Goal: Task Accomplishment & Management: Use online tool/utility

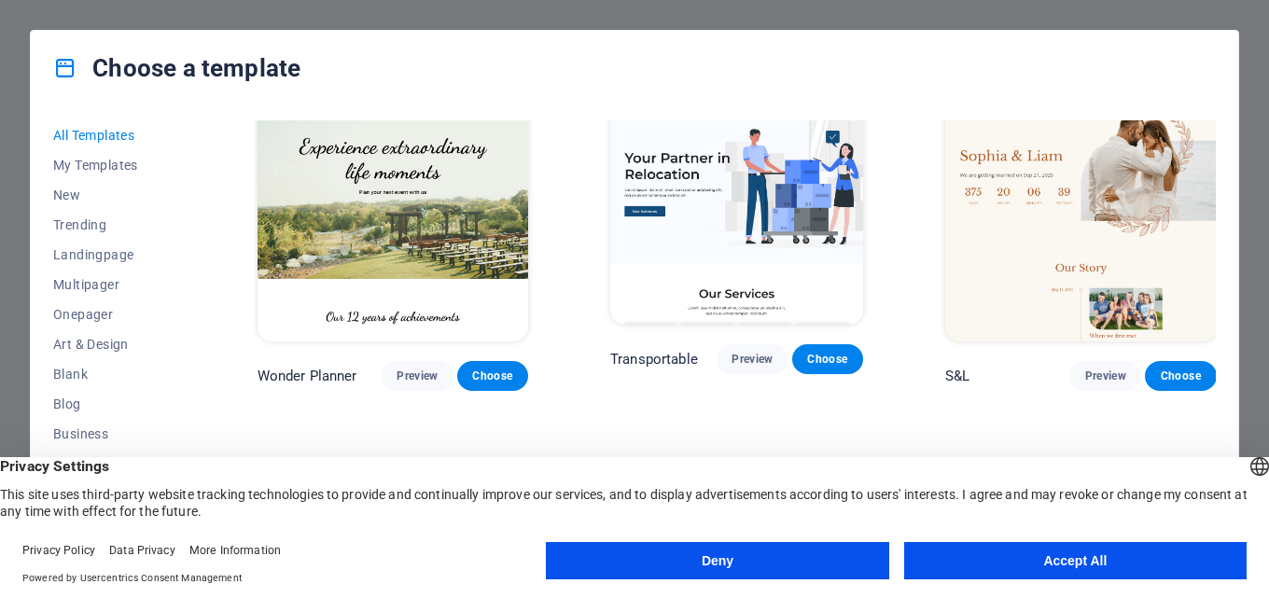
scroll to position [1067, 0]
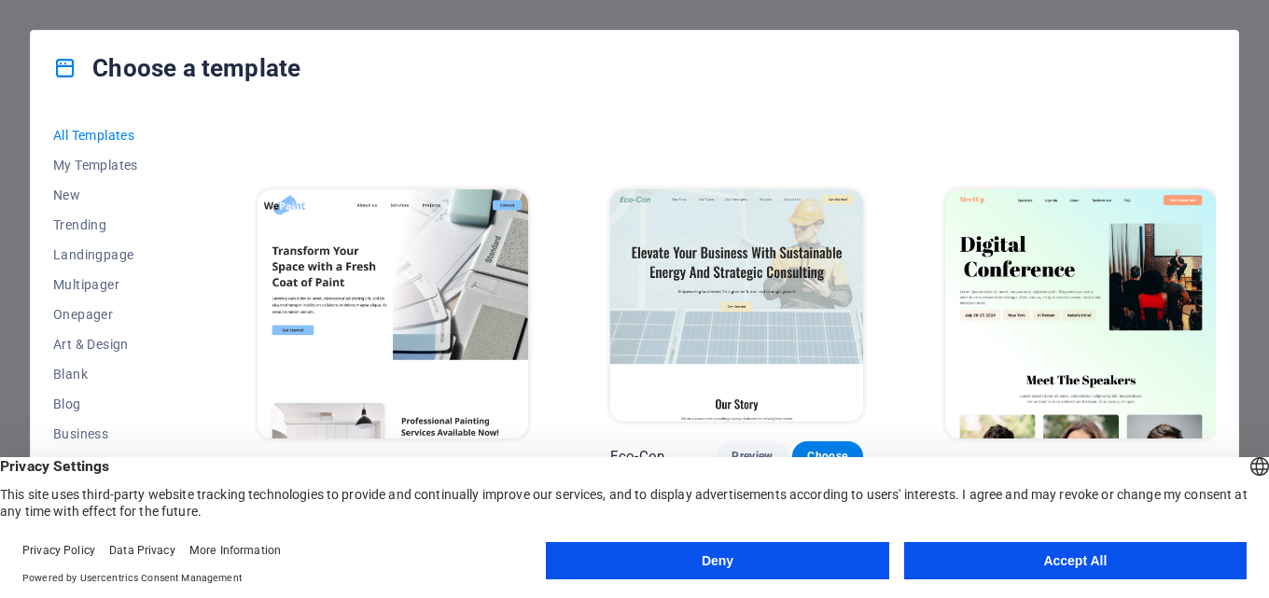
drag, startPoint x: 1091, startPoint y: 564, endPoint x: 991, endPoint y: 493, distance: 122.4
click at [1091, 563] on button "Accept All" at bounding box center [1075, 560] width 342 height 37
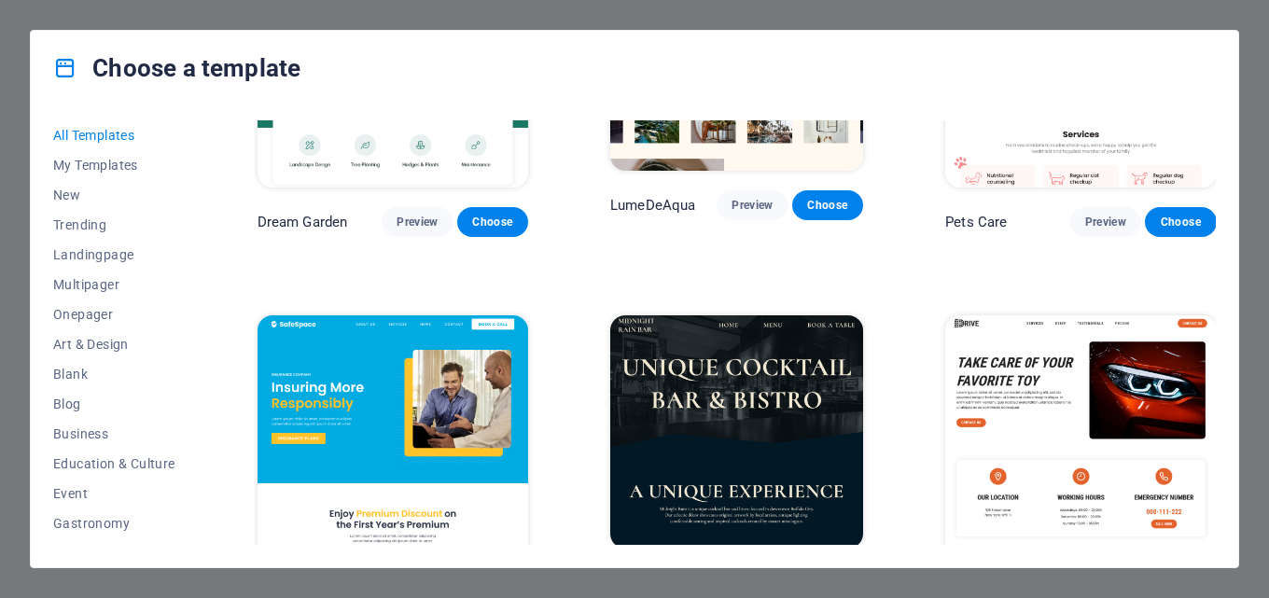
scroll to position [3306, 0]
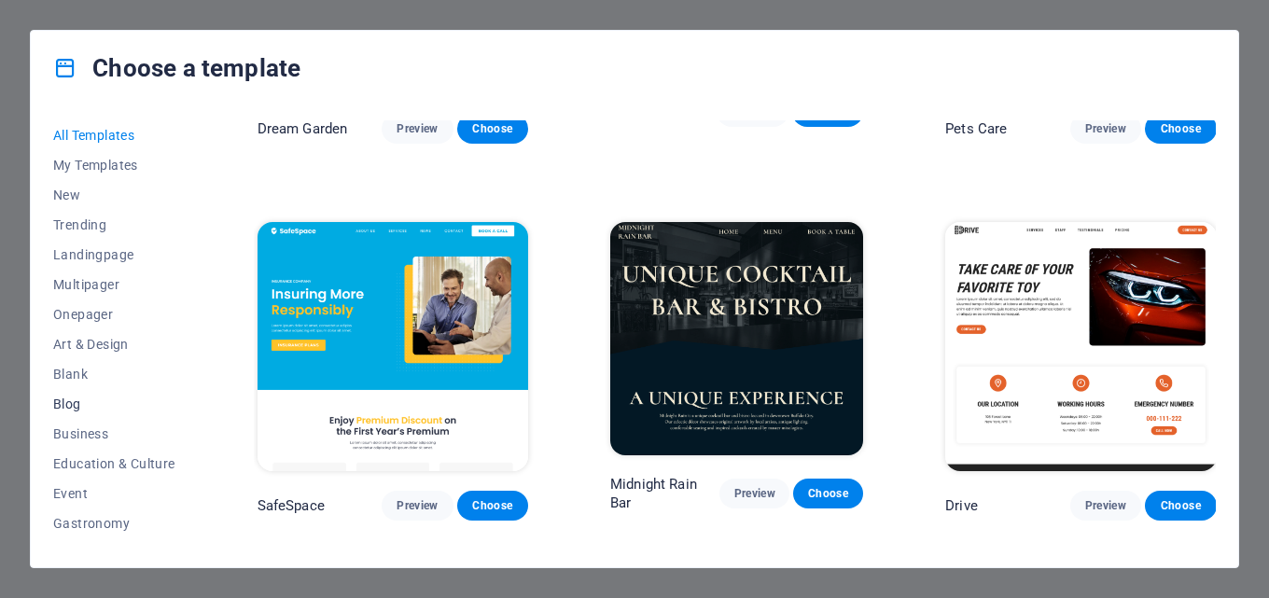
click at [119, 396] on button "Blog" at bounding box center [114, 404] width 122 height 30
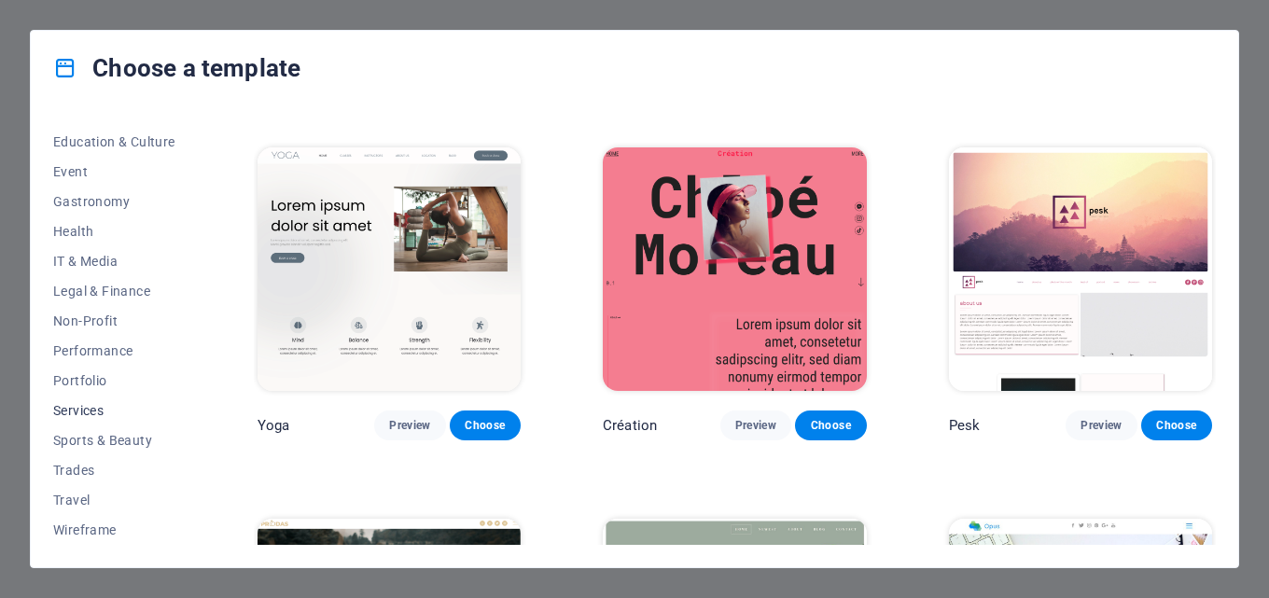
scroll to position [229, 0]
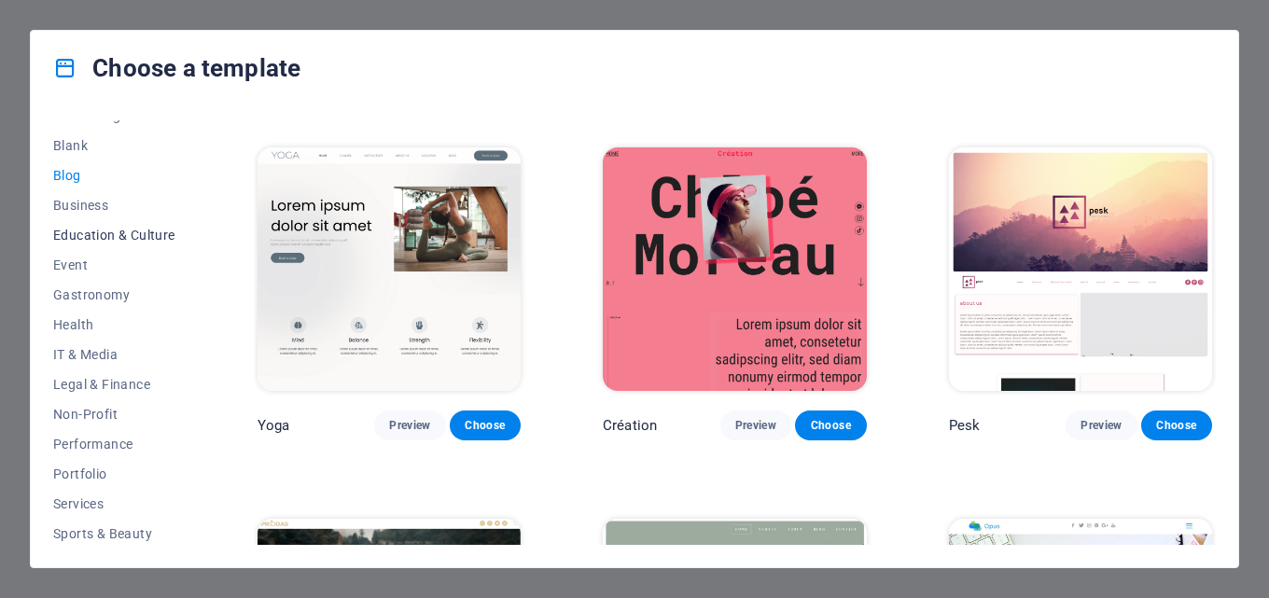
click at [118, 242] on span "Education & Culture" at bounding box center [114, 235] width 122 height 15
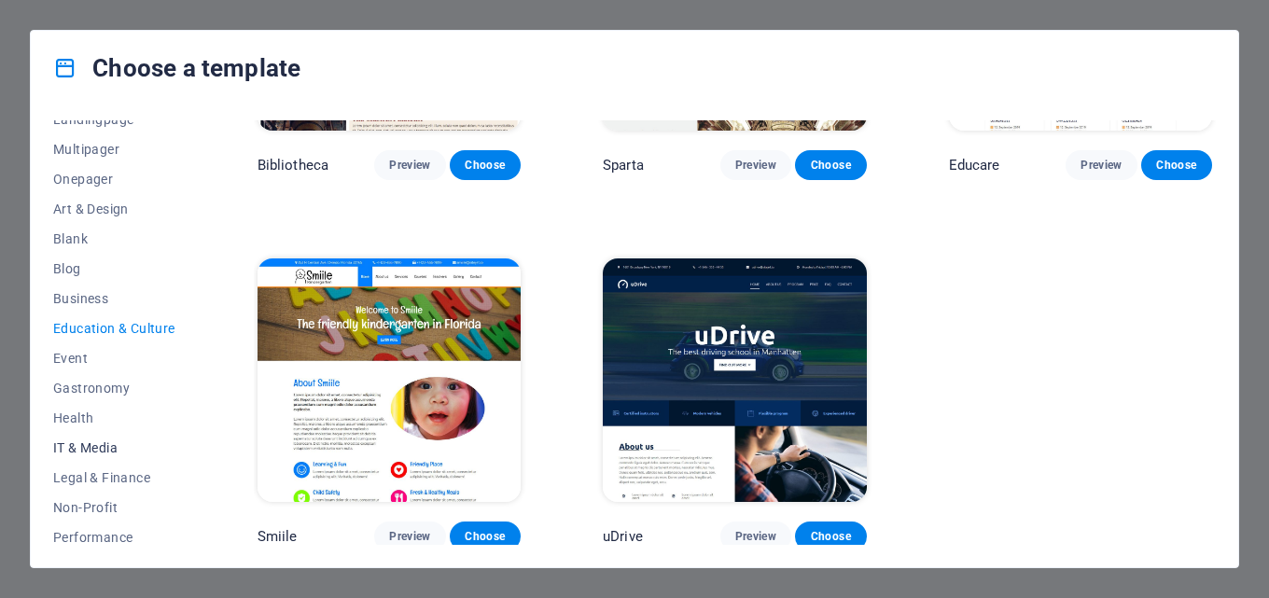
scroll to position [42, 0]
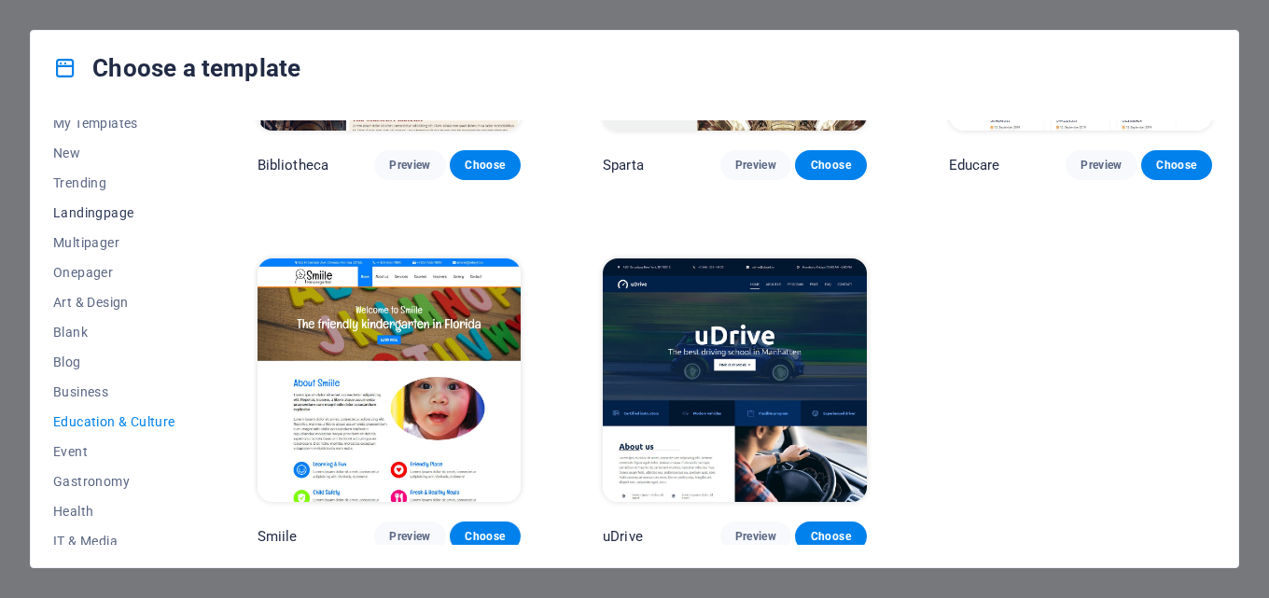
click at [100, 216] on span "Landingpage" at bounding box center [114, 212] width 122 height 15
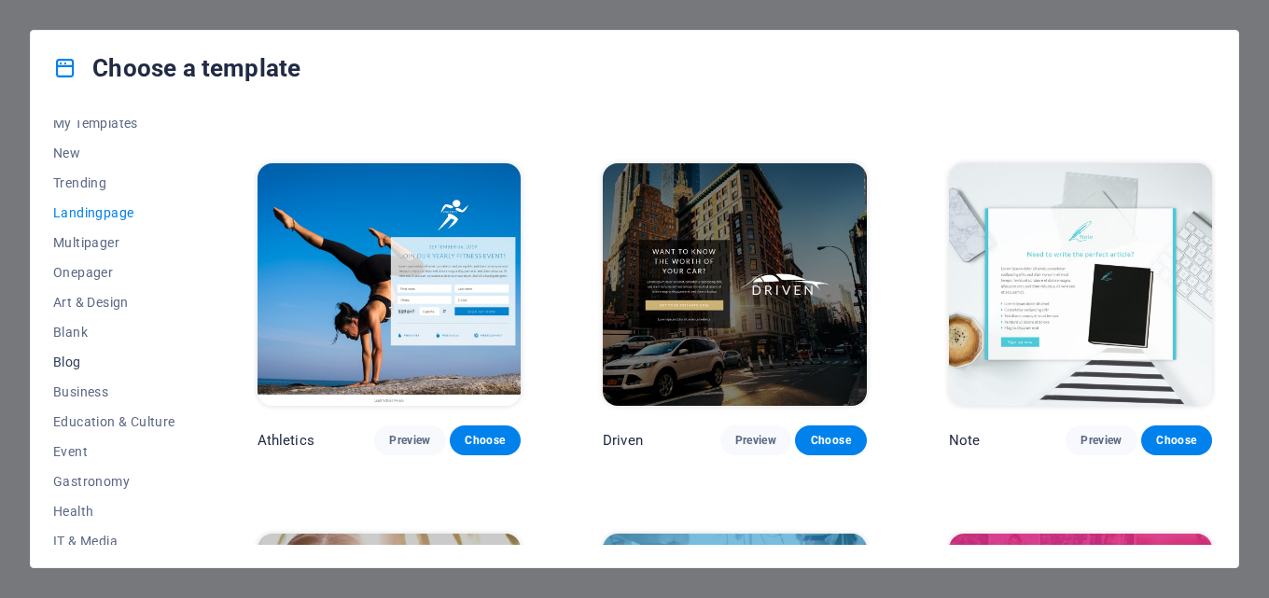
scroll to position [0, 0]
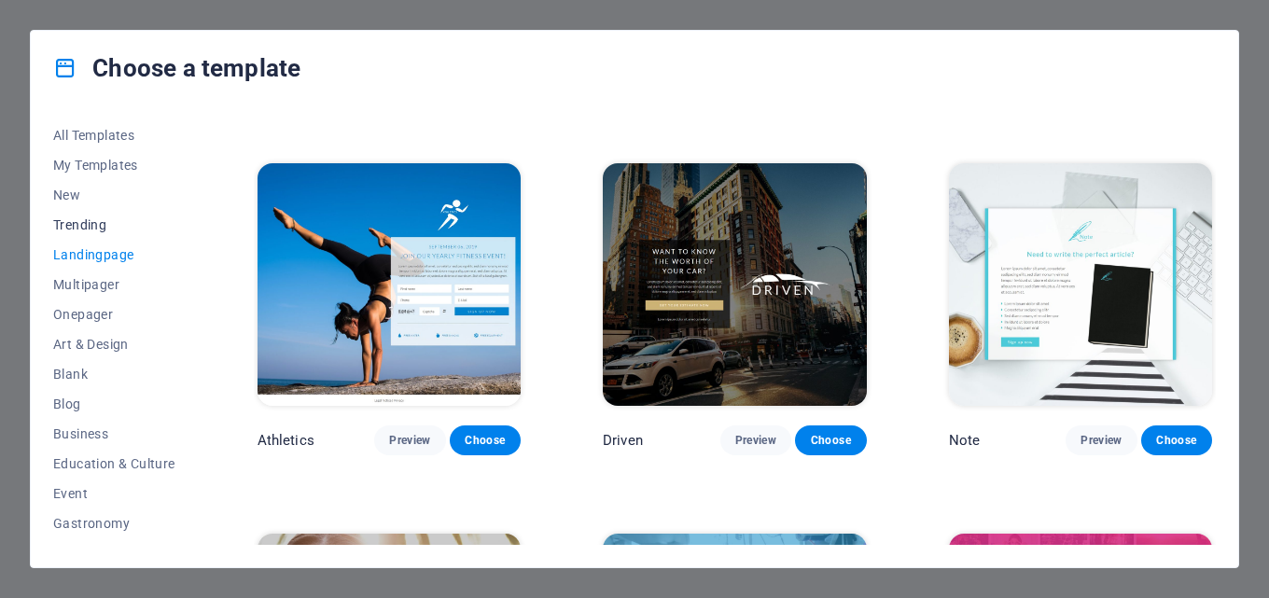
click at [116, 231] on span "Trending" at bounding box center [114, 224] width 122 height 15
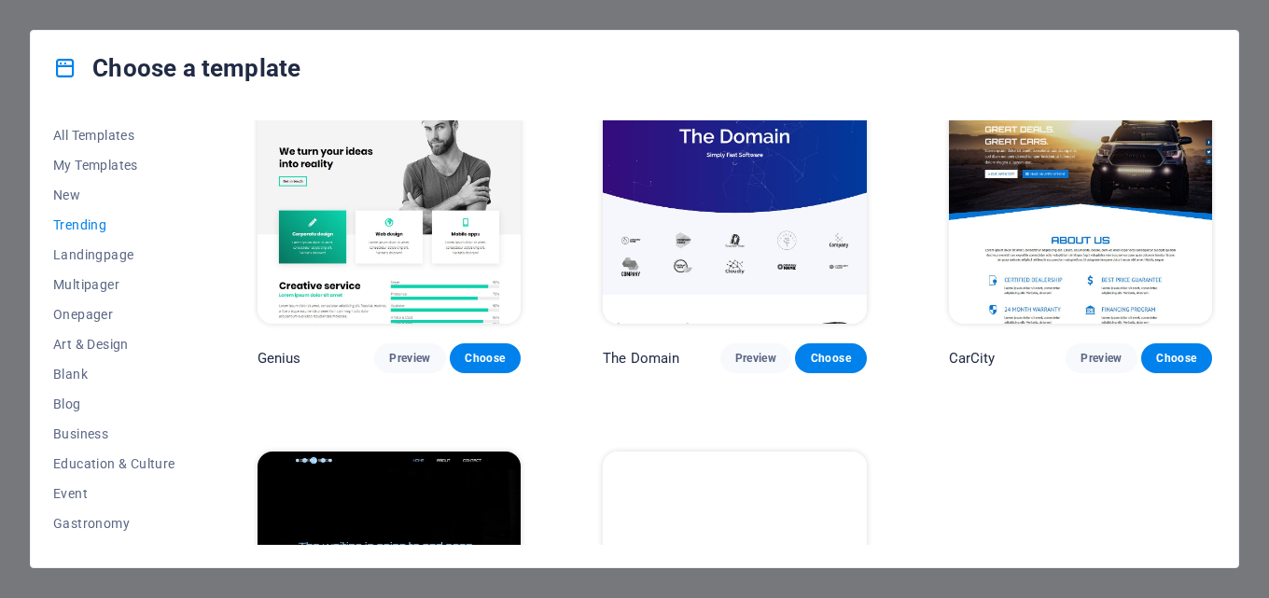
scroll to position [1432, 0]
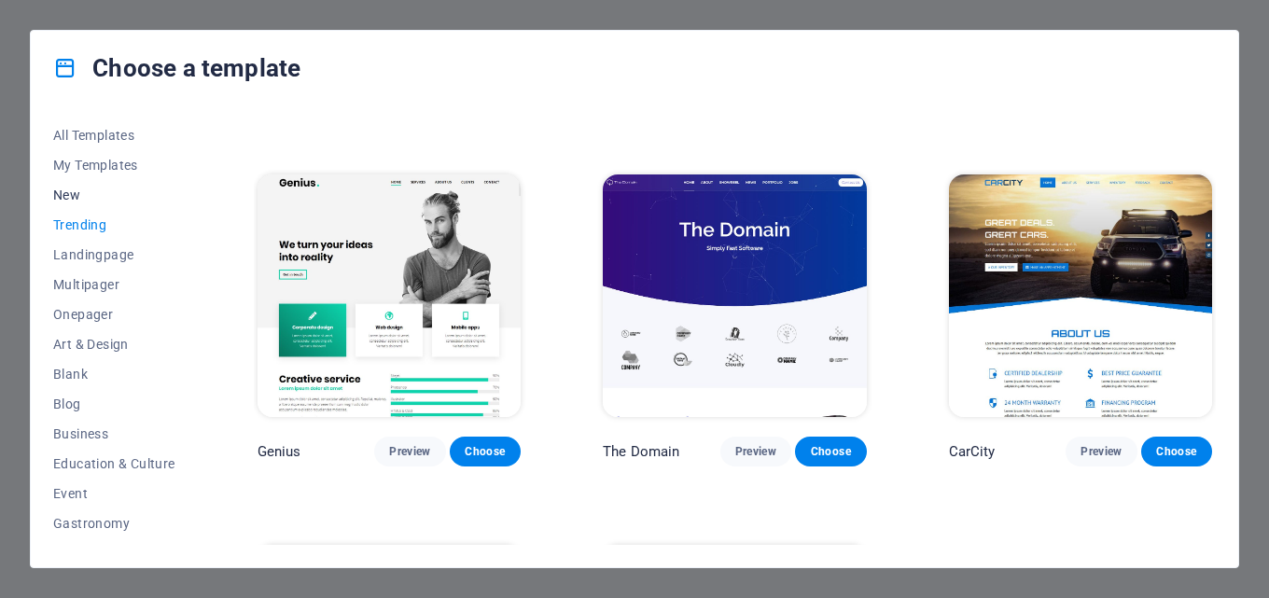
click at [78, 198] on span "New" at bounding box center [114, 195] width 122 height 15
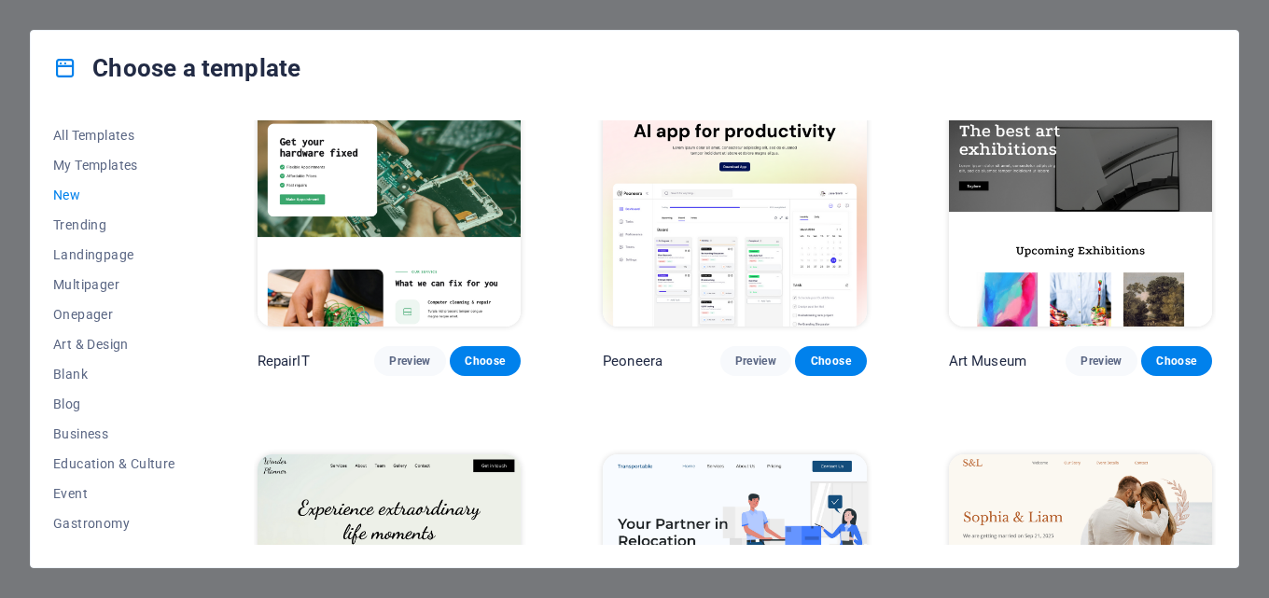
scroll to position [0, 0]
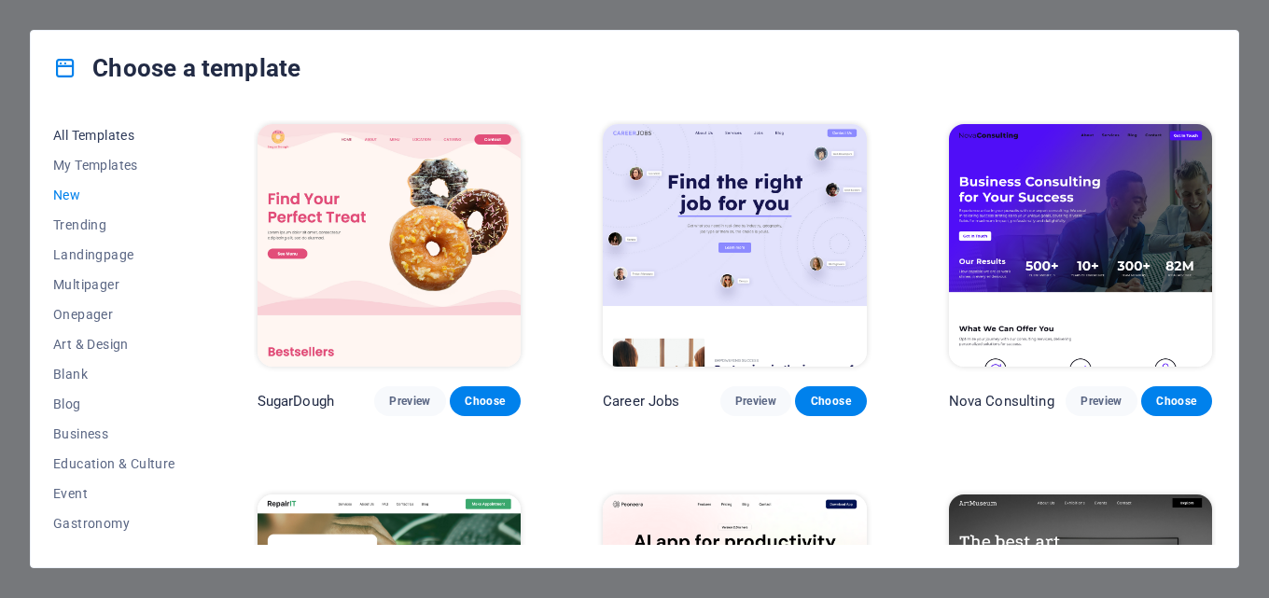
click at [108, 131] on span "All Templates" at bounding box center [114, 135] width 122 height 15
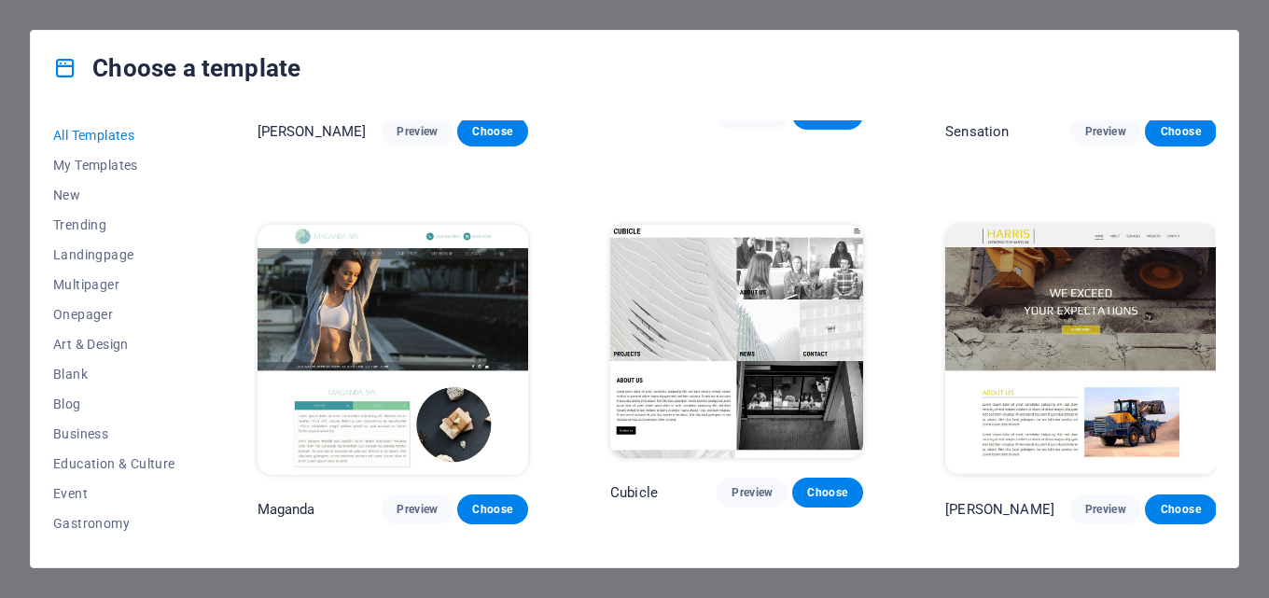
scroll to position [16606, 0]
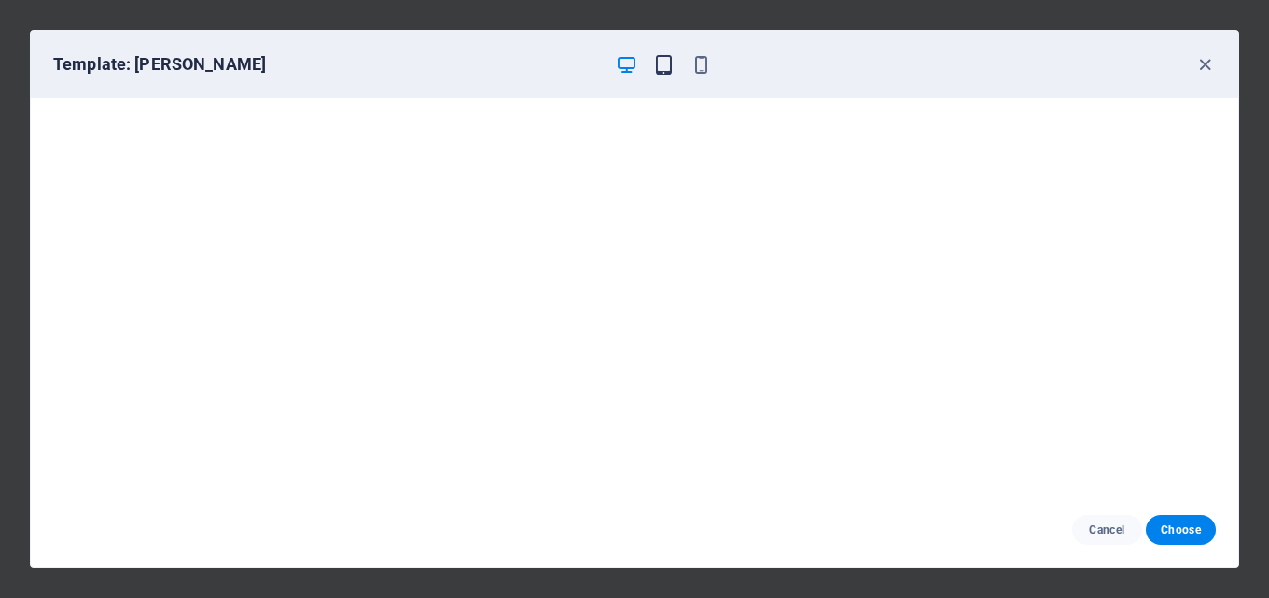
click at [661, 63] on icon "button" at bounding box center [663, 64] width 21 height 21
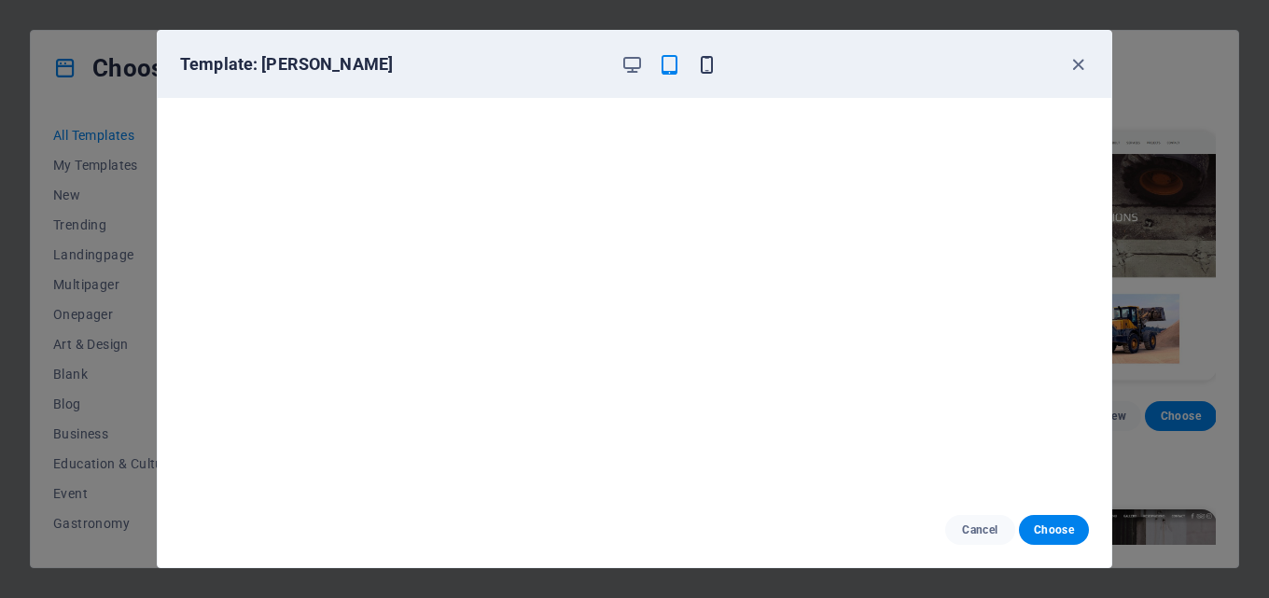
click at [700, 63] on icon "button" at bounding box center [706, 64] width 21 height 21
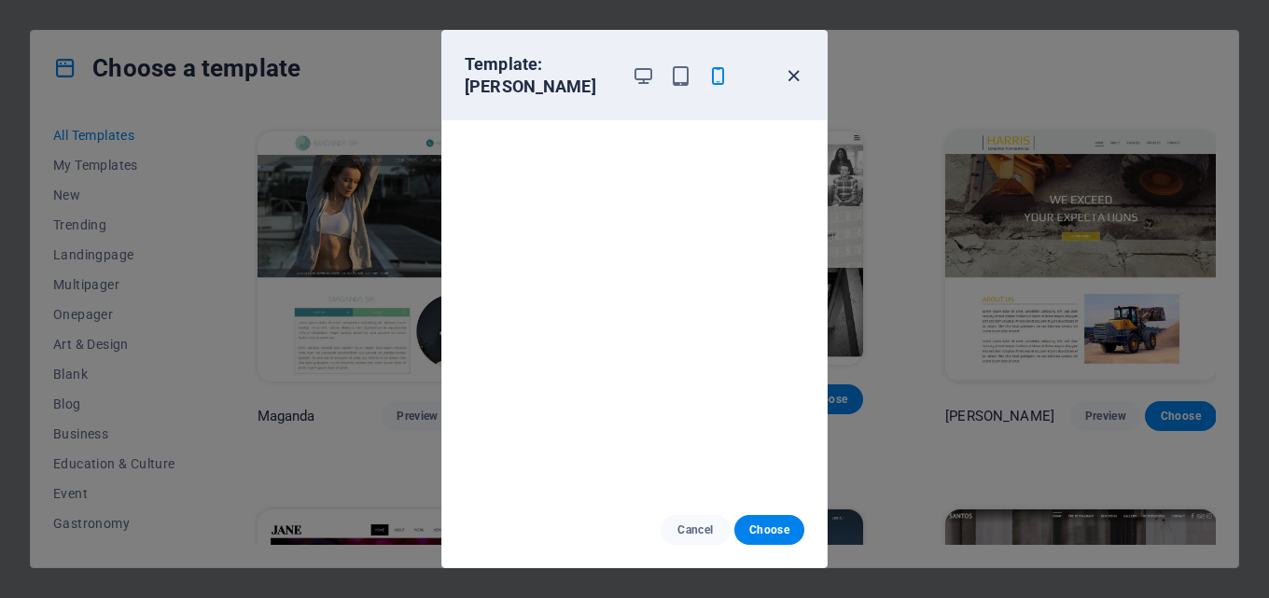
click at [797, 65] on icon "button" at bounding box center [793, 75] width 21 height 21
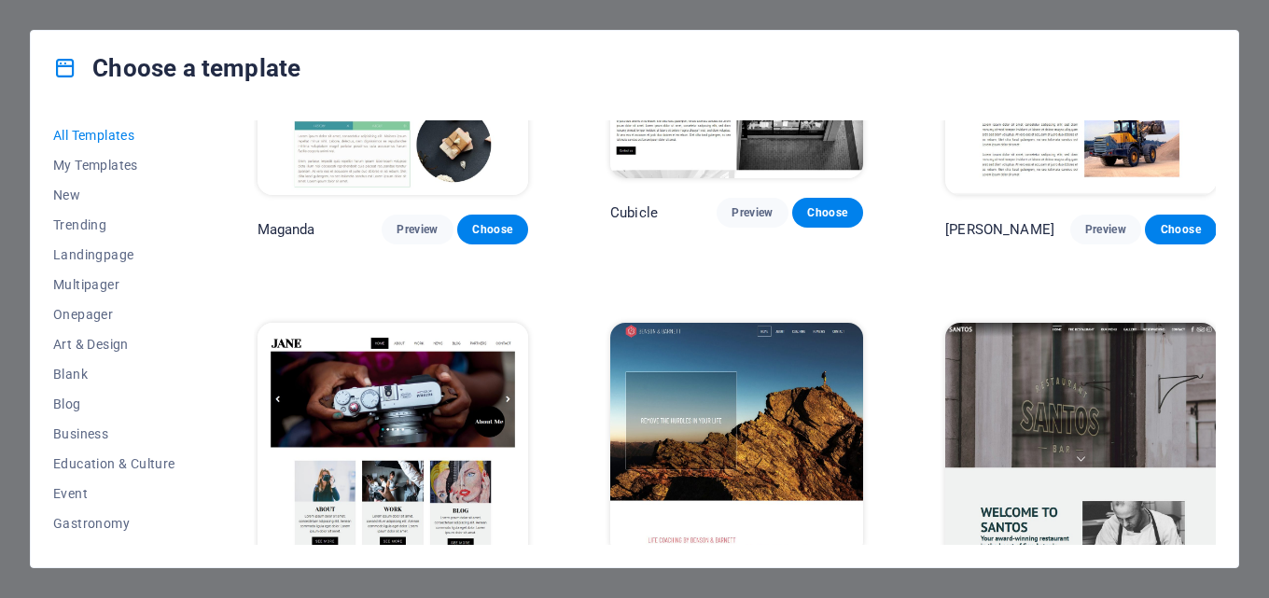
scroll to position [16886, 0]
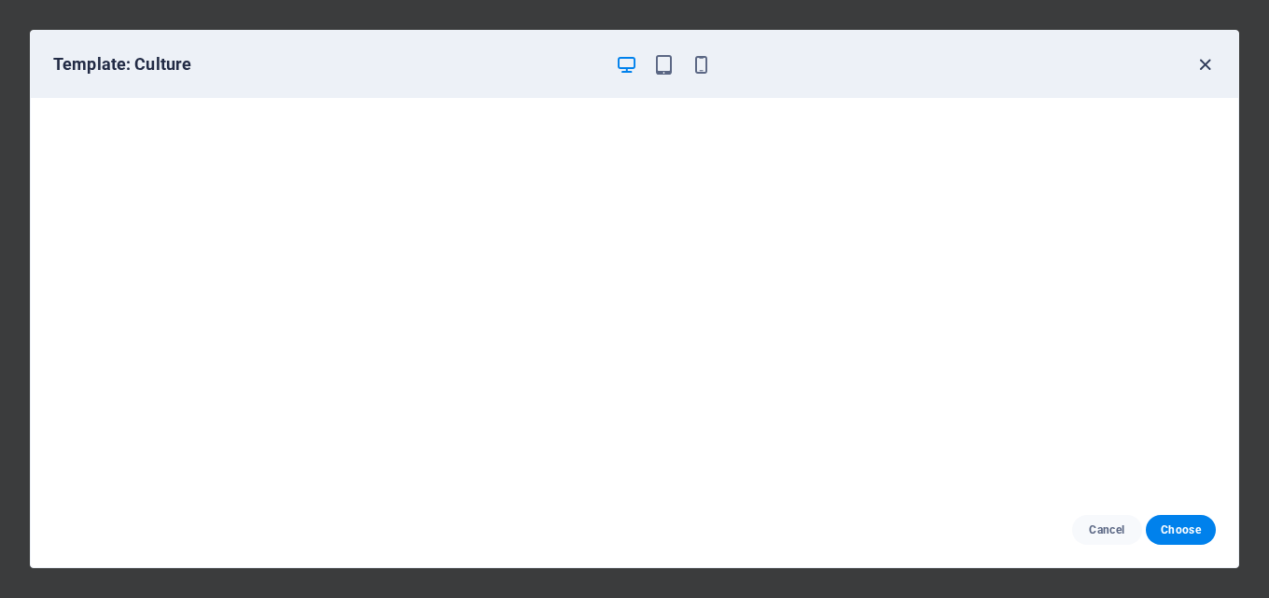
click at [1205, 63] on icon "button" at bounding box center [1204, 64] width 21 height 21
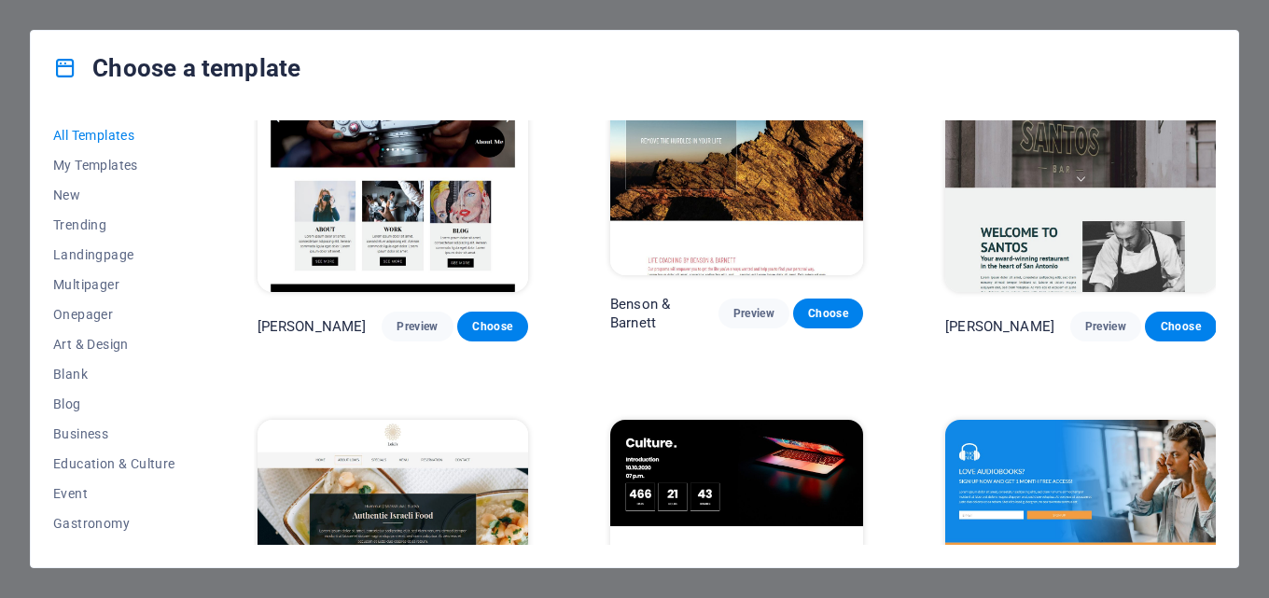
scroll to position [17166, 0]
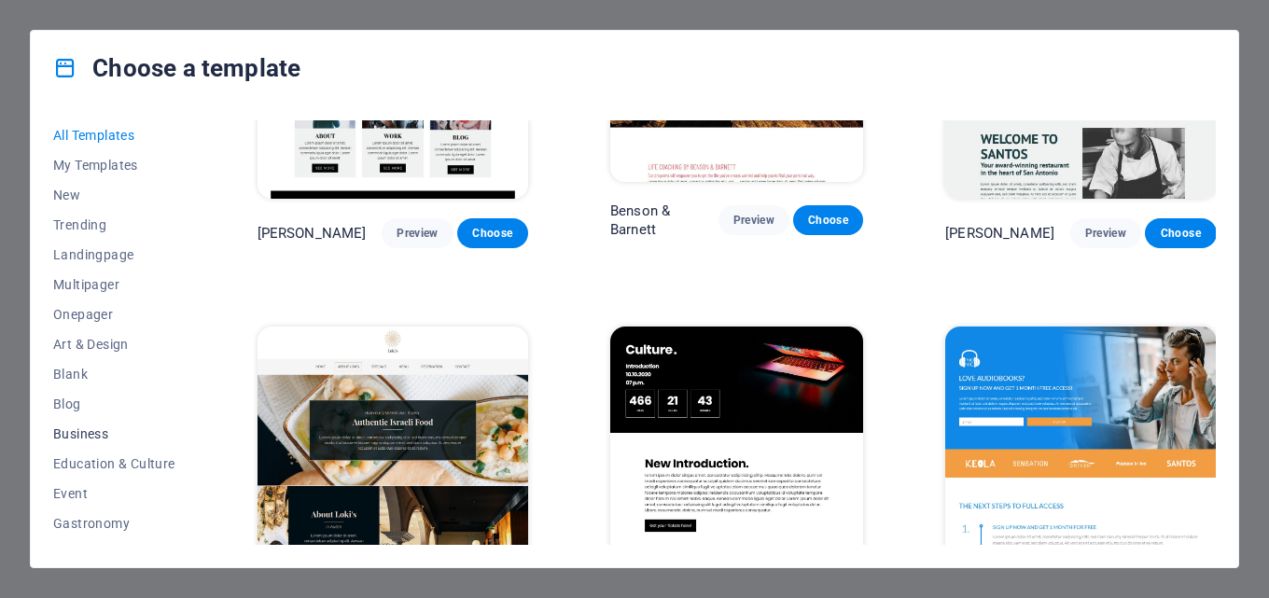
click at [94, 436] on span "Business" at bounding box center [114, 433] width 122 height 15
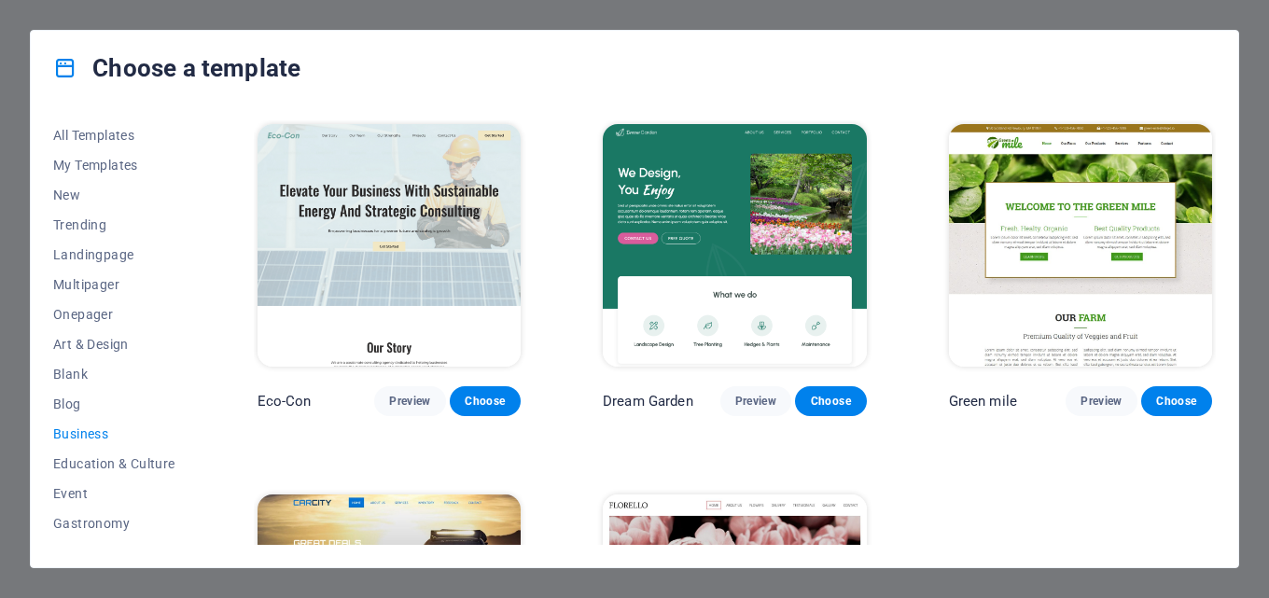
scroll to position [238, 0]
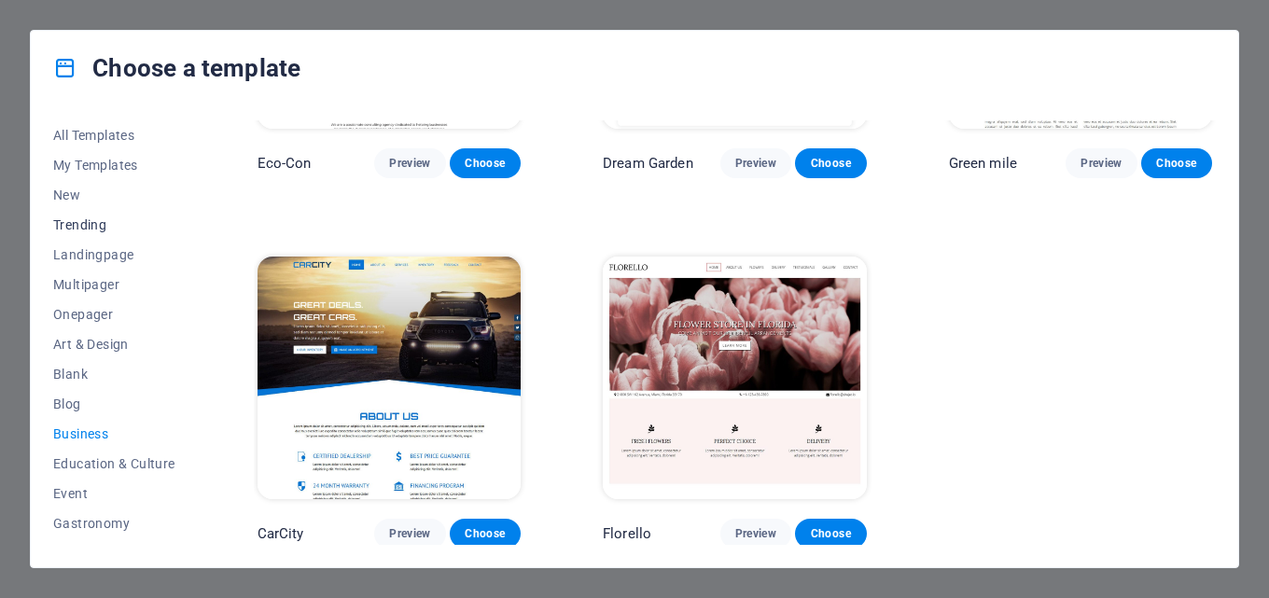
click at [106, 223] on span "Trending" at bounding box center [114, 224] width 122 height 15
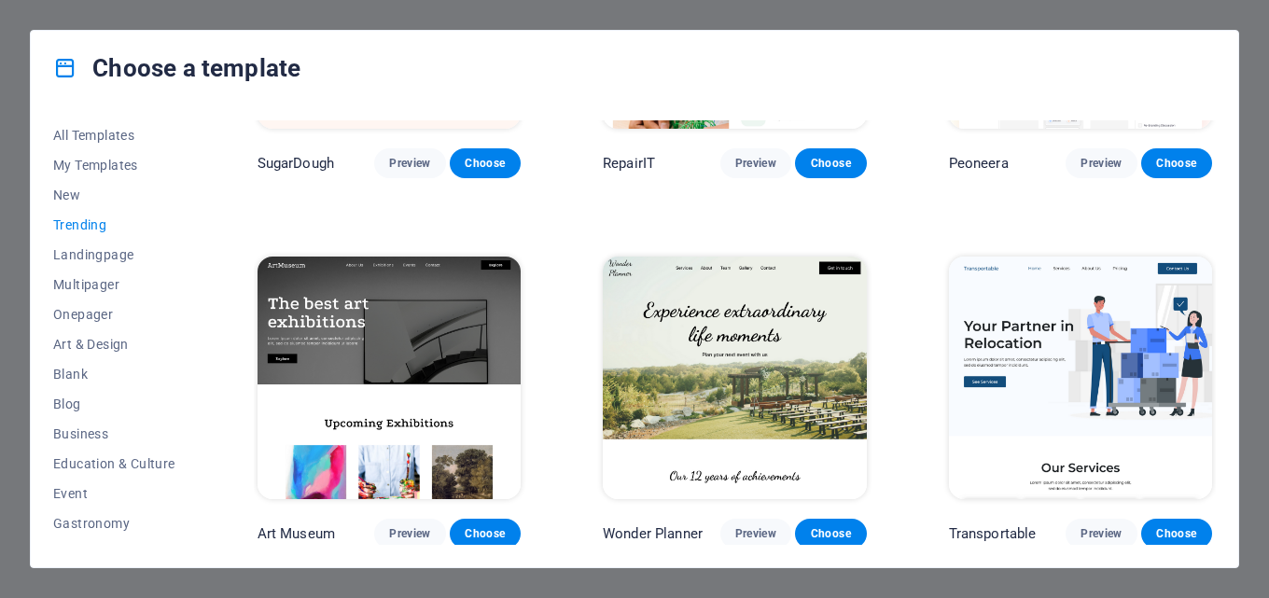
scroll to position [975, 0]
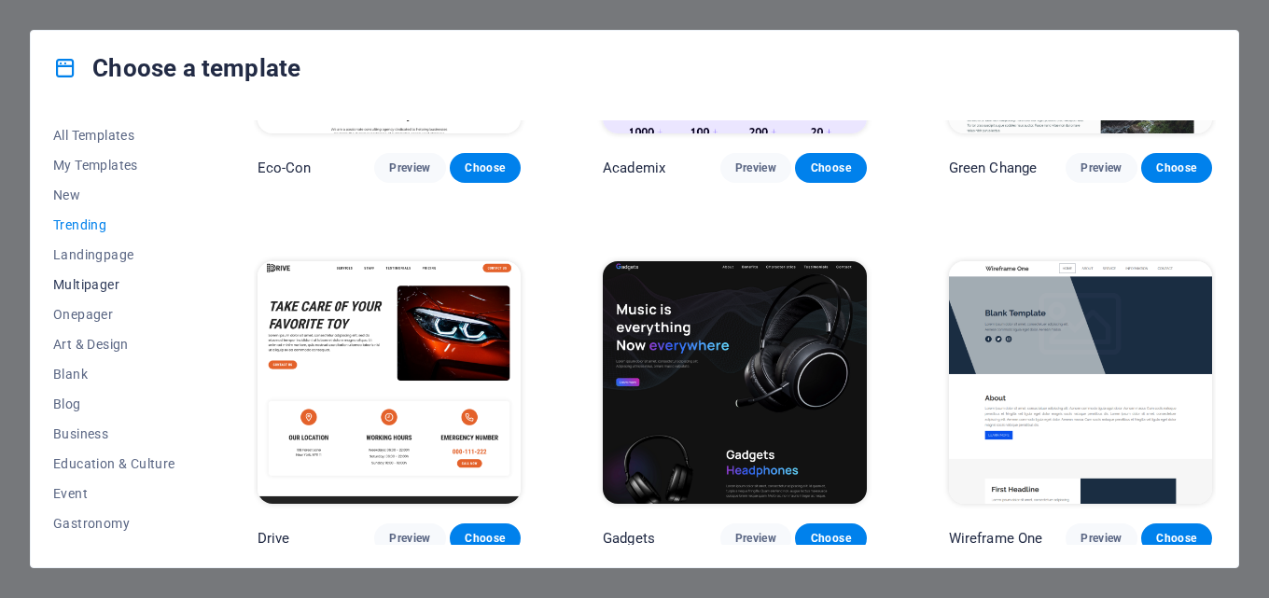
click at [104, 278] on span "Multipager" at bounding box center [114, 284] width 122 height 15
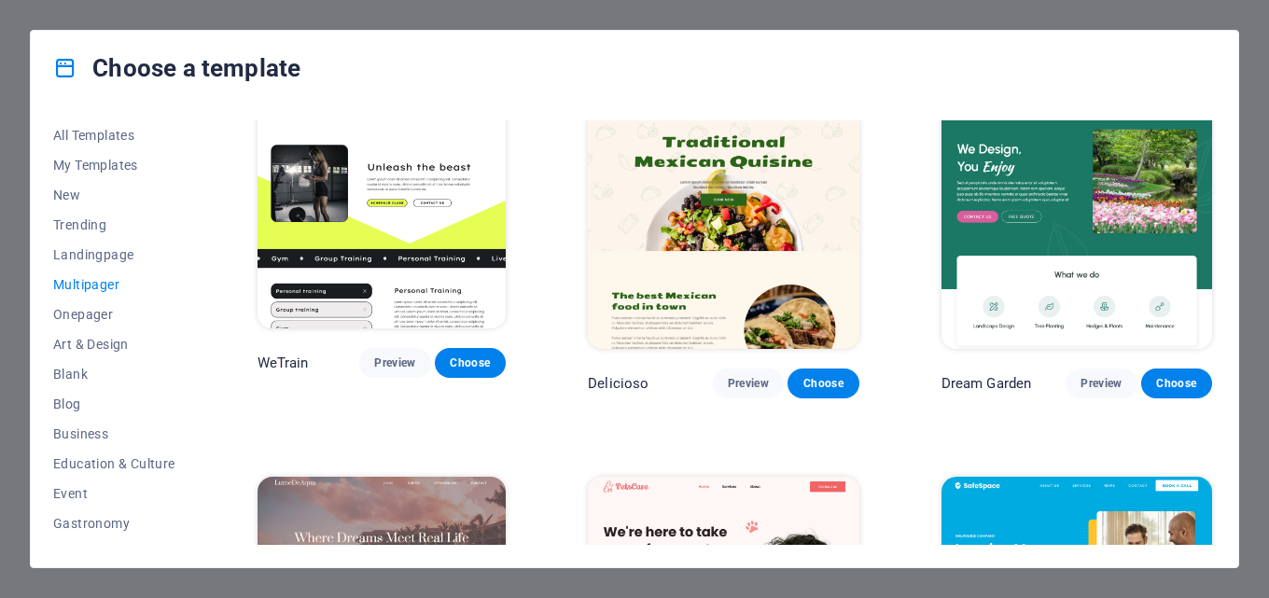
scroll to position [1815, 0]
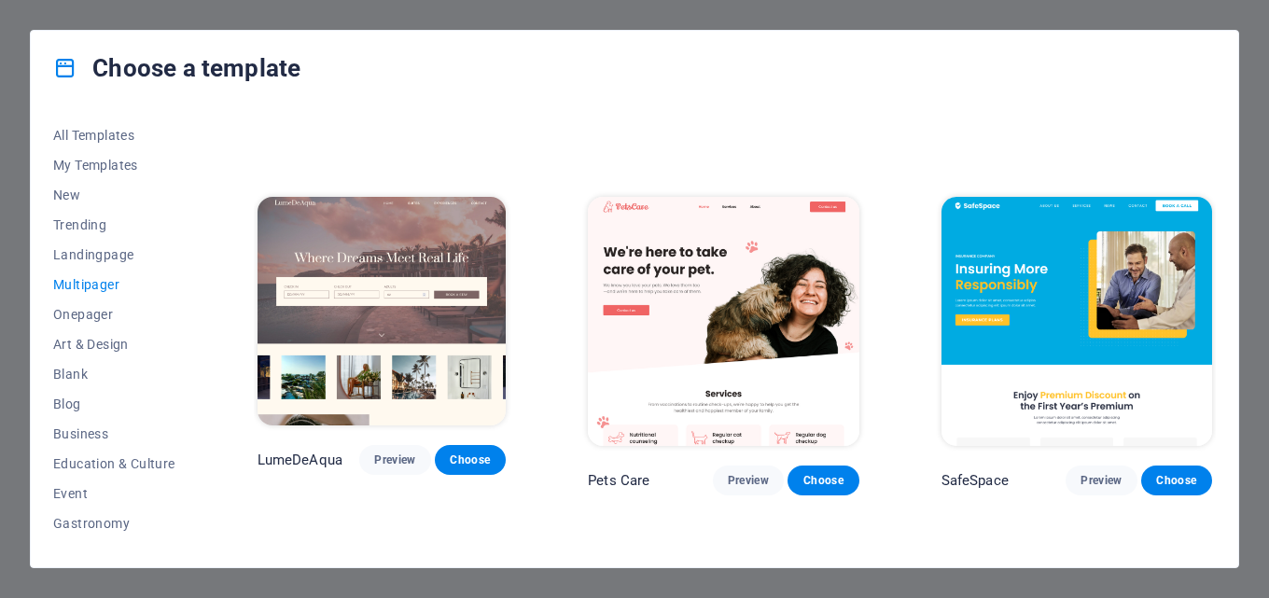
click at [460, 330] on img at bounding box center [381, 312] width 249 height 230
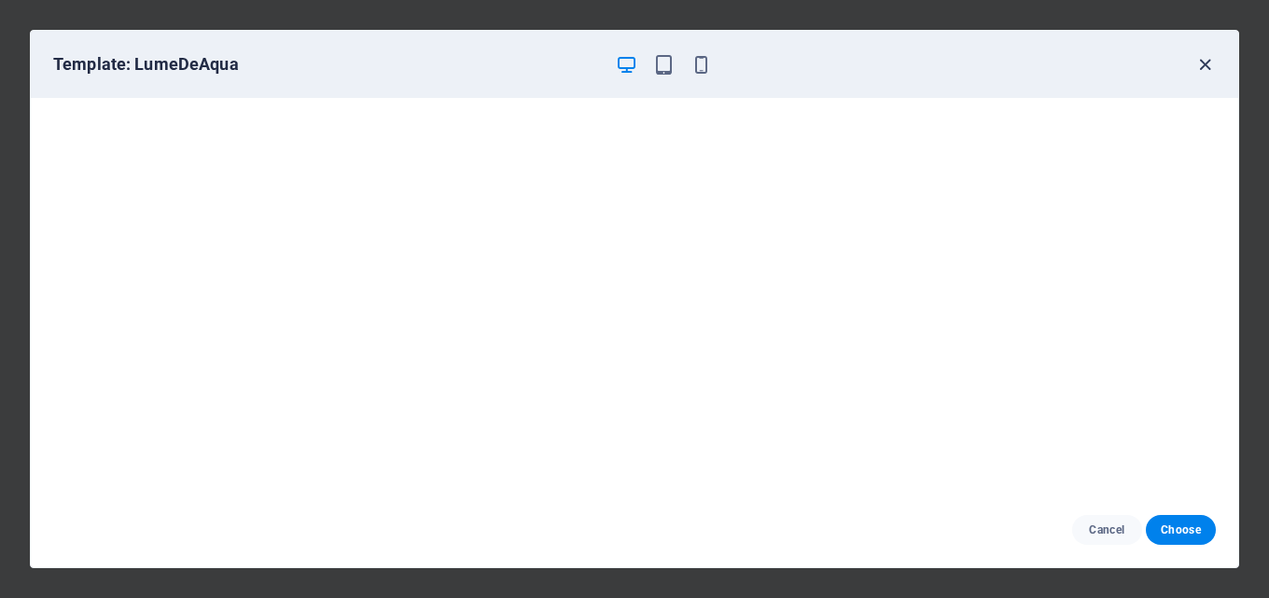
click at [1201, 61] on icon "button" at bounding box center [1204, 64] width 21 height 21
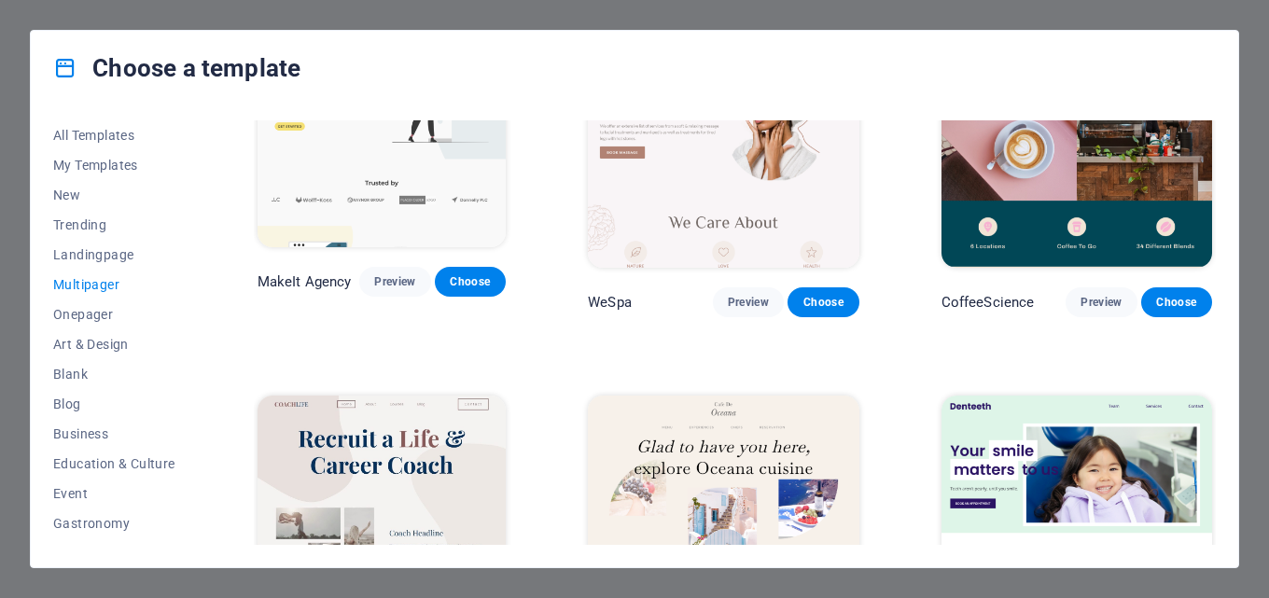
scroll to position [3214, 0]
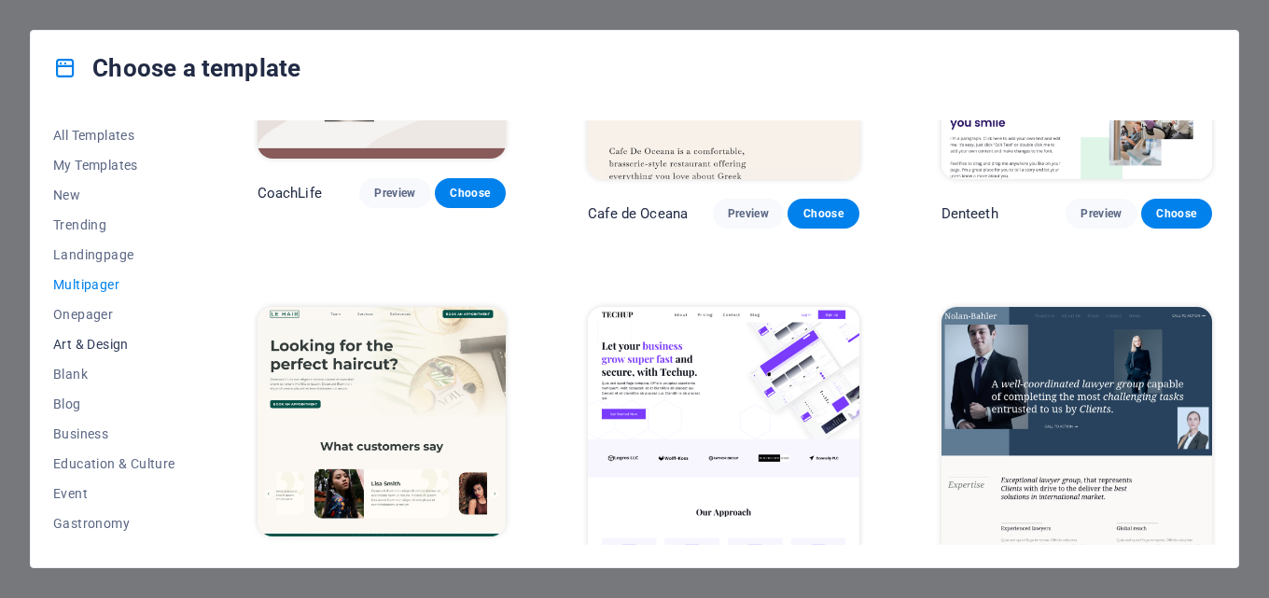
click at [119, 343] on span "Art & Design" at bounding box center [114, 344] width 122 height 15
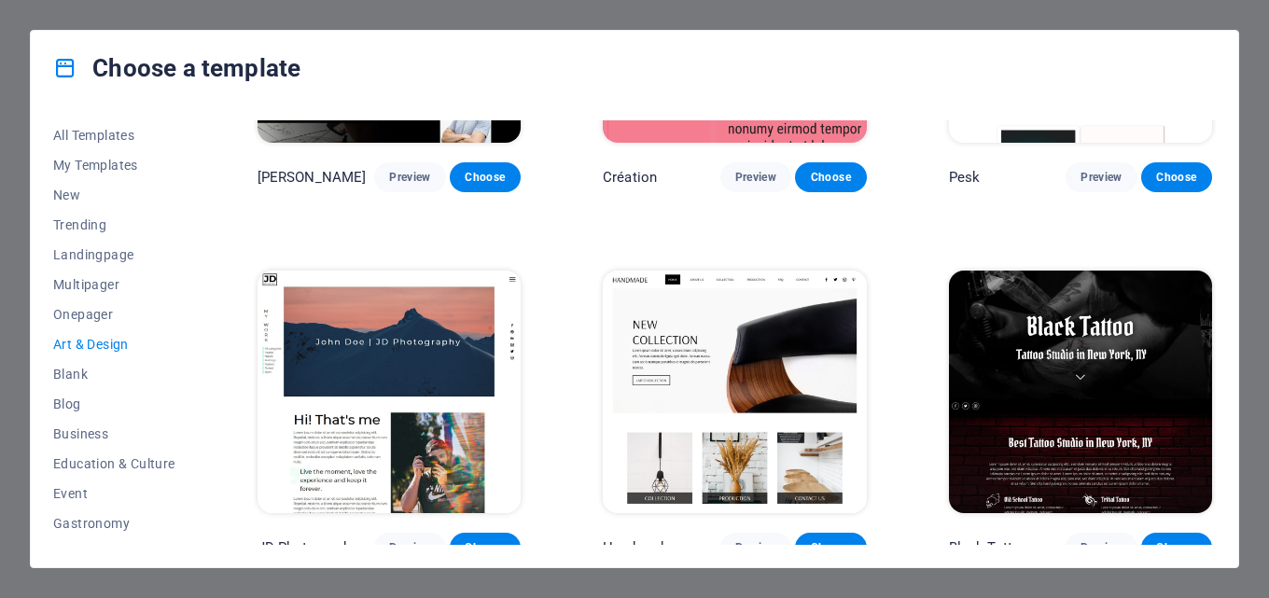
scroll to position [0, 0]
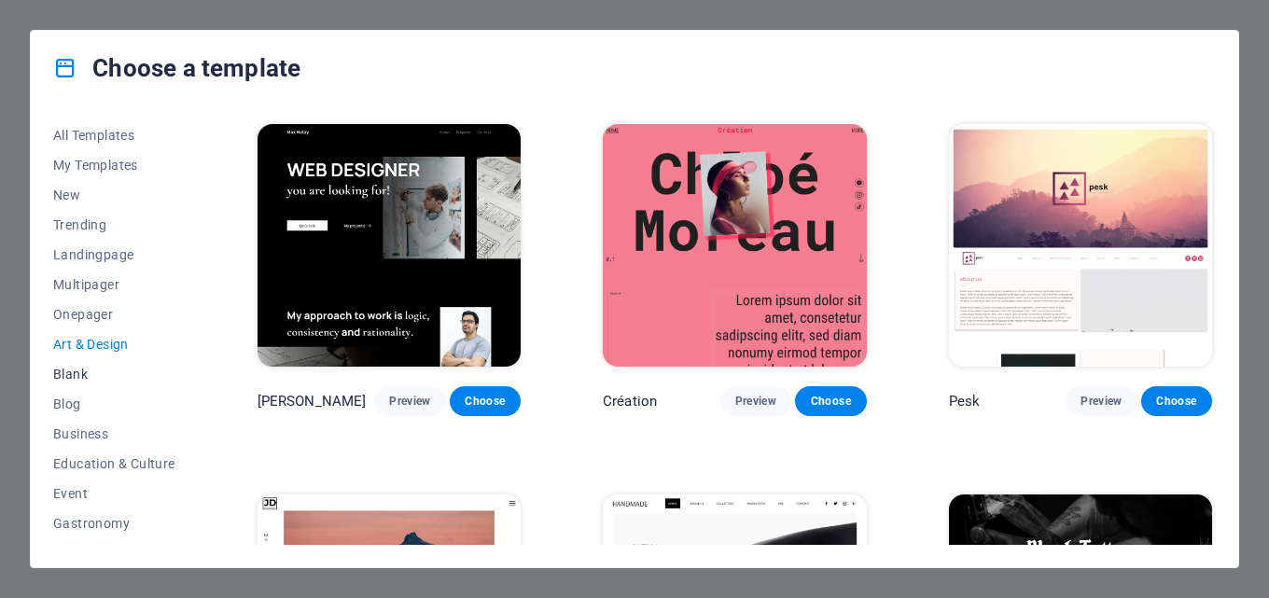
click at [109, 372] on span "Blank" at bounding box center [114, 374] width 122 height 15
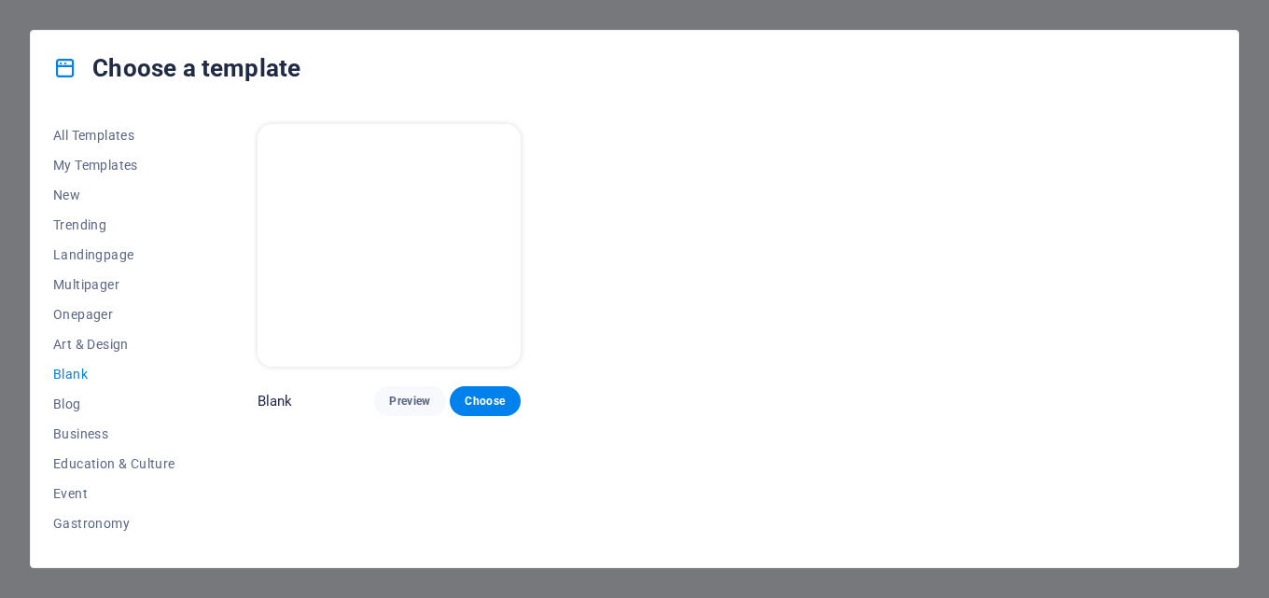
scroll to position [322, 0]
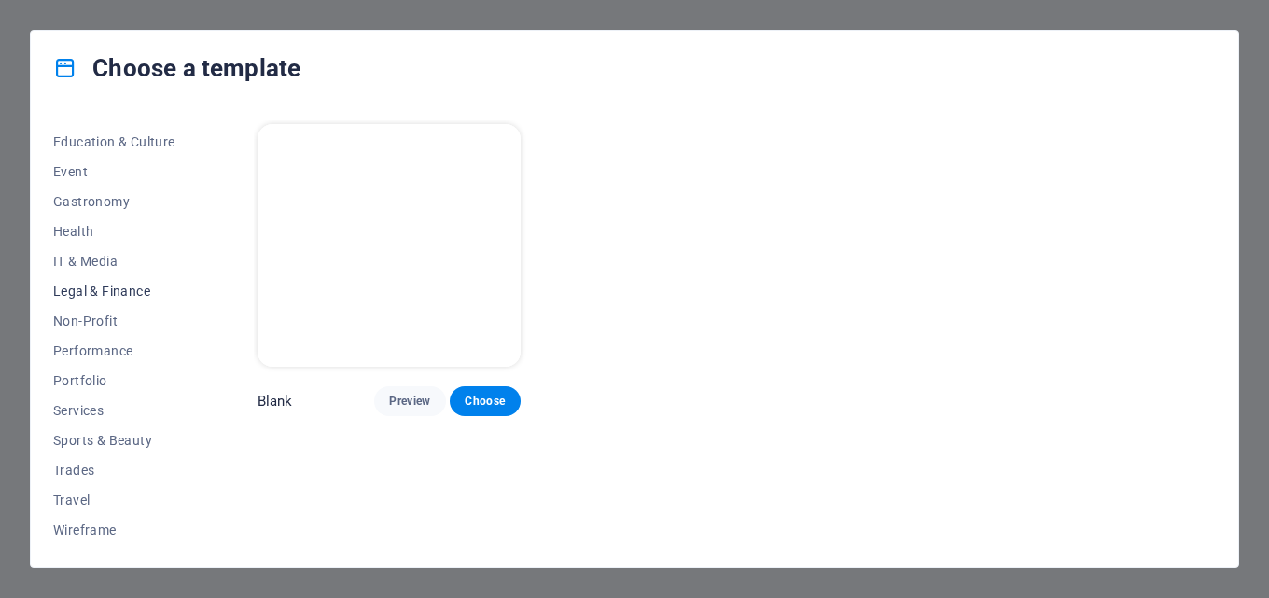
click at [127, 287] on span "Legal & Finance" at bounding box center [114, 291] width 122 height 15
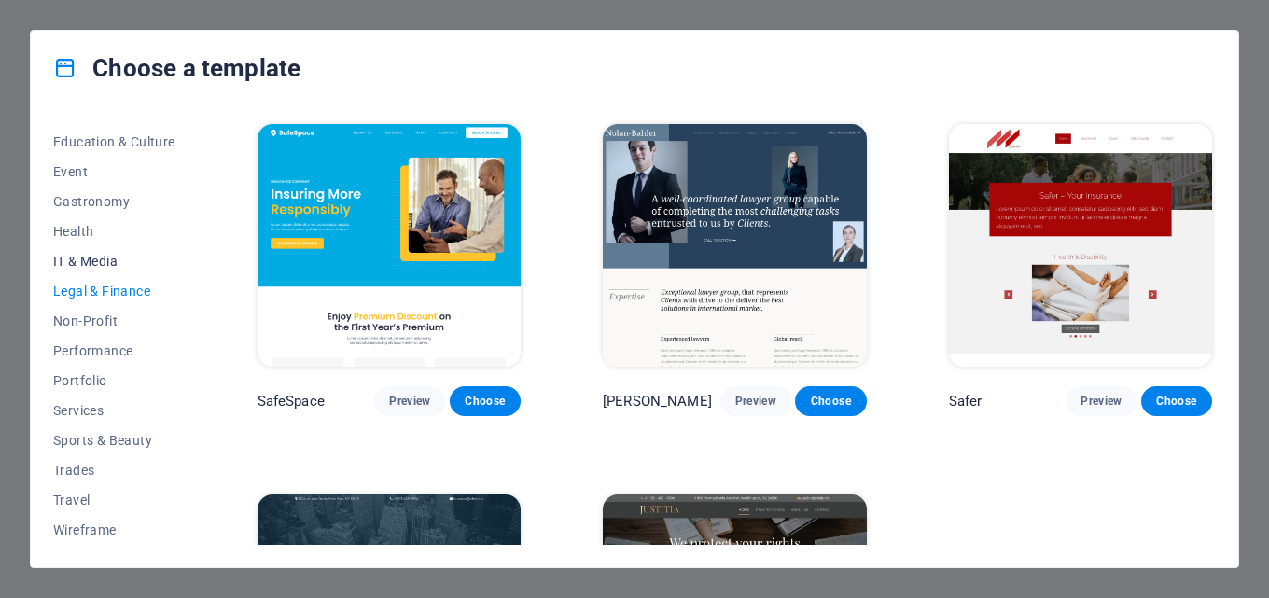
click at [91, 260] on span "IT & Media" at bounding box center [114, 261] width 122 height 15
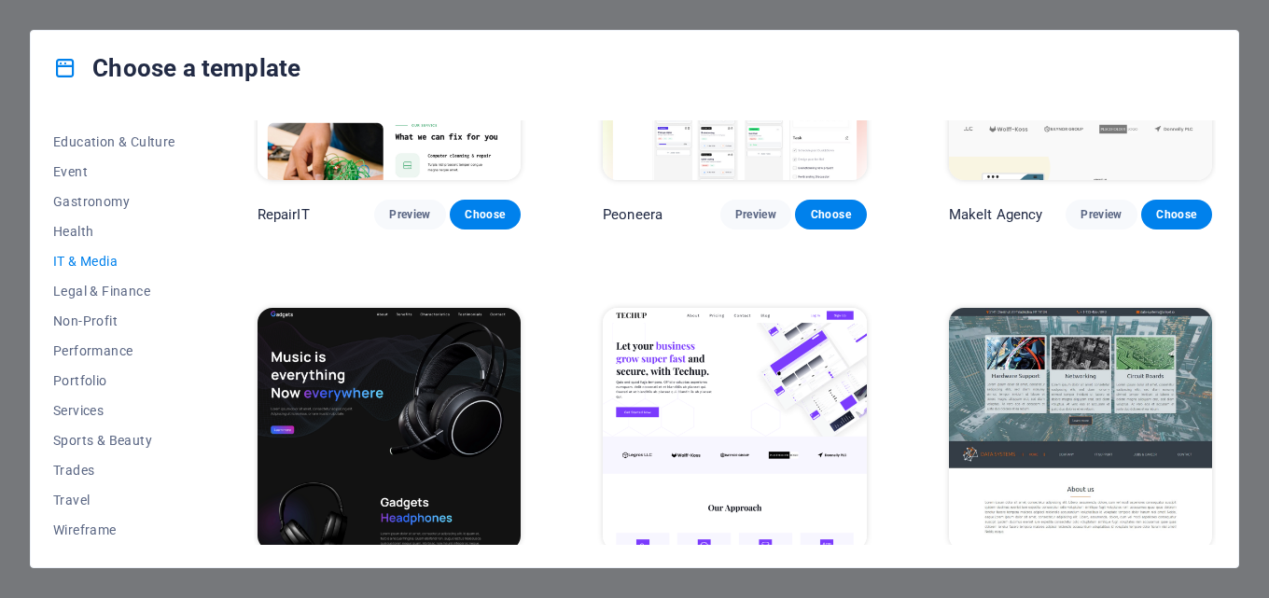
scroll to position [280, 0]
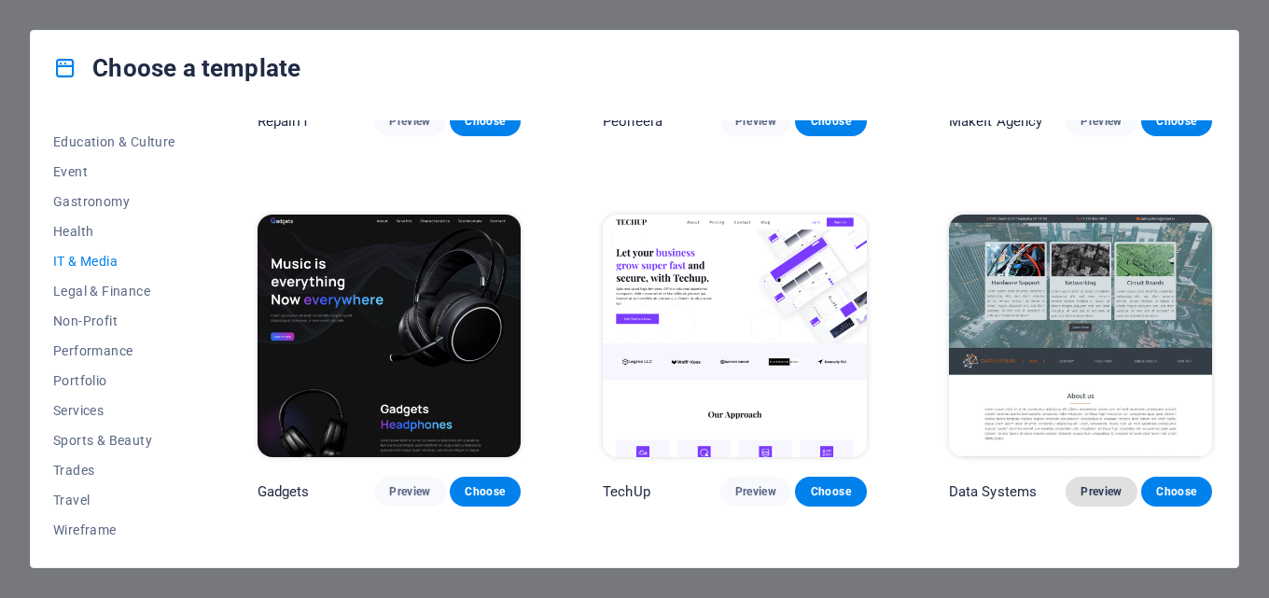
click at [1100, 484] on span "Preview" at bounding box center [1100, 491] width 41 height 15
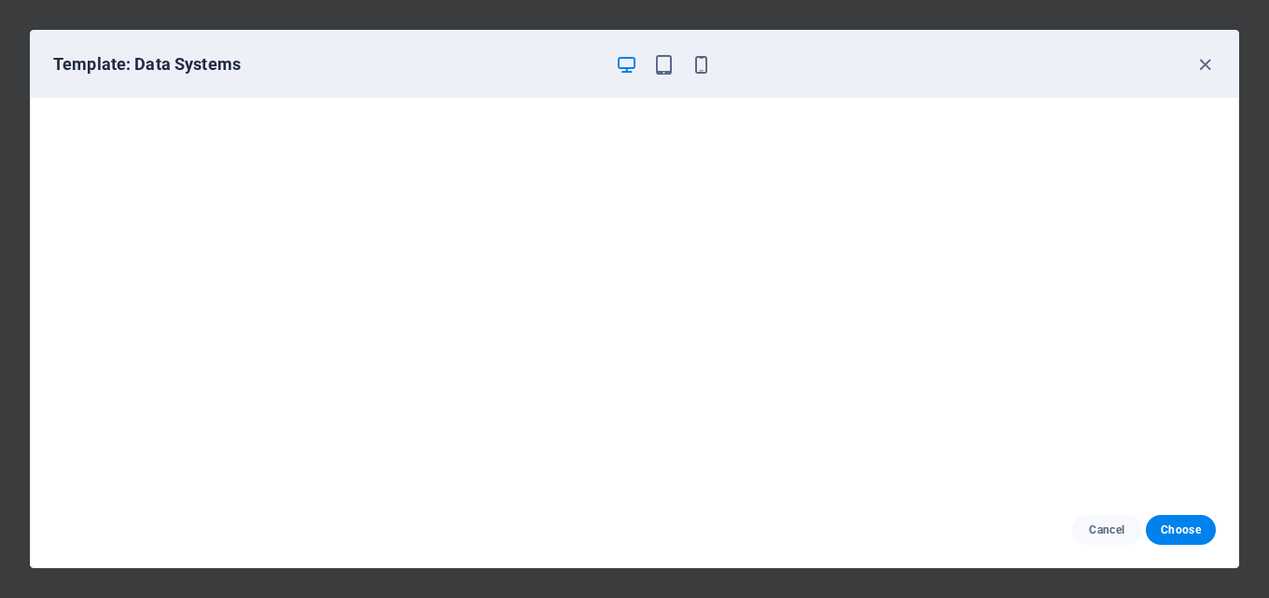
scroll to position [5, 0]
click at [1198, 66] on icon "button" at bounding box center [1204, 64] width 21 height 21
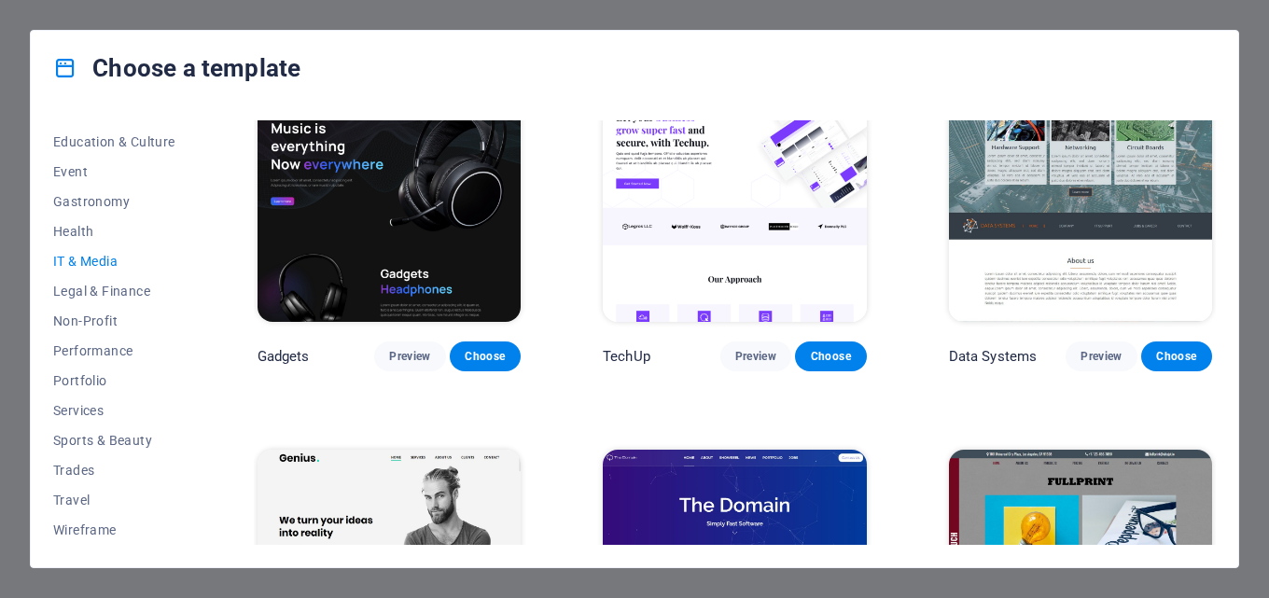
scroll to position [322, 0]
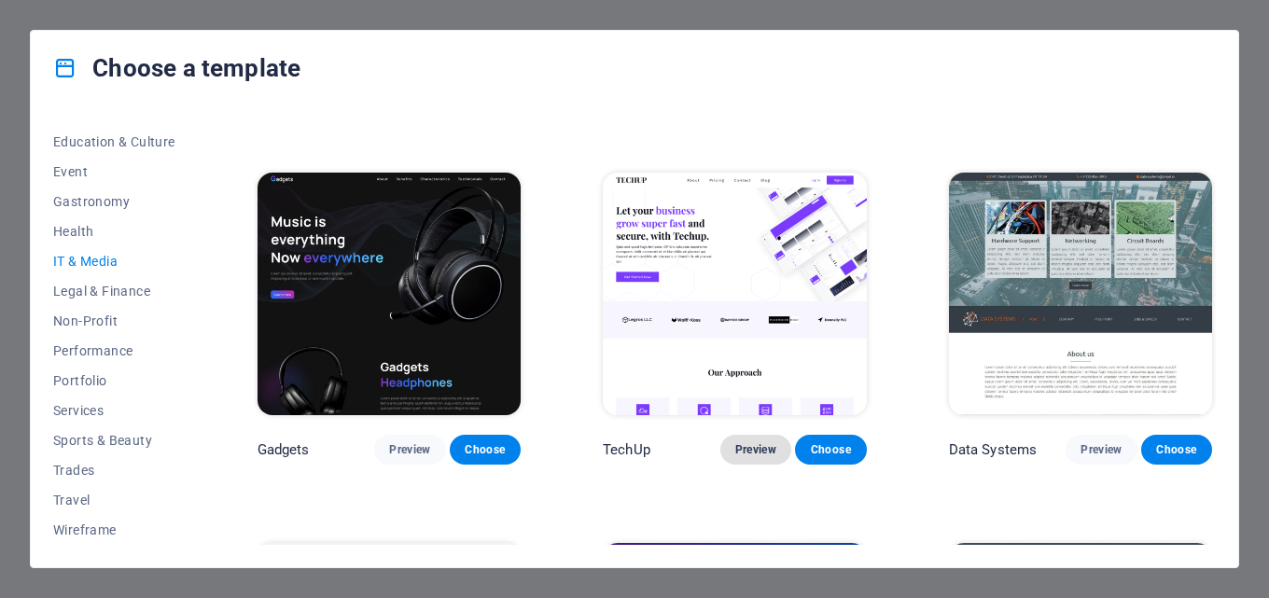
click at [746, 446] on span "Preview" at bounding box center [755, 449] width 41 height 15
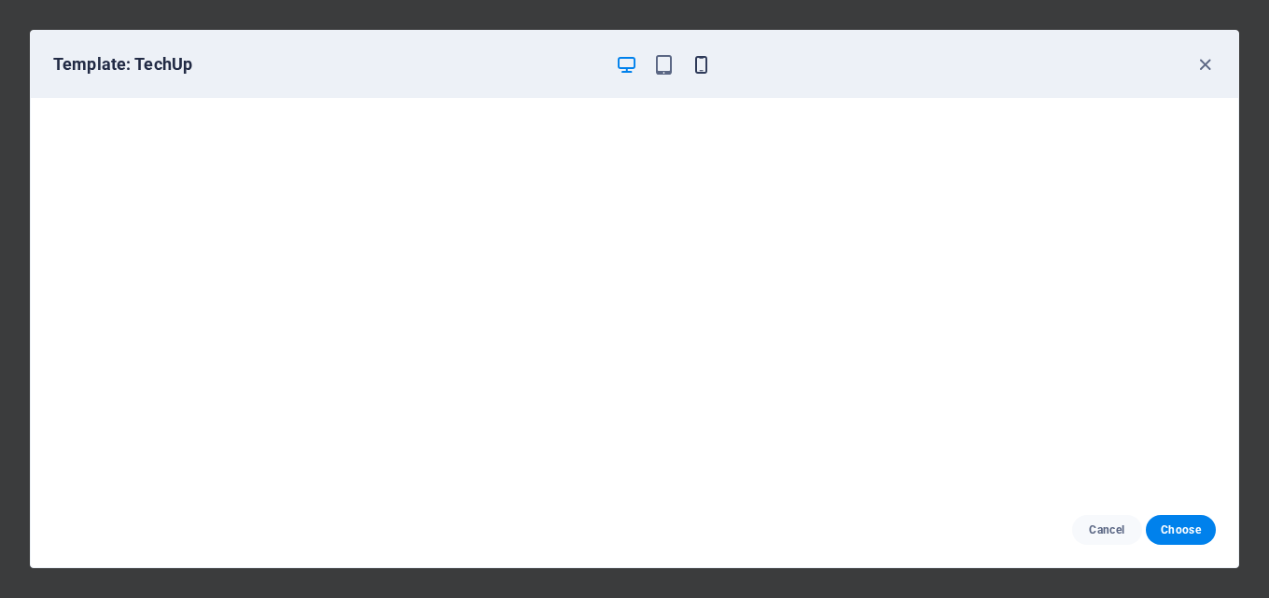
click at [702, 63] on icon "button" at bounding box center [700, 64] width 21 height 21
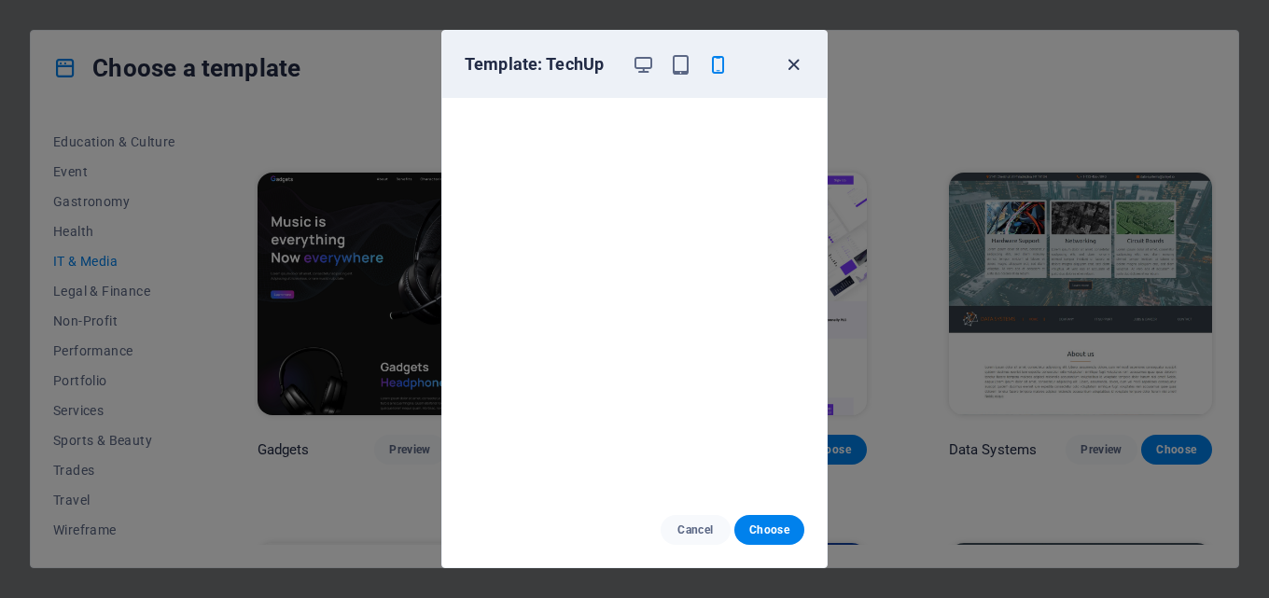
click at [798, 56] on icon "button" at bounding box center [793, 64] width 21 height 21
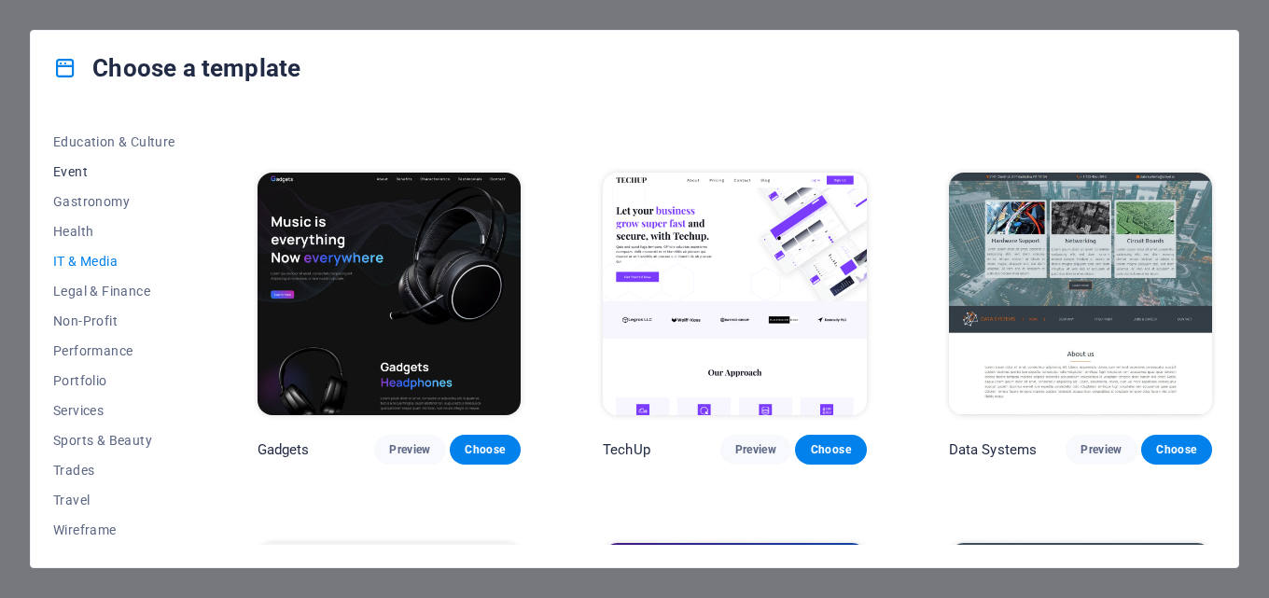
click at [70, 174] on span "Event" at bounding box center [114, 171] width 122 height 15
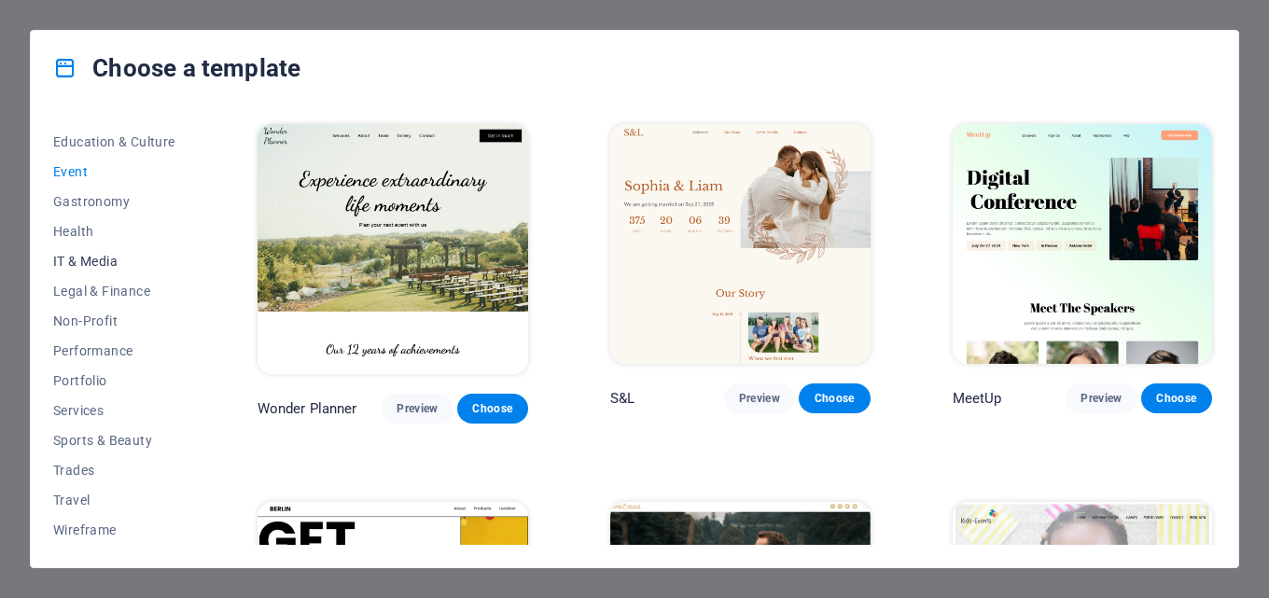
click at [71, 263] on span "IT & Media" at bounding box center [114, 261] width 122 height 15
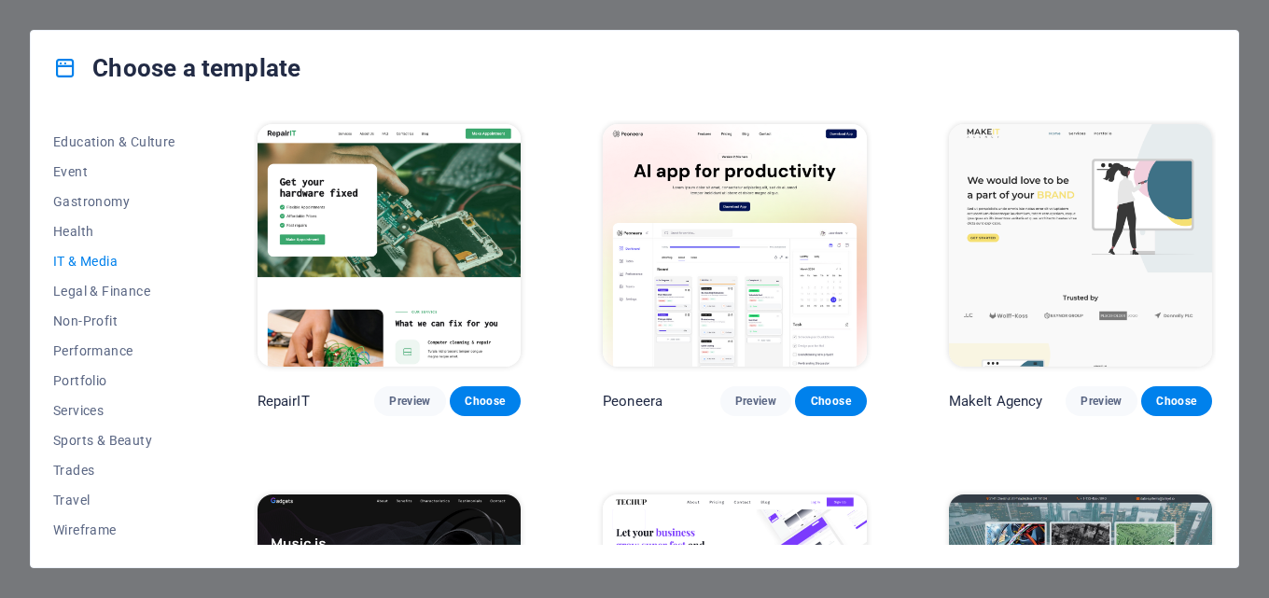
click at [683, 315] on img at bounding box center [734, 245] width 263 height 243
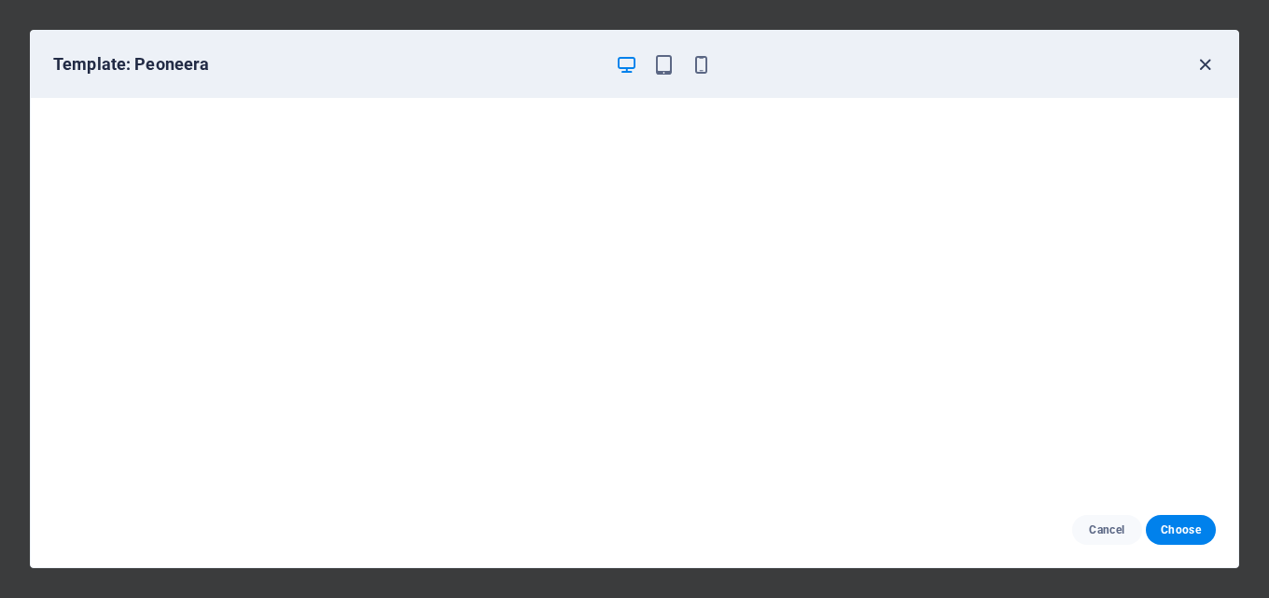
click at [1196, 55] on icon "button" at bounding box center [1204, 64] width 21 height 21
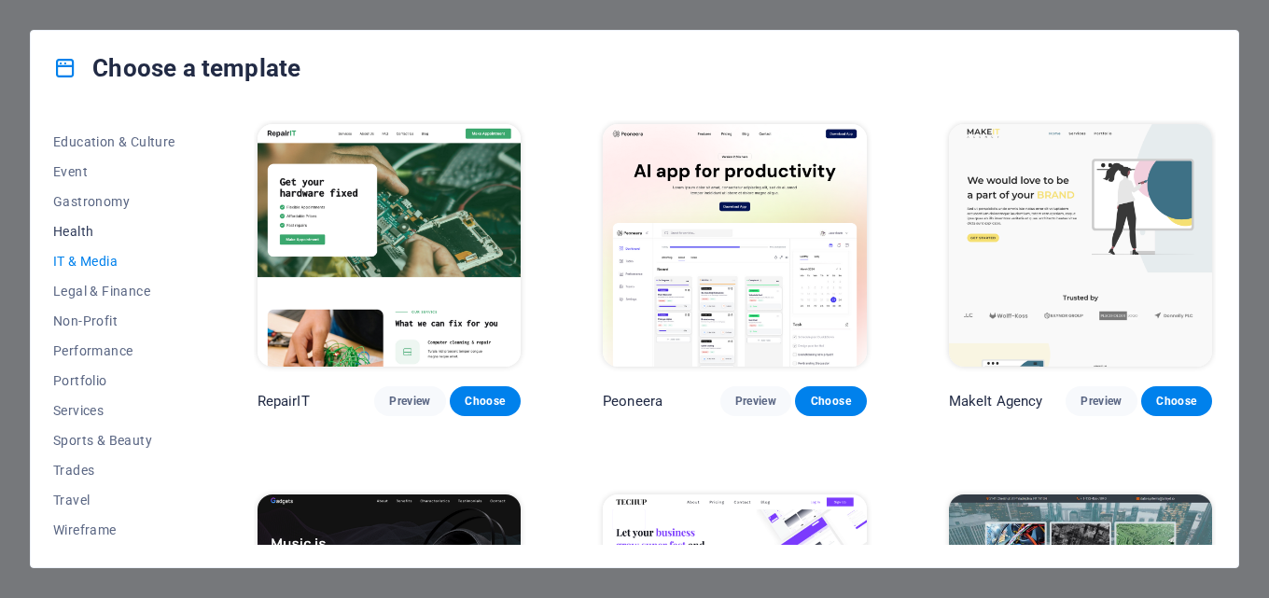
click at [94, 218] on button "Health" at bounding box center [114, 231] width 122 height 30
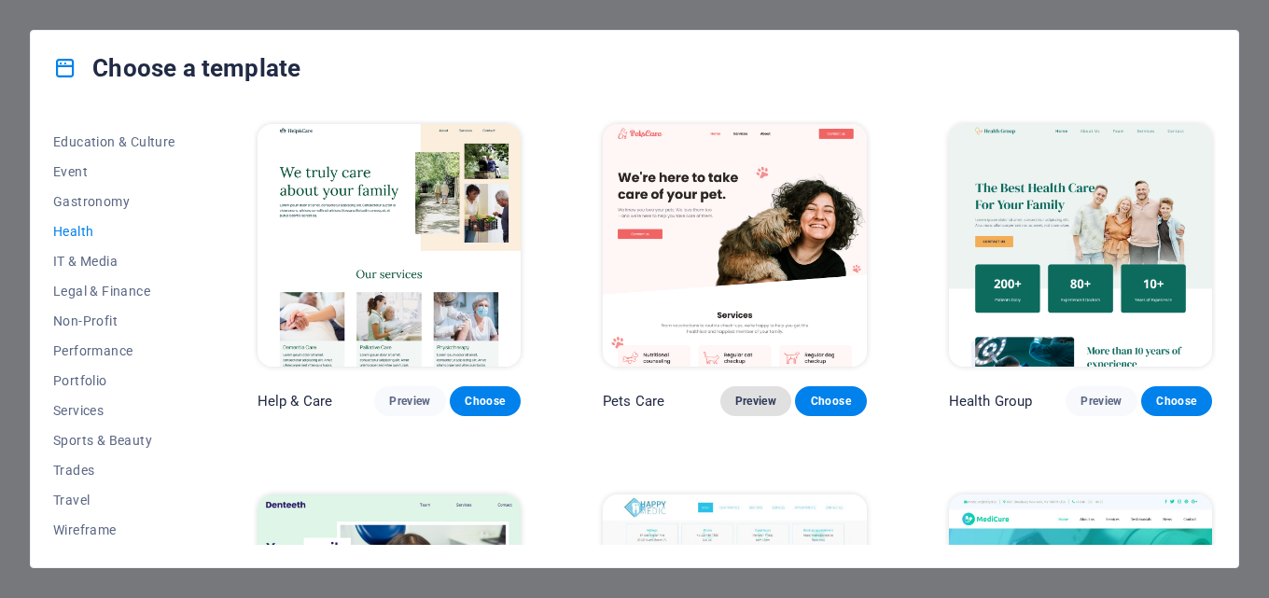
click at [749, 400] on span "Preview" at bounding box center [755, 401] width 41 height 15
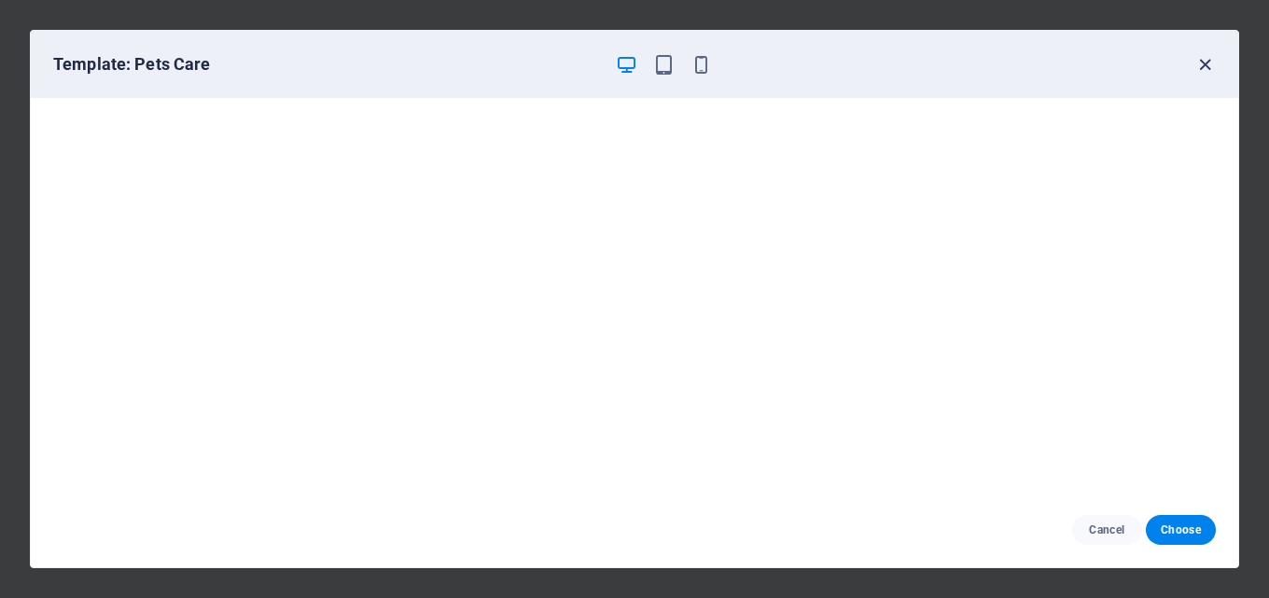
click at [1205, 54] on icon "button" at bounding box center [1204, 64] width 21 height 21
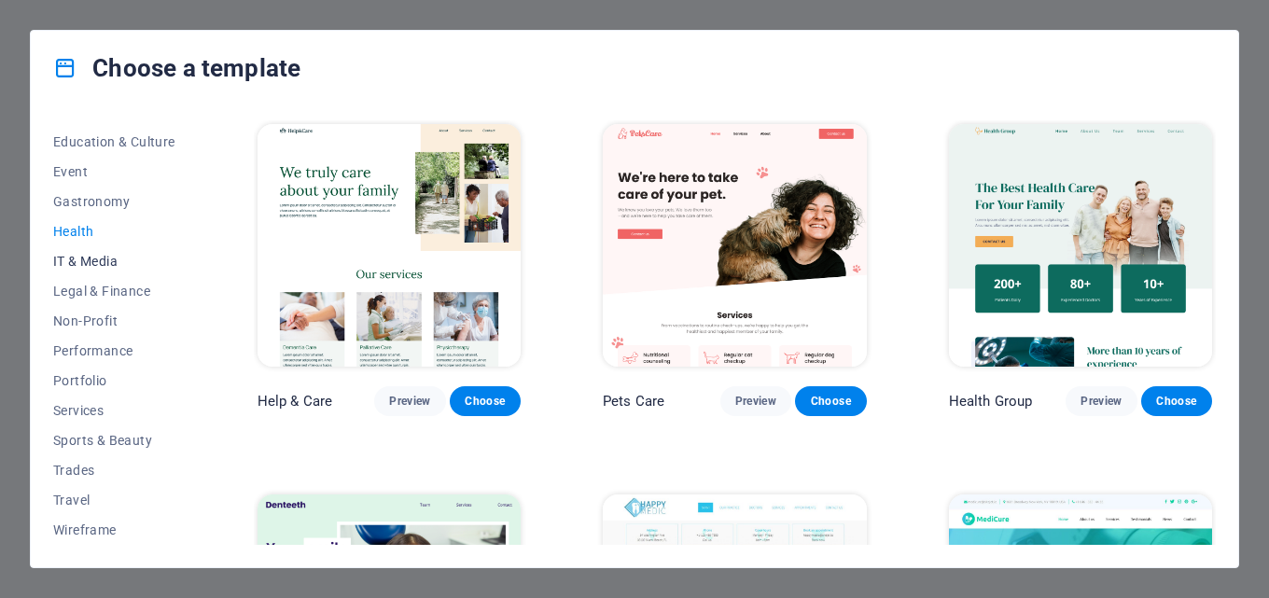
click at [101, 255] on span "IT & Media" at bounding box center [114, 261] width 122 height 15
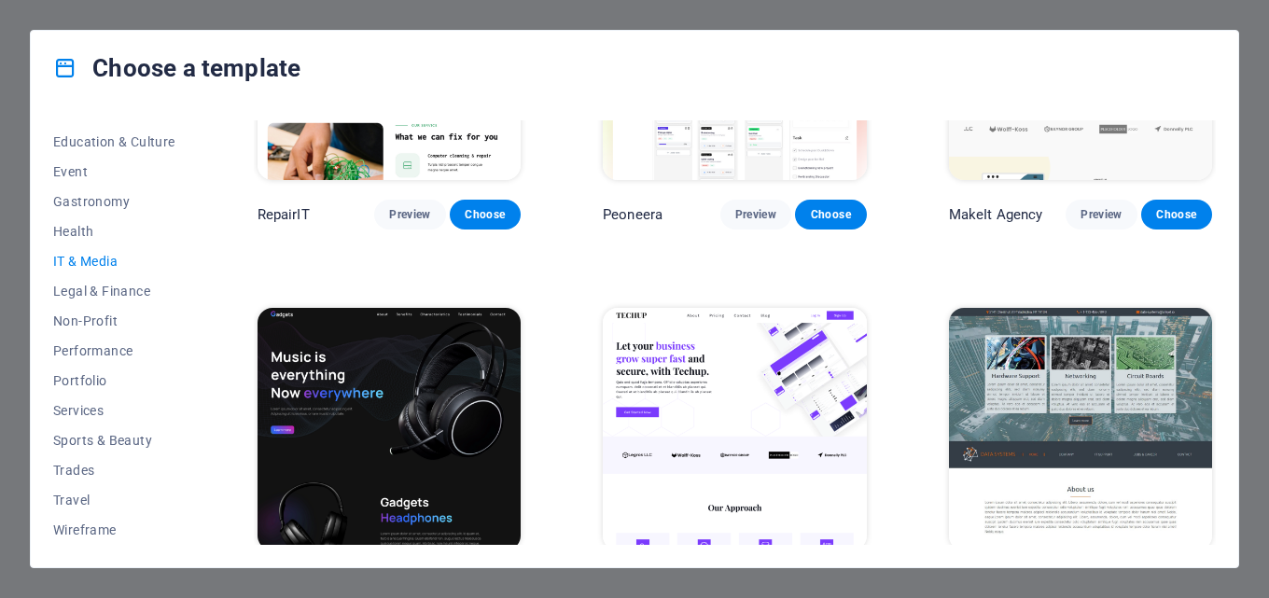
scroll to position [373, 0]
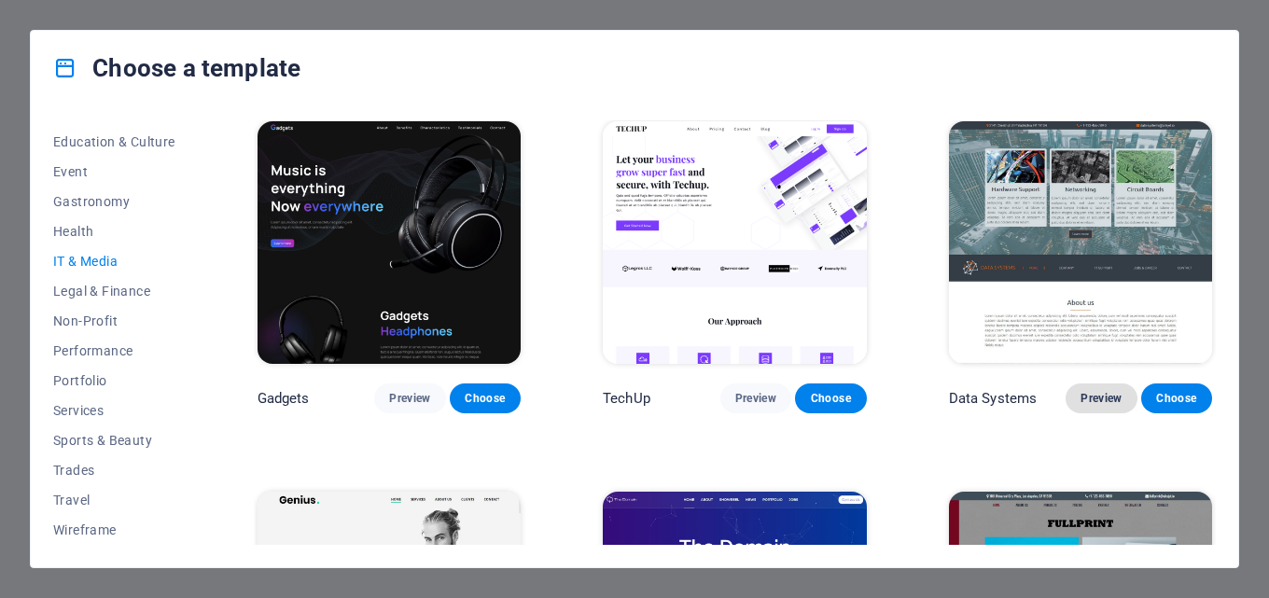
click at [1087, 392] on span "Preview" at bounding box center [1100, 398] width 41 height 15
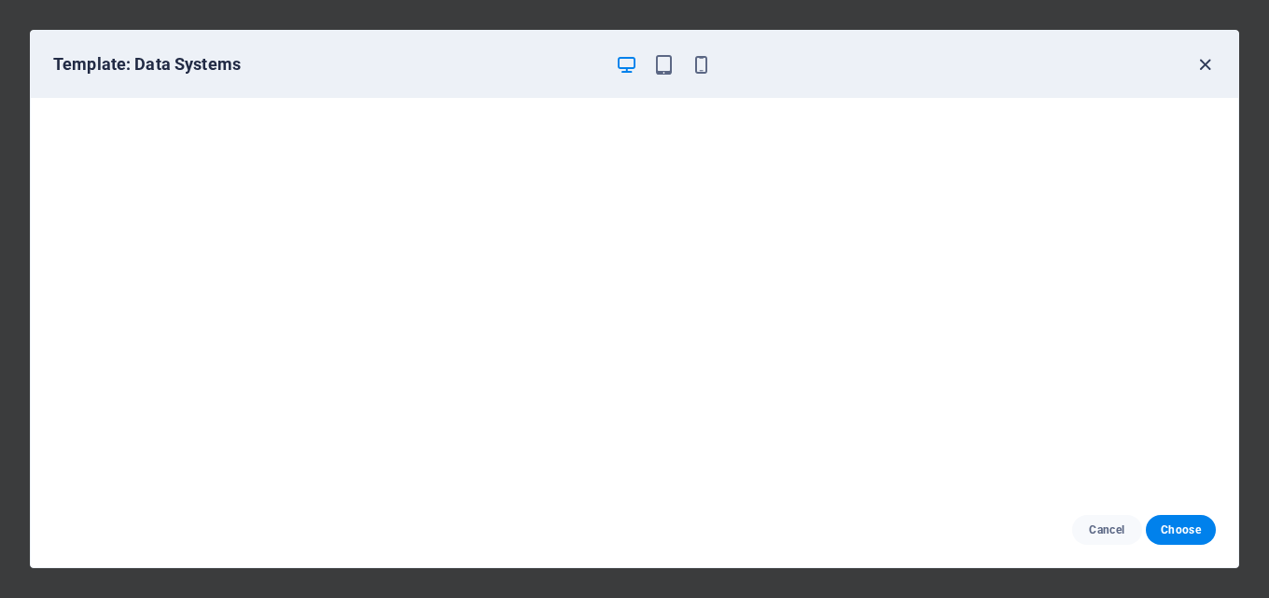
click at [1207, 57] on icon "button" at bounding box center [1204, 64] width 21 height 21
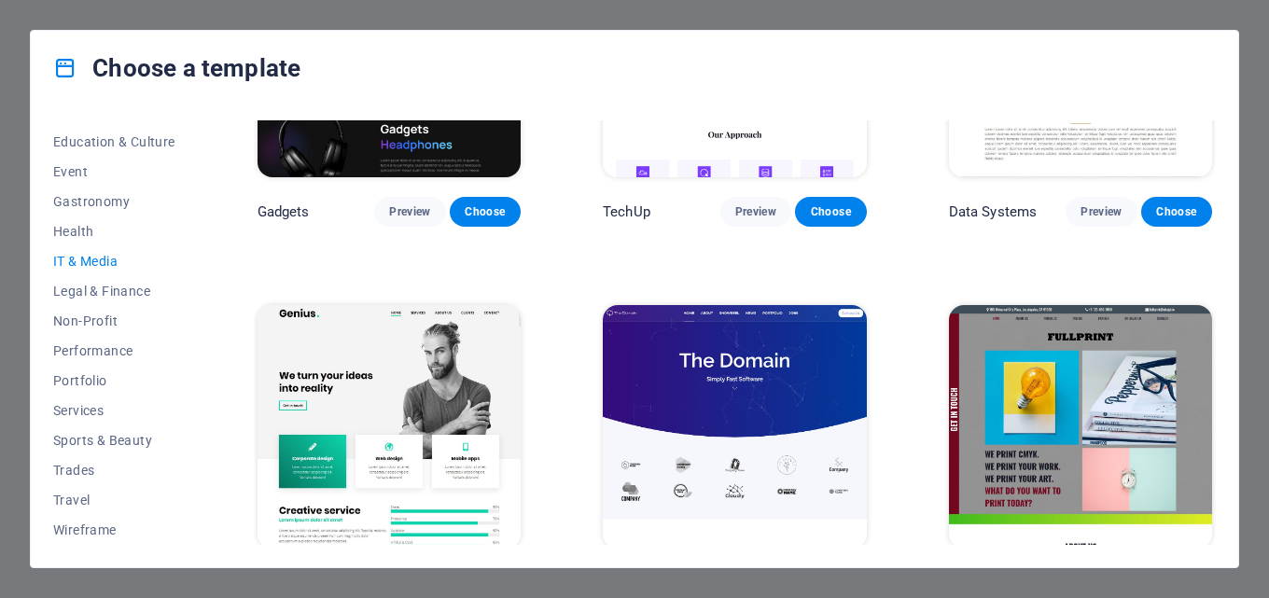
scroll to position [653, 0]
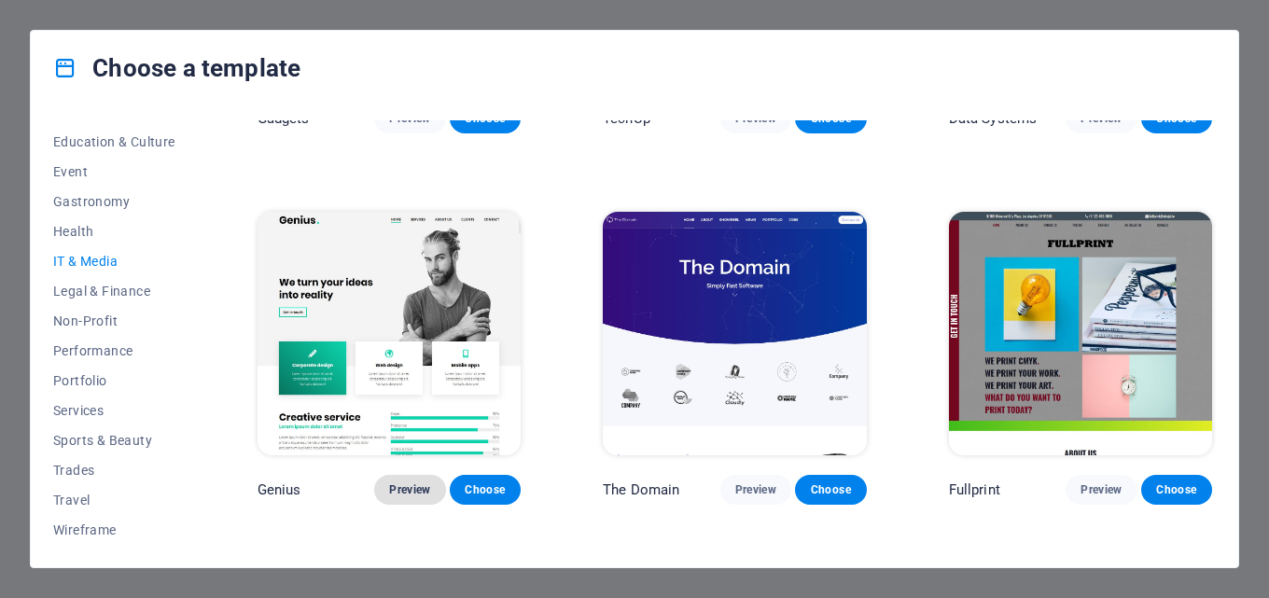
click at [410, 485] on span "Preview" at bounding box center [409, 489] width 41 height 15
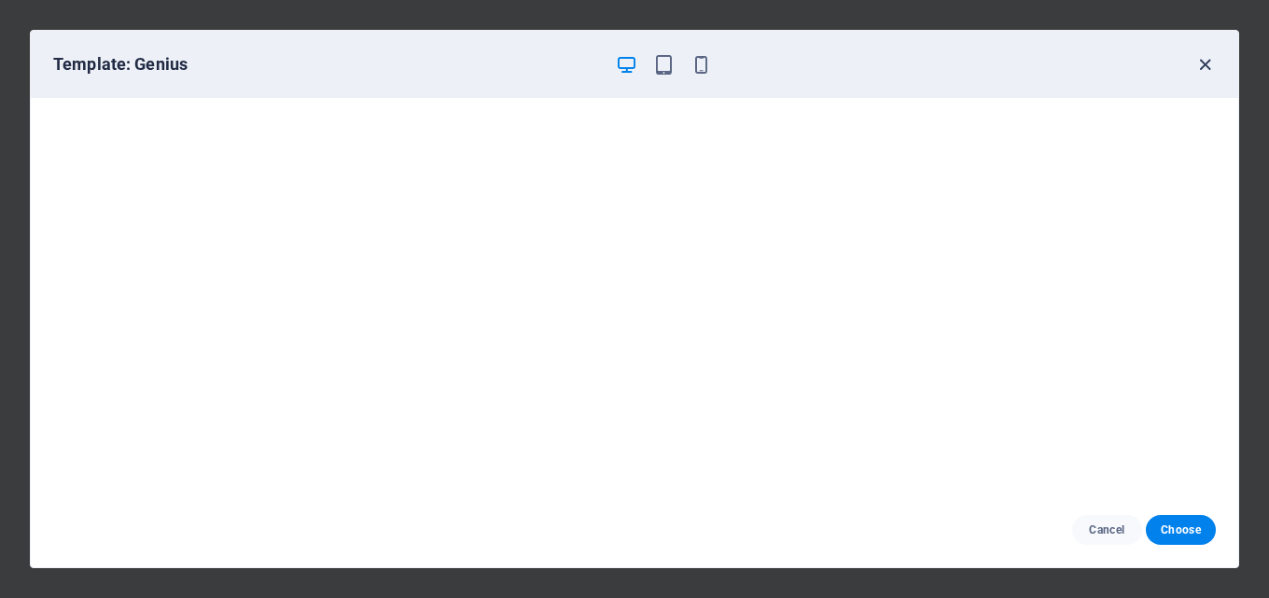
click at [1204, 61] on icon "button" at bounding box center [1204, 64] width 21 height 21
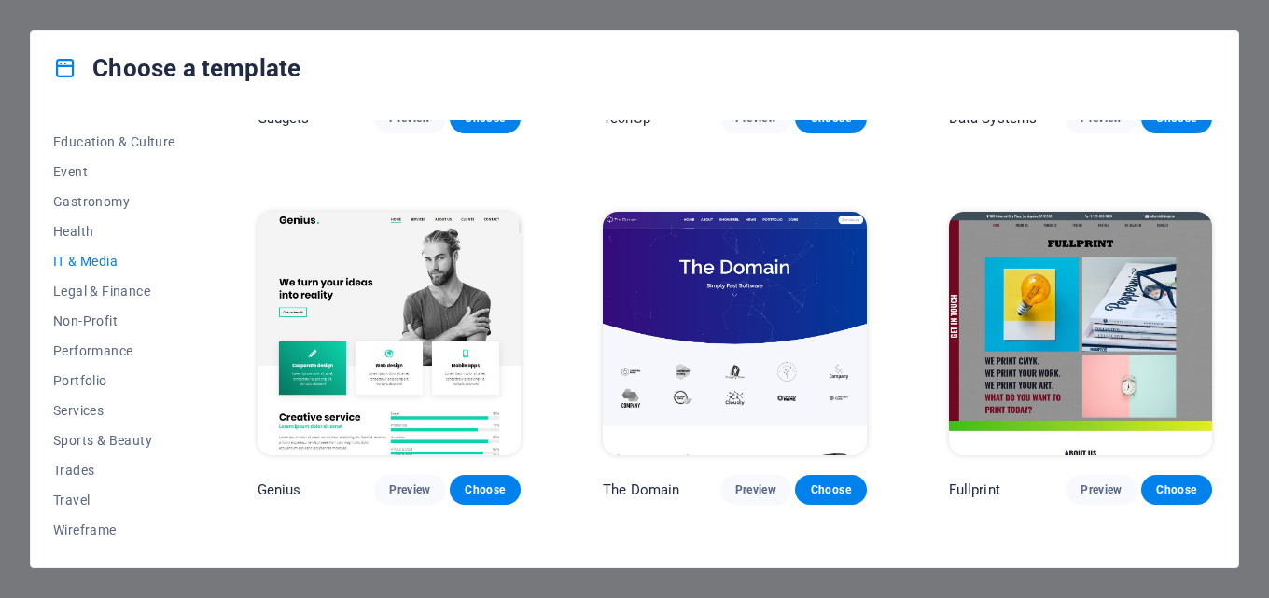
scroll to position [746, 0]
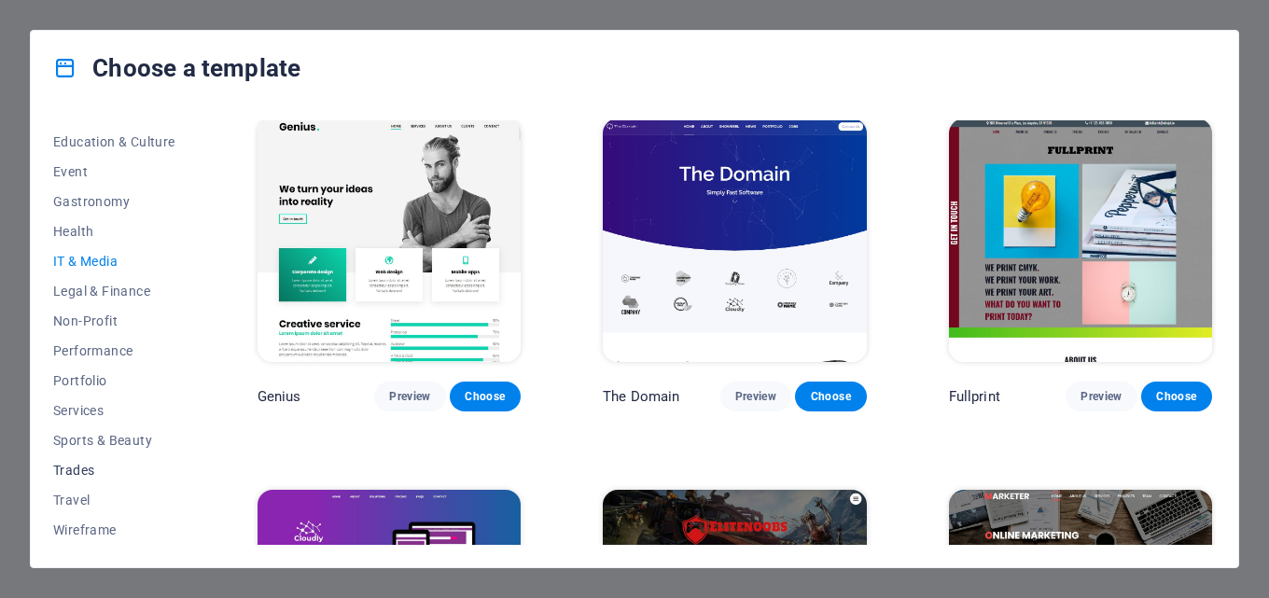
click at [79, 467] on span "Trades" at bounding box center [114, 470] width 122 height 15
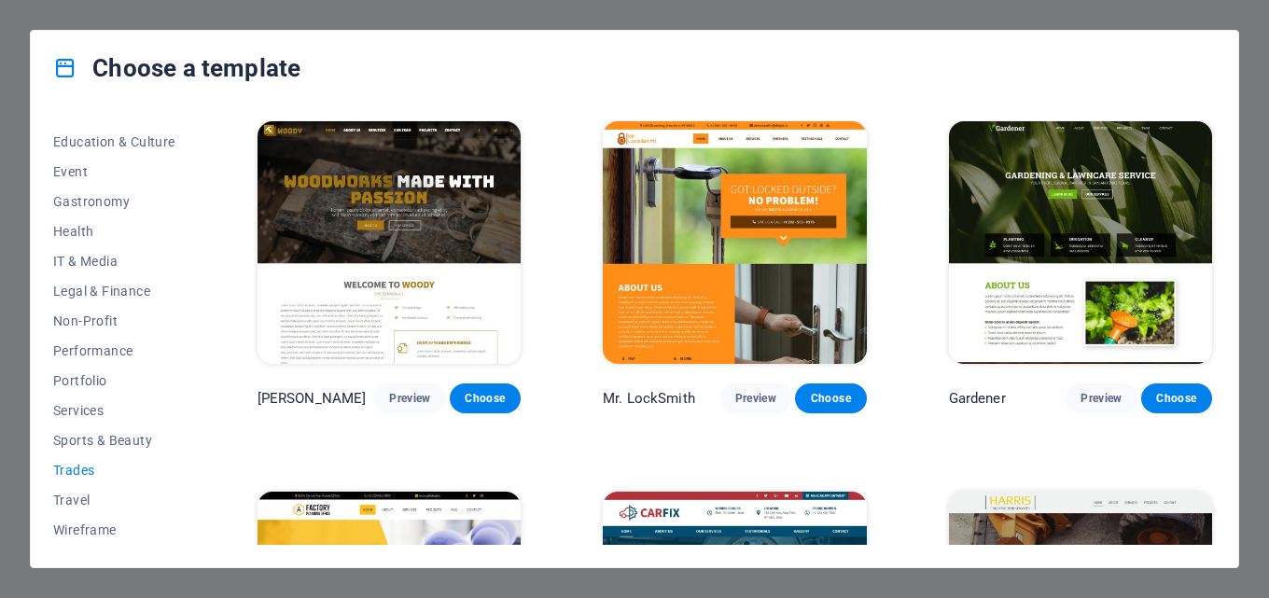
scroll to position [606, 0]
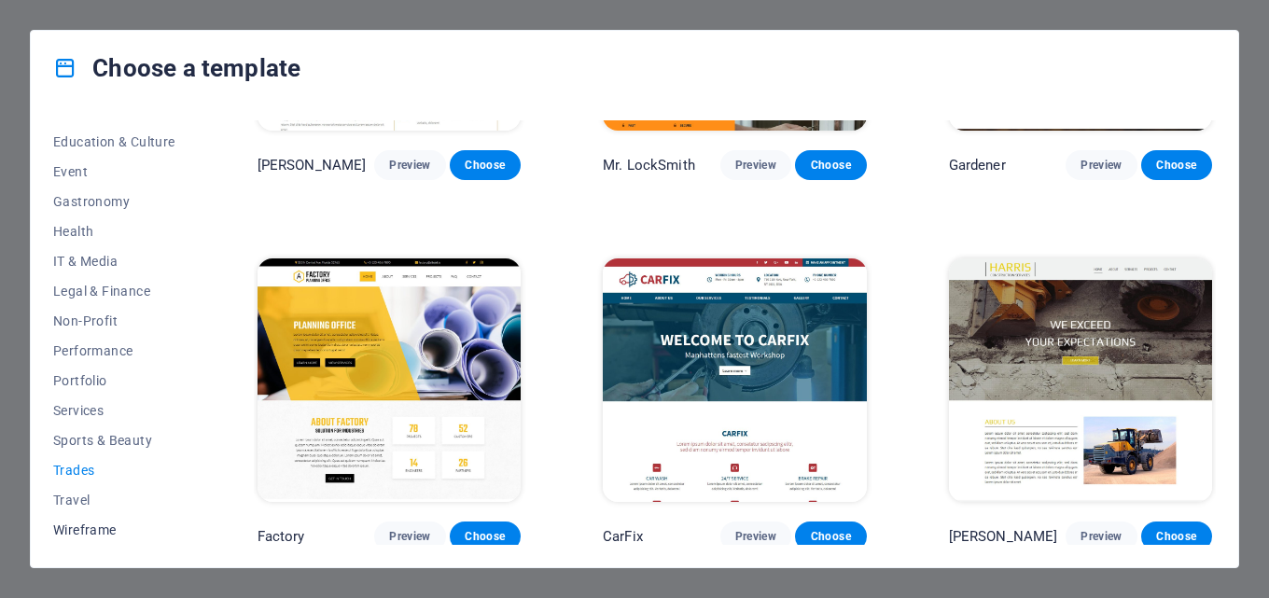
click at [91, 532] on span "Wireframe" at bounding box center [114, 529] width 122 height 15
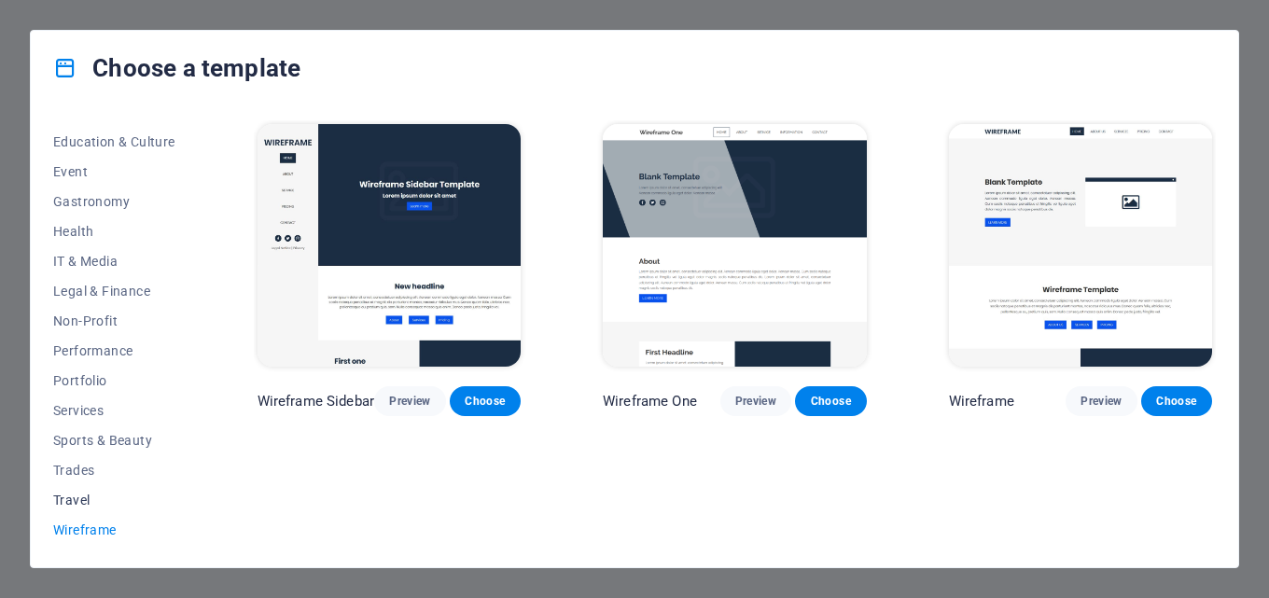
click at [80, 507] on span "Travel" at bounding box center [114, 500] width 122 height 15
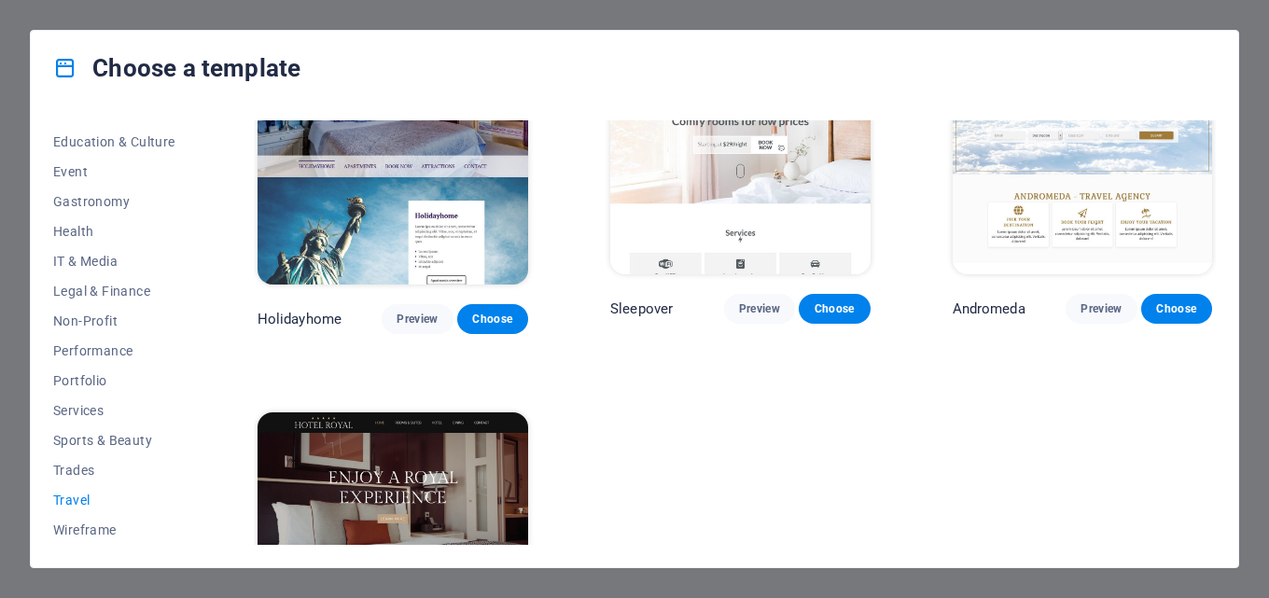
scroll to position [606, 0]
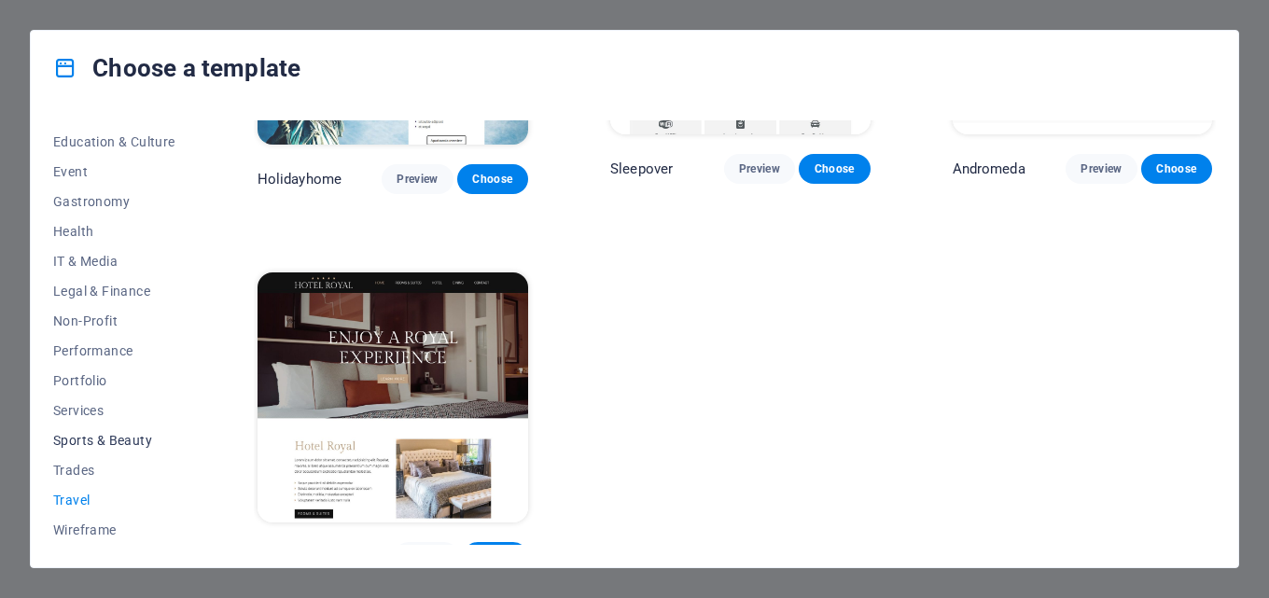
click at [70, 450] on button "Sports & Beauty" at bounding box center [114, 440] width 122 height 30
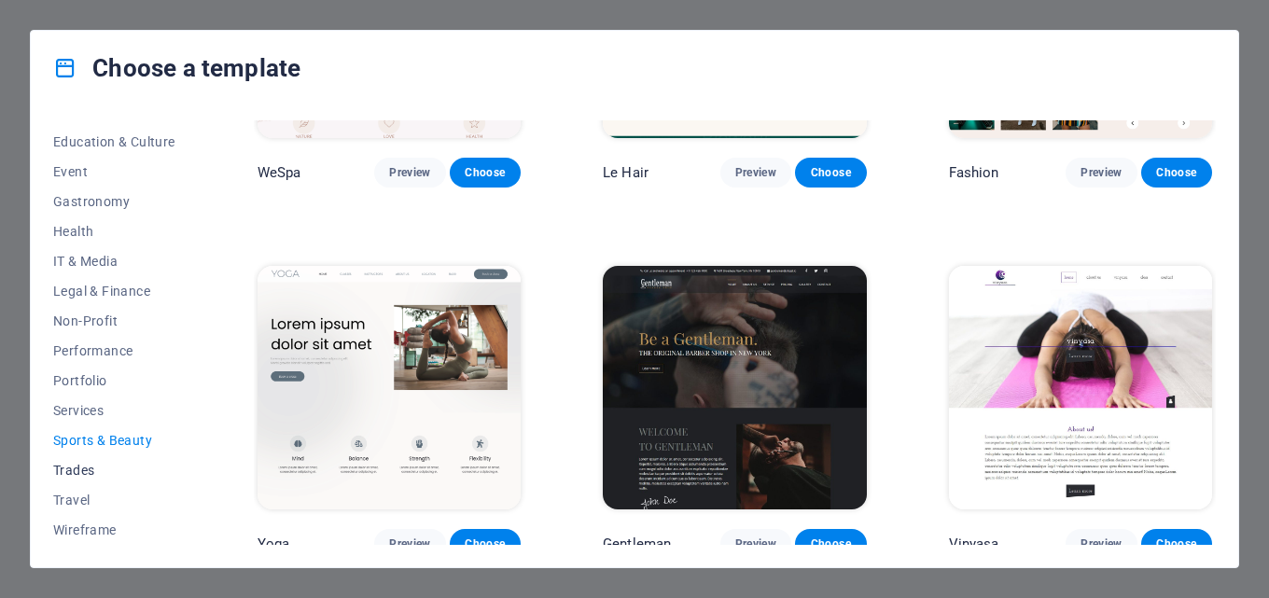
click at [72, 467] on span "Trades" at bounding box center [114, 470] width 122 height 15
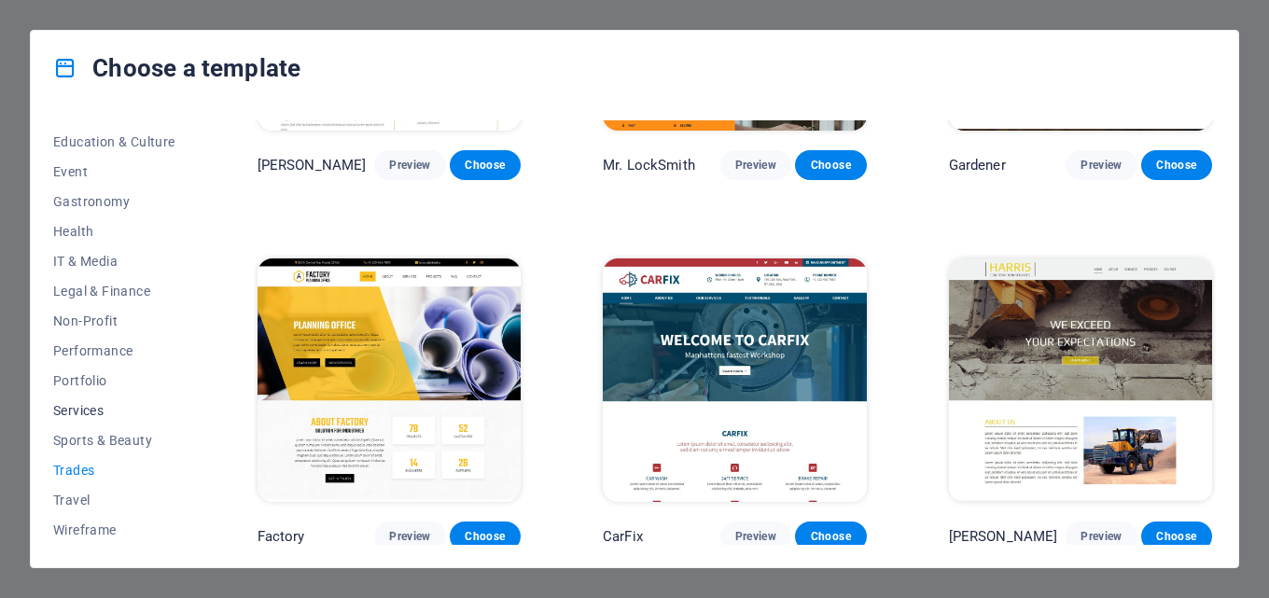
click at [86, 410] on span "Services" at bounding box center [114, 410] width 122 height 15
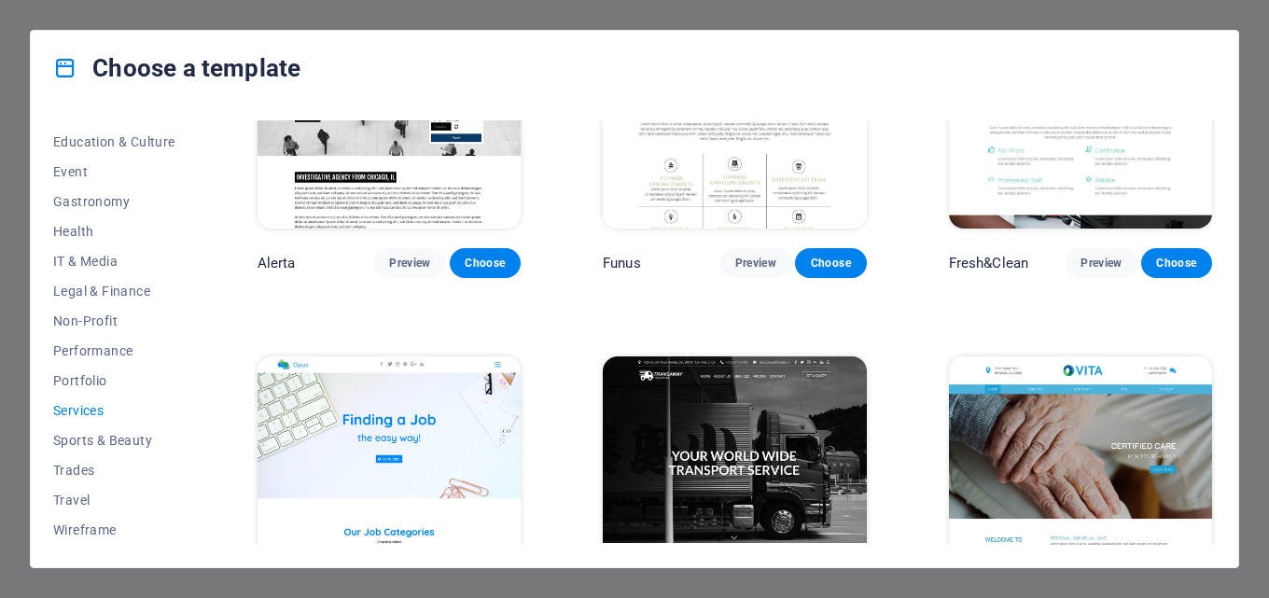
scroll to position [2464, 0]
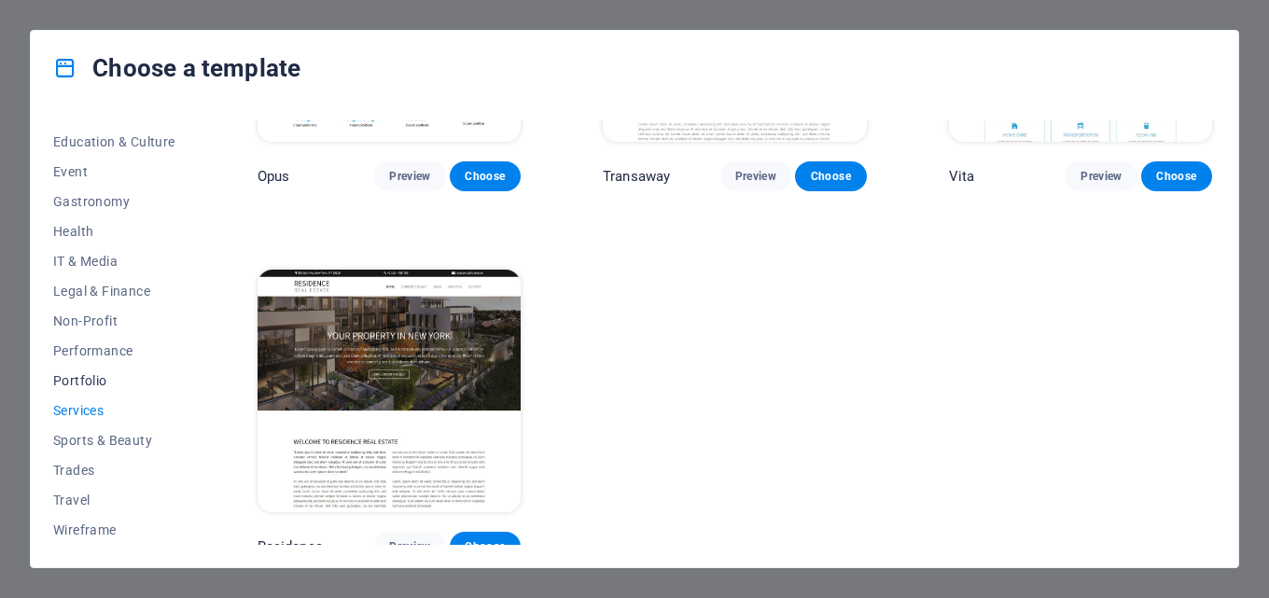
click at [95, 379] on span "Portfolio" at bounding box center [114, 380] width 122 height 15
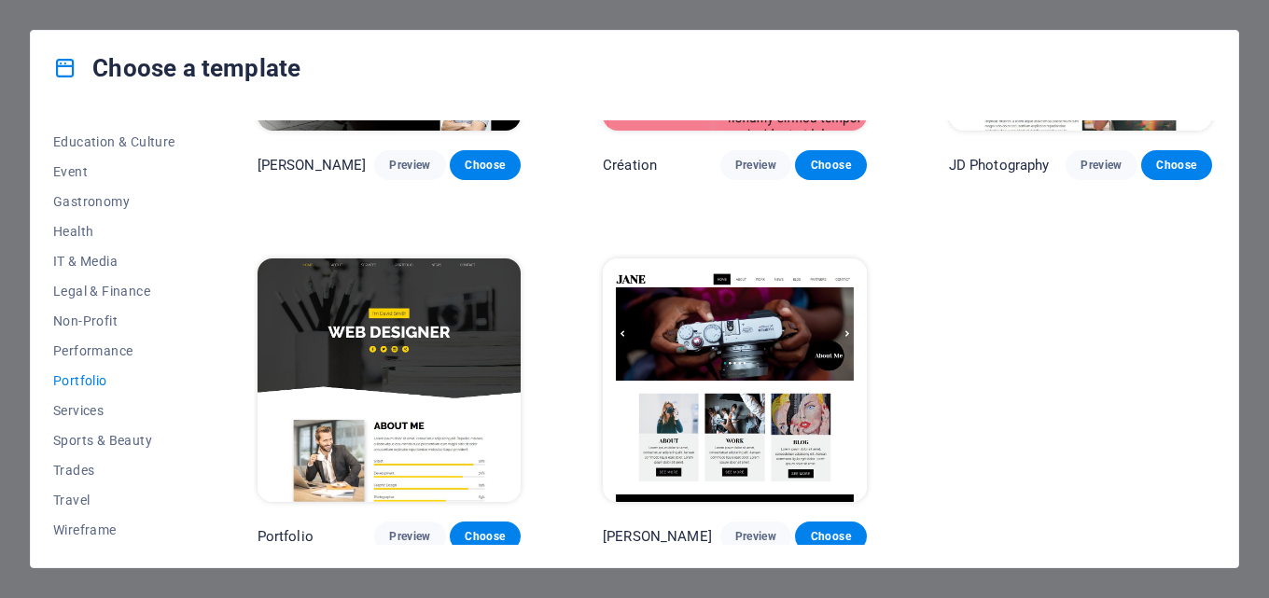
scroll to position [0, 0]
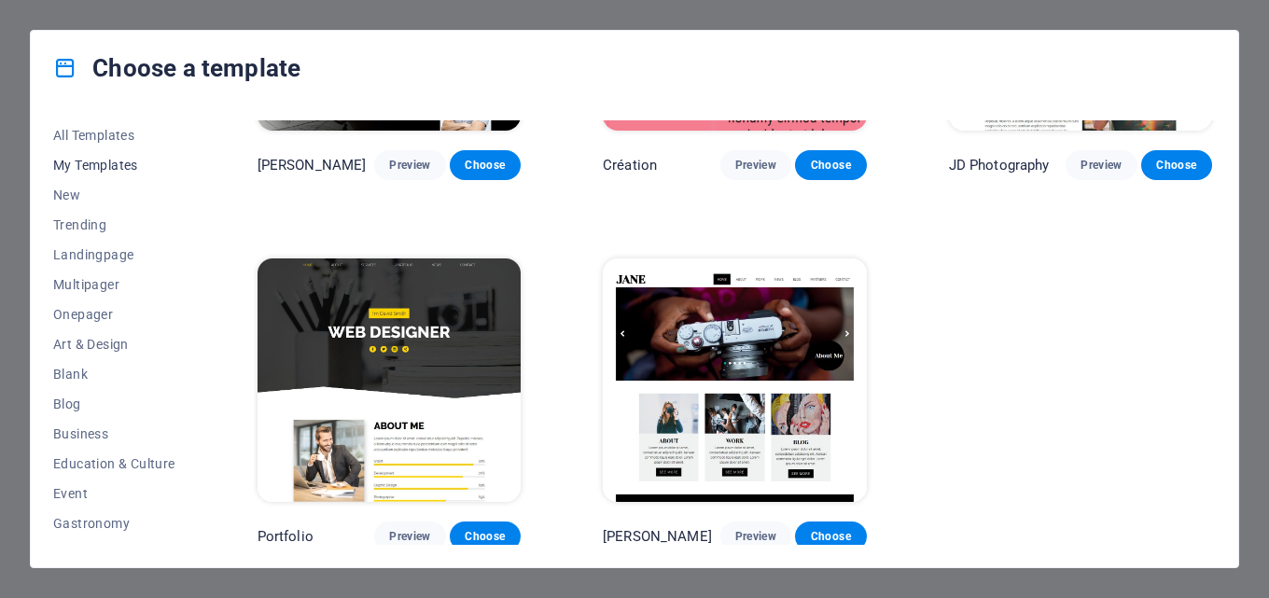
click at [104, 155] on button "My Templates" at bounding box center [114, 165] width 122 height 30
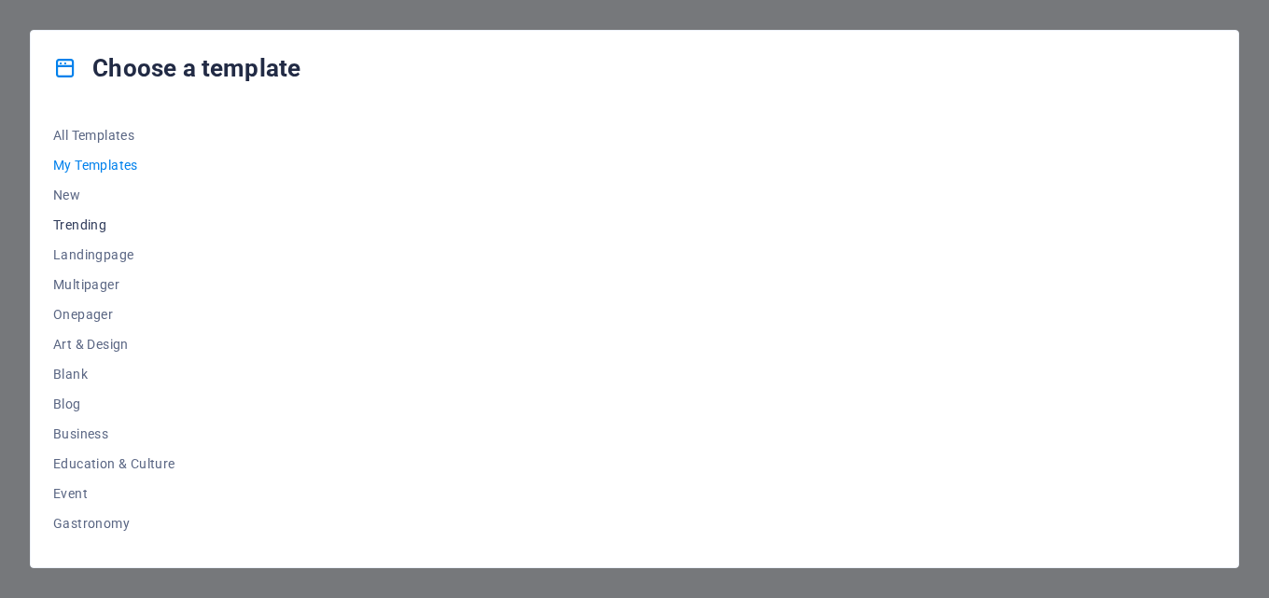
click at [90, 223] on span "Trending" at bounding box center [114, 224] width 122 height 15
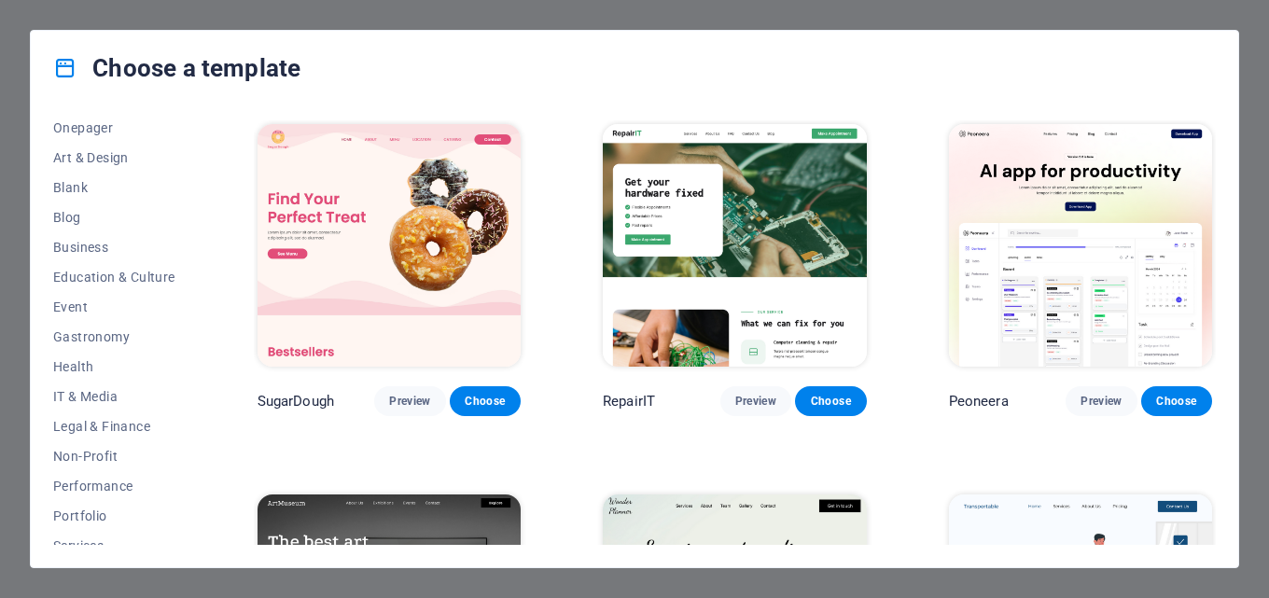
scroll to position [280, 0]
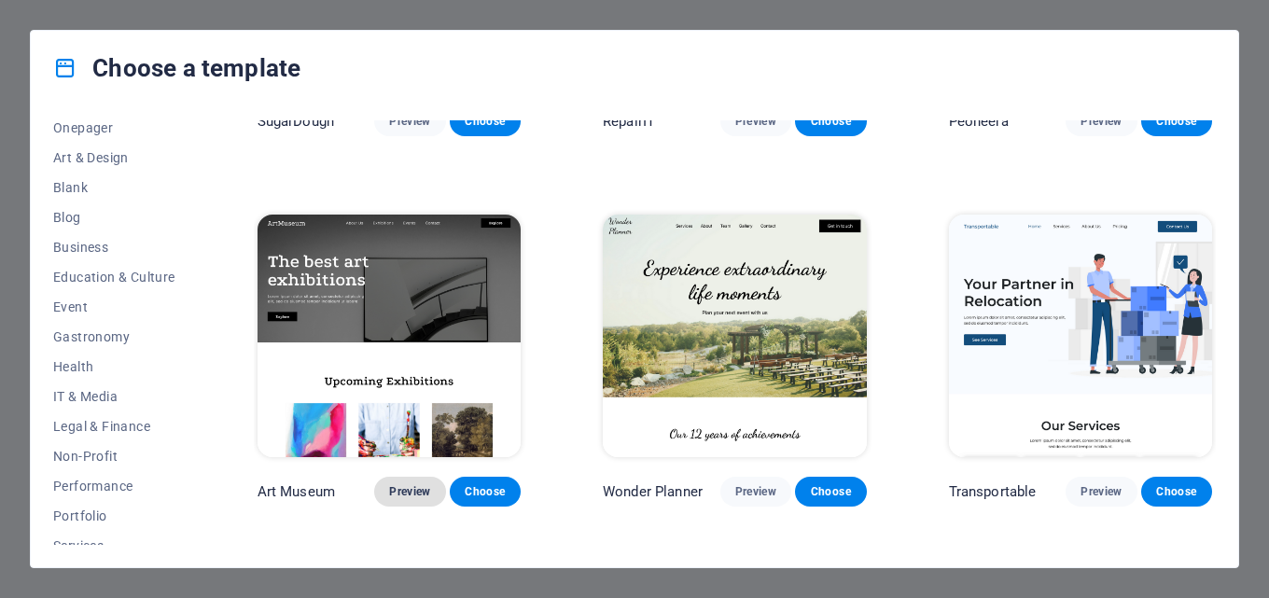
click at [393, 485] on span "Preview" at bounding box center [409, 491] width 41 height 15
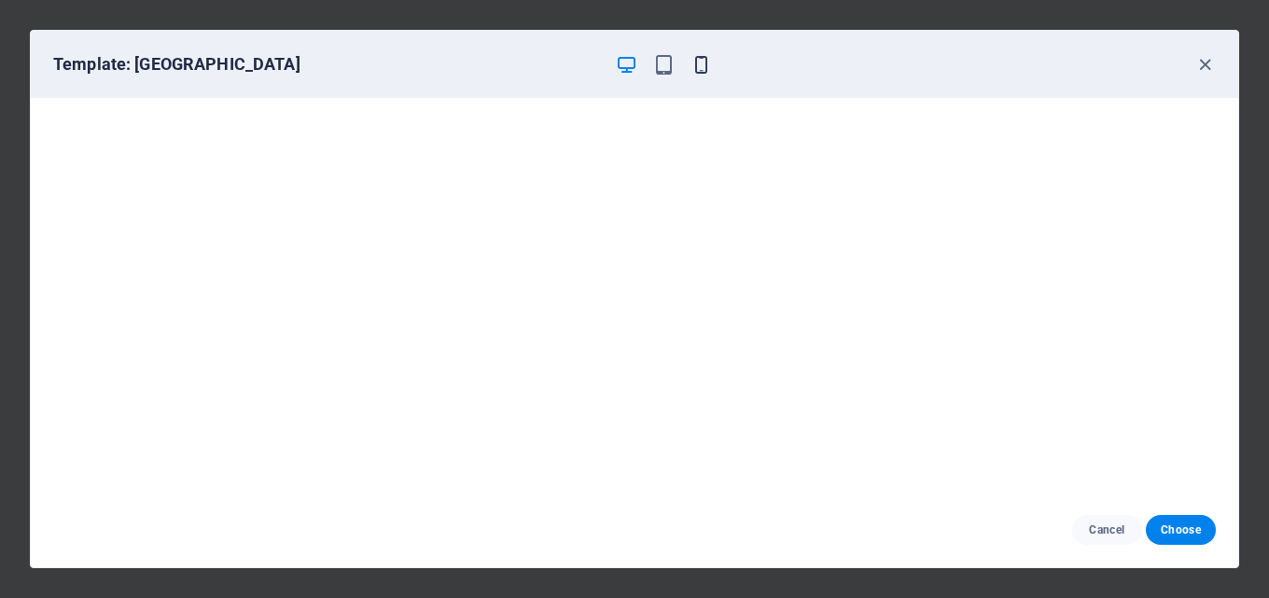
click at [705, 59] on icon "button" at bounding box center [700, 64] width 21 height 21
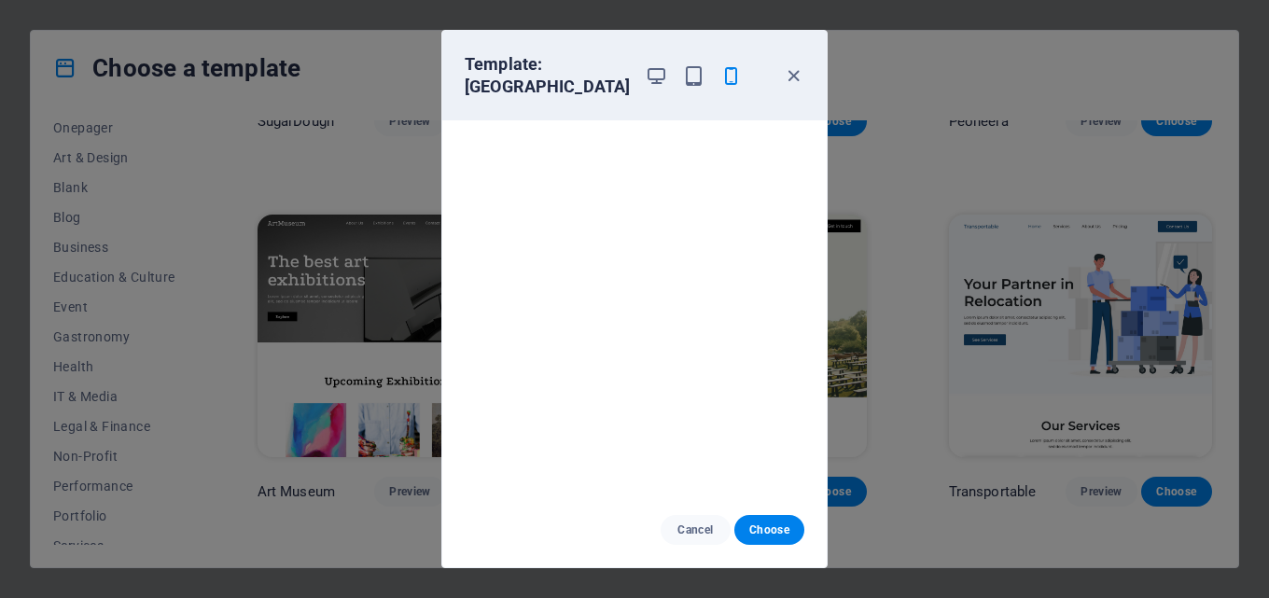
click at [888, 440] on div "Template: Art Museum Cancel Choose" at bounding box center [634, 299] width 1269 height 598
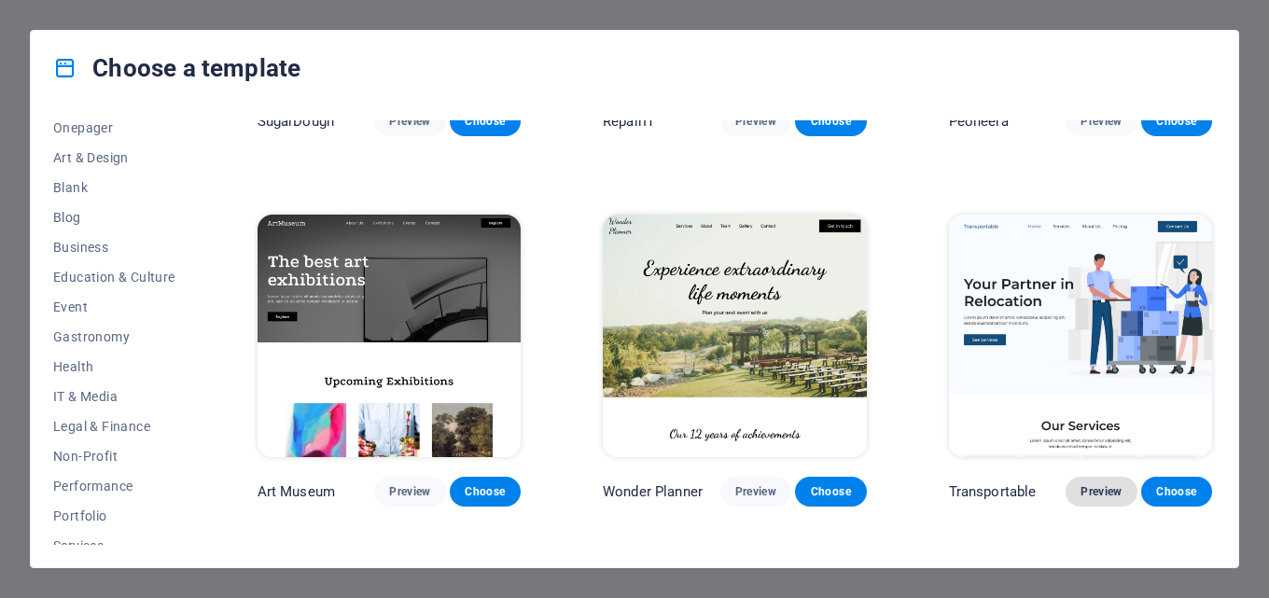
click at [1096, 487] on span "Preview" at bounding box center [1100, 491] width 41 height 15
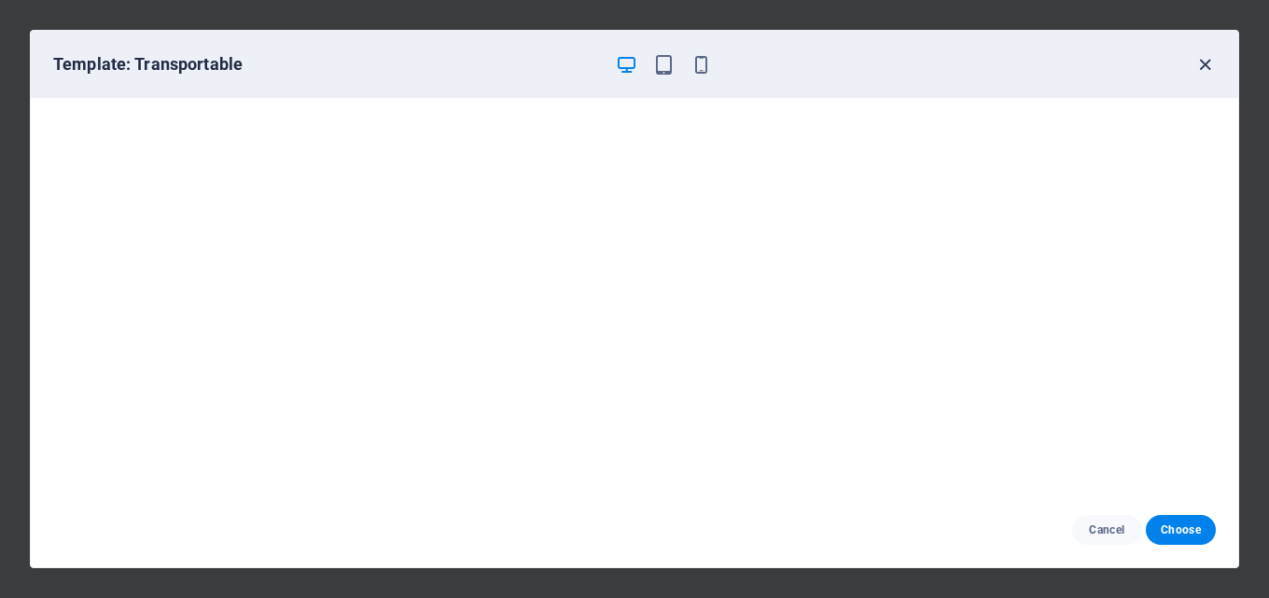
click at [1197, 66] on icon "button" at bounding box center [1204, 64] width 21 height 21
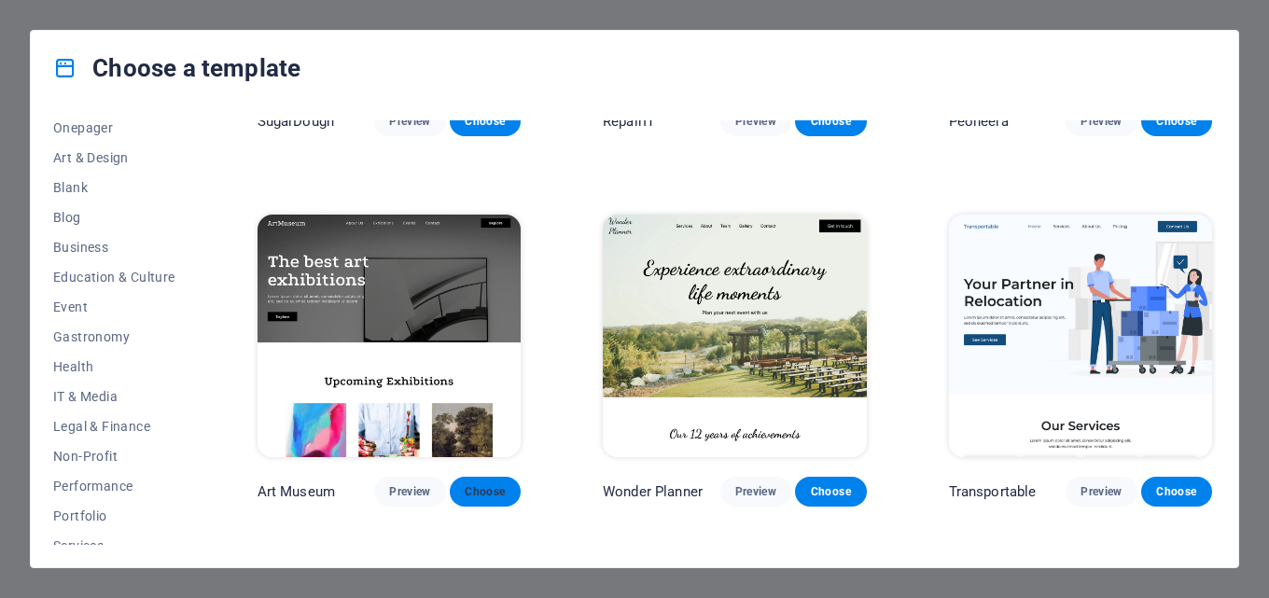
click at [506, 490] on span "Choose" at bounding box center [485, 491] width 41 height 15
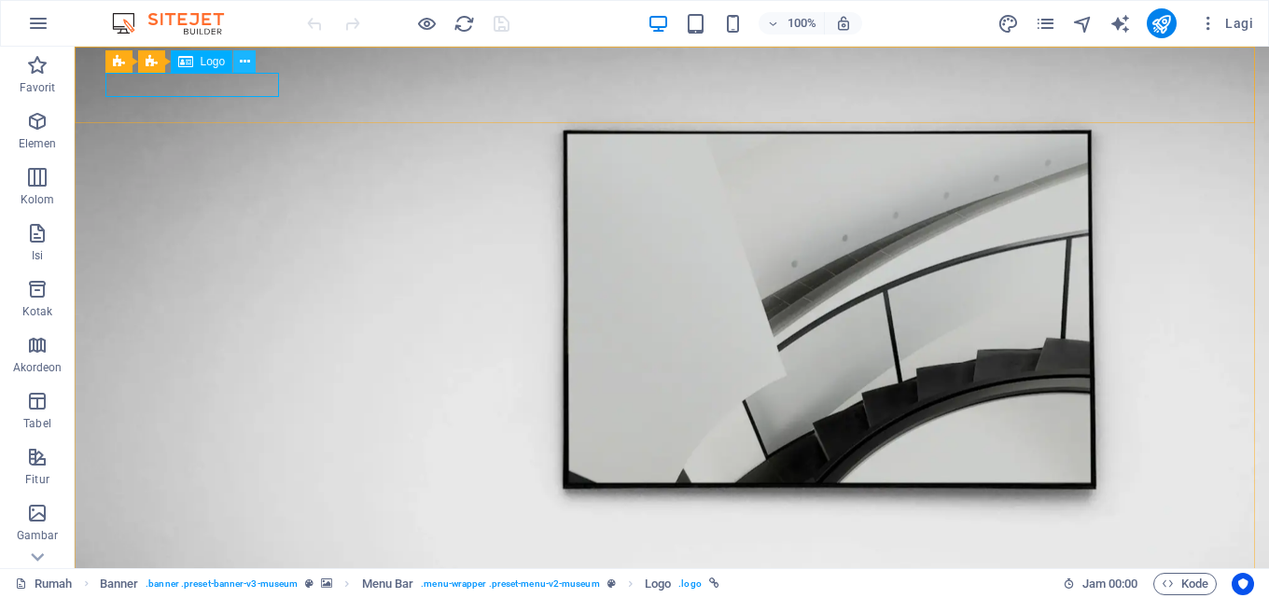
click at [247, 62] on icon at bounding box center [245, 62] width 10 height 20
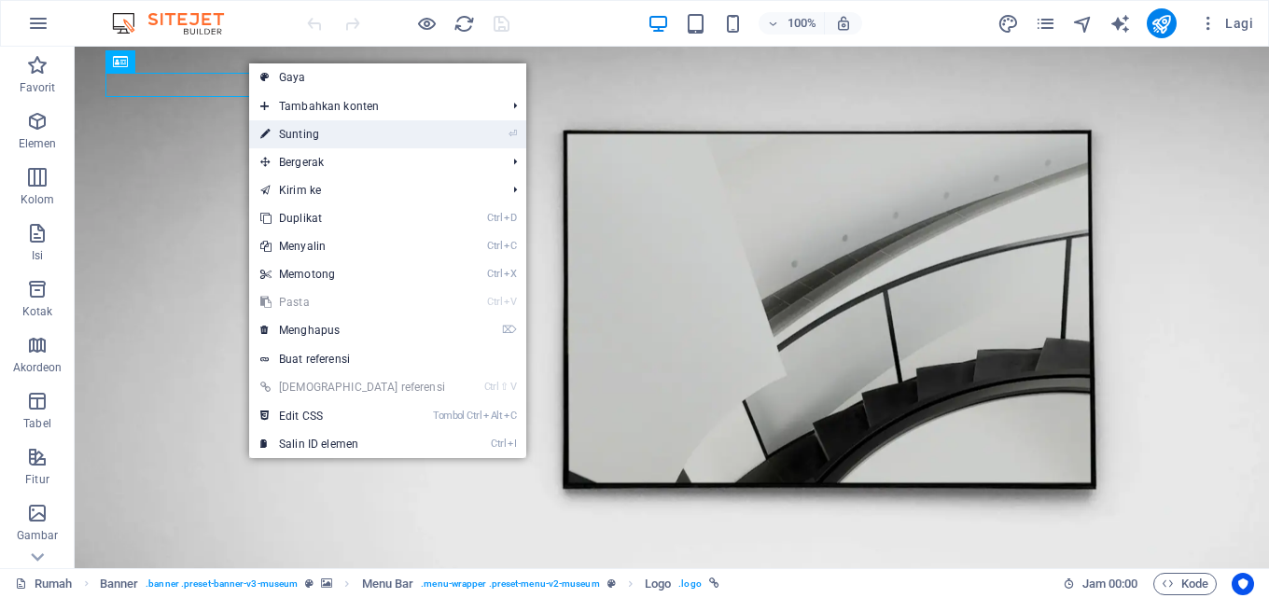
click at [342, 129] on link "⏎ Sunting" at bounding box center [352, 134] width 207 height 28
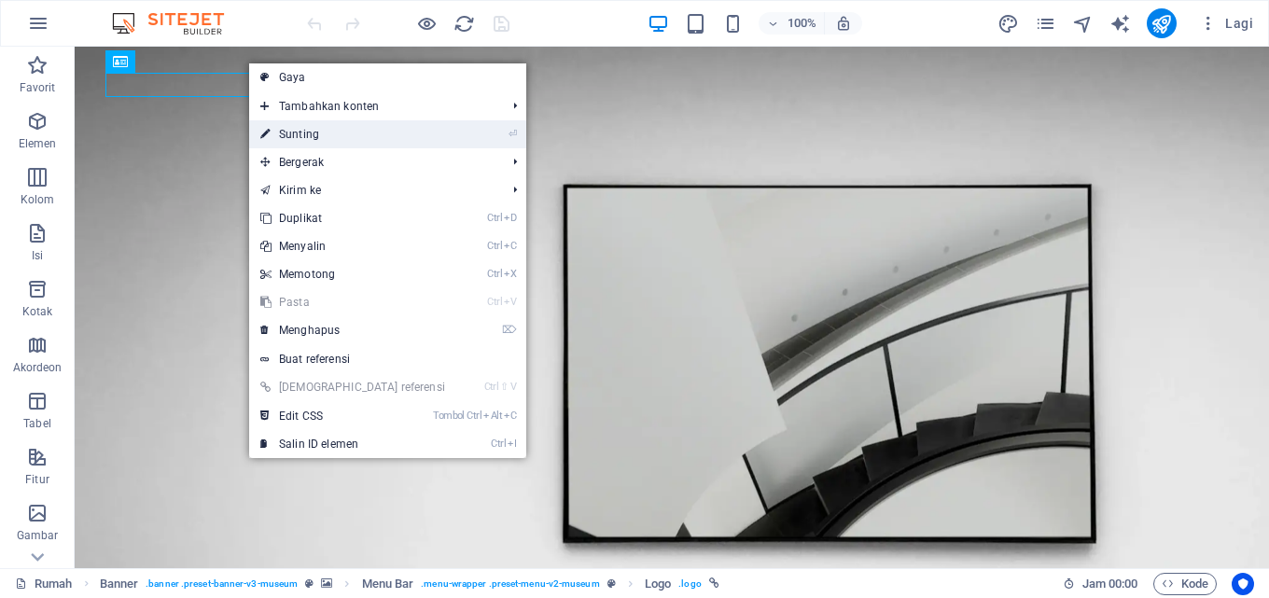
select select "px"
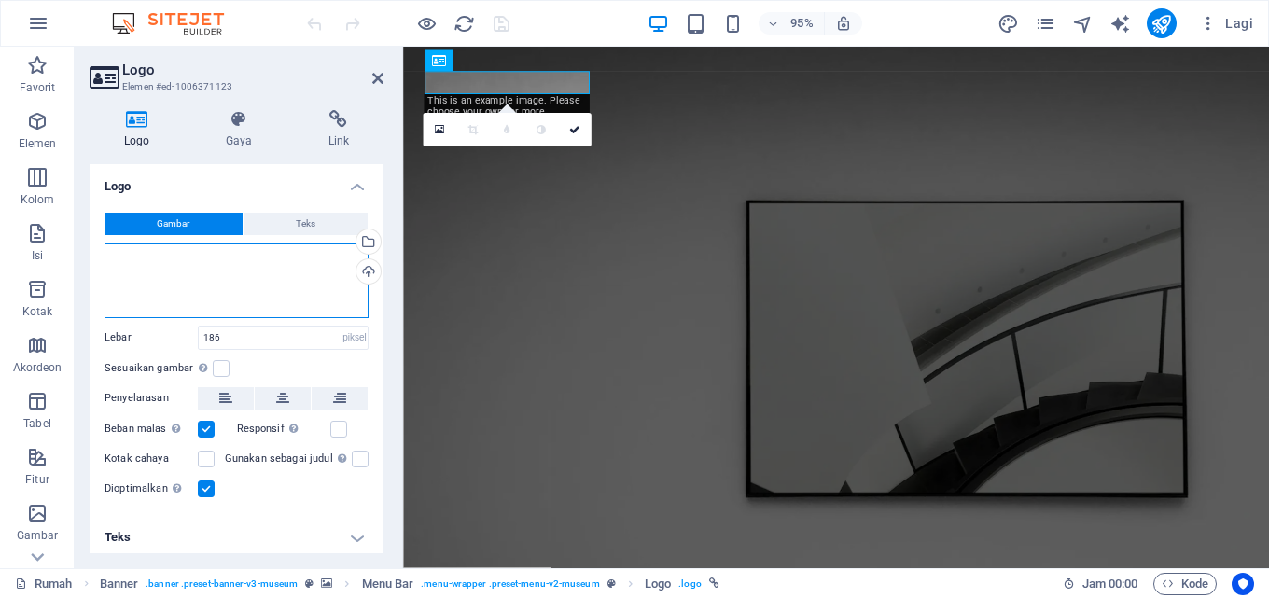
click at [233, 269] on div "Seret file ke sini, klik untuk memilih file atau pilih file dari File atau foto…" at bounding box center [236, 280] width 264 height 75
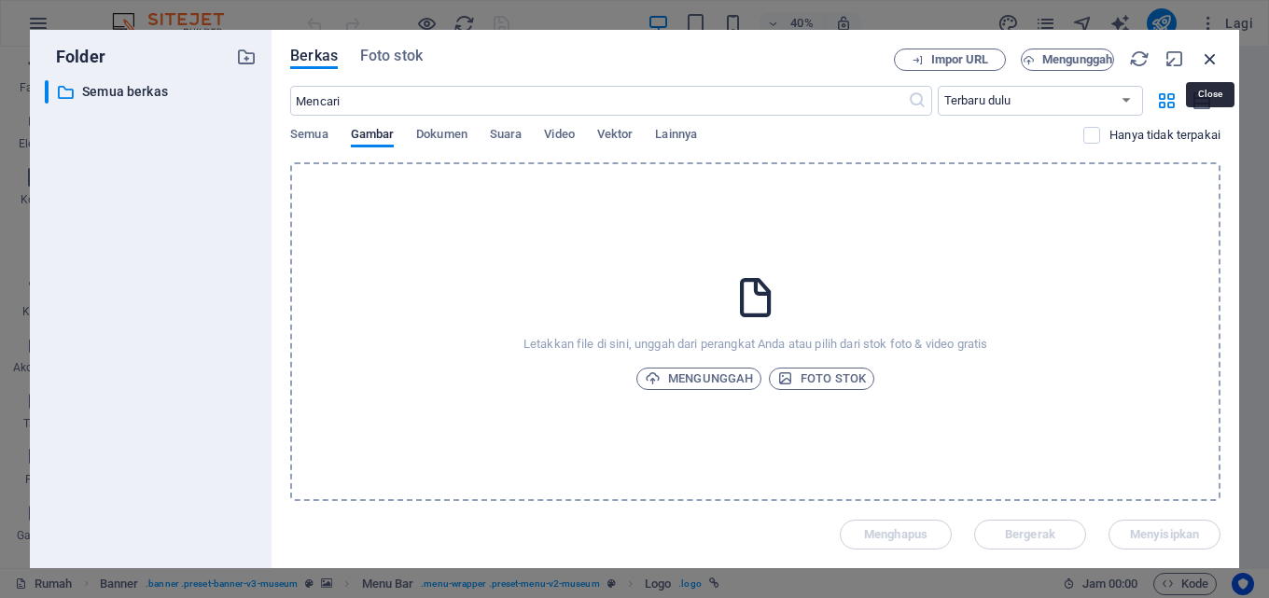
click at [1209, 50] on icon "button" at bounding box center [1210, 59] width 21 height 21
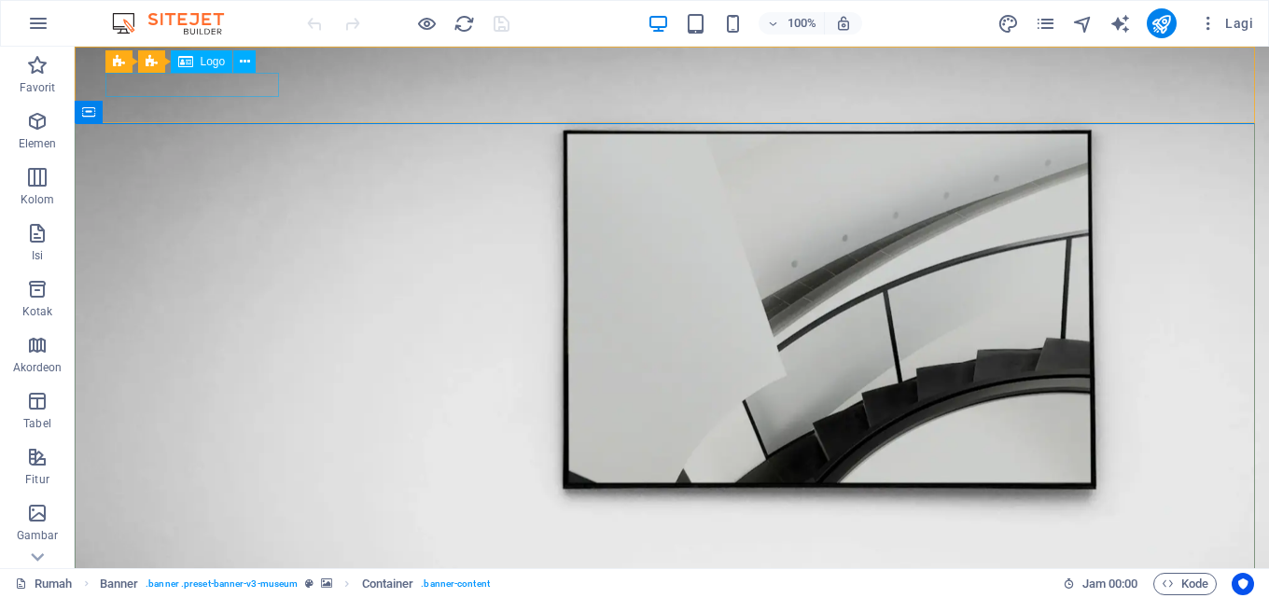
click at [223, 65] on font "Logo" at bounding box center [213, 61] width 25 height 13
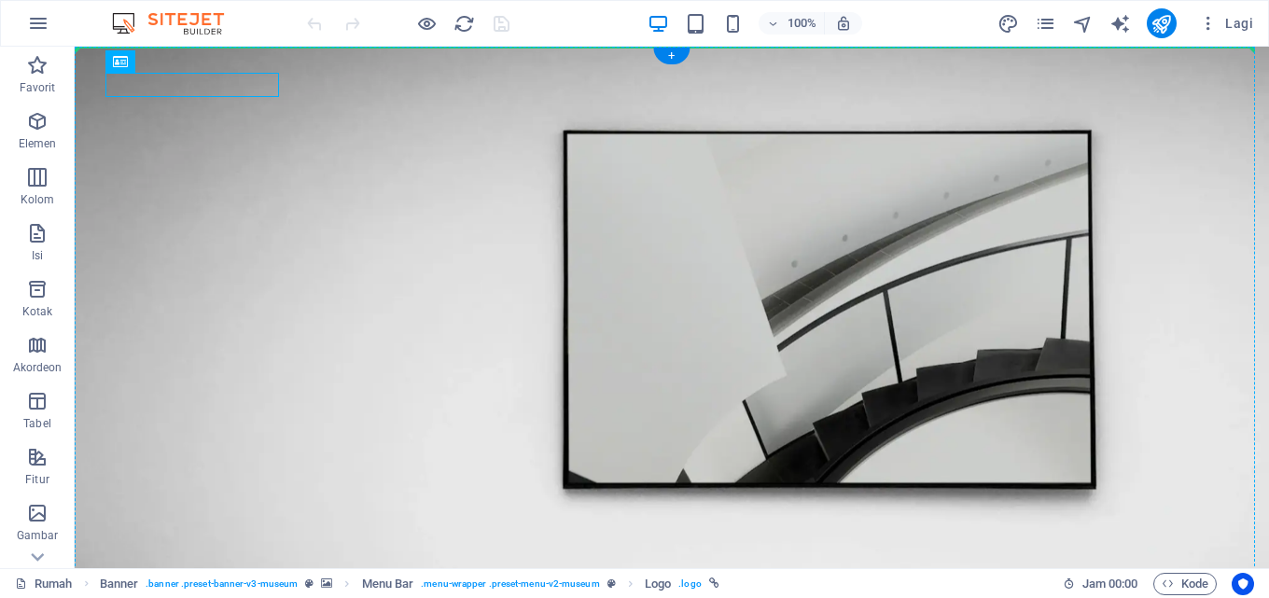
drag, startPoint x: 243, startPoint y: 87, endPoint x: 239, endPoint y: 68, distance: 19.0
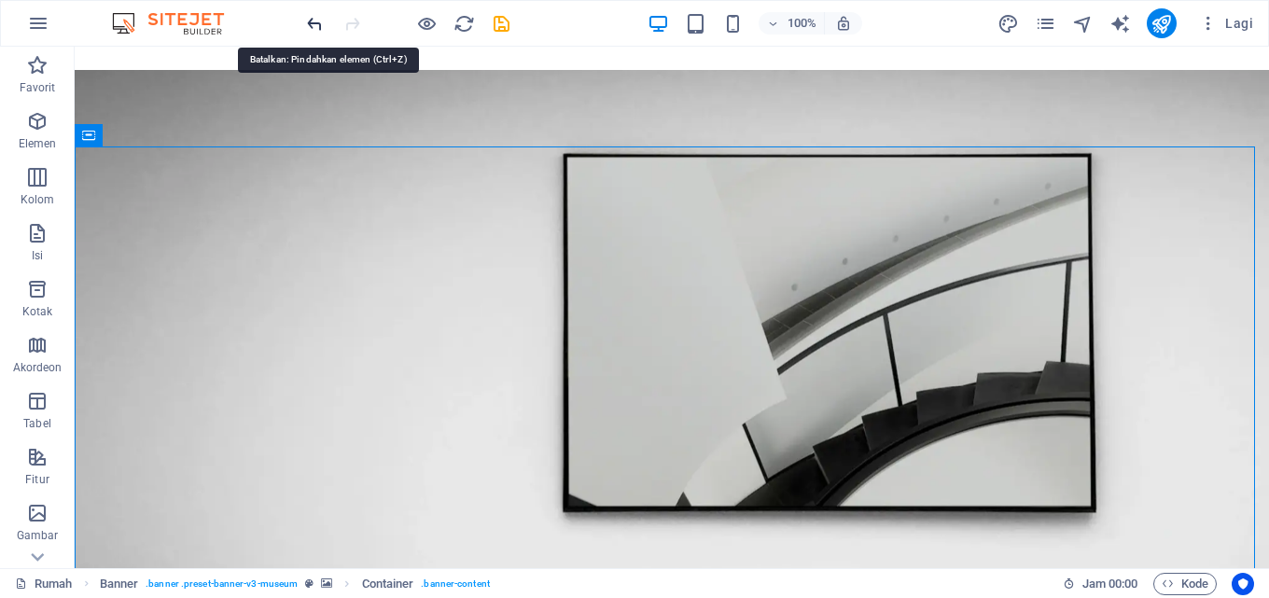
click at [313, 27] on icon "membuka" at bounding box center [314, 23] width 21 height 21
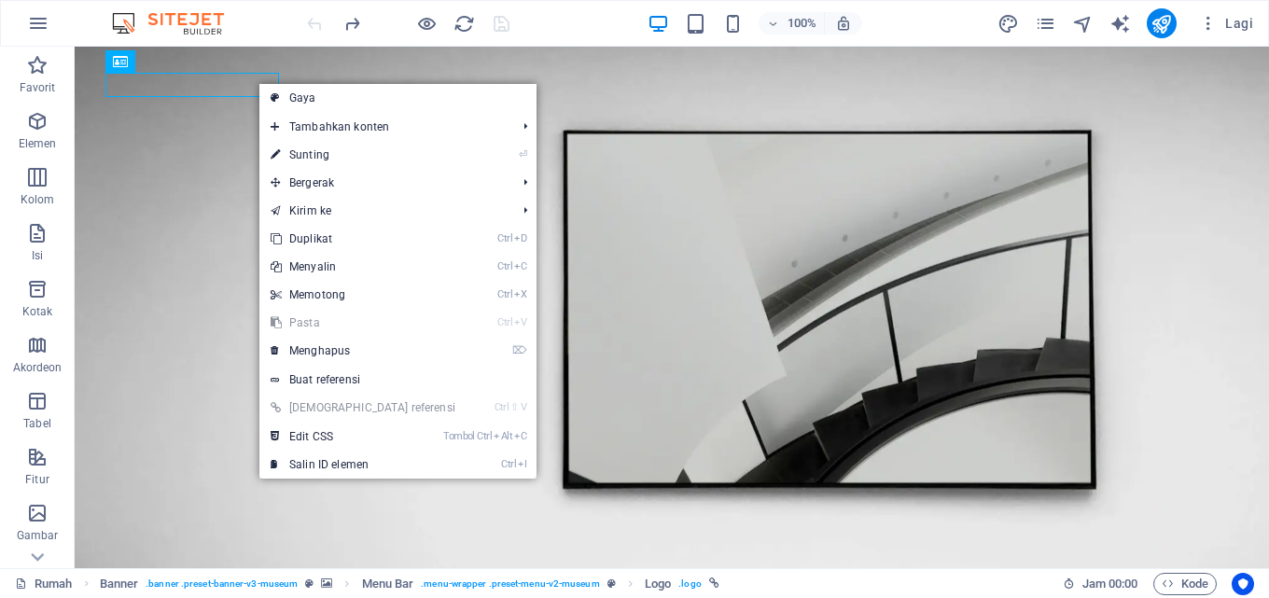
drag, startPoint x: 316, startPoint y: 104, endPoint x: 689, endPoint y: 46, distance: 376.7
click at [316, 103] on link "Gaya" at bounding box center [397, 98] width 277 height 28
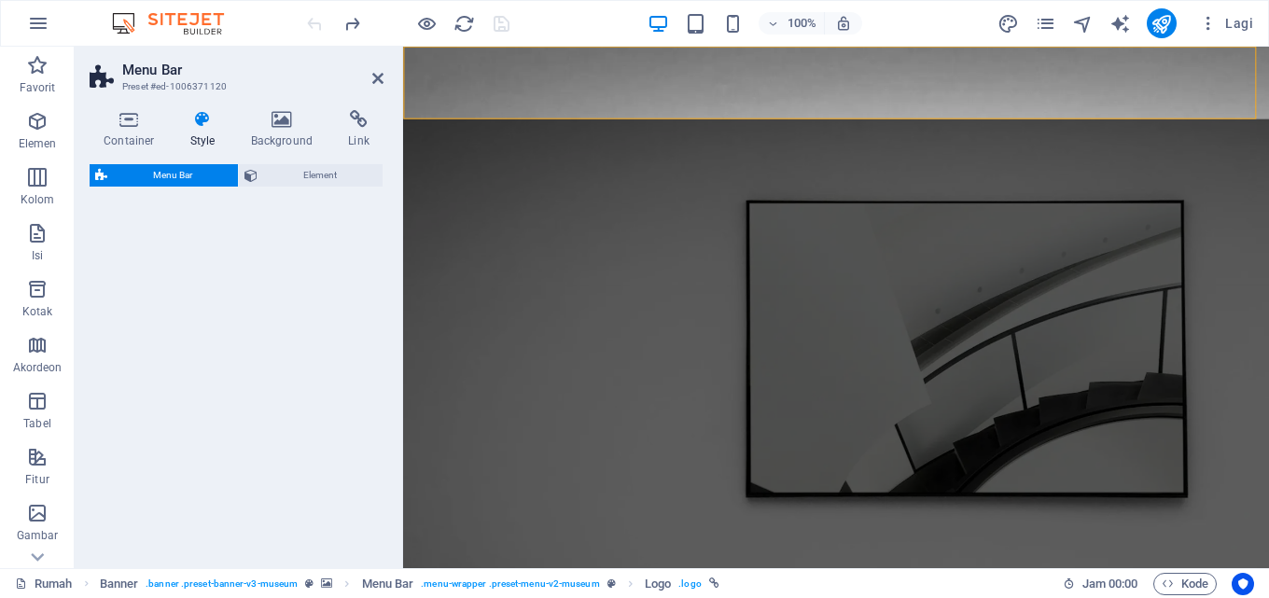
select select "rem"
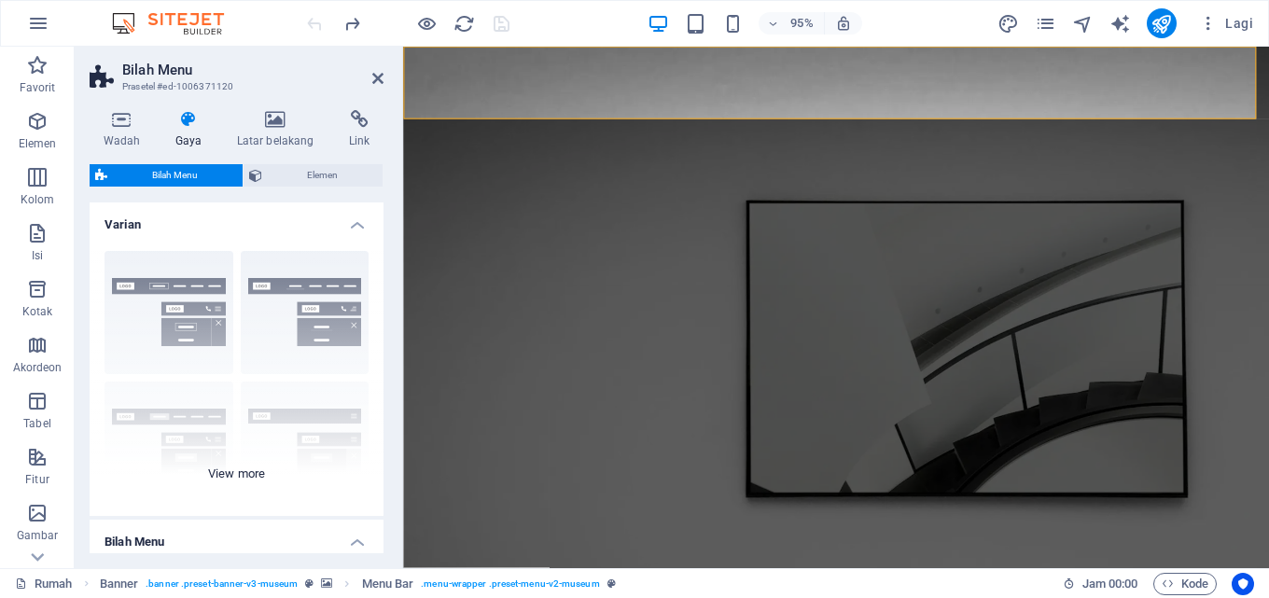
click at [304, 311] on div "Berbatasan Berpusat Bawaan Tetap Loki Pemicu Lebar Ukuran XXL" at bounding box center [237, 376] width 294 height 280
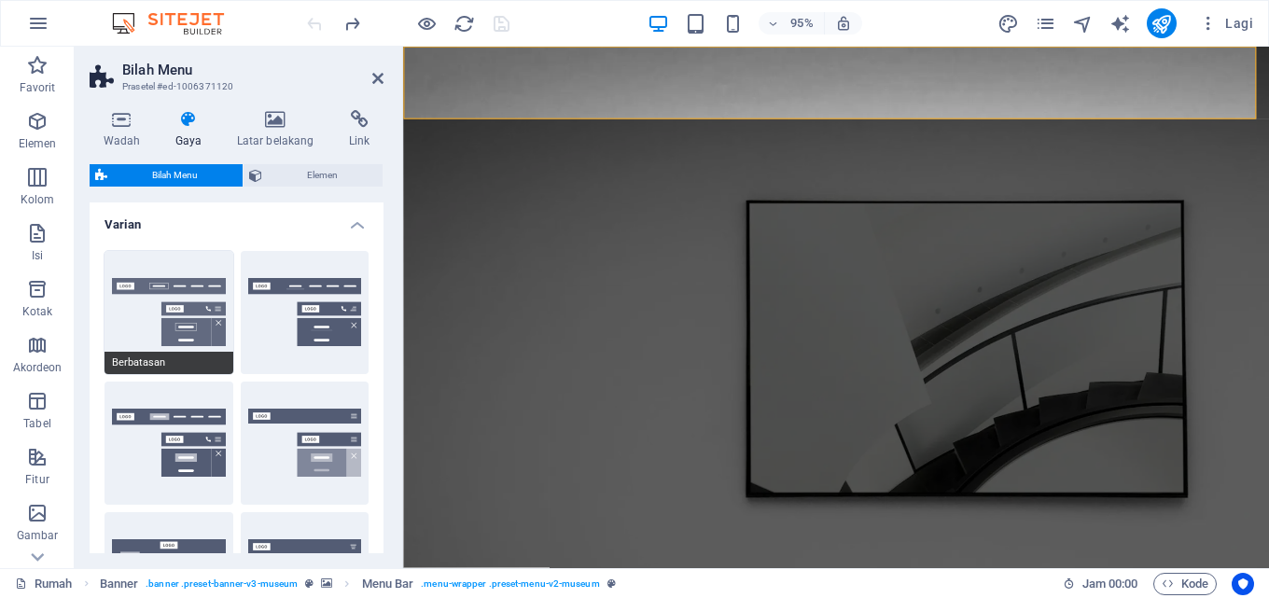
click at [159, 313] on button "Berbatasan" at bounding box center [168, 312] width 129 height 123
type input "1"
select select "rem"
type input "1"
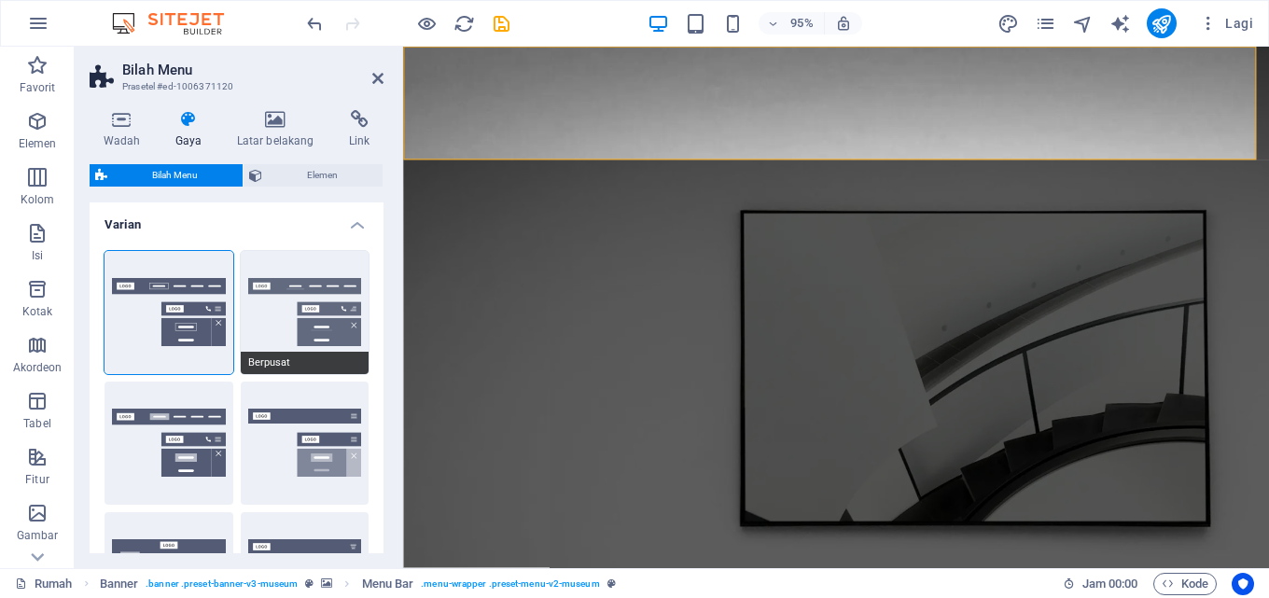
click at [327, 285] on button "Berpusat" at bounding box center [305, 312] width 129 height 123
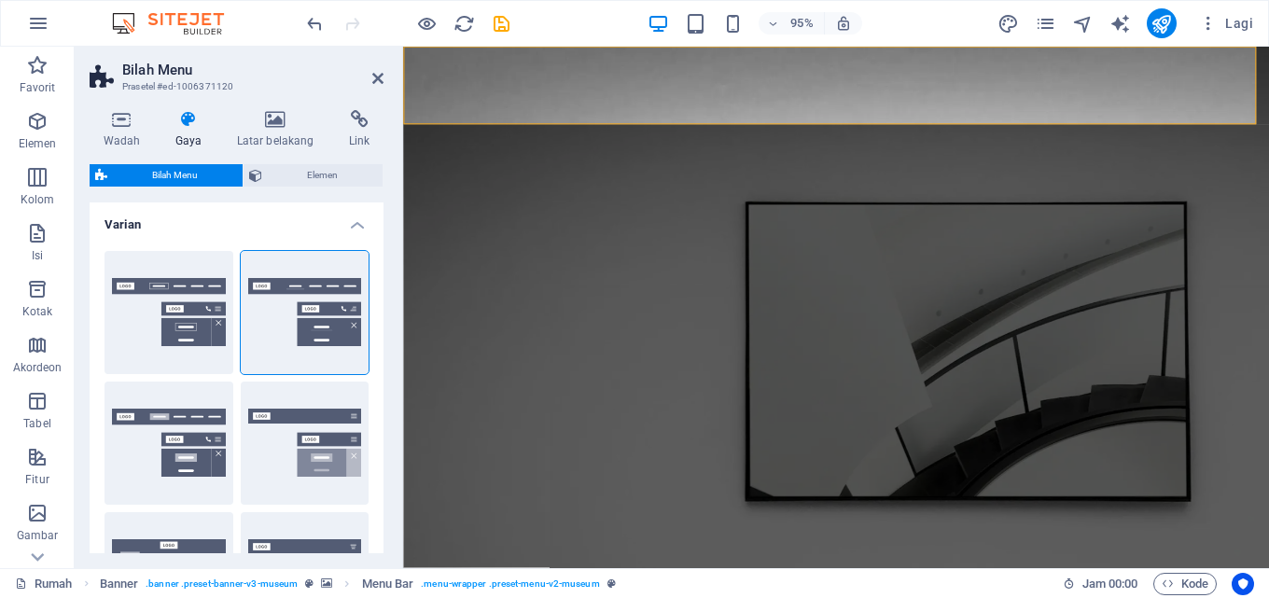
click at [370, 78] on header "Bilah Menu Prasetel #ed-1006371120" at bounding box center [237, 71] width 294 height 49
click at [319, 22] on icon "membuka" at bounding box center [314, 23] width 21 height 21
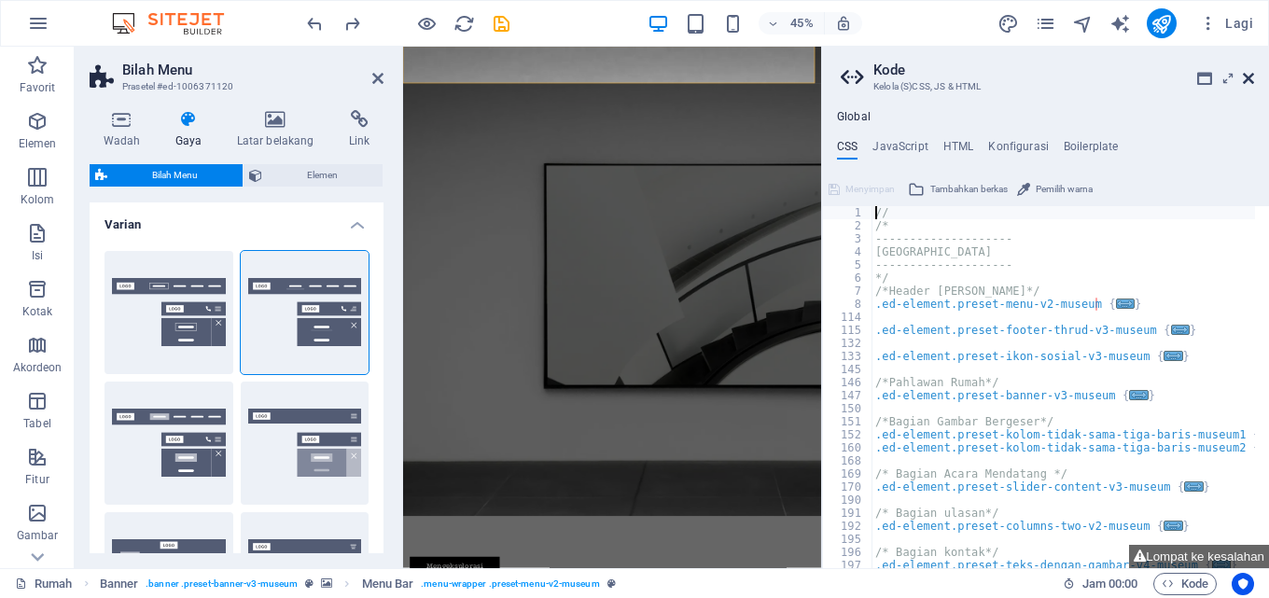
click at [1249, 81] on icon at bounding box center [1248, 78] width 11 height 15
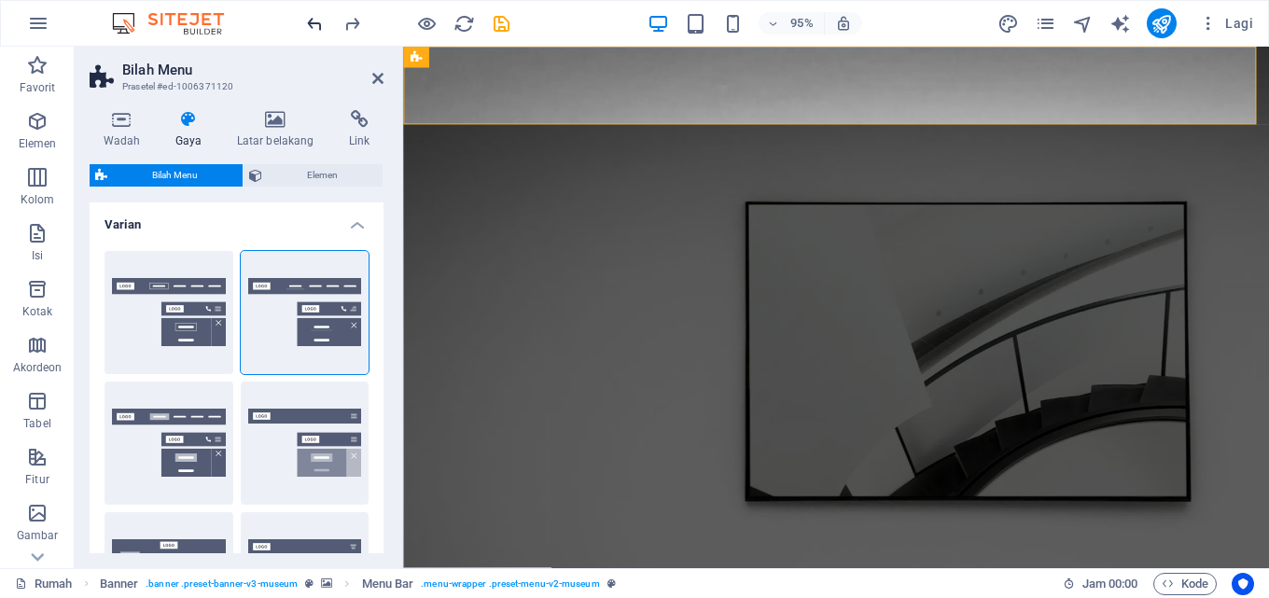
click at [317, 19] on icon "membuka" at bounding box center [314, 23] width 21 height 21
select select "DISABLED_OPTION_VALUE"
type input "1.5"
click at [317, 19] on div at bounding box center [407, 23] width 209 height 30
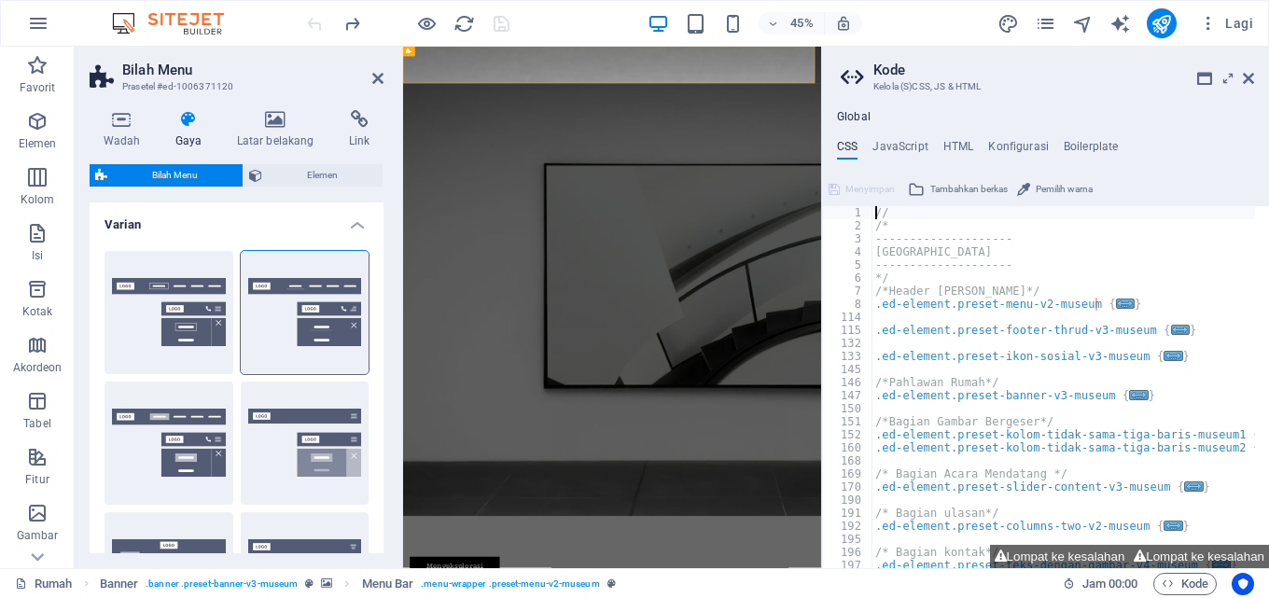
click at [1254, 81] on aside "Kode Kelola (S)CSS, JS & HTML Global CSS JavaScript HTML Konfigurasi Boilerplat…" at bounding box center [1045, 308] width 448 height 522
click at [1246, 77] on icon at bounding box center [1248, 78] width 11 height 15
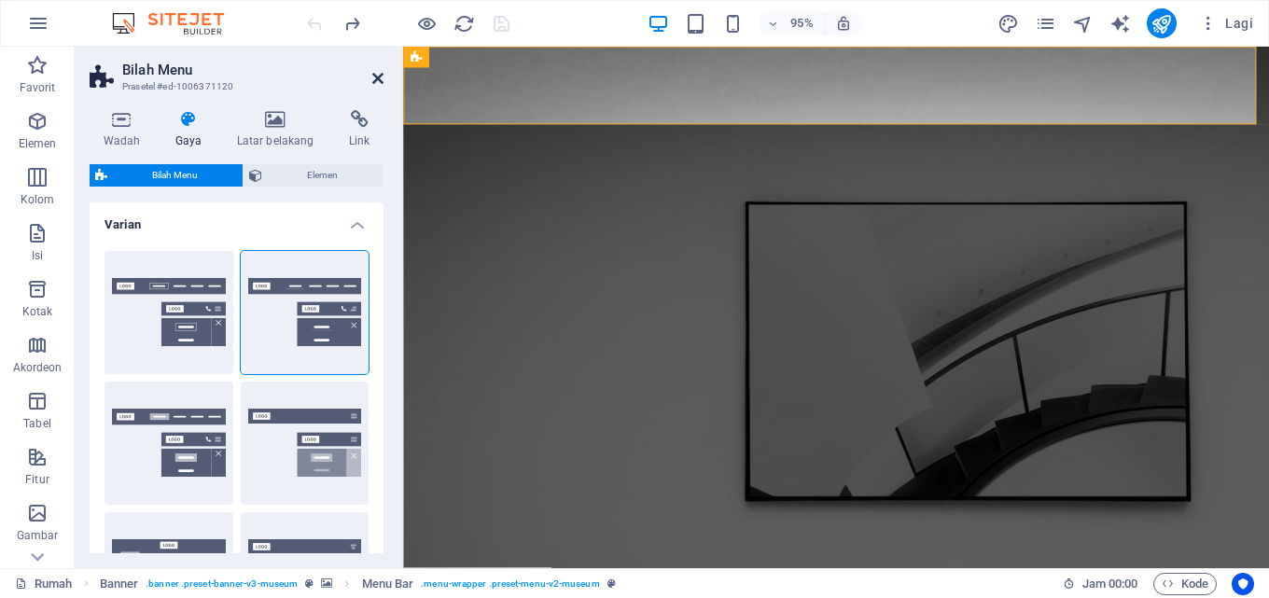
click at [377, 74] on icon at bounding box center [377, 78] width 11 height 15
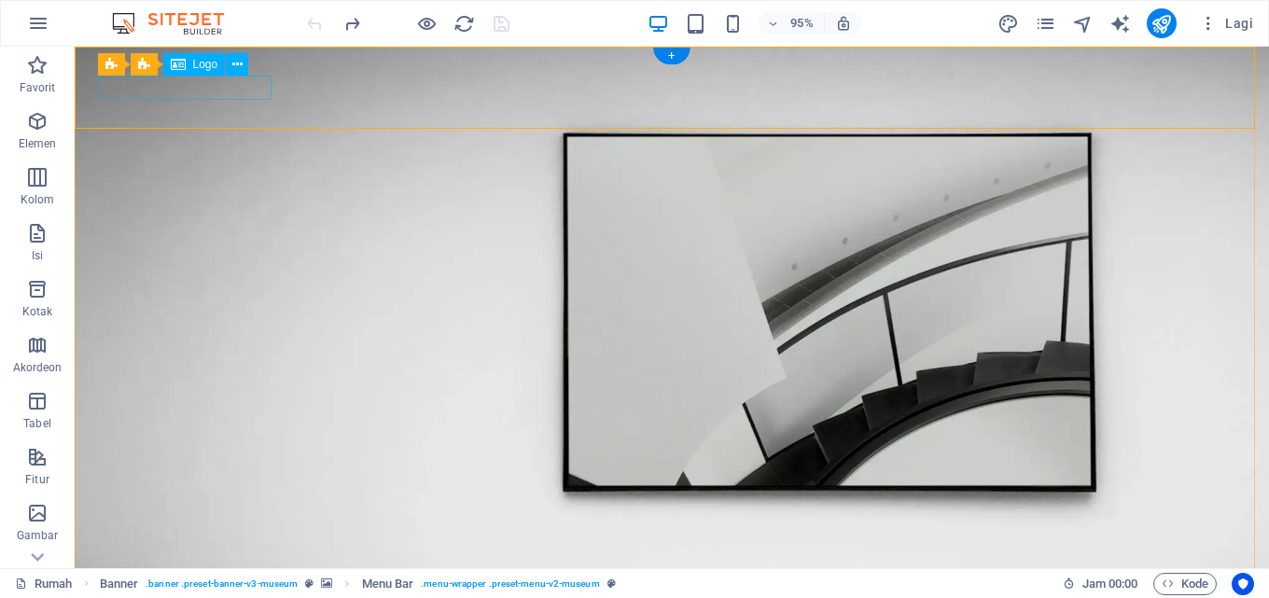
click at [235, 68] on icon at bounding box center [237, 65] width 10 height 20
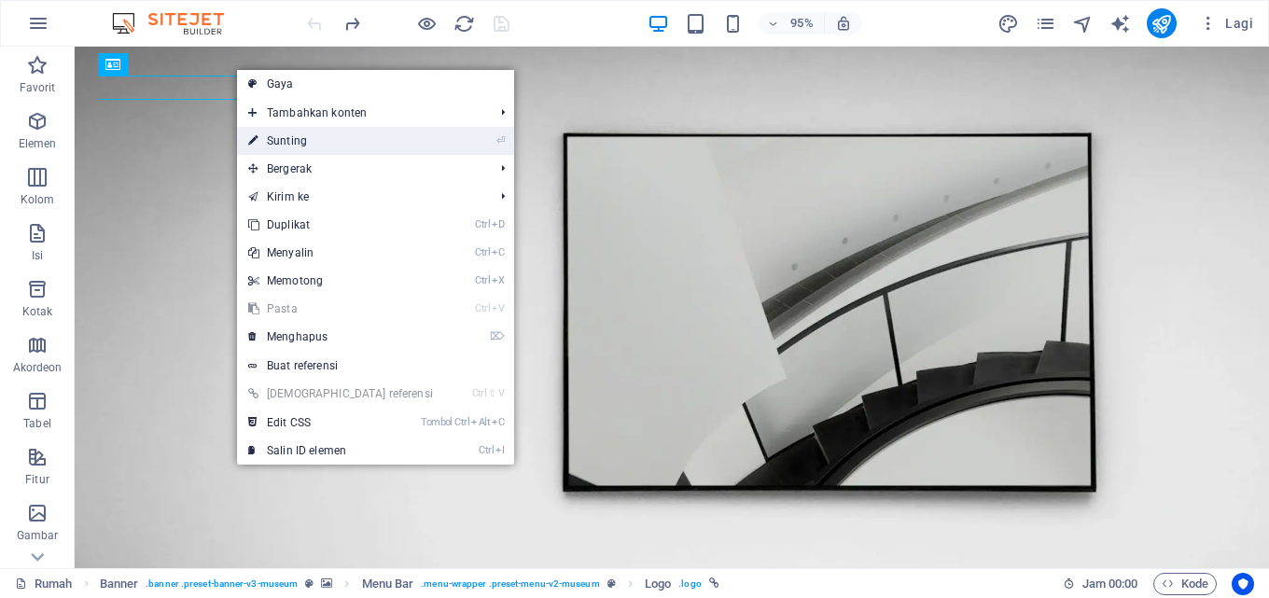
click at [320, 134] on link "⏎ Sunting" at bounding box center [340, 141] width 207 height 28
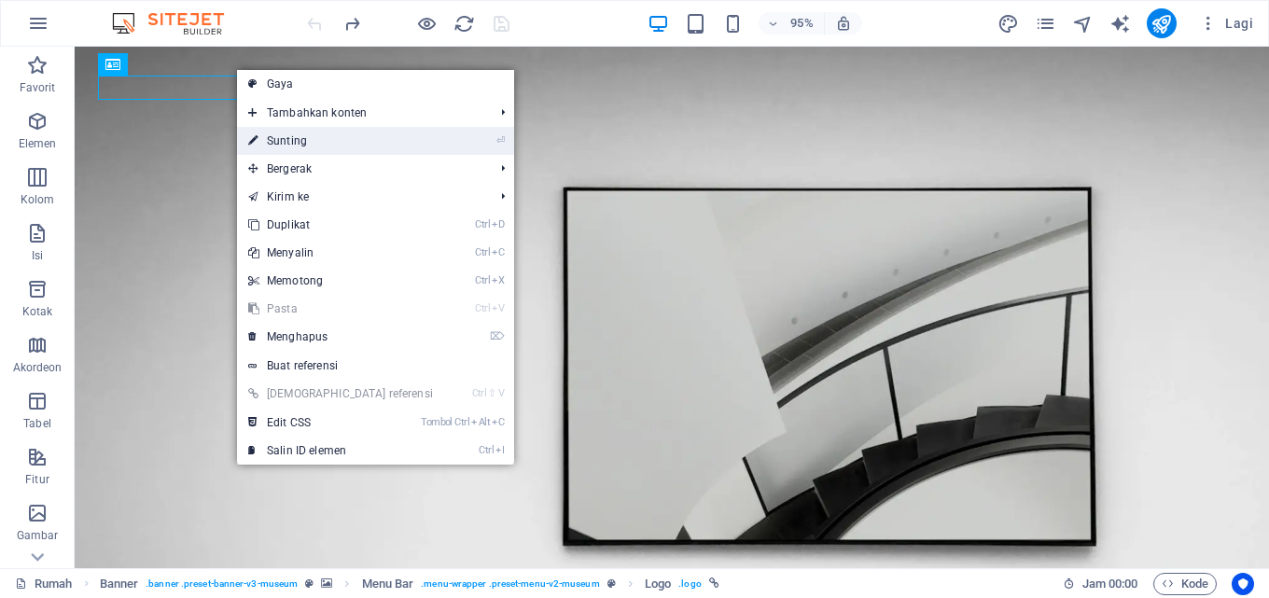
select select "px"
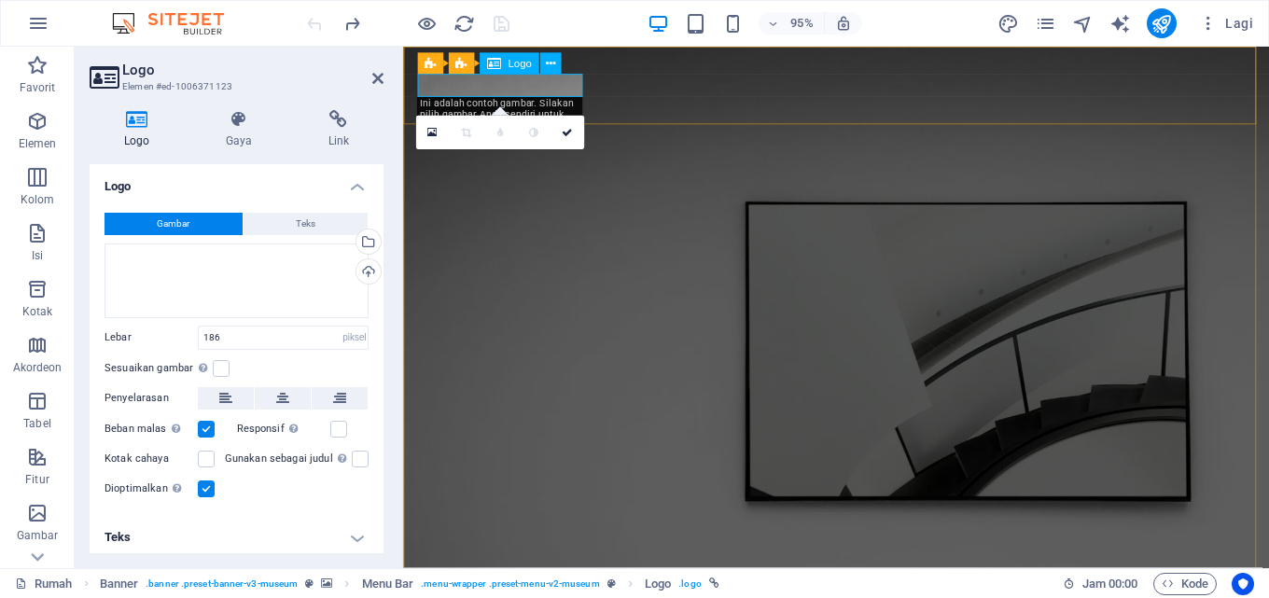
click at [286, 223] on button "Teks" at bounding box center [305, 224] width 125 height 22
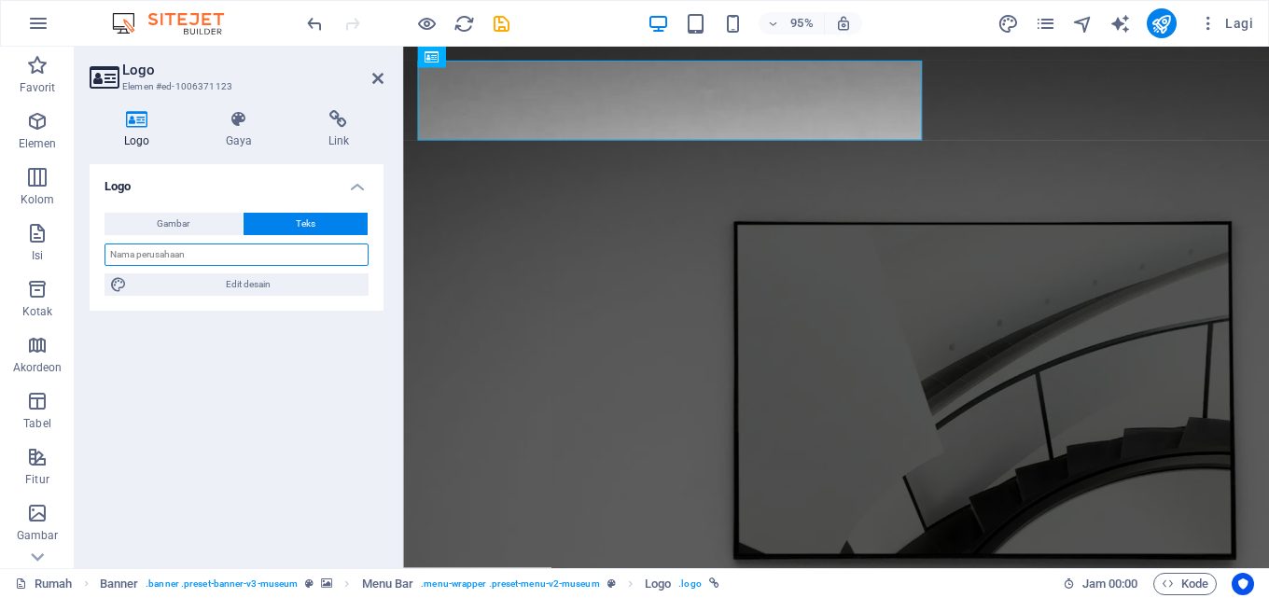
click at [273, 260] on input "text" at bounding box center [236, 254] width 264 height 22
click at [244, 126] on icon at bounding box center [238, 119] width 95 height 19
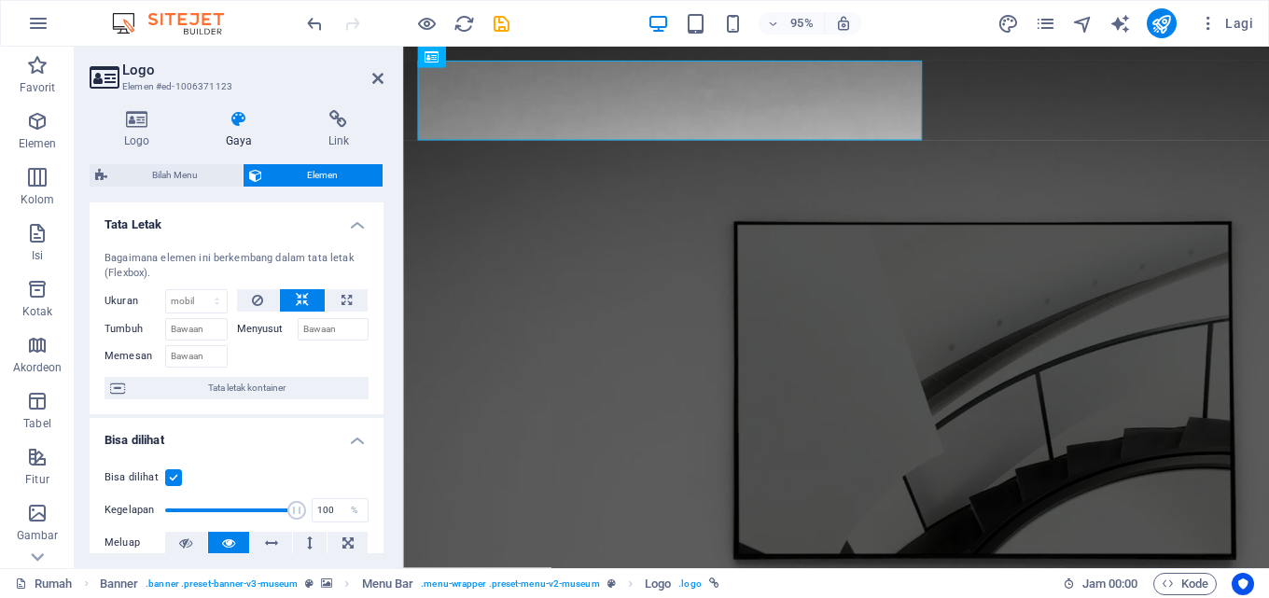
scroll to position [93, 0]
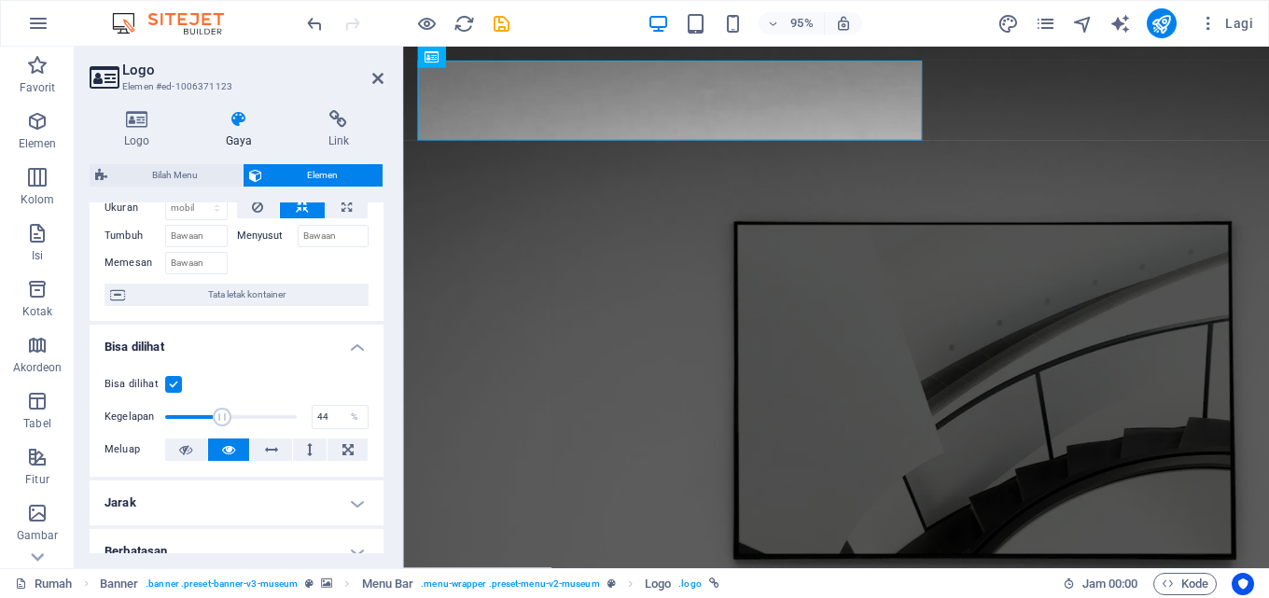
drag, startPoint x: 291, startPoint y: 413, endPoint x: 220, endPoint y: 412, distance: 70.9
click at [220, 412] on span at bounding box center [222, 417] width 19 height 19
type input "100"
drag, startPoint x: 220, startPoint y: 412, endPoint x: 321, endPoint y: 412, distance: 100.8
click at [321, 412] on div "Kegelapan 100 %" at bounding box center [236, 417] width 264 height 28
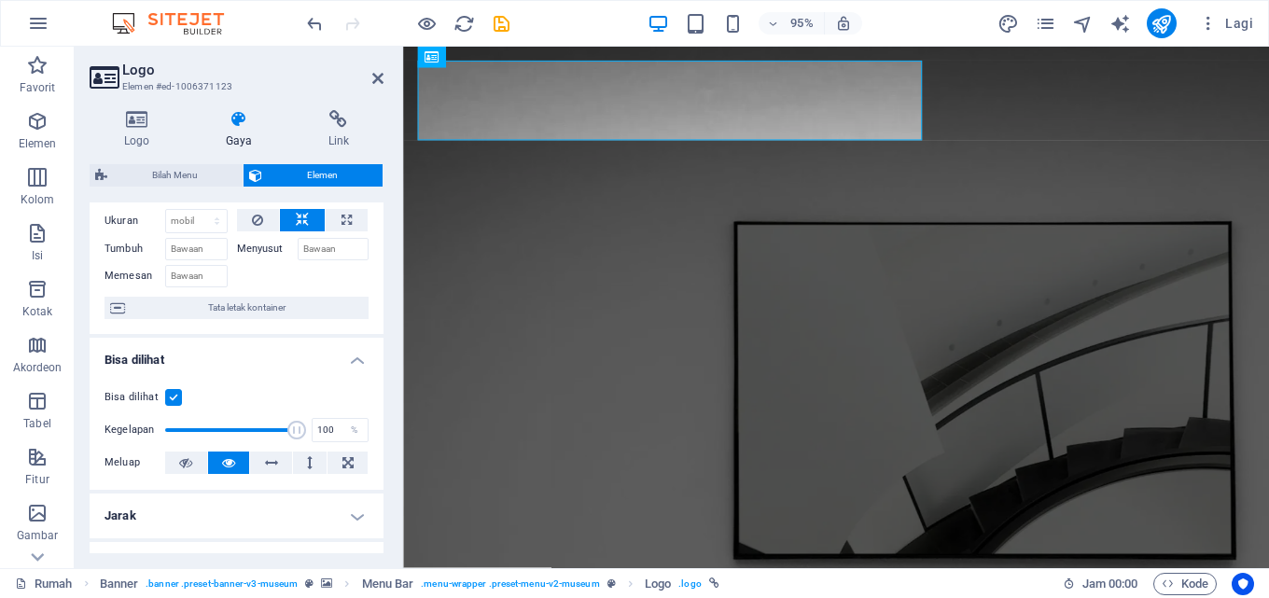
scroll to position [0, 0]
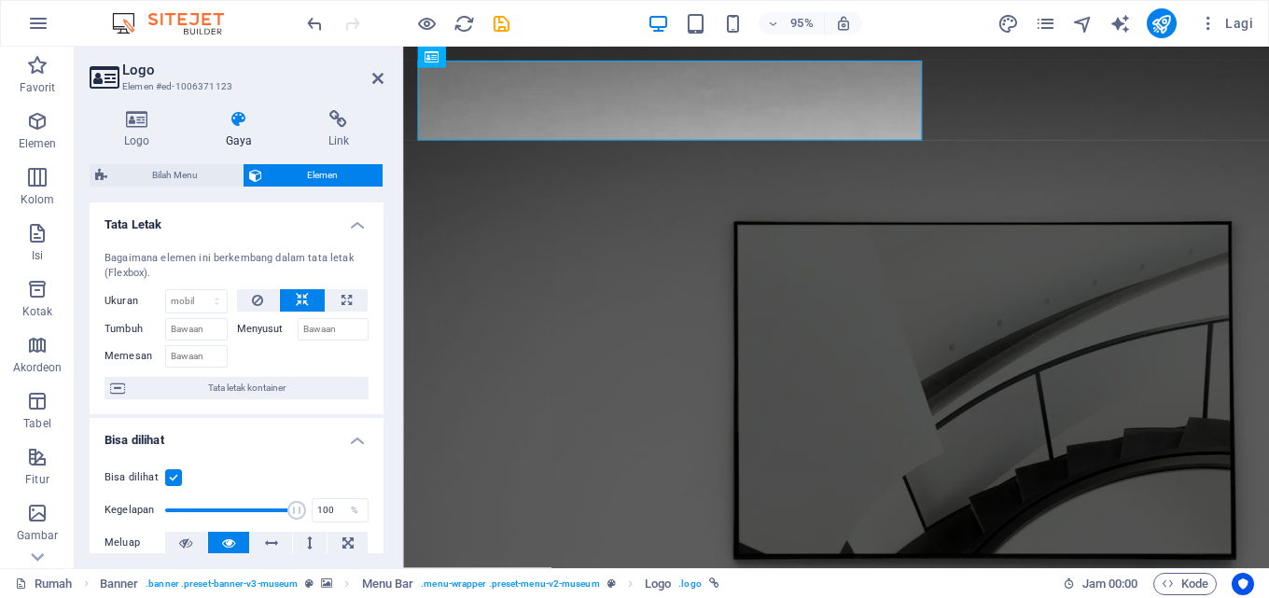
click at [355, 220] on h4 "Tata Letak" at bounding box center [237, 219] width 294 height 34
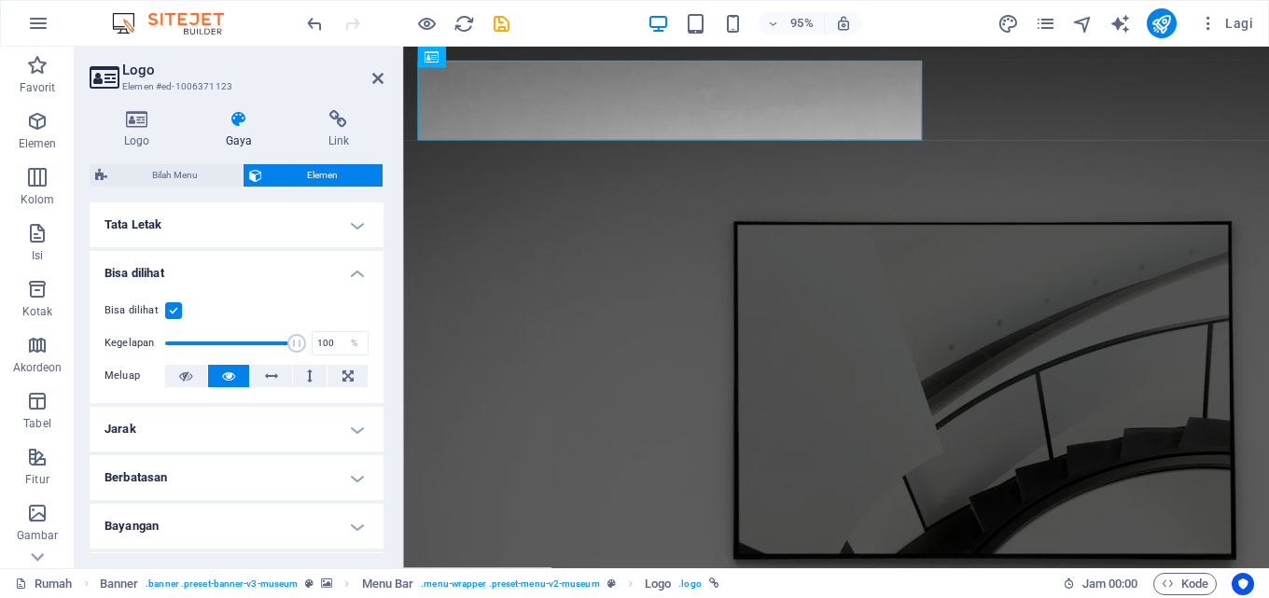
click at [355, 220] on h4 "Tata Letak" at bounding box center [237, 224] width 294 height 45
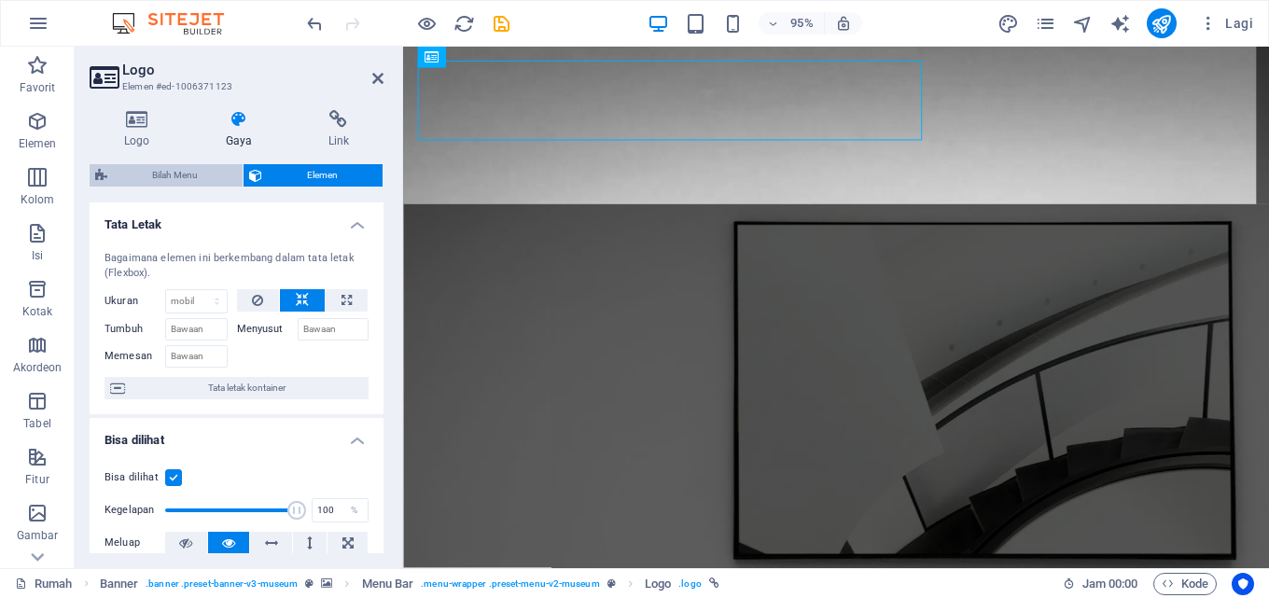
click at [170, 167] on span "Bilah Menu" at bounding box center [175, 175] width 124 height 22
select select "rem"
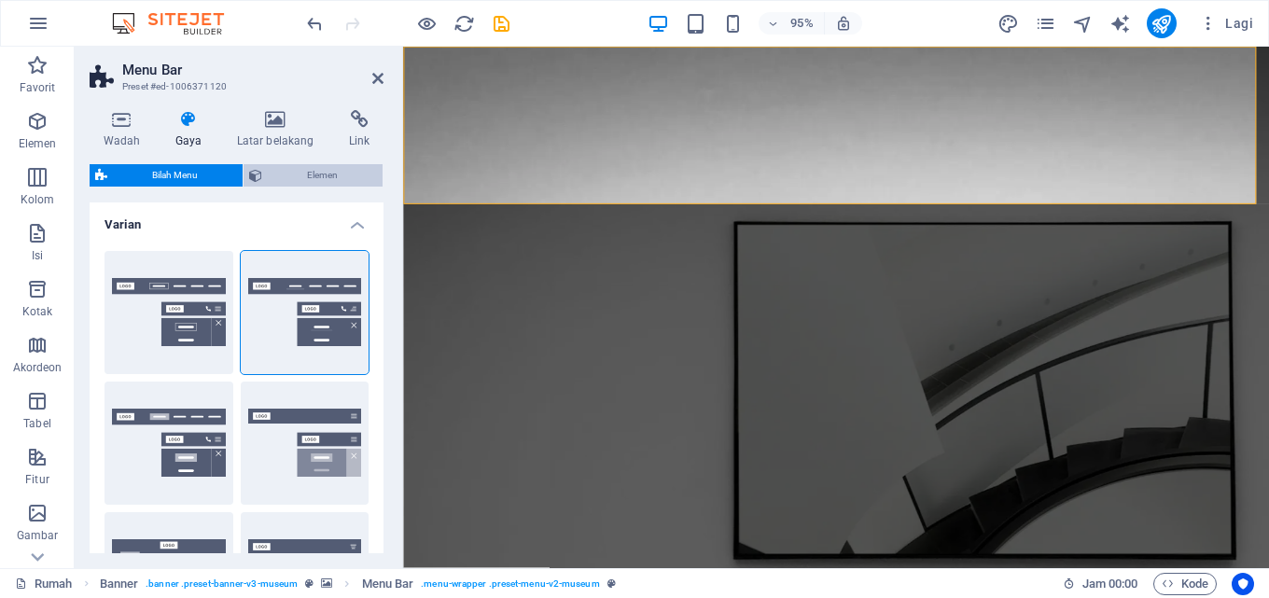
click at [283, 172] on span "Elemen" at bounding box center [322, 175] width 109 height 22
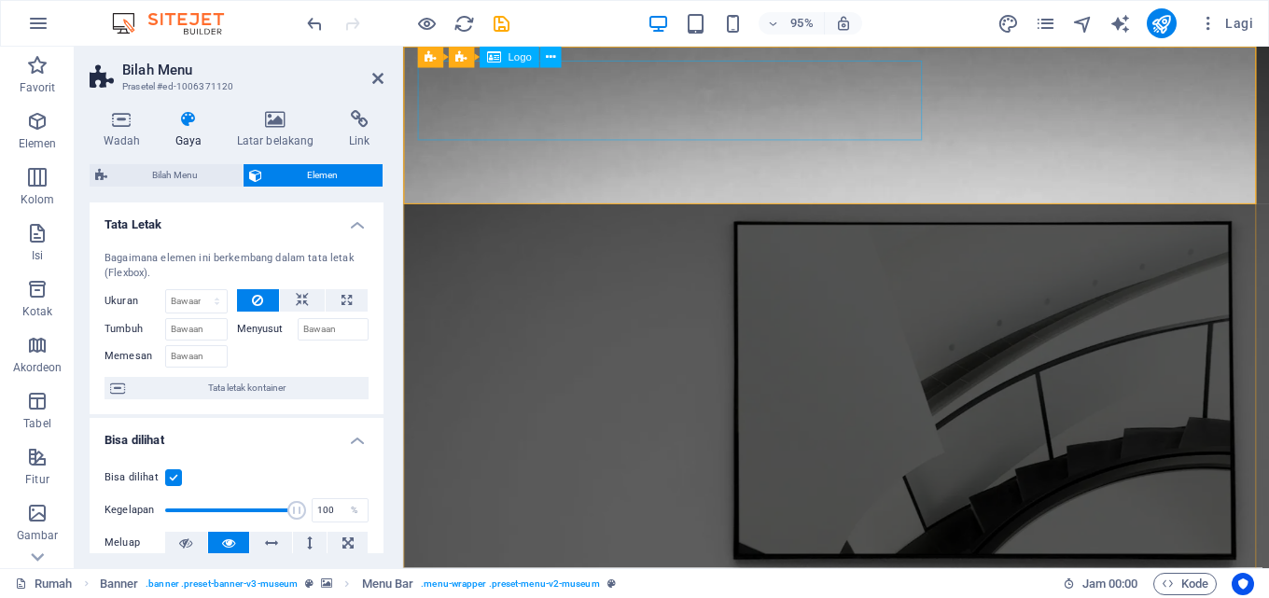
click at [357, 218] on h4 "Tata Letak" at bounding box center [237, 219] width 294 height 34
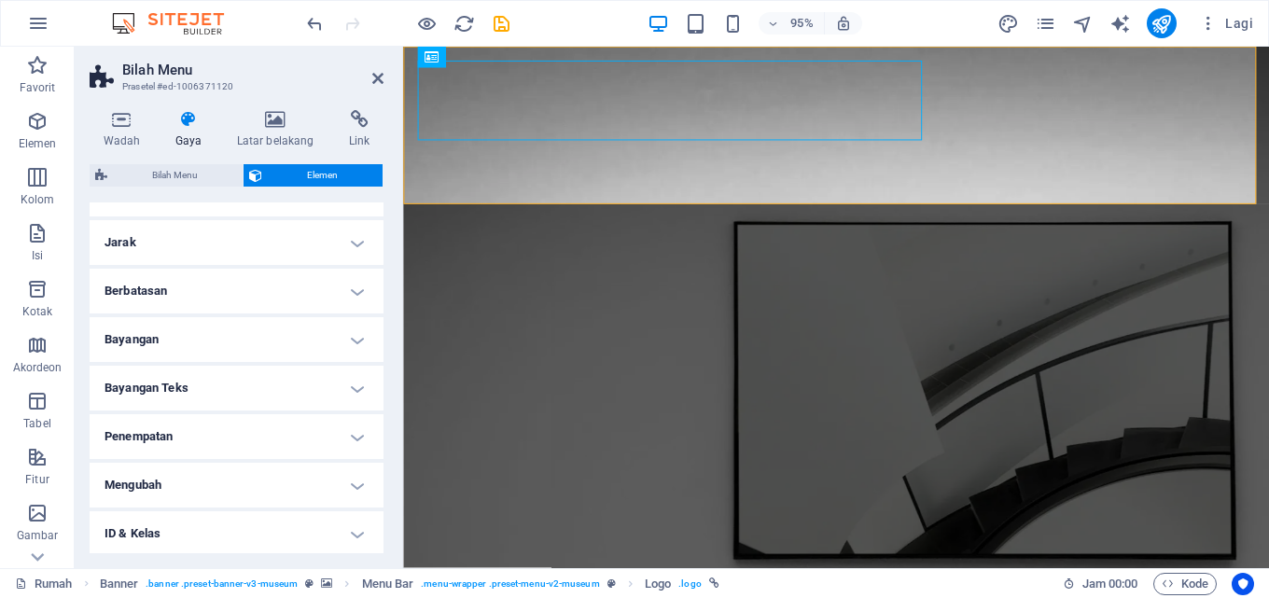
scroll to position [286, 0]
click at [328, 427] on h4 "ID & Kelas" at bounding box center [237, 433] width 294 height 45
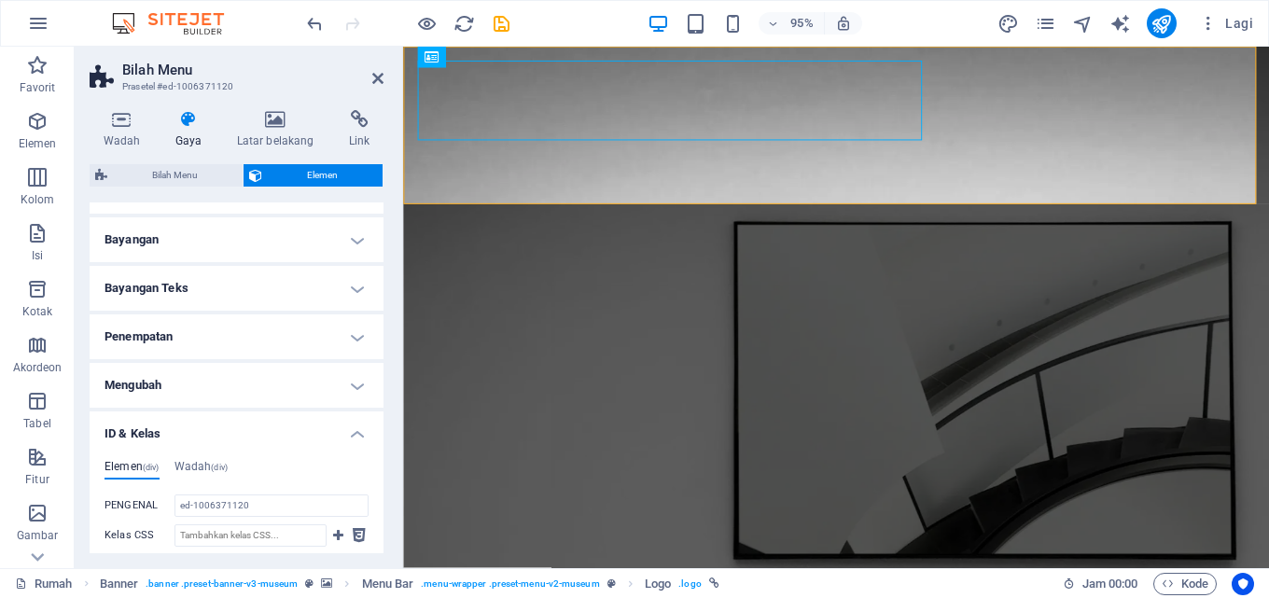
click at [328, 427] on h4 "ID & Kelas" at bounding box center [237, 428] width 294 height 34
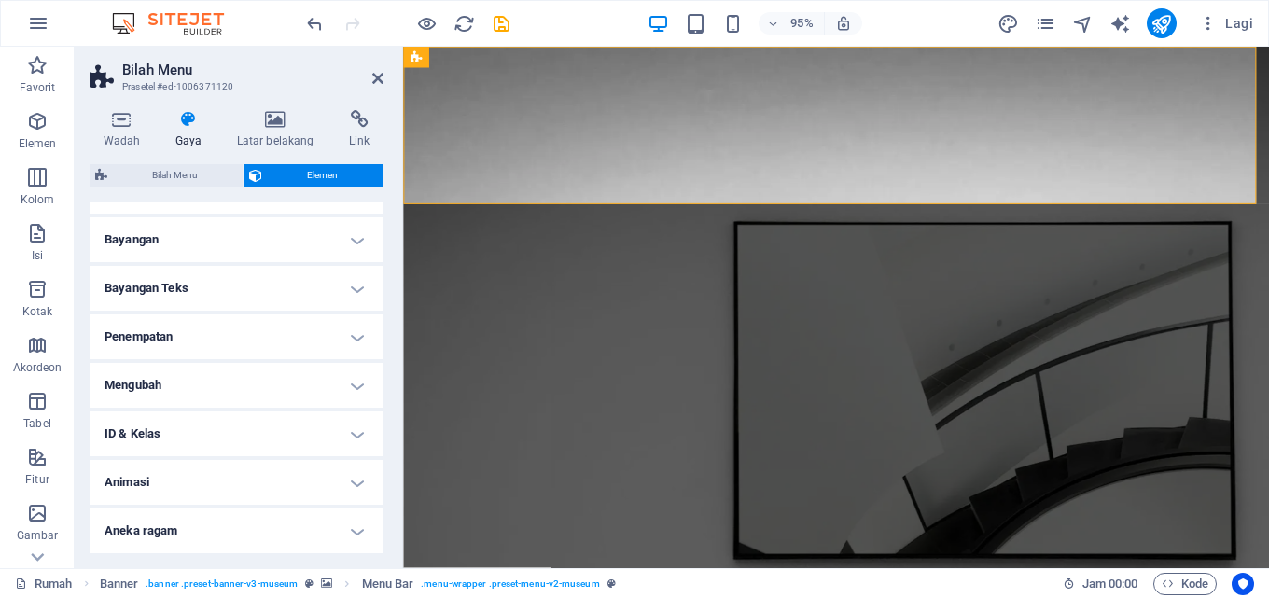
click at [370, 72] on h2 "Bilah Menu" at bounding box center [252, 70] width 261 height 17
drag, startPoint x: 379, startPoint y: 77, endPoint x: 301, endPoint y: 30, distance: 90.4
click at [379, 77] on icon at bounding box center [377, 78] width 11 height 15
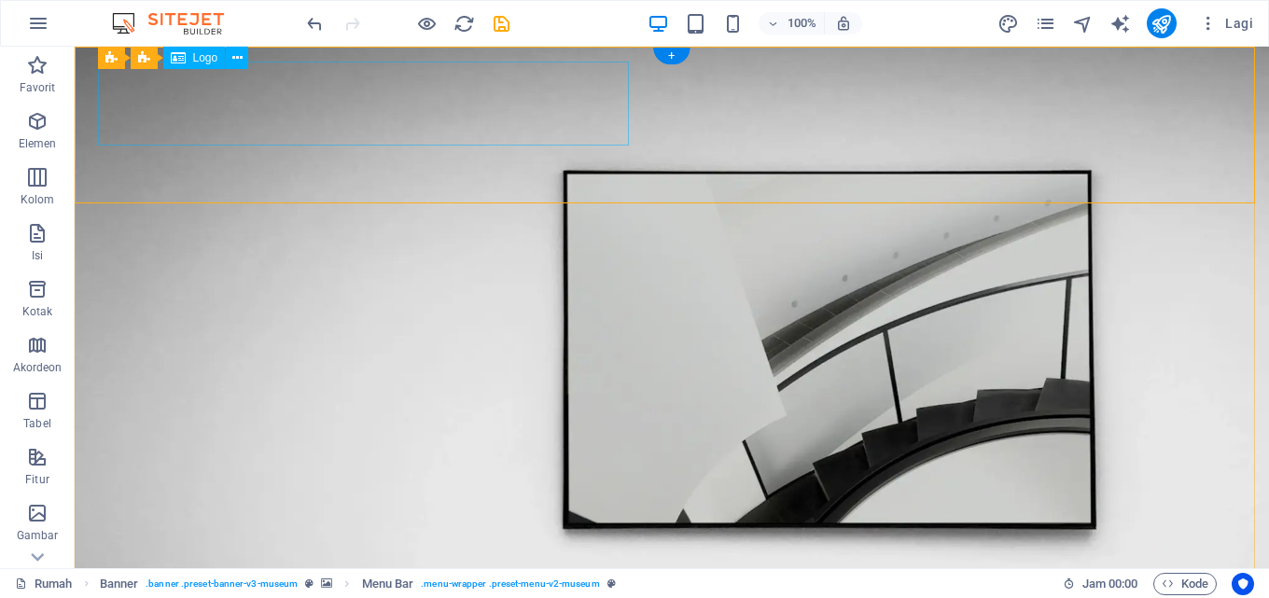
click at [232, 55] on icon at bounding box center [237, 59] width 10 height 20
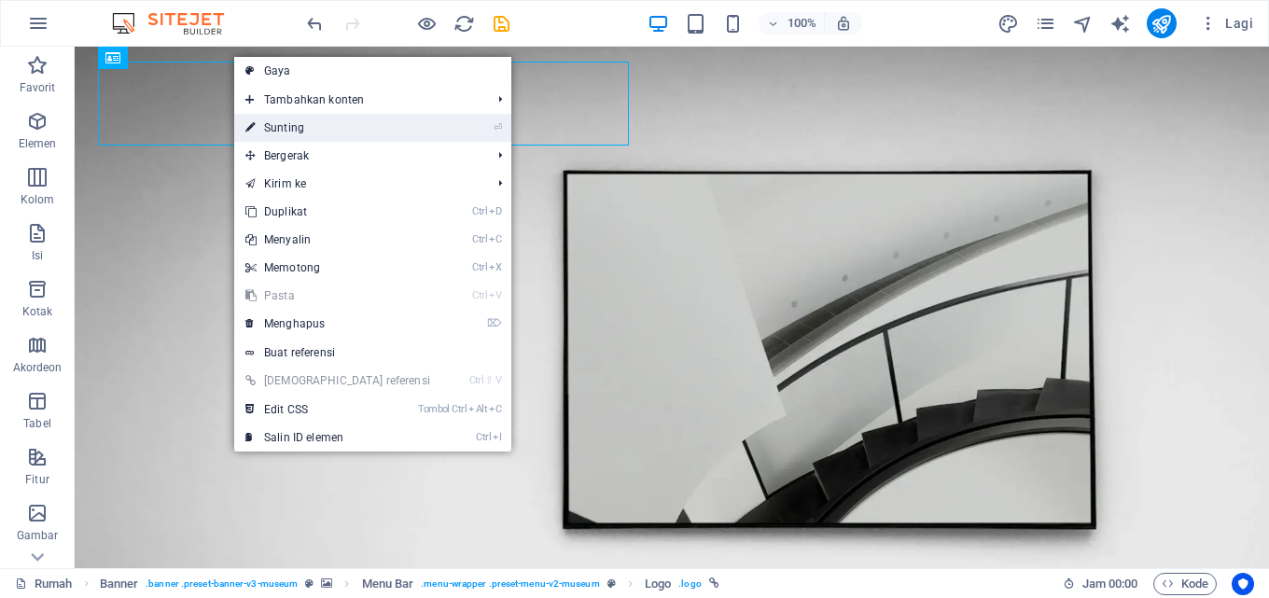
click at [295, 130] on font "Sunting" at bounding box center [284, 127] width 40 height 13
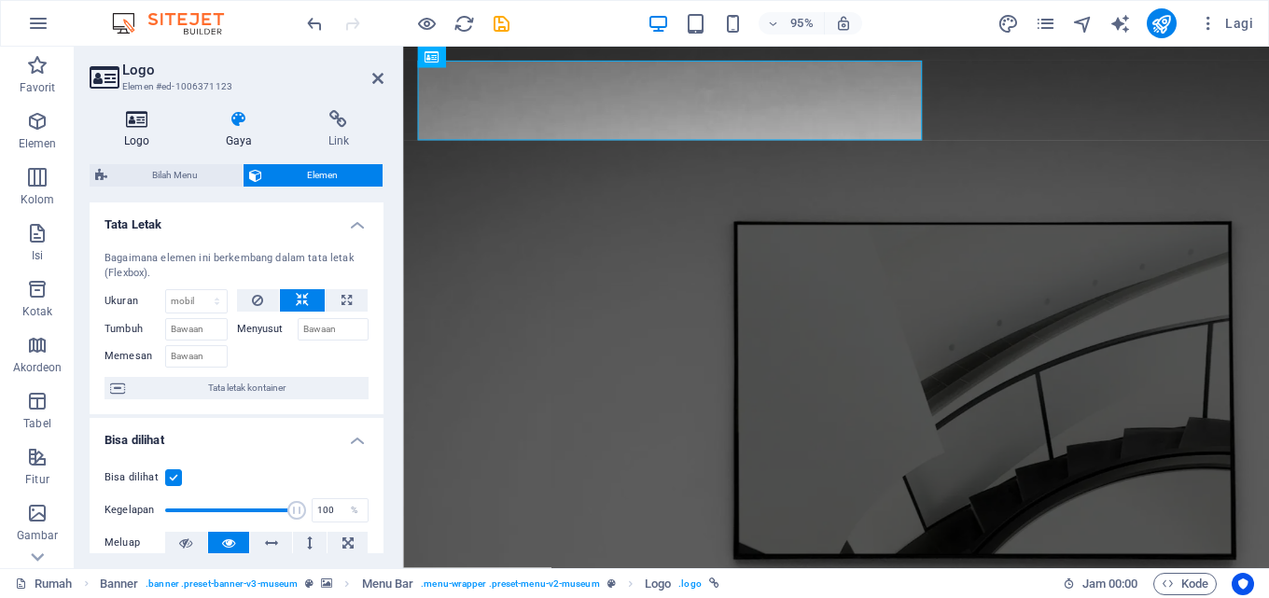
click at [140, 128] on icon at bounding box center [137, 119] width 94 height 19
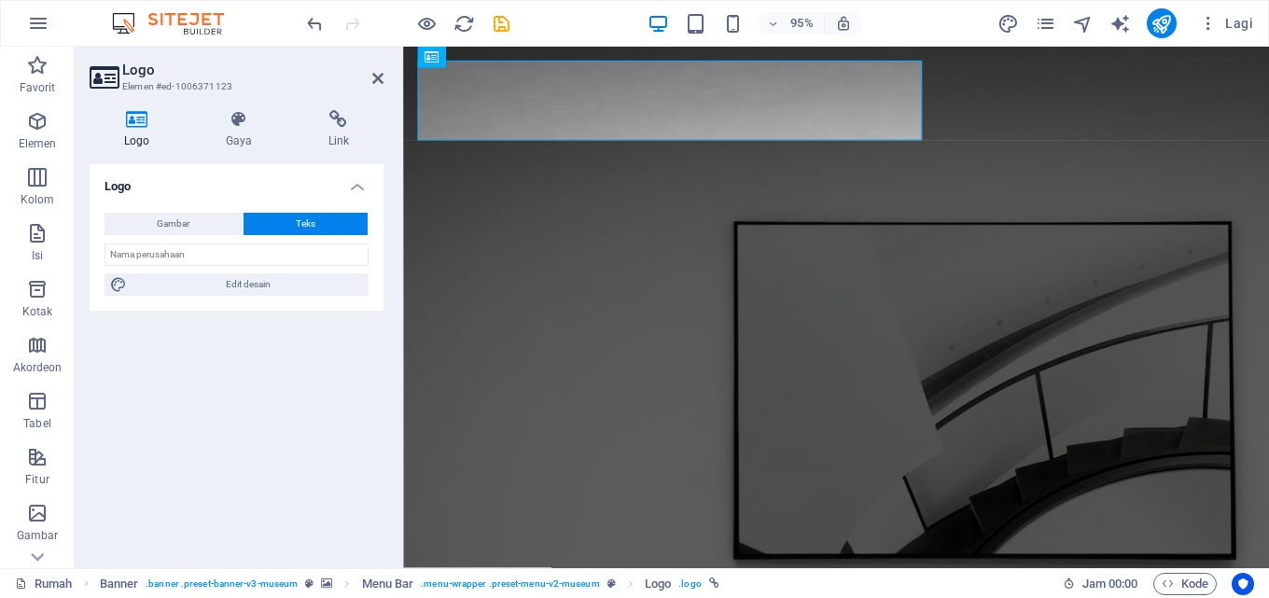
click at [297, 218] on font "Teks" at bounding box center [306, 223] width 20 height 10
click at [289, 259] on input "text" at bounding box center [236, 254] width 264 height 22
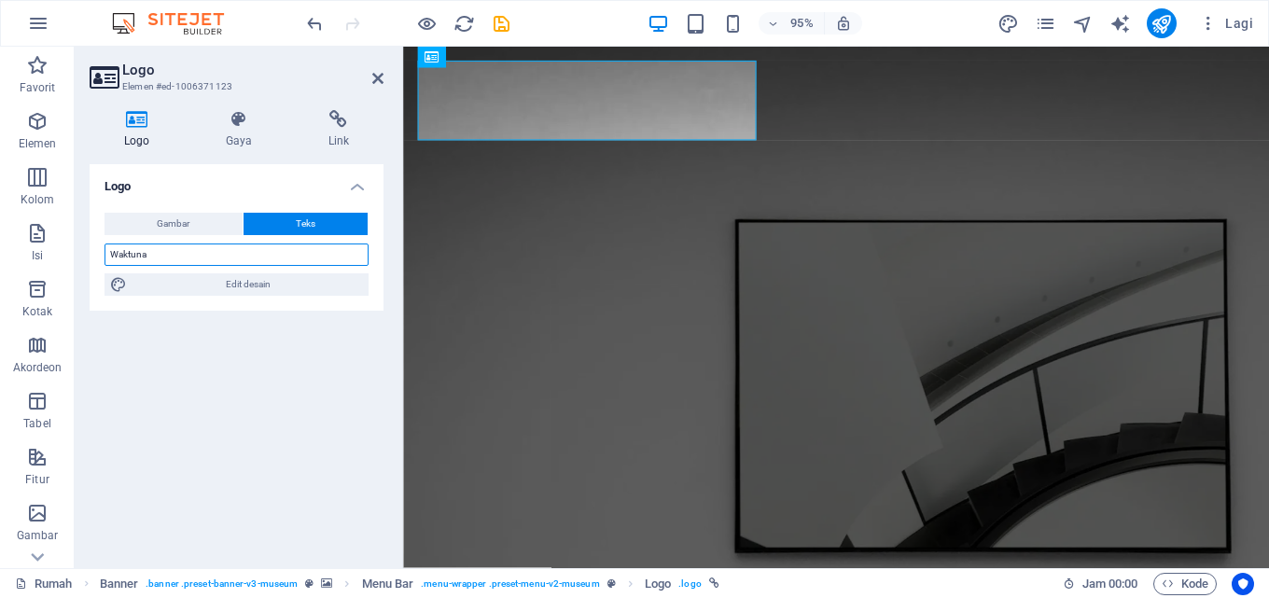
drag, startPoint x: 191, startPoint y: 261, endPoint x: 103, endPoint y: 261, distance: 88.6
click at [103, 261] on div "Gambar Teks Seret file ke sini, klik untuk memilih file atau pilih file dari Fi…" at bounding box center [237, 254] width 294 height 113
type input "Waktuna"
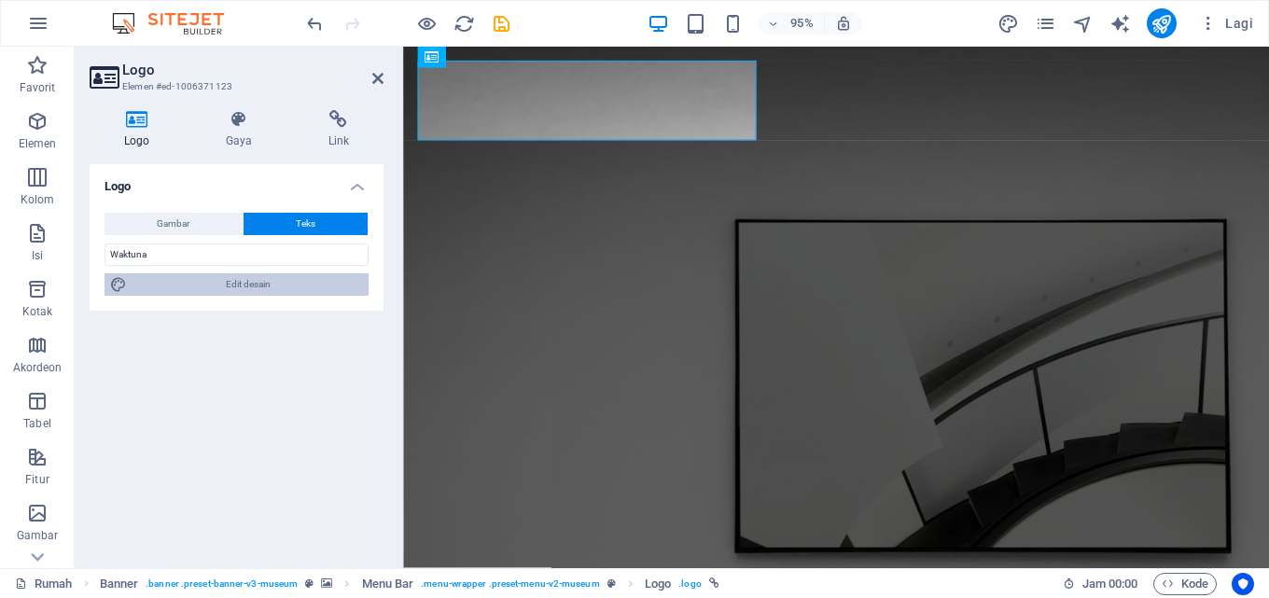
click at [237, 286] on font "Edit desain" at bounding box center [248, 284] width 45 height 10
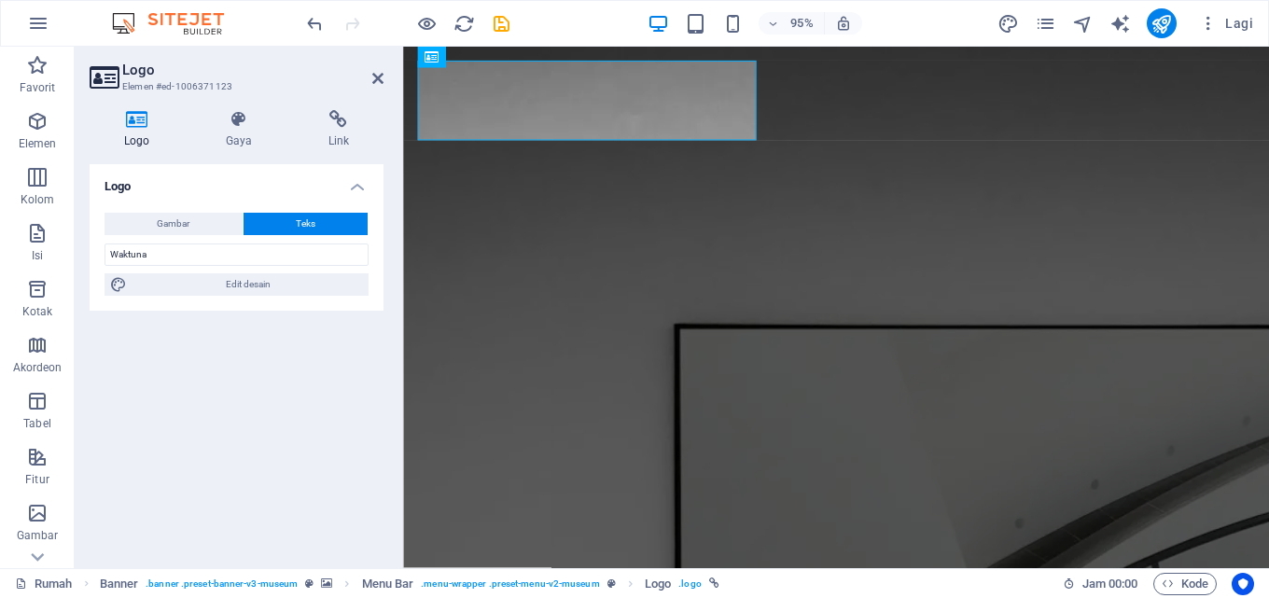
select select "px"
select select "300"
select select "px"
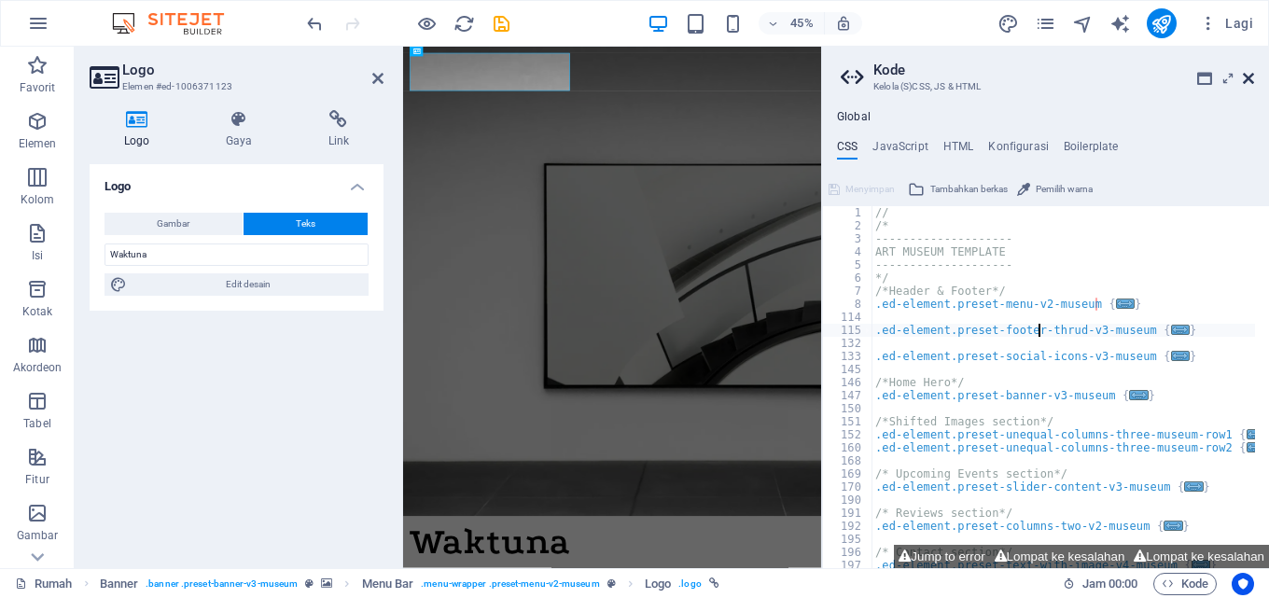
click at [1251, 75] on icon at bounding box center [1248, 78] width 11 height 15
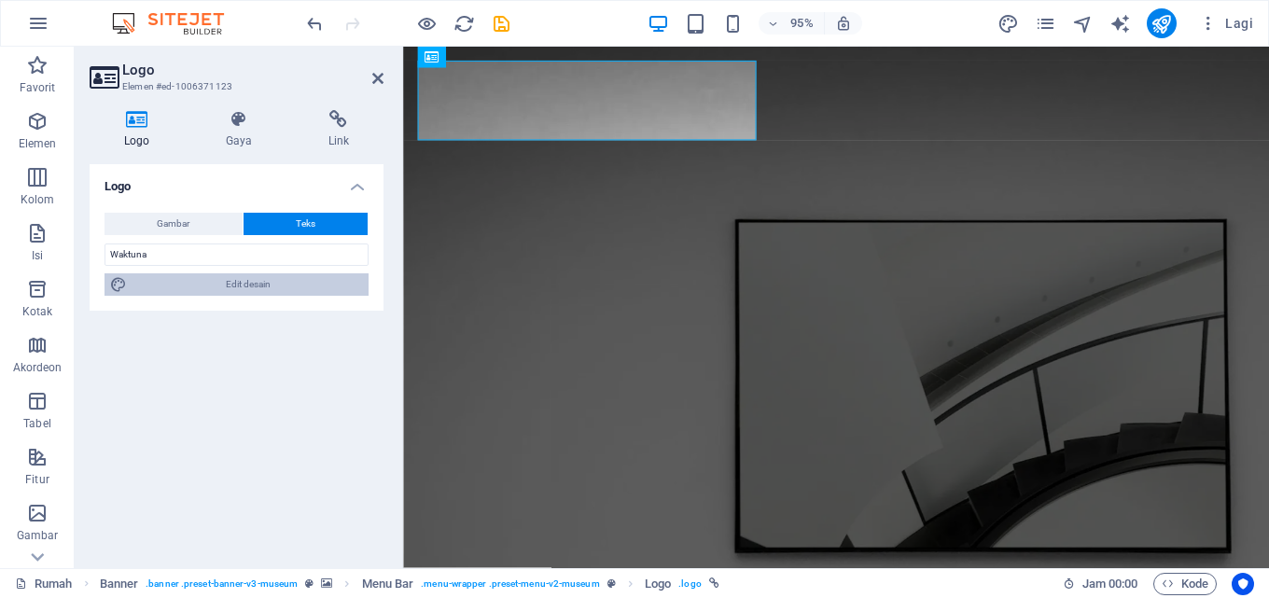
click at [273, 286] on span "Edit desain" at bounding box center [247, 284] width 230 height 22
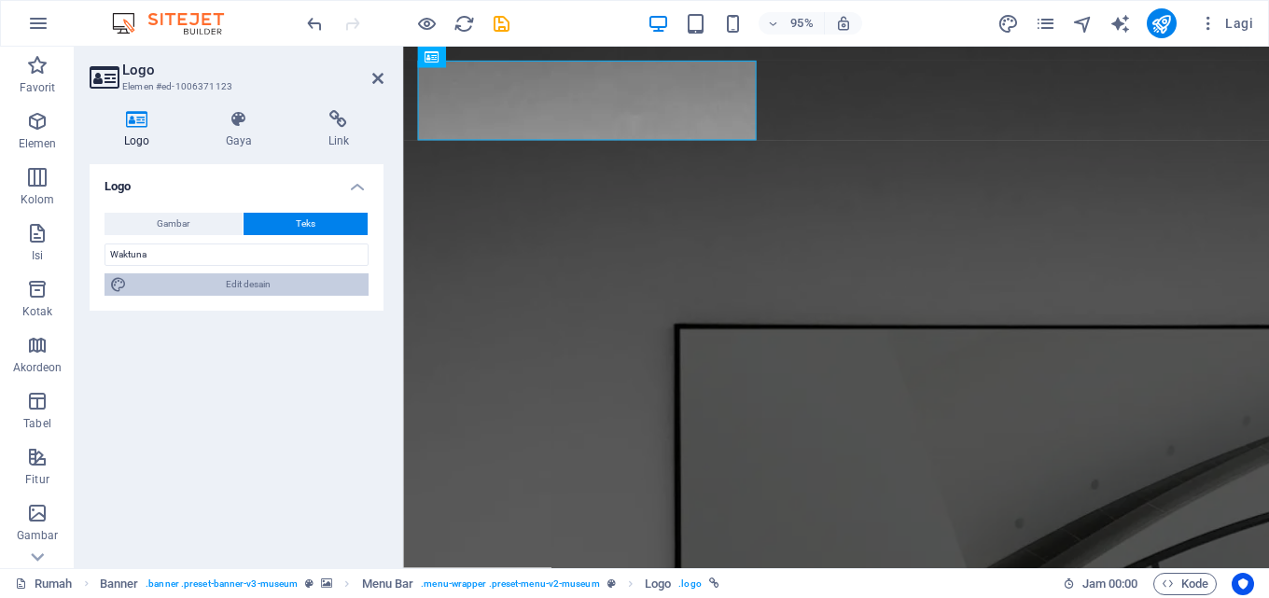
select select "px"
select select "600"
select select "px"
select select "rem"
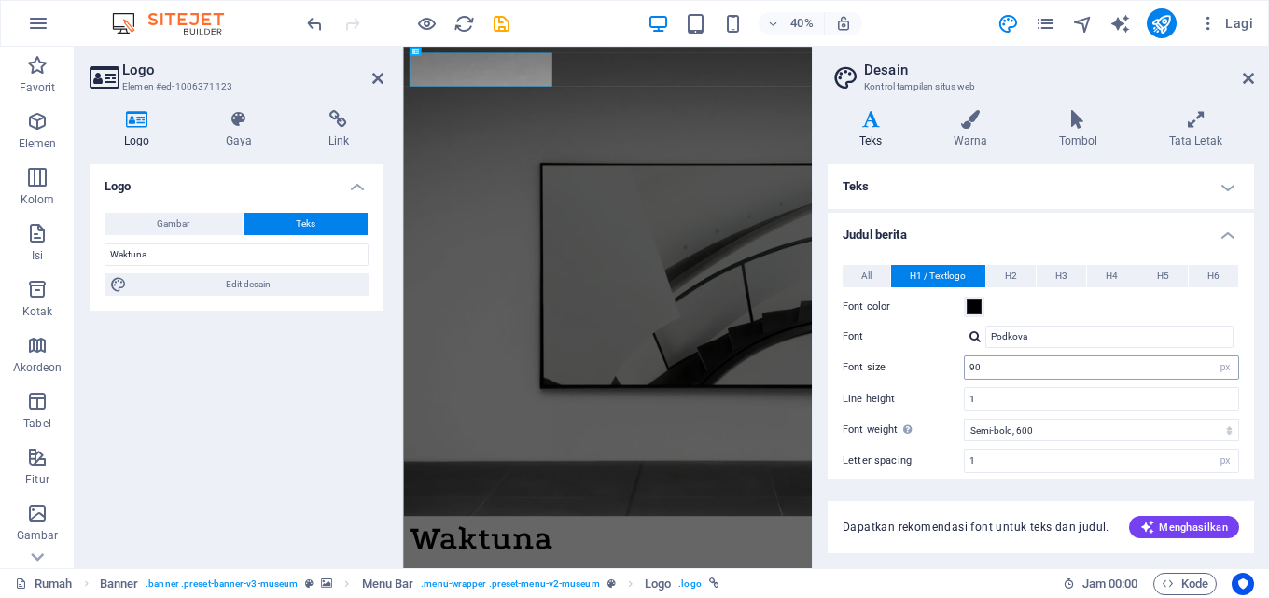
scroll to position [93, 0]
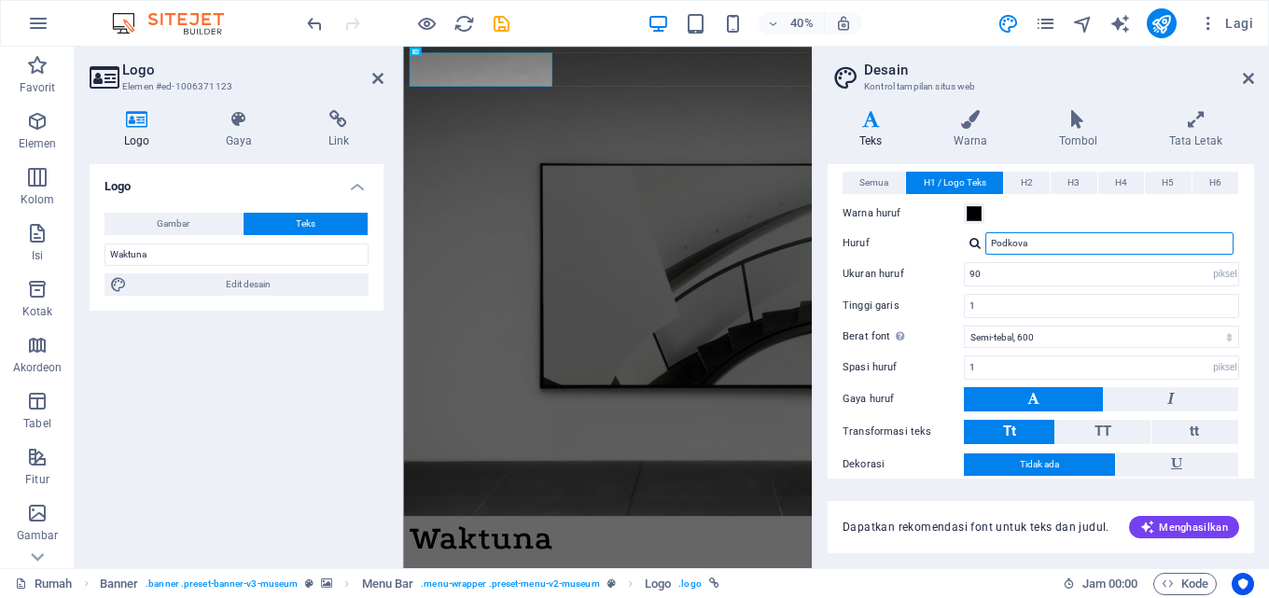
click at [1036, 242] on input "Podkova" at bounding box center [1109, 243] width 248 height 22
click at [1025, 177] on font "H2" at bounding box center [1027, 182] width 12 height 10
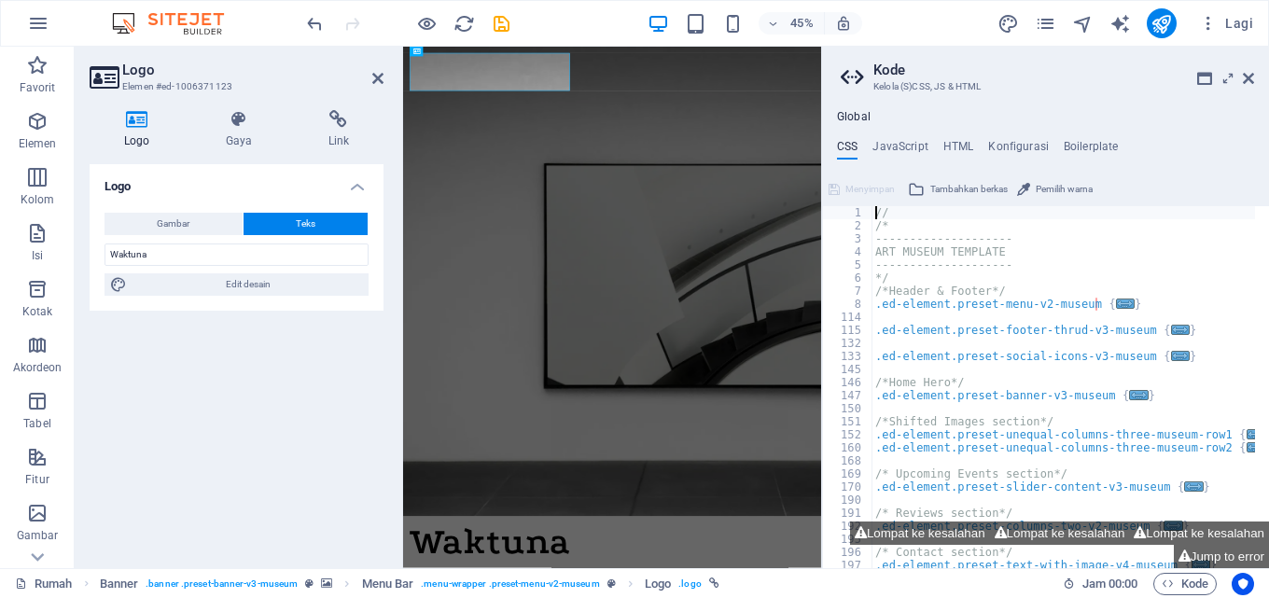
click at [988, 177] on div "Menyimpan Tambahkan berkas Pemilih warna" at bounding box center [1045, 187] width 447 height 27
click at [1228, 81] on icon at bounding box center [1228, 78] width 0 height 15
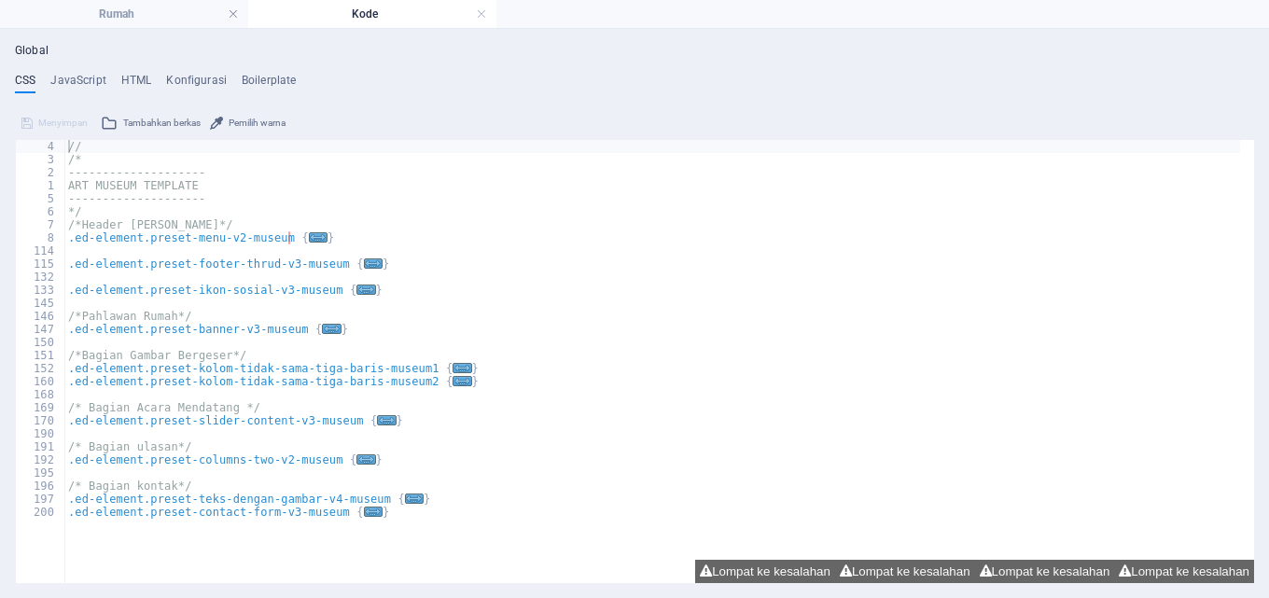
scroll to position [0, 0]
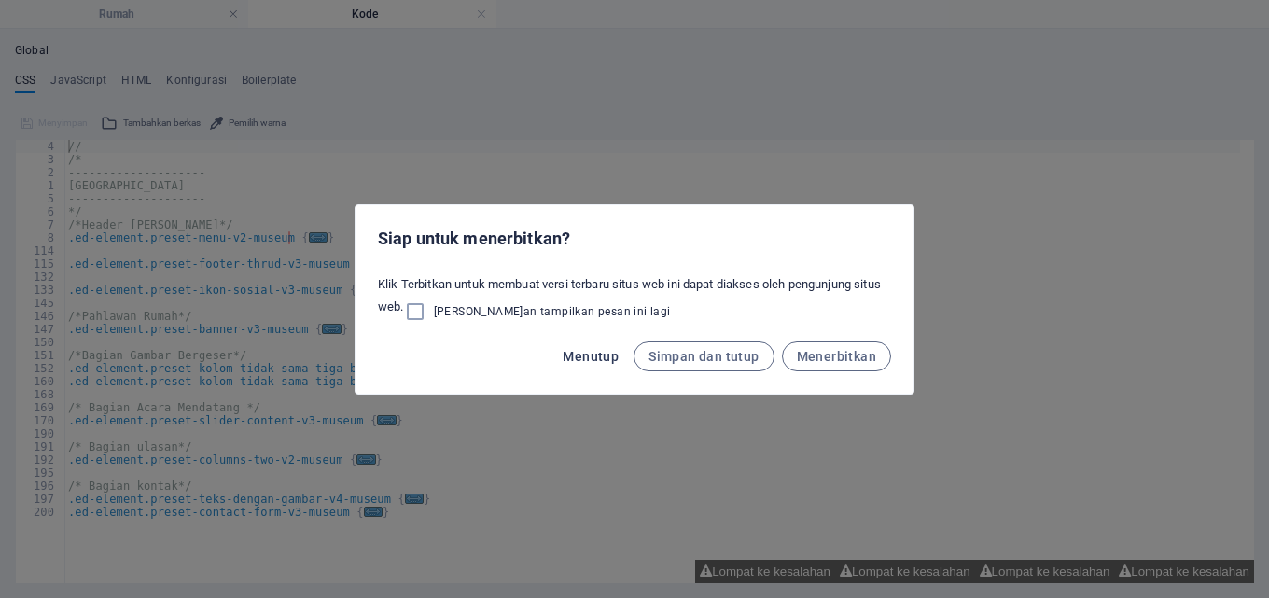
click at [587, 354] on font "Menutup" at bounding box center [591, 356] width 56 height 15
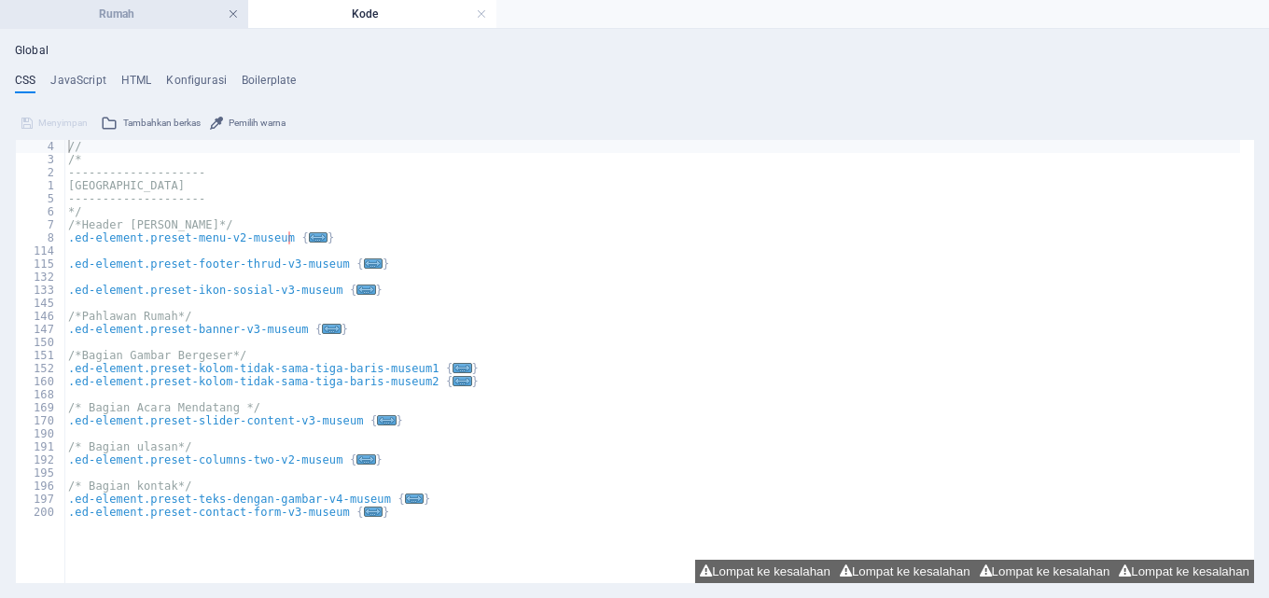
click at [233, 10] on link at bounding box center [233, 15] width 11 height 18
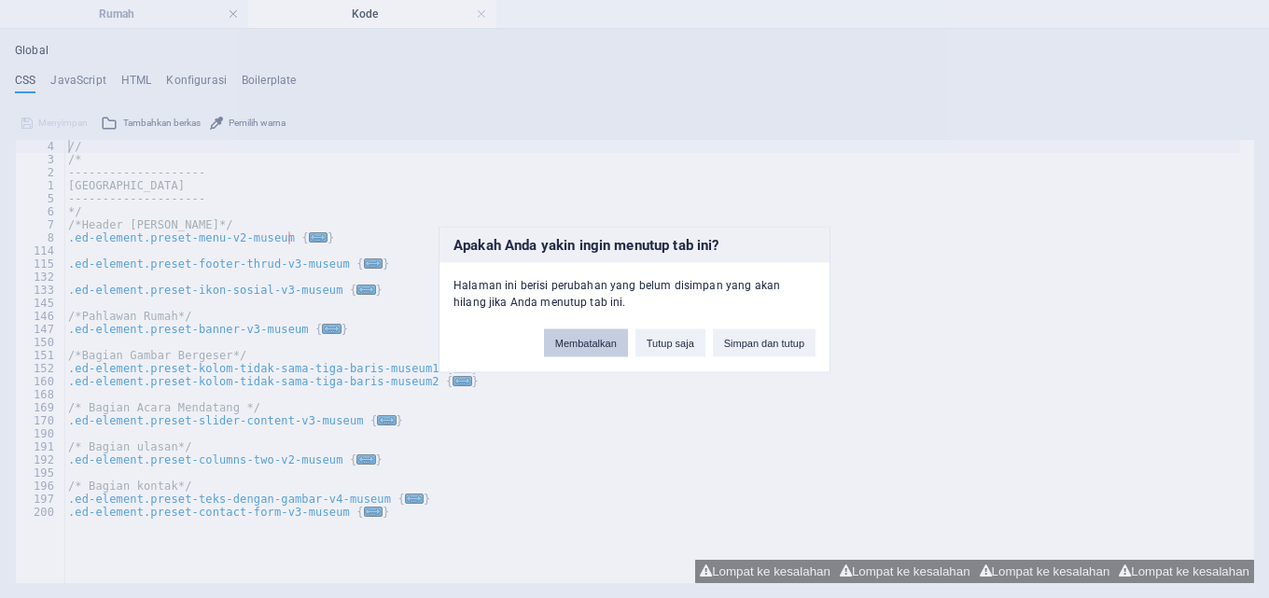
click at [591, 340] on font "Membatalkan" at bounding box center [586, 342] width 62 height 11
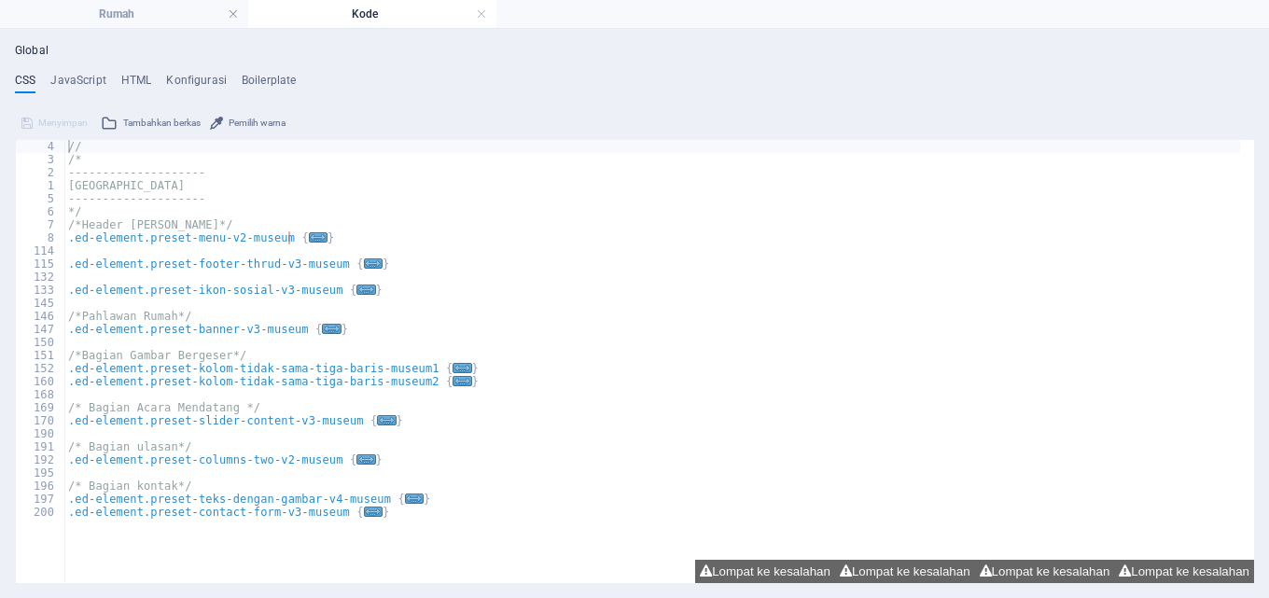
drag, startPoint x: 1264, startPoint y: 1, endPoint x: 540, endPoint y: 389, distance: 821.4
click at [540, 389] on div "// /* -------------------- TEMPLATE MUSEUM SENI -------------------- */ /*Heade…" at bounding box center [652, 334] width 1176 height 388
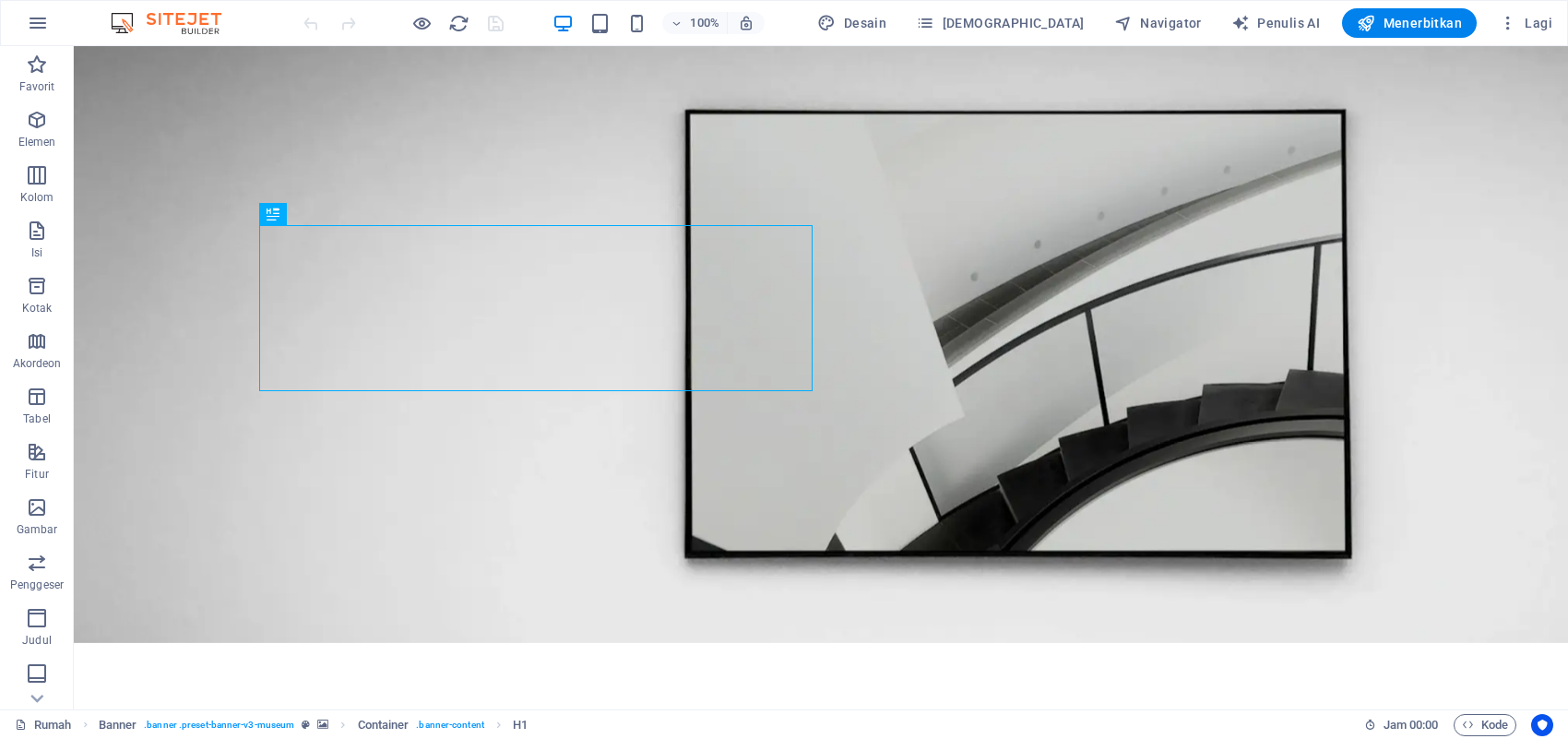
drag, startPoint x: 1327, startPoint y: 47, endPoint x: 992, endPoint y: 504, distance: 566.6
drag, startPoint x: 619, startPoint y: 320, endPoint x: 554, endPoint y: 246, distance: 98.5
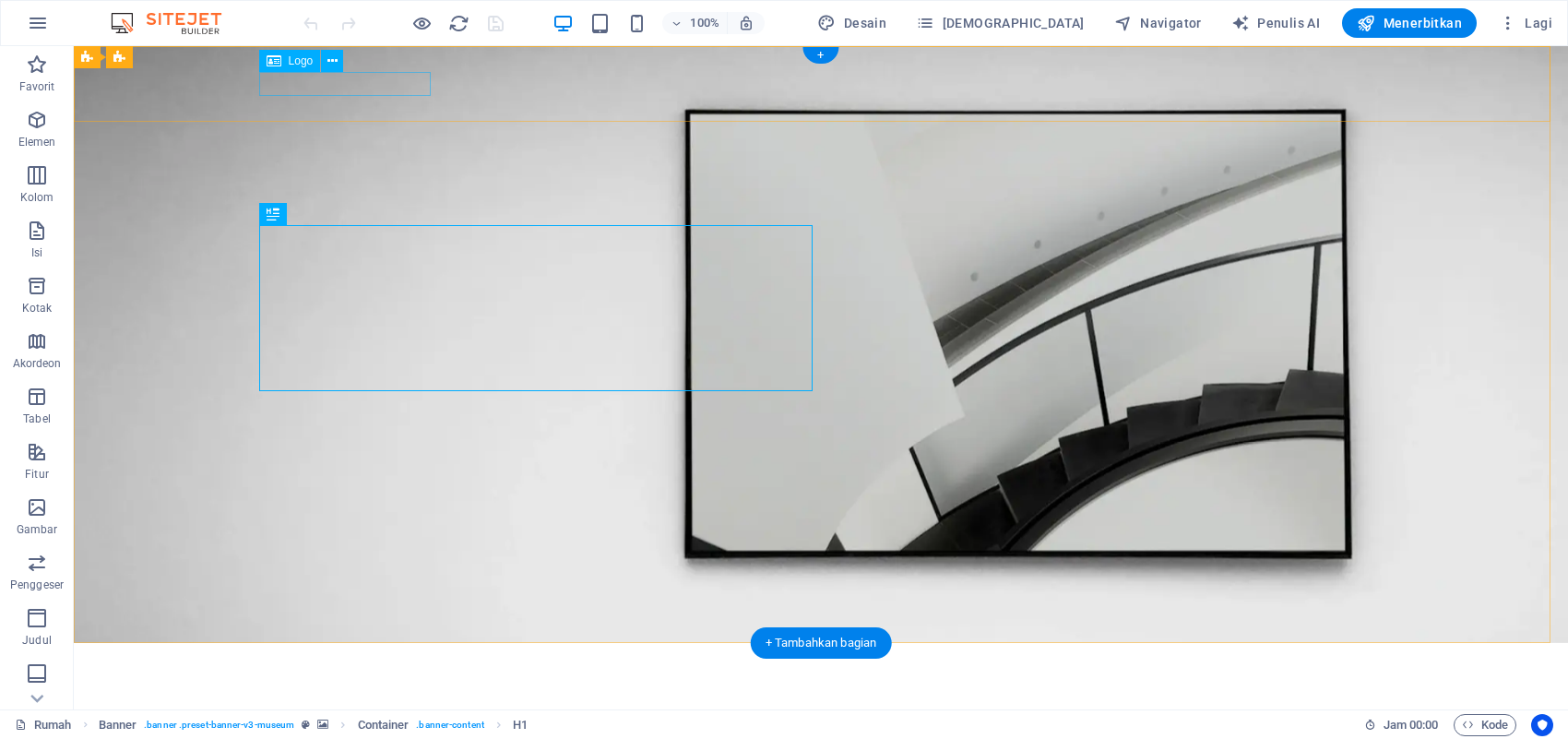
click at [376, 591] on div at bounding box center [822, 669] width 1107 height 23
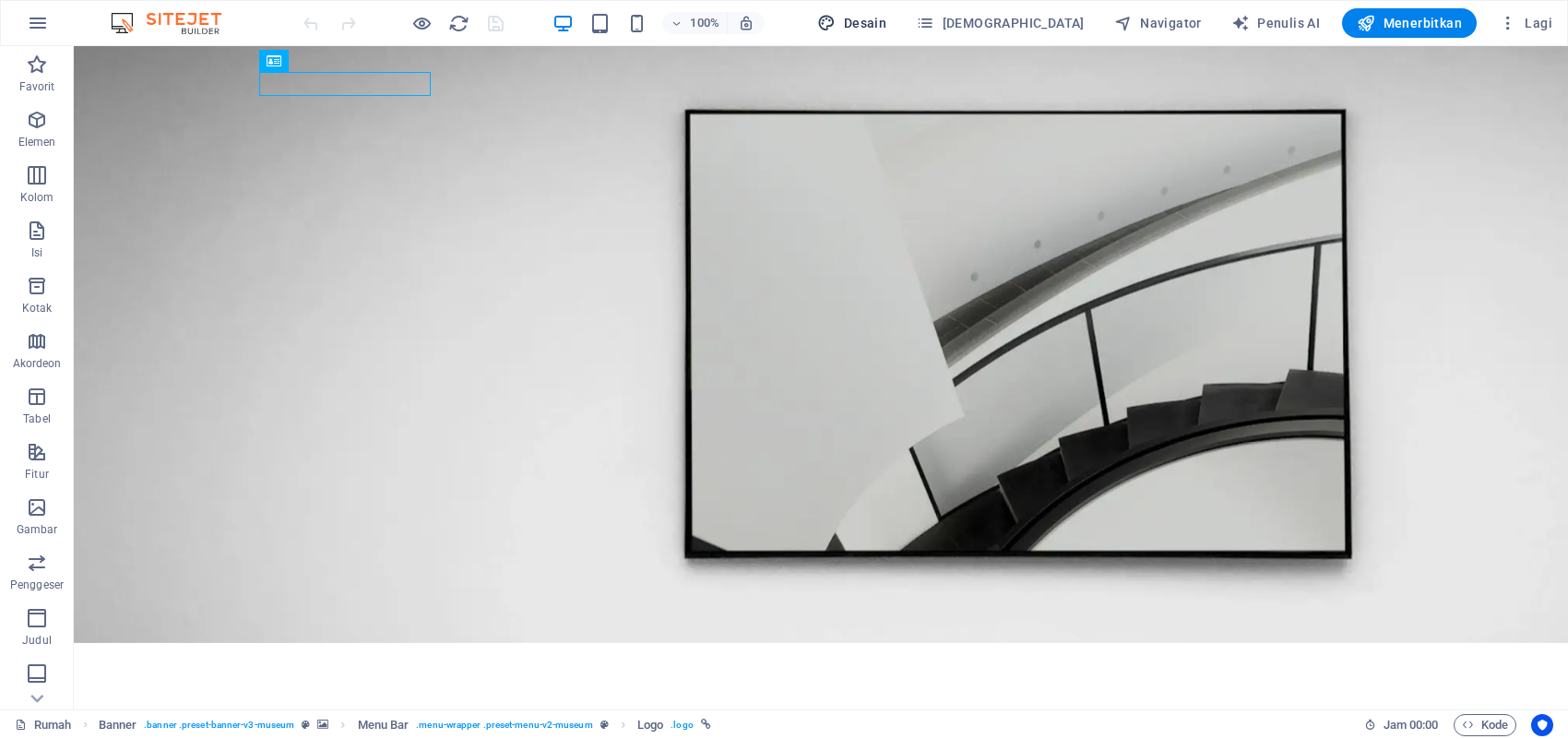
click at [894, 11] on button "Desain" at bounding box center [851, 23] width 84 height 30
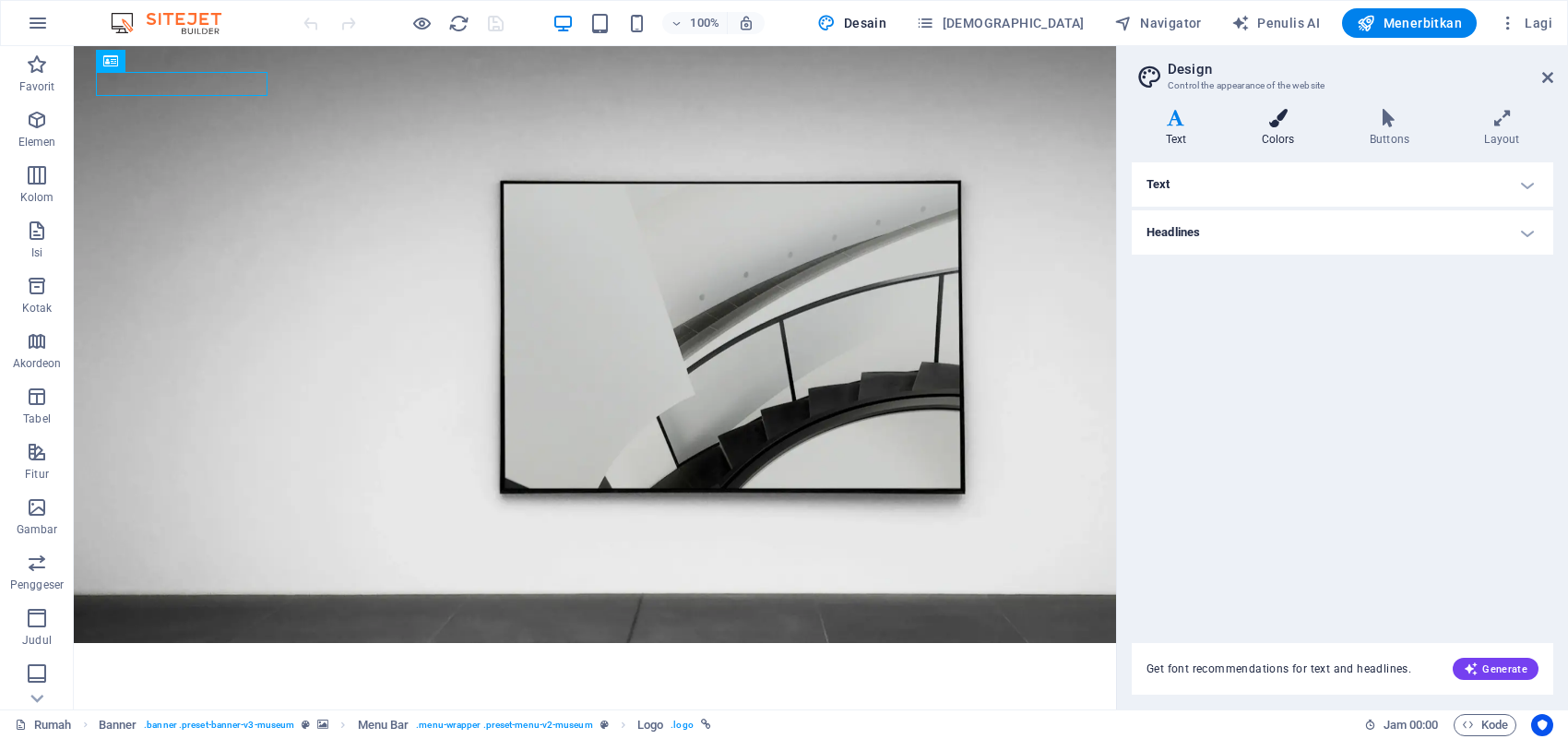
click at [1254, 122] on icon at bounding box center [1278, 118] width 101 height 19
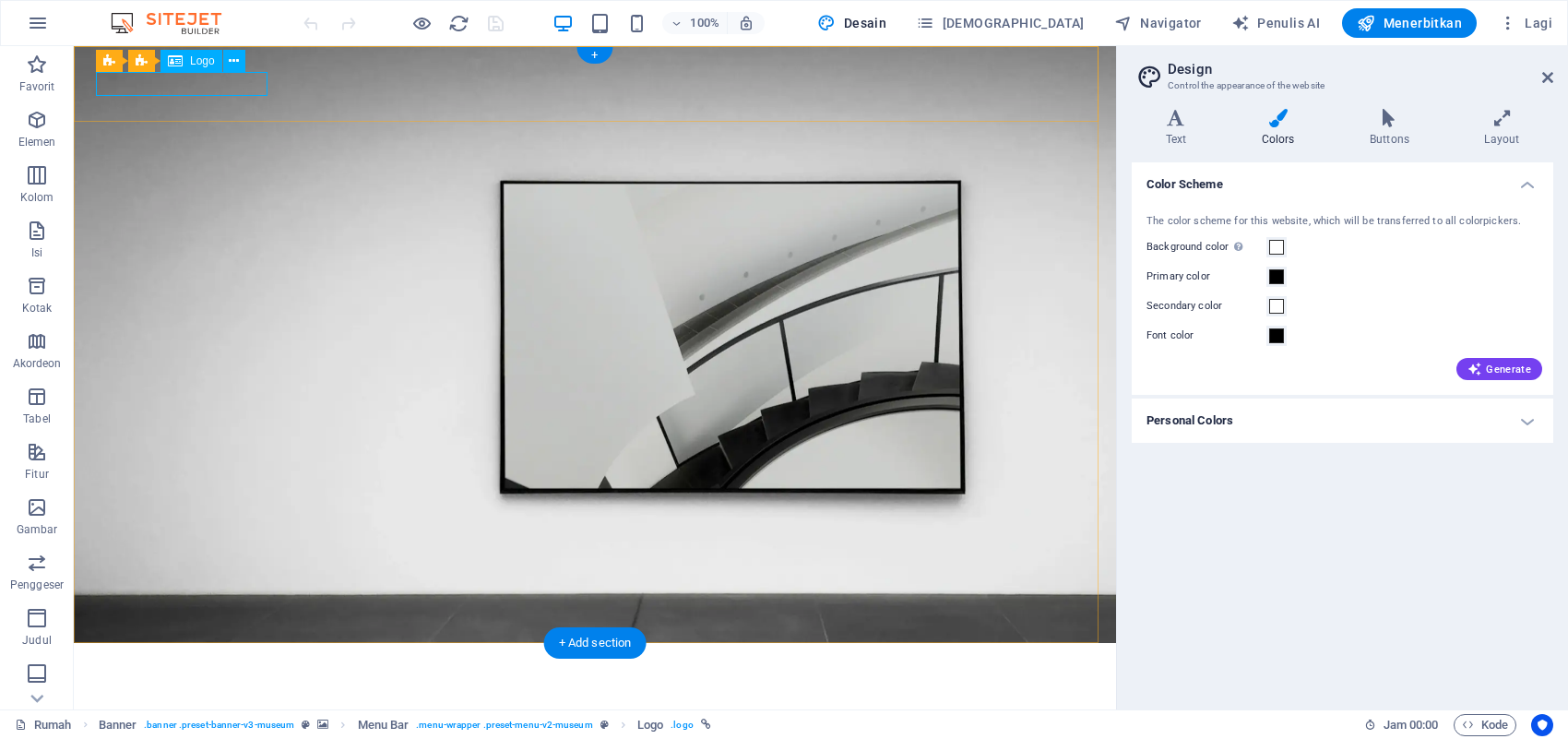
click at [214, 591] on div at bounding box center [594, 669] width 998 height 23
click at [228, 58] on icon at bounding box center [233, 61] width 10 height 20
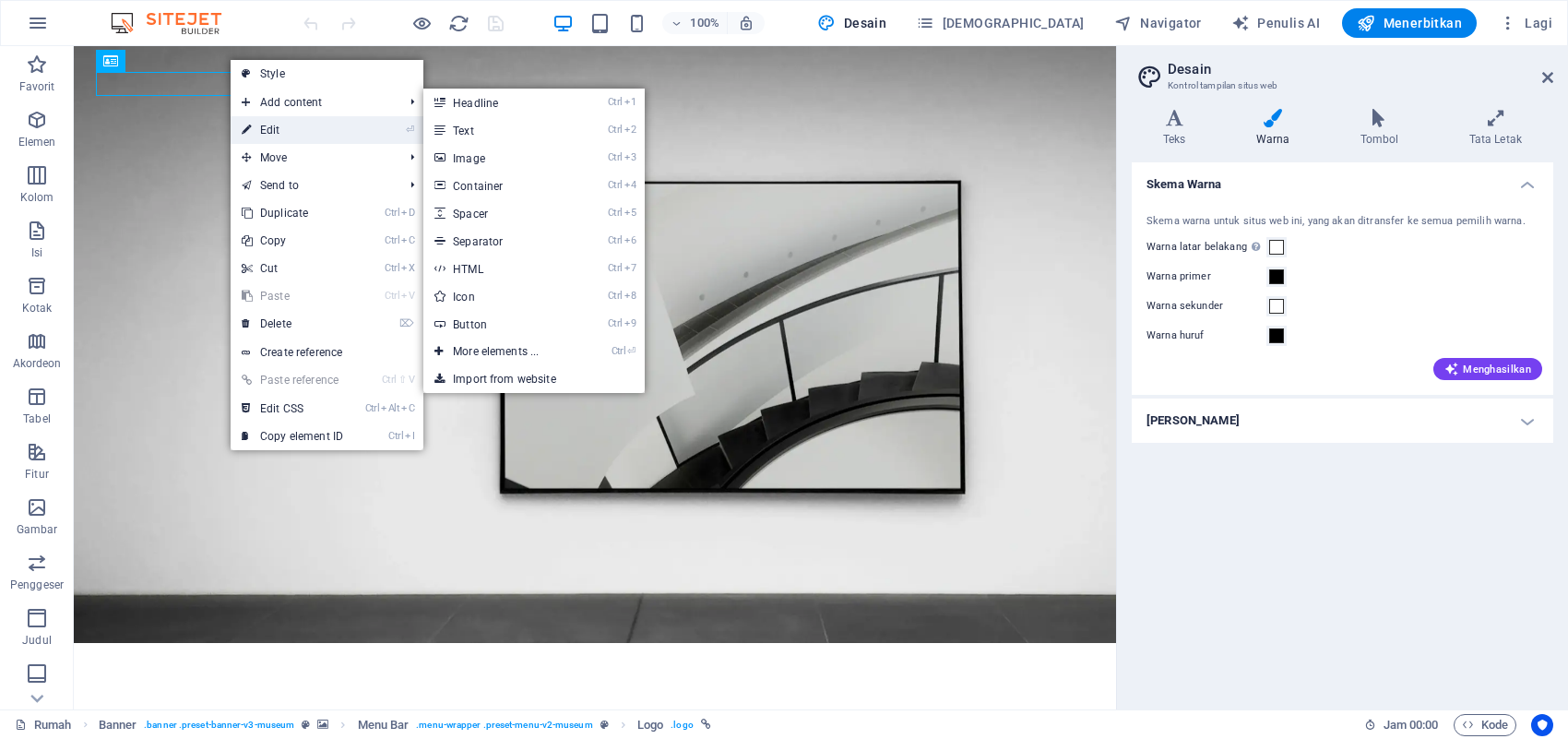
click at [261, 132] on link "⏎ Edit" at bounding box center [292, 131] width 124 height 28
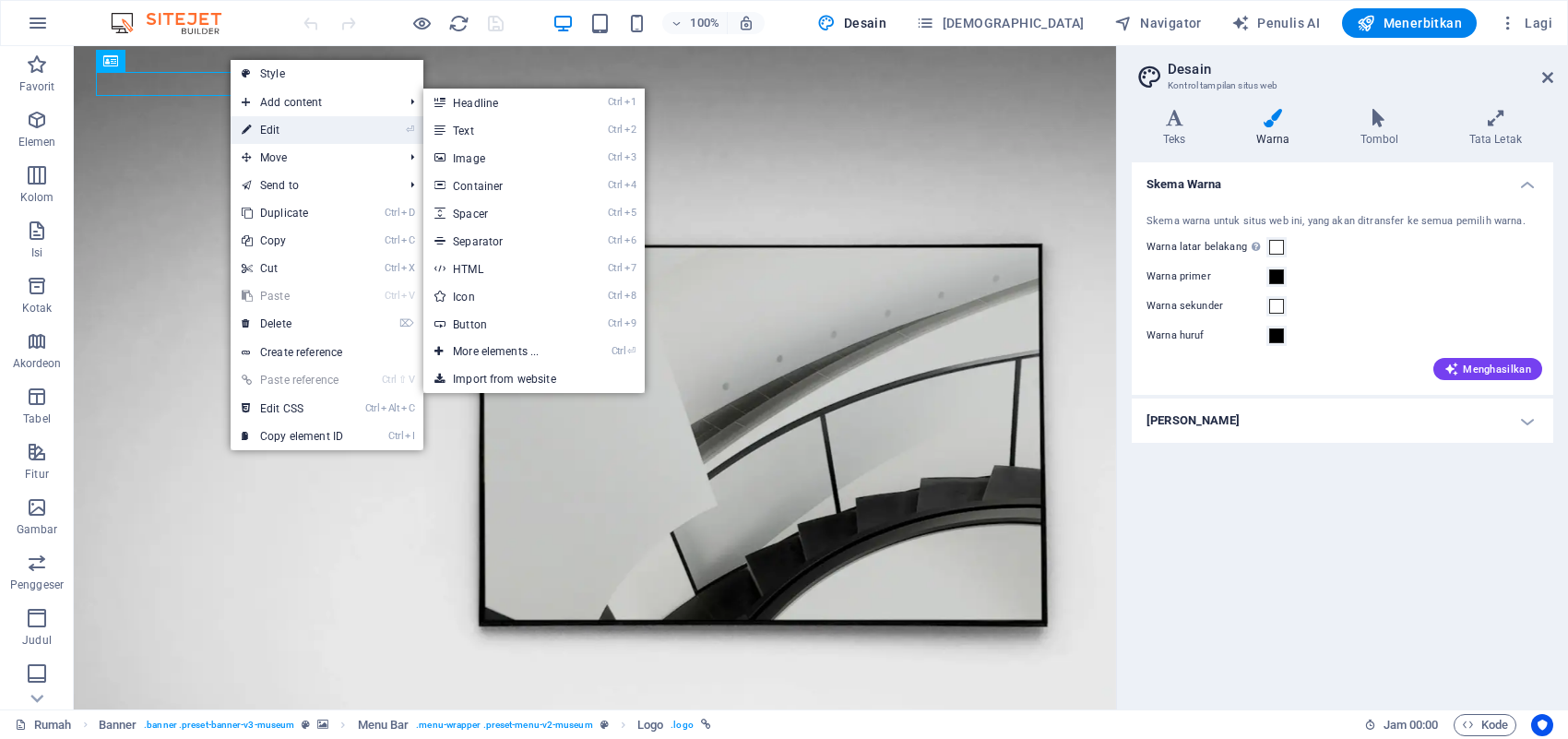
select select "px"
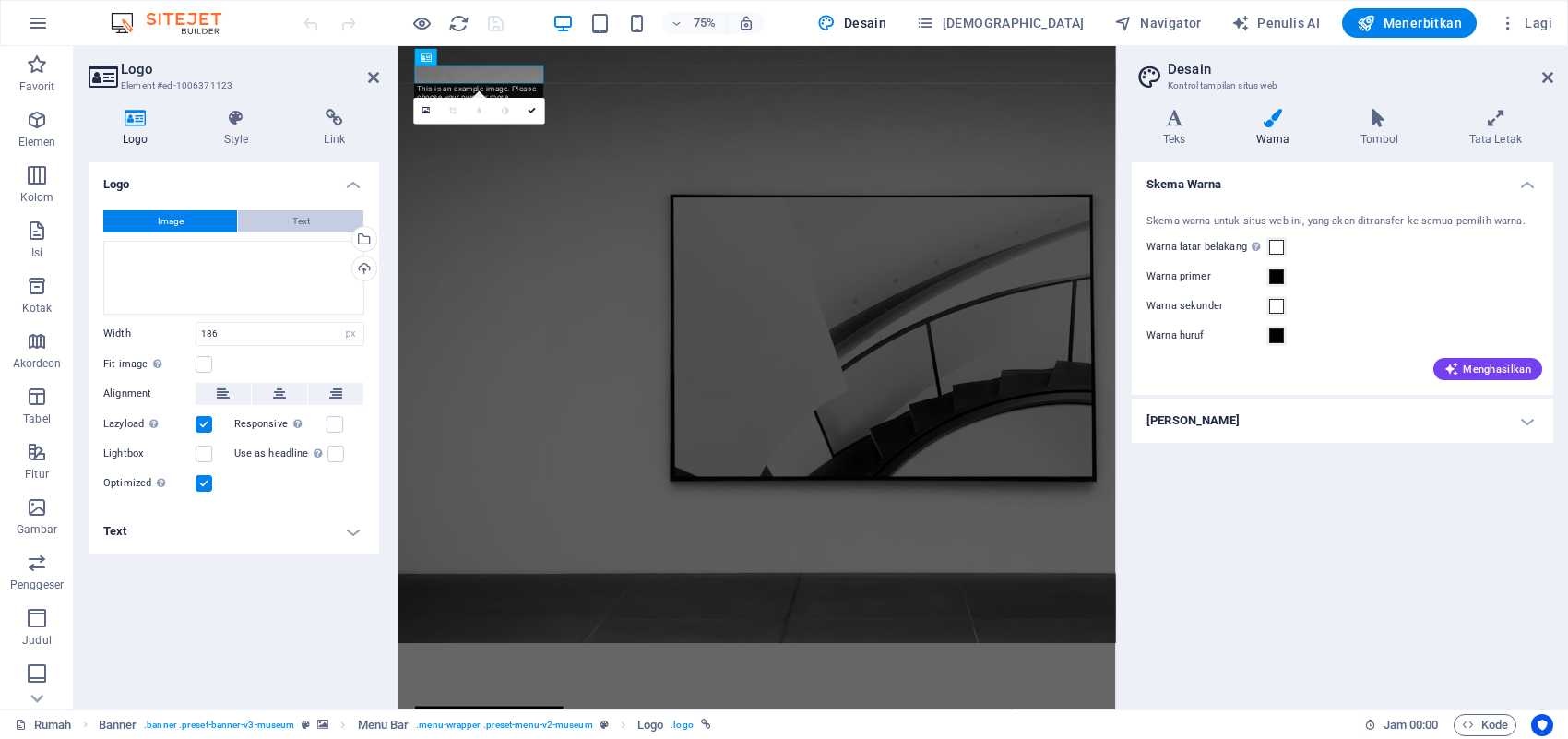
click at [291, 213] on button "Text" at bounding box center [301, 222] width 126 height 22
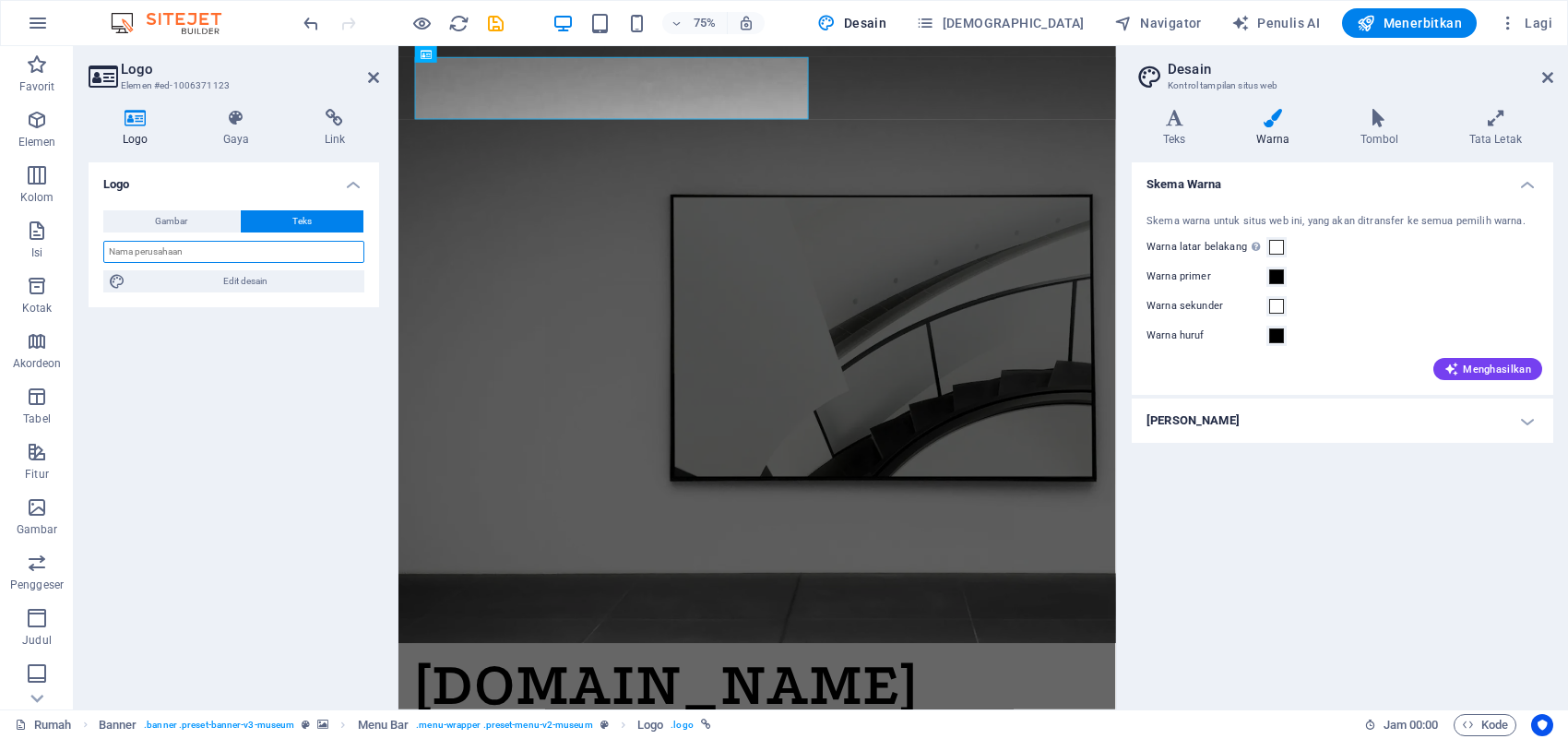
click at [215, 254] on input "text" at bounding box center [233, 251] width 261 height 22
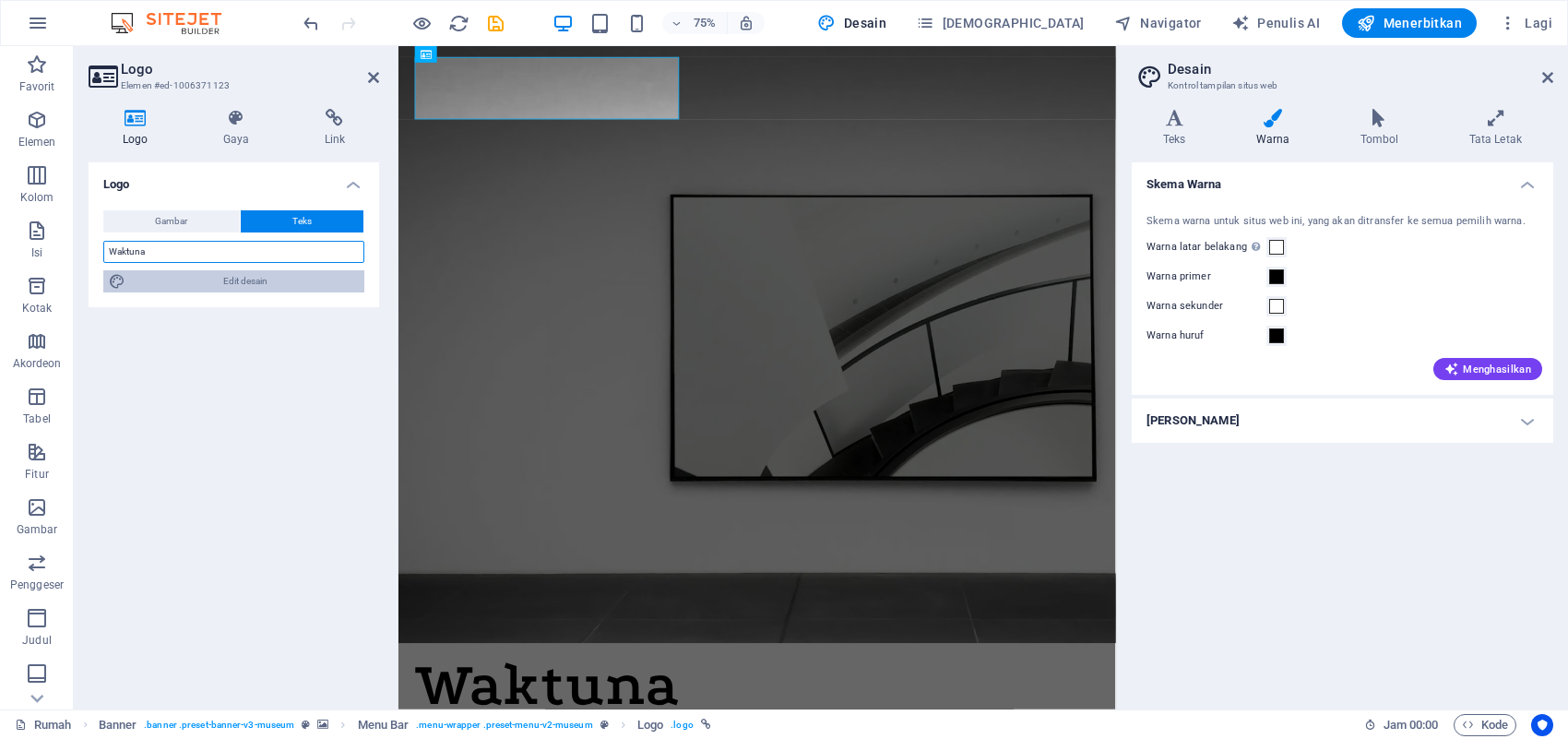
type input "Waktuna"
click at [227, 283] on font "Edit desain" at bounding box center [245, 281] width 44 height 10
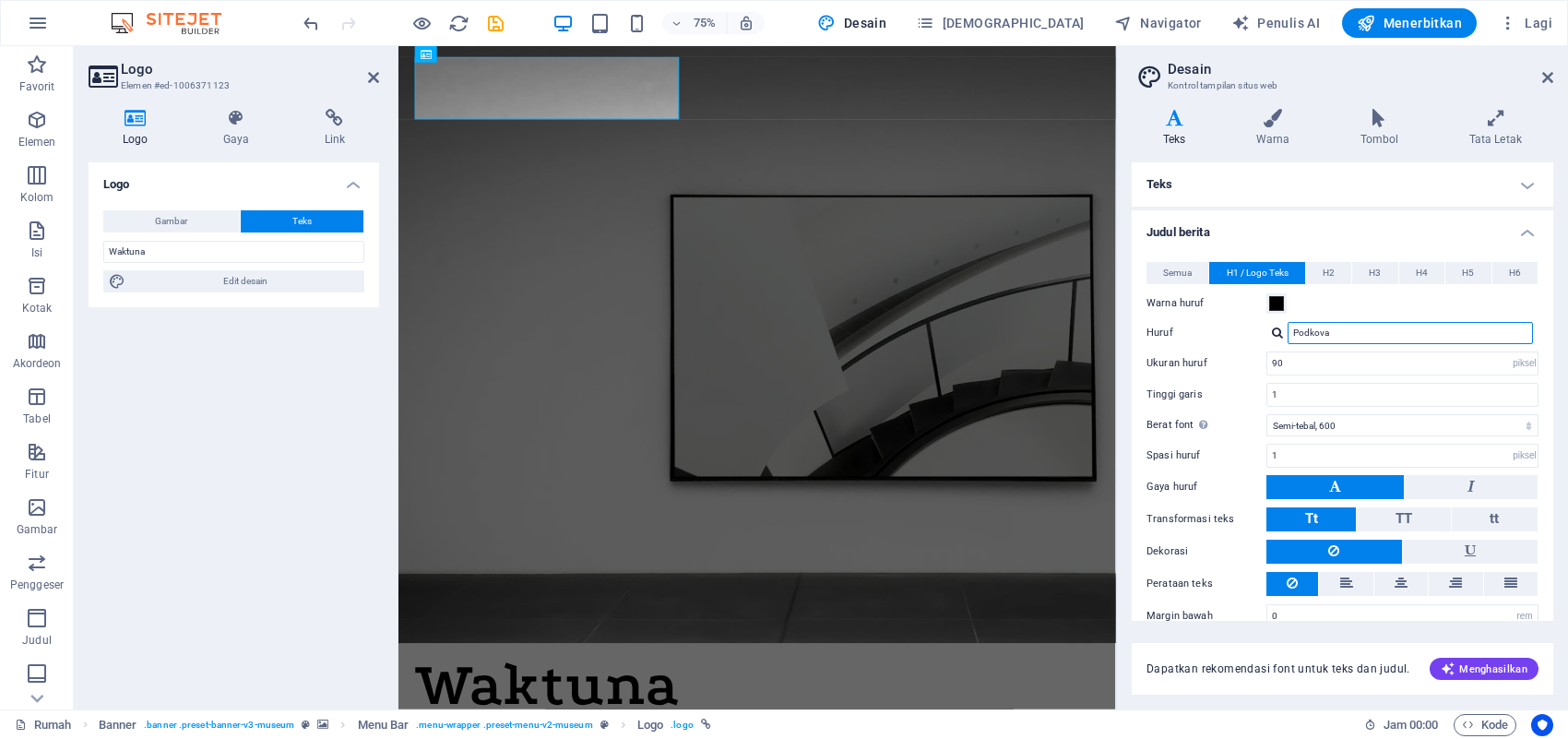
click at [1254, 329] on input "Podkova" at bounding box center [1410, 333] width 245 height 22
type input "P"
type input "News 706 BT"
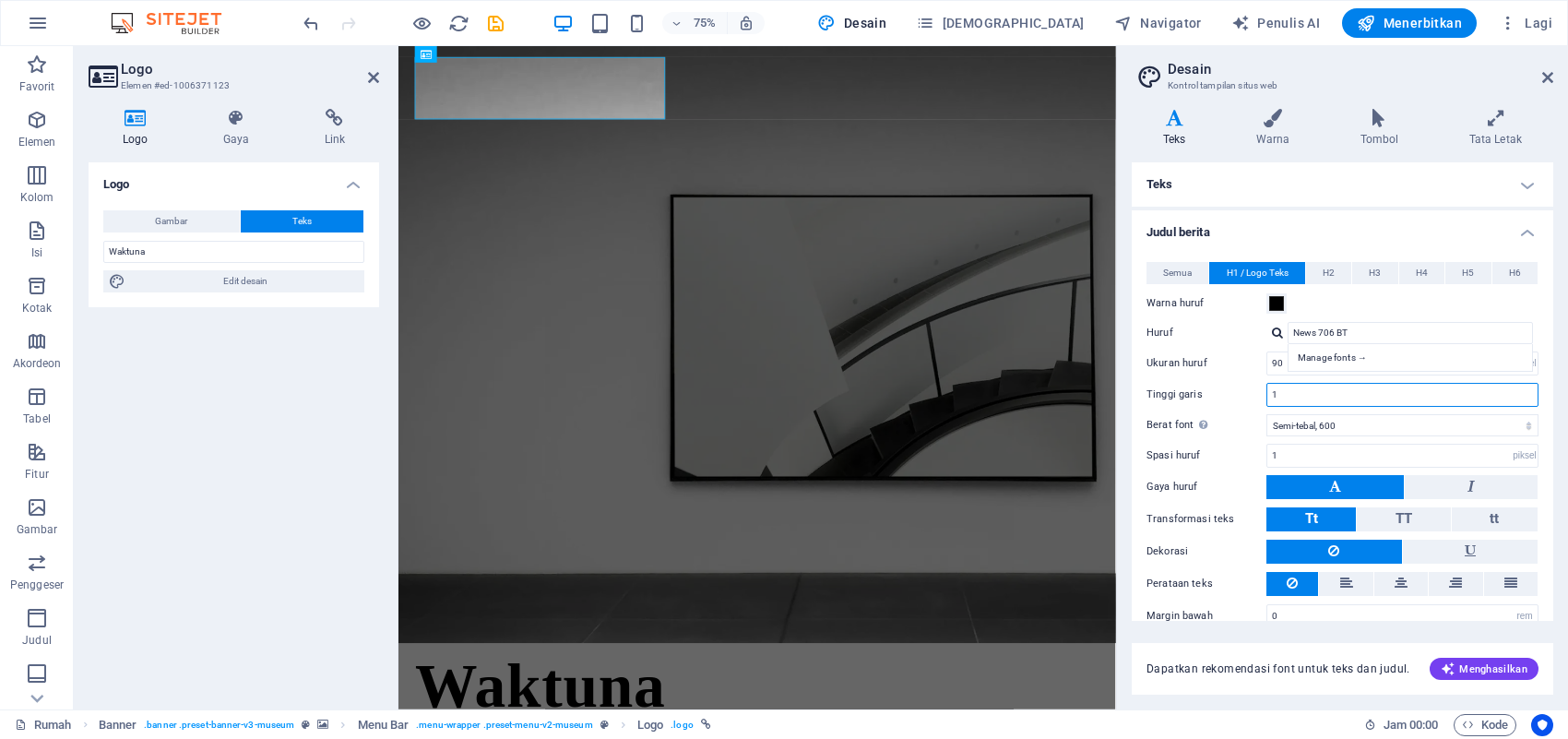
click at [1254, 386] on input "1" at bounding box center [1402, 395] width 270 height 22
click at [1254, 308] on span at bounding box center [1276, 303] width 15 height 15
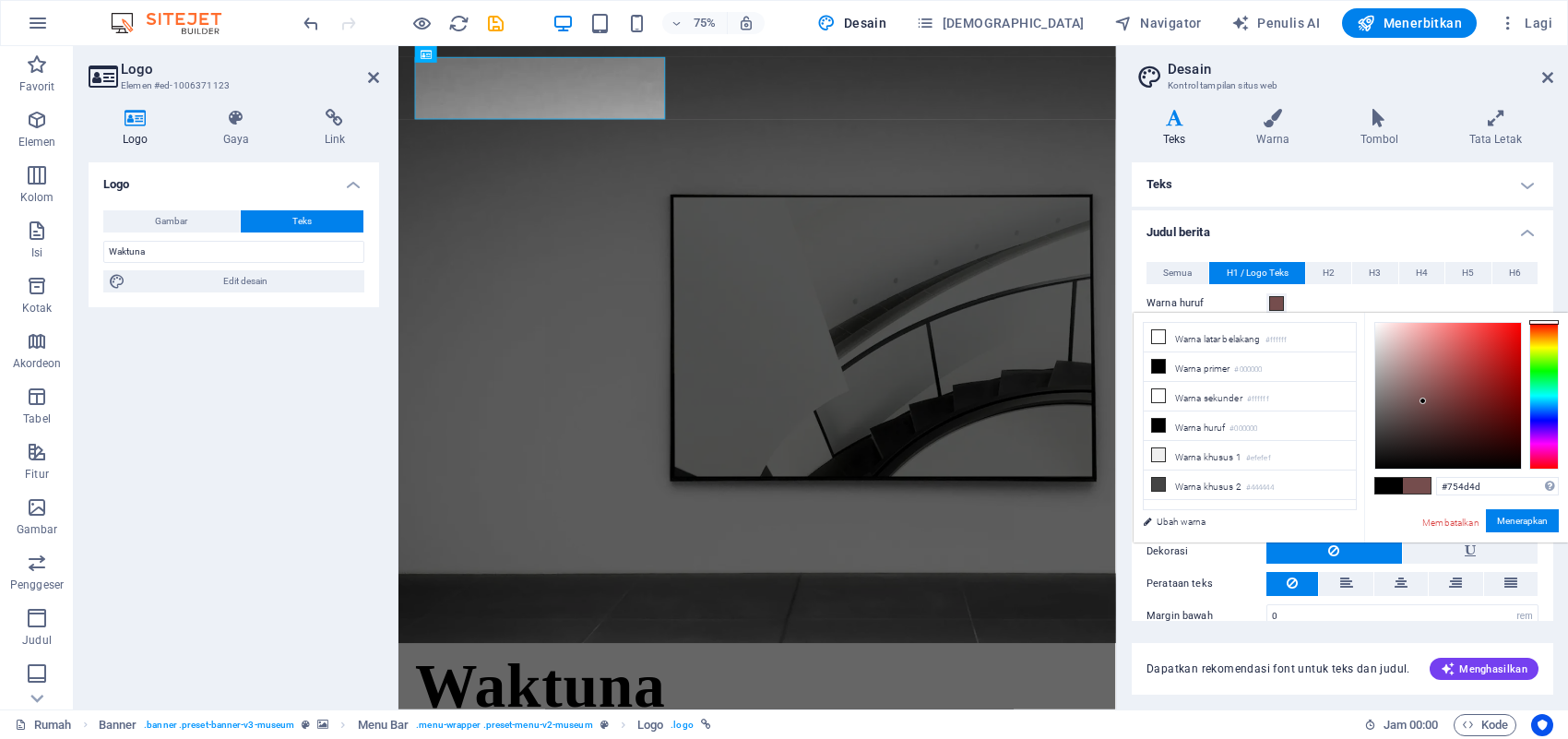
click at [1254, 402] on div at bounding box center [1447, 396] width 145 height 145
drag, startPoint x: 1483, startPoint y: 375, endPoint x: 1549, endPoint y: 348, distance: 71.3
click at [1254, 348] on div at bounding box center [1466, 396] width 185 height 147
click at [1254, 398] on div at bounding box center [1447, 396] width 145 height 145
type input "#680000"
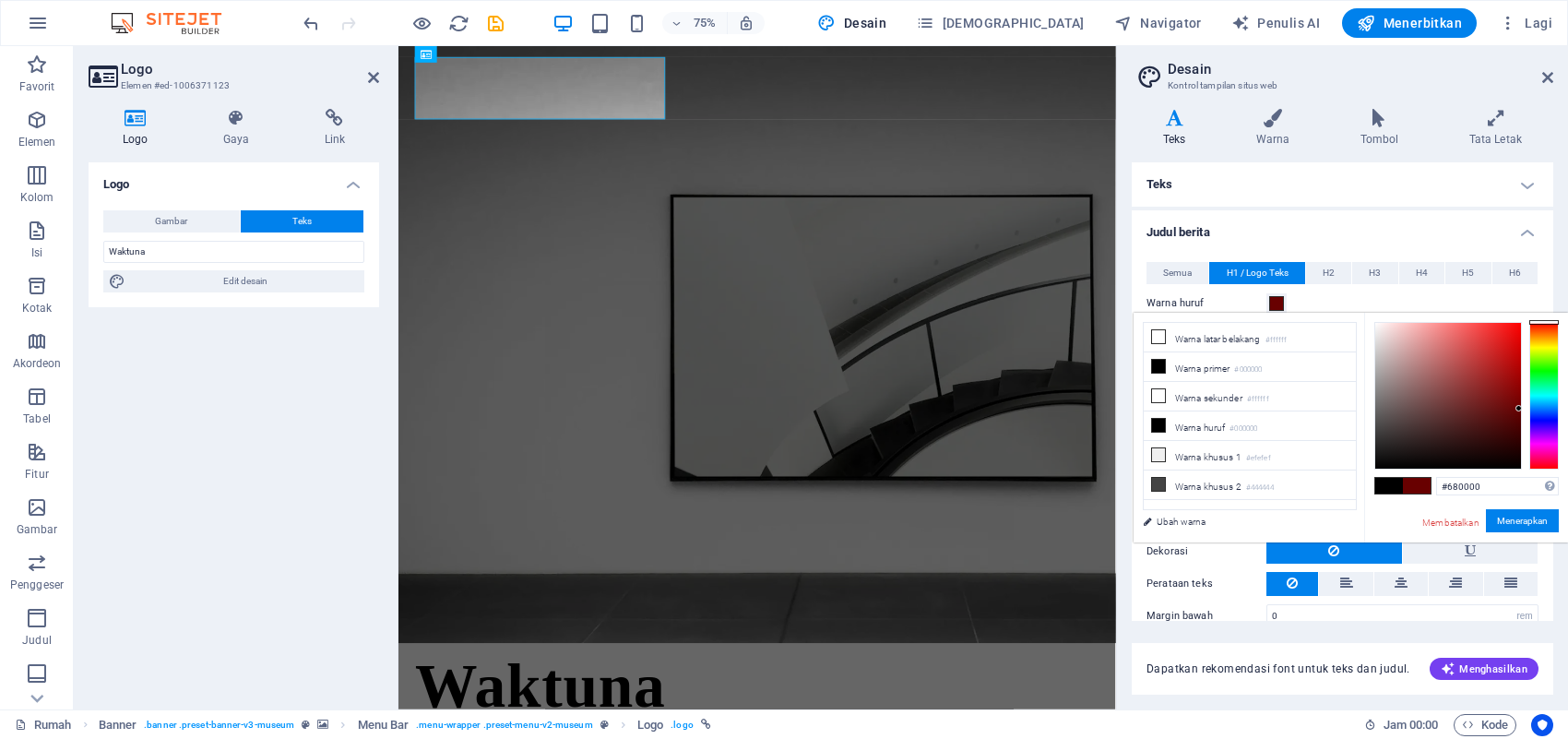
drag, startPoint x: 1516, startPoint y: 402, endPoint x: 1538, endPoint y: 409, distance: 23.1
click at [1254, 409] on div at bounding box center [1466, 396] width 185 height 147
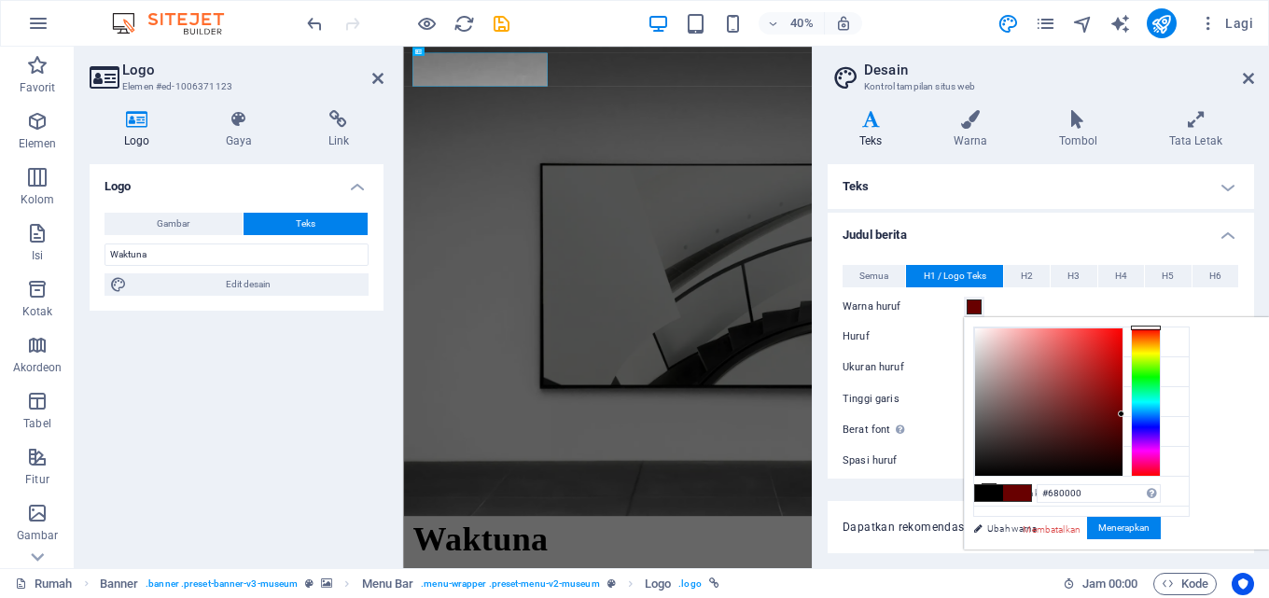
drag, startPoint x: 1584, startPoint y: 5, endPoint x: 903, endPoint y: 9, distance: 681.1
click at [903, 9] on div "40% Lagi" at bounding box center [781, 23] width 957 height 30
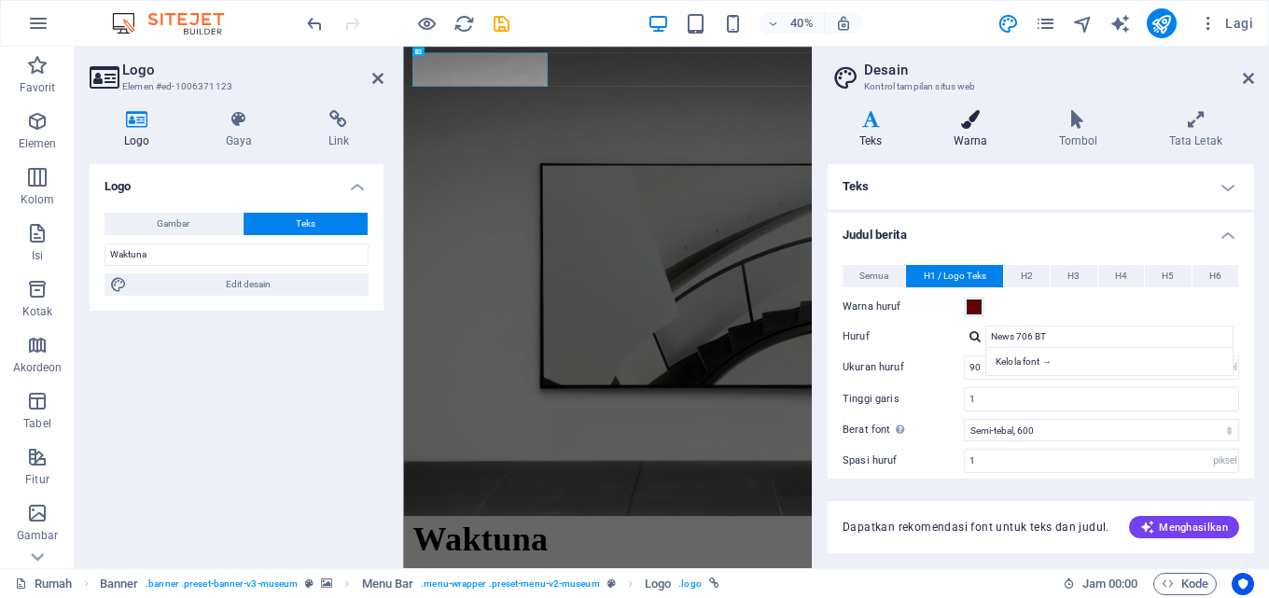
click at [975, 123] on icon at bounding box center [971, 119] width 98 height 19
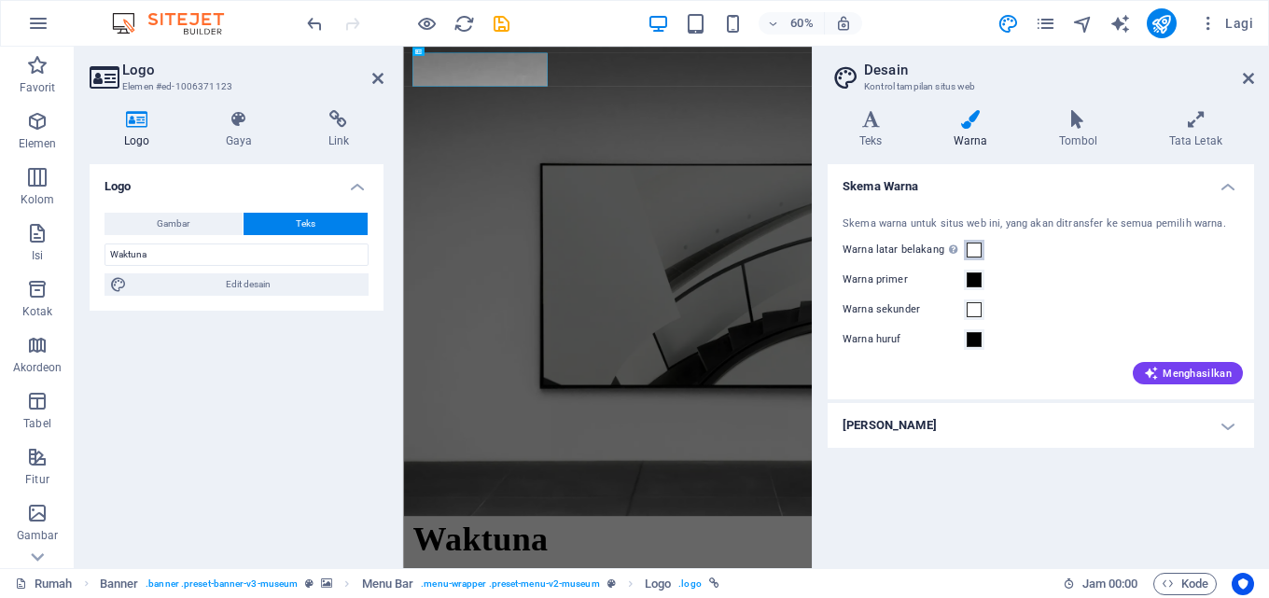
click at [976, 249] on span at bounding box center [974, 250] width 15 height 15
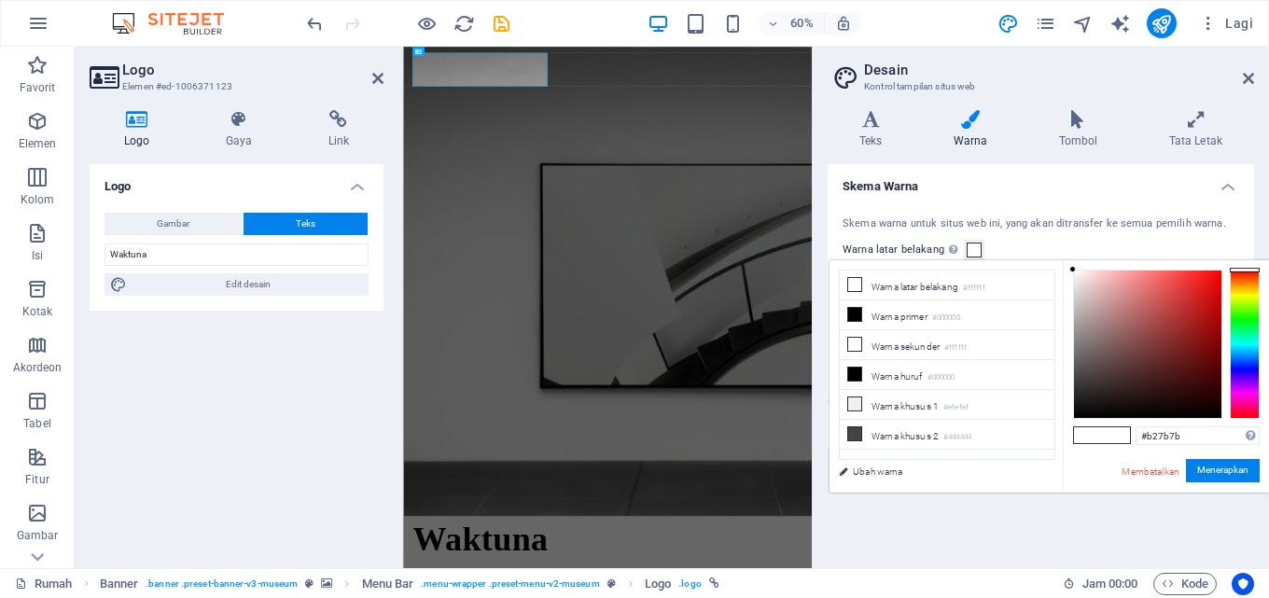
click at [1119, 314] on div at bounding box center [1147, 344] width 147 height 147
drag, startPoint x: 1120, startPoint y: 313, endPoint x: 1223, endPoint y: 266, distance: 114.0
click at [1223, 266] on div "#ff0000 Format yang didukung #0852ed rgb(8, 82, 237) rgba(8, 82, 237, 90%) hsv(…" at bounding box center [1166, 511] width 206 height 503
drag, startPoint x: 1209, startPoint y: 279, endPoint x: 1055, endPoint y: 244, distance: 157.8
click at [1055, 244] on body "[DOMAIN_NAME] Rumah Favorit Elemen Kolom Isi Kotak Akordeon Tabel Fitur Gambar …" at bounding box center [634, 299] width 1269 height 598
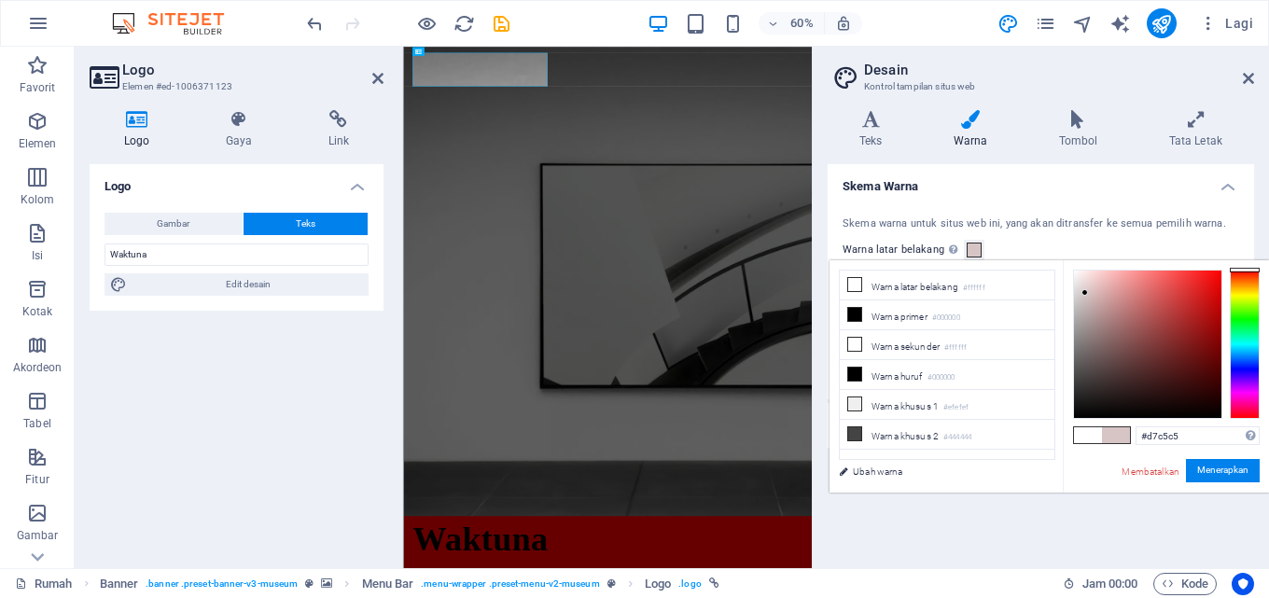
drag, startPoint x: 1074, startPoint y: 270, endPoint x: 1085, endPoint y: 293, distance: 25.9
click at [1085, 293] on div at bounding box center [1084, 292] width 7 height 7
drag, startPoint x: 1085, startPoint y: 293, endPoint x: 1058, endPoint y: 249, distance: 51.5
click at [1058, 249] on body "[DOMAIN_NAME] Rumah Favorit Elemen Kolom Isi Kotak Akordeon Tabel Fitur Gambar …" at bounding box center [634, 299] width 1269 height 598
click at [1077, 290] on div at bounding box center [1147, 344] width 147 height 147
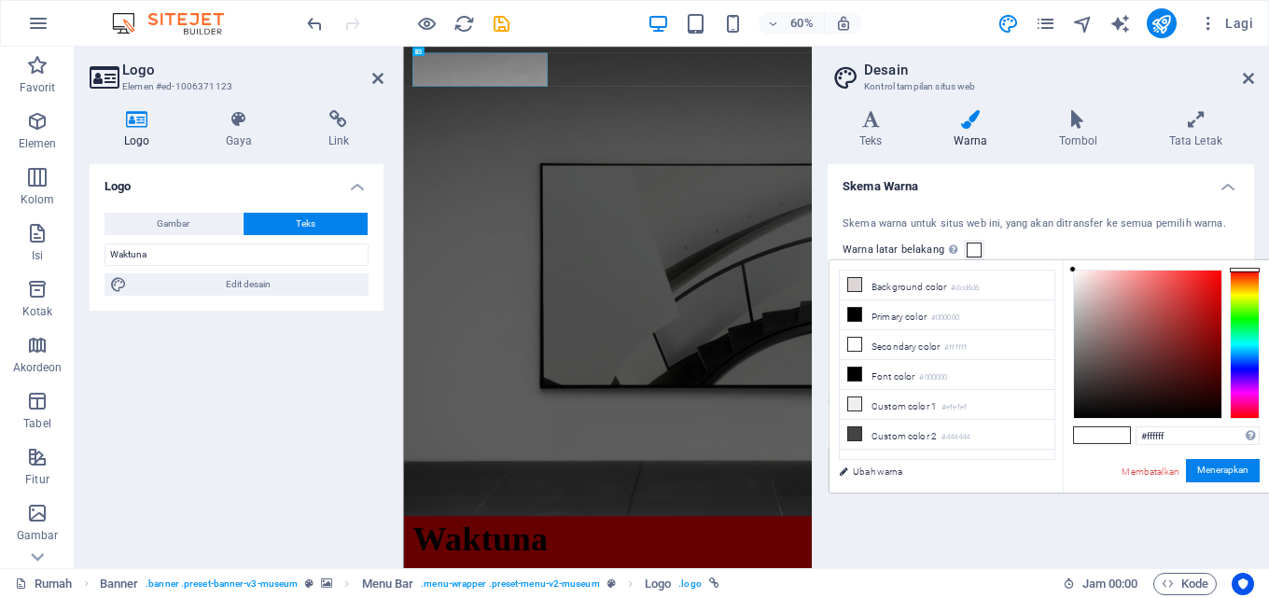
drag, startPoint x: 1076, startPoint y: 288, endPoint x: 1065, endPoint y: 230, distance: 58.7
click at [1065, 230] on body "[DOMAIN_NAME] Rumah Favorit Elemen Kolom Isi Kotak Akordeon Tabel Fitur Gambar …" at bounding box center [634, 299] width 1269 height 598
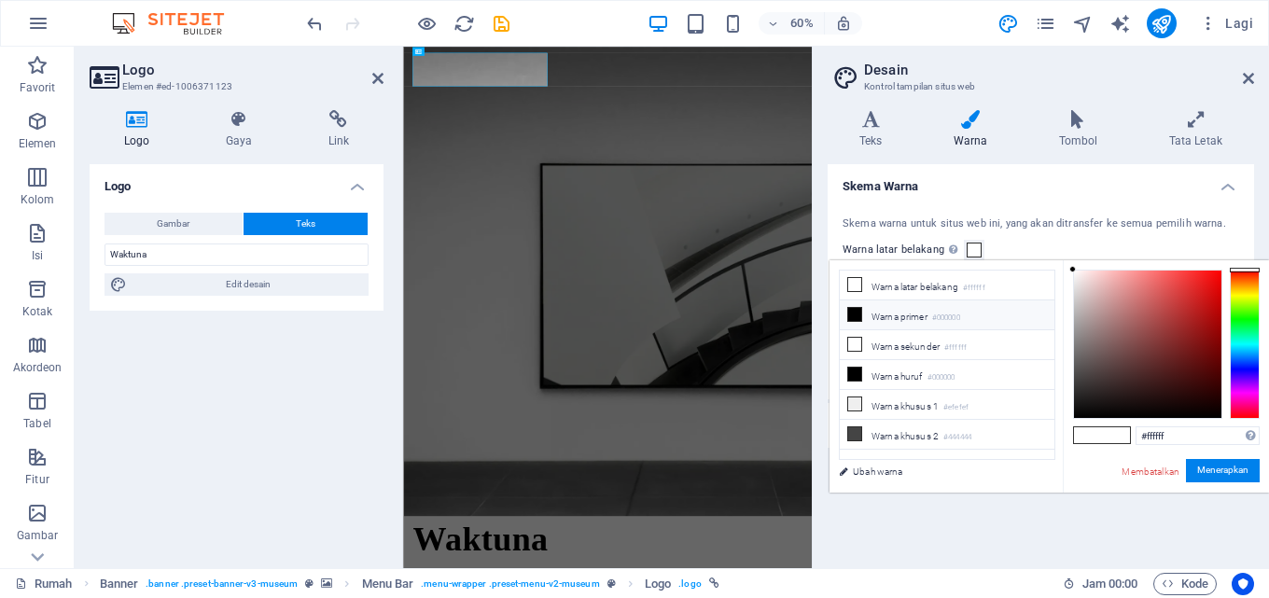
click at [890, 315] on font "Warna primer" at bounding box center [899, 317] width 56 height 10
click at [1077, 328] on div at bounding box center [1147, 344] width 147 height 147
click at [1069, 322] on div at bounding box center [1072, 321] width 7 height 7
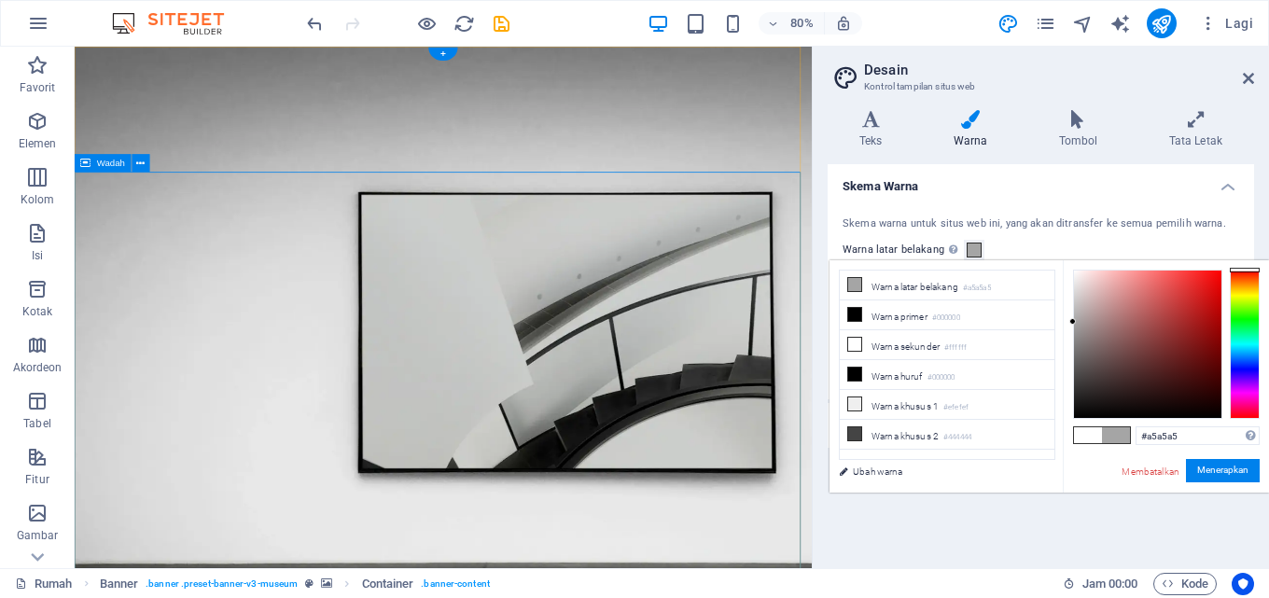
click at [973, 319] on li "Warna primer #000000" at bounding box center [947, 315] width 215 height 30
click at [1119, 328] on div at bounding box center [1147, 344] width 147 height 147
drag, startPoint x: 1119, startPoint y: 328, endPoint x: 1159, endPoint y: 329, distance: 40.1
click at [1159, 329] on div at bounding box center [1158, 329] width 7 height 7
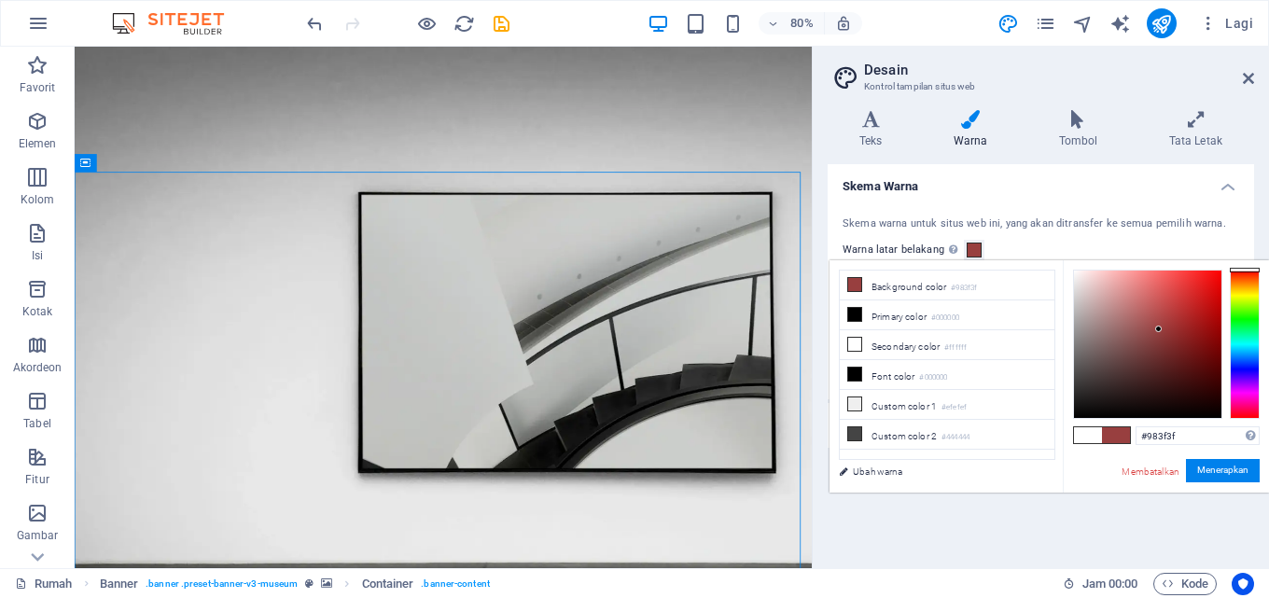
click at [1192, 330] on div at bounding box center [1147, 344] width 147 height 147
drag, startPoint x: 1135, startPoint y: 325, endPoint x: 1040, endPoint y: 266, distance: 111.8
click at [1040, 266] on div "lebih sedikit Warna latar belakang #961d1d Warna primer #000000 Warna sekunder …" at bounding box center [1048, 376] width 439 height 232
click at [983, 370] on li "Warna huruf #000000" at bounding box center [947, 375] width 215 height 30
click at [1134, 335] on div at bounding box center [1147, 344] width 147 height 147
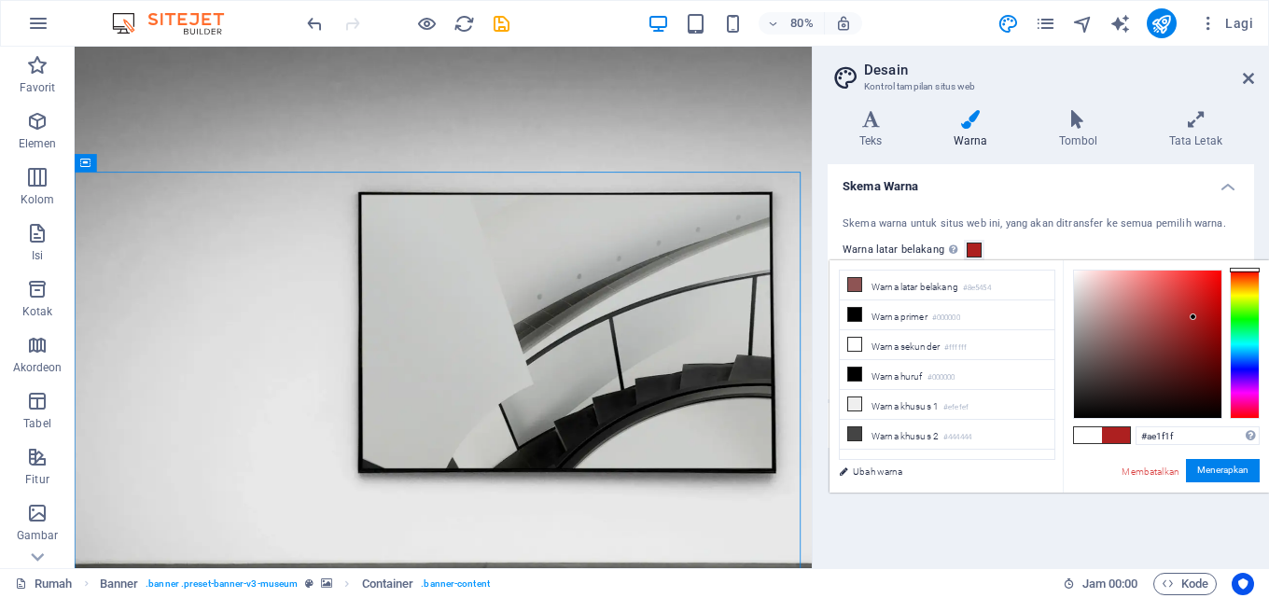
drag, startPoint x: 1134, startPoint y: 327, endPoint x: 1194, endPoint y: 316, distance: 60.7
click at [1194, 316] on div at bounding box center [1147, 344] width 147 height 147
type input "#ffffff"
drag, startPoint x: 1193, startPoint y: 312, endPoint x: 1056, endPoint y: 256, distance: 148.1
click at [1056, 256] on body "[DOMAIN_NAME] Rumah Favorit Elemen Kolom Isi Kotak Akordeon Tabel Fitur Gambar …" at bounding box center [634, 299] width 1269 height 598
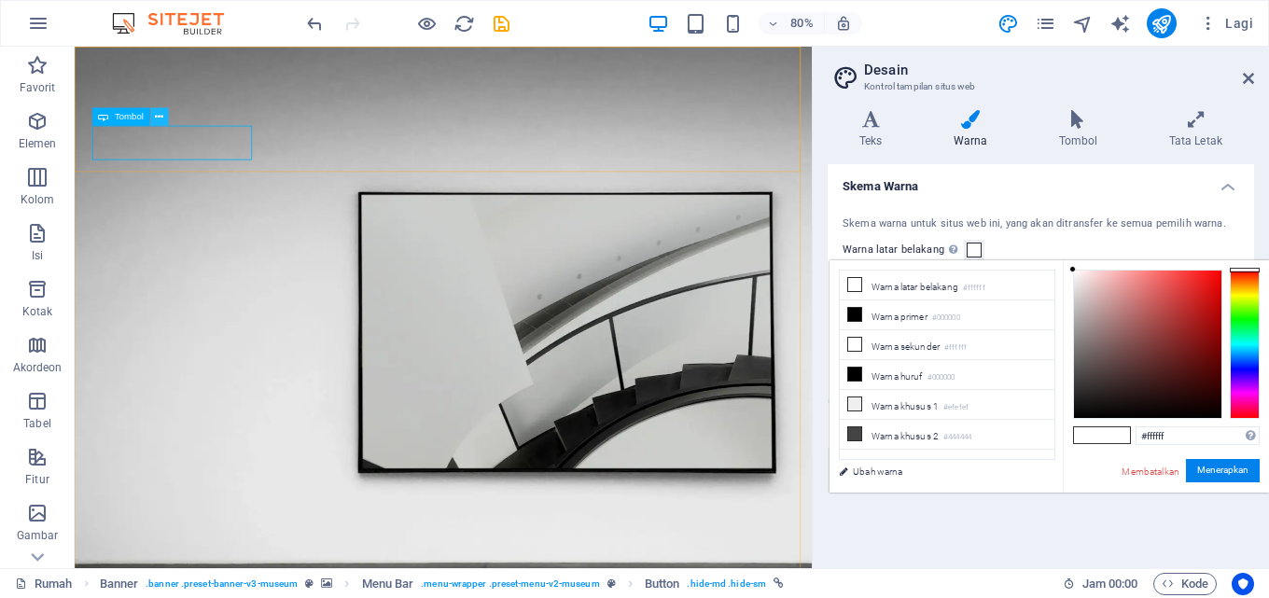
click at [158, 122] on icon at bounding box center [160, 117] width 8 height 16
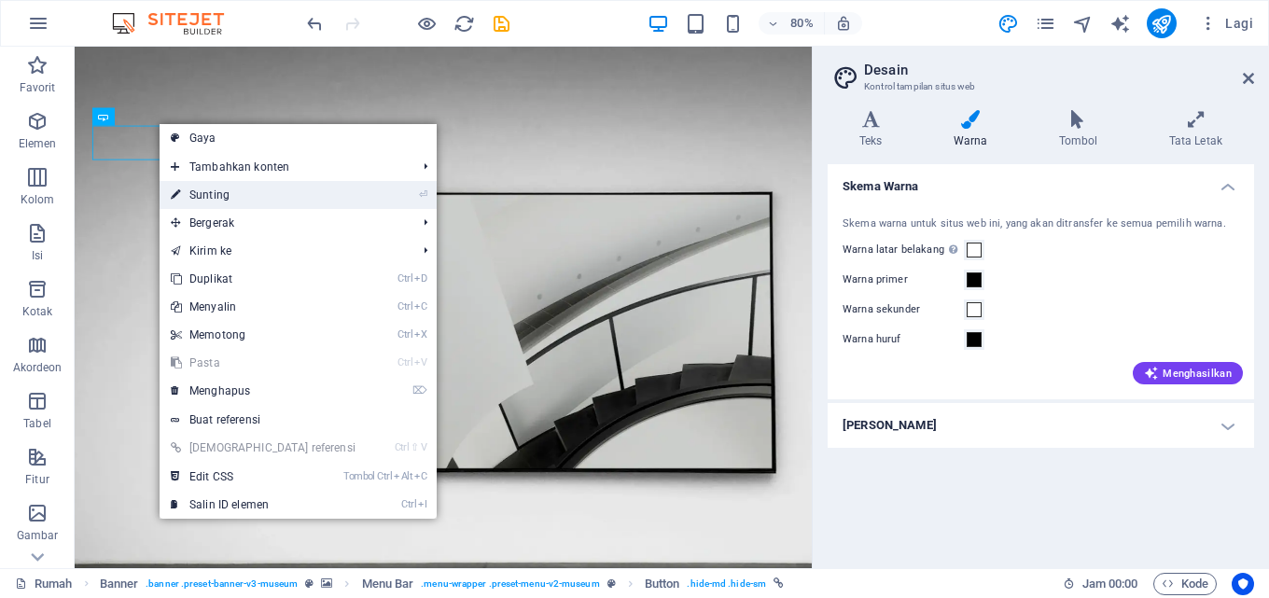
click at [211, 191] on font "Sunting" at bounding box center [209, 194] width 40 height 13
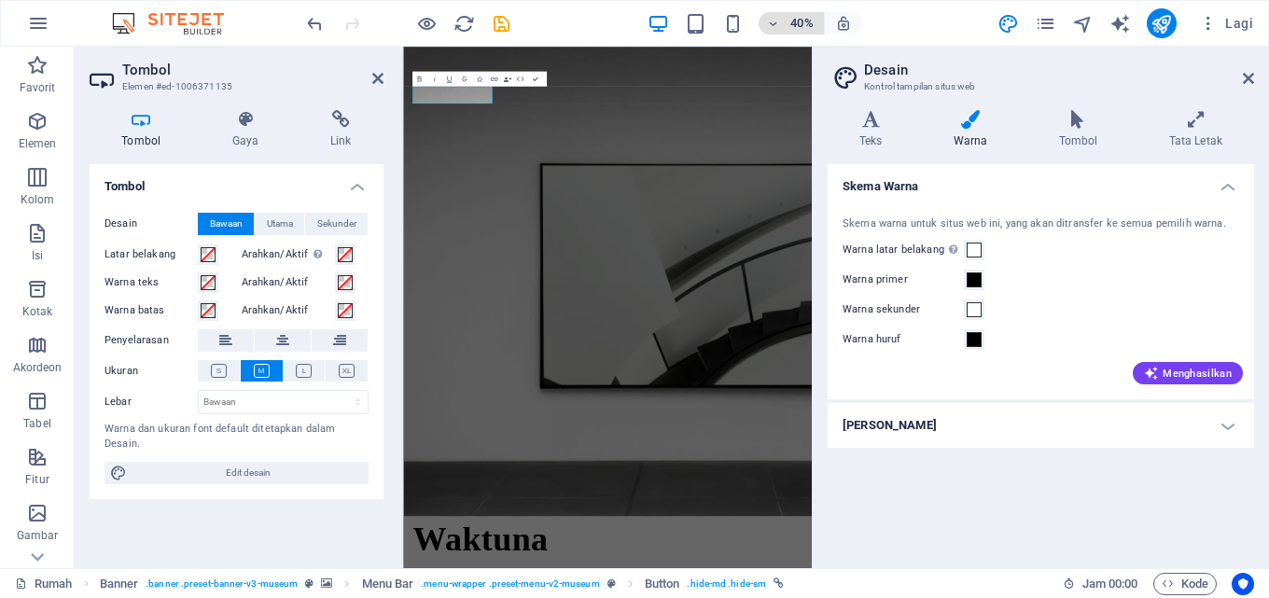
click at [810, 20] on font "40%" at bounding box center [801, 23] width 22 height 14
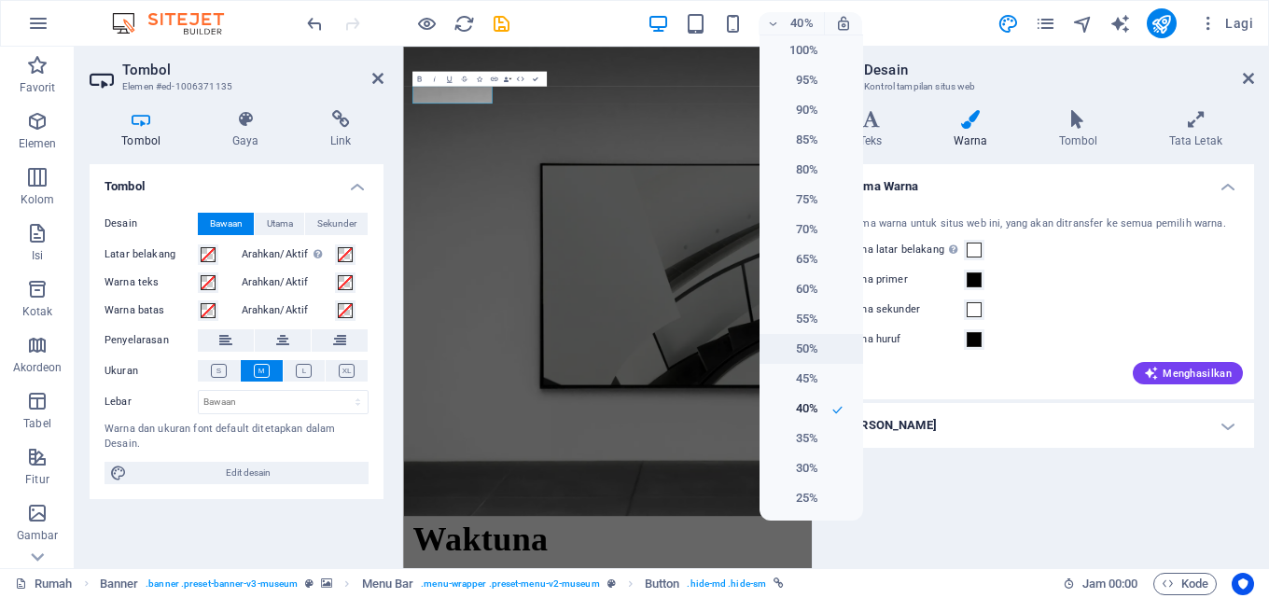
click at [821, 352] on li "50%" at bounding box center [811, 349] width 104 height 30
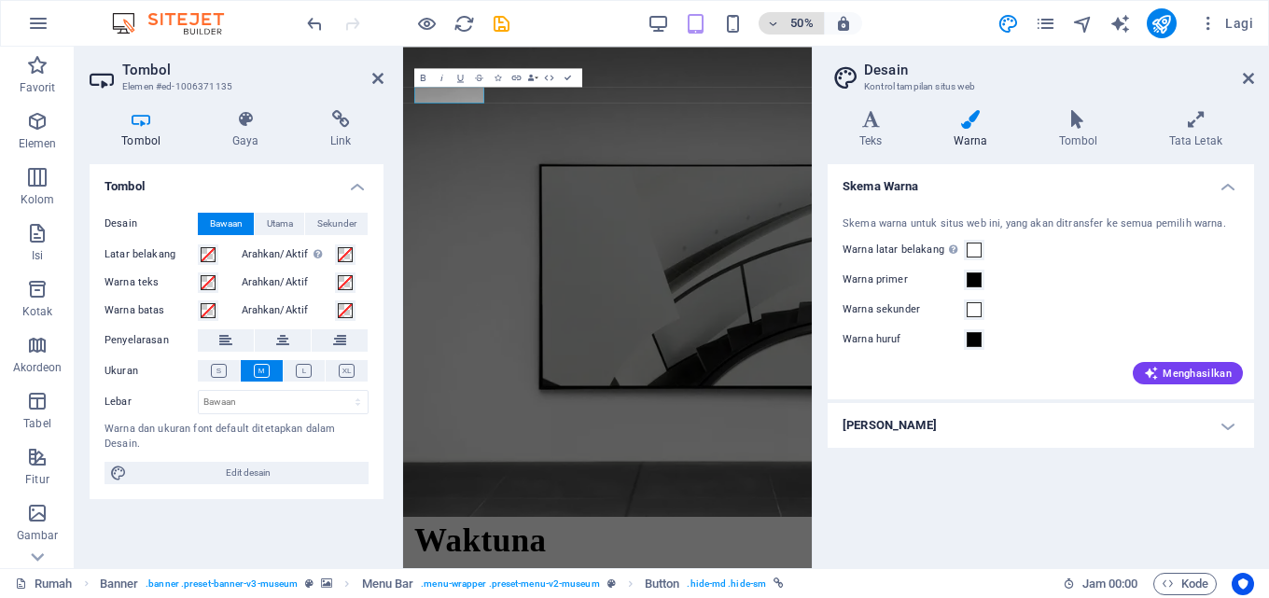
click at [796, 24] on h6 "50%" at bounding box center [801, 23] width 30 height 22
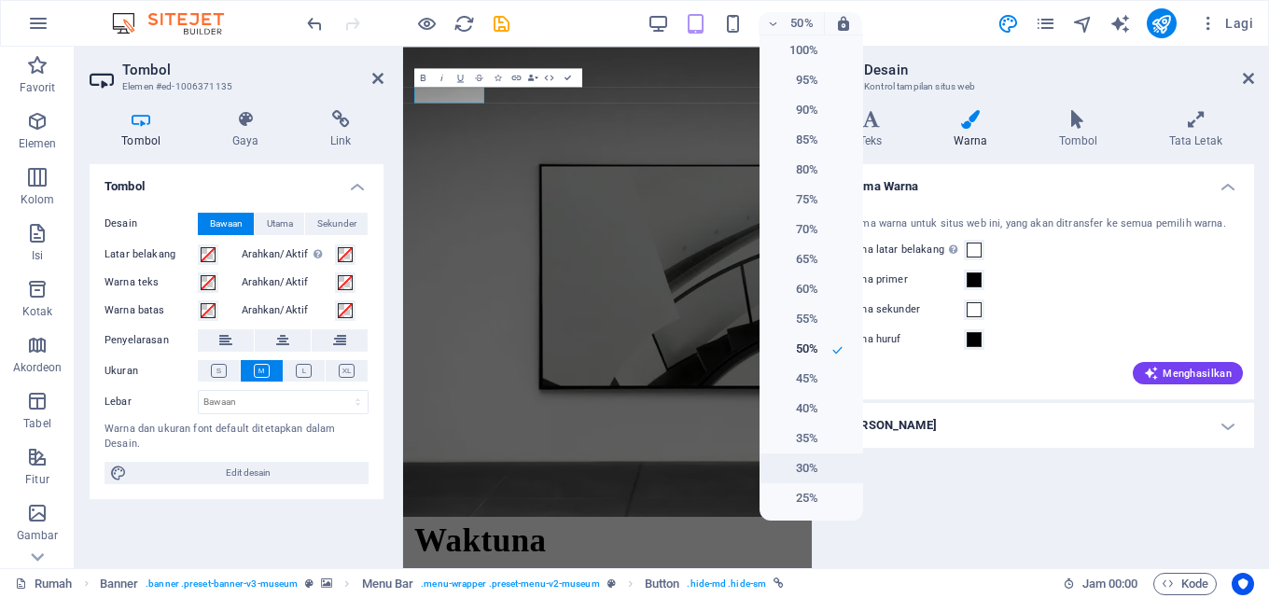
click at [817, 462] on h6 "30%" at bounding box center [795, 468] width 48 height 22
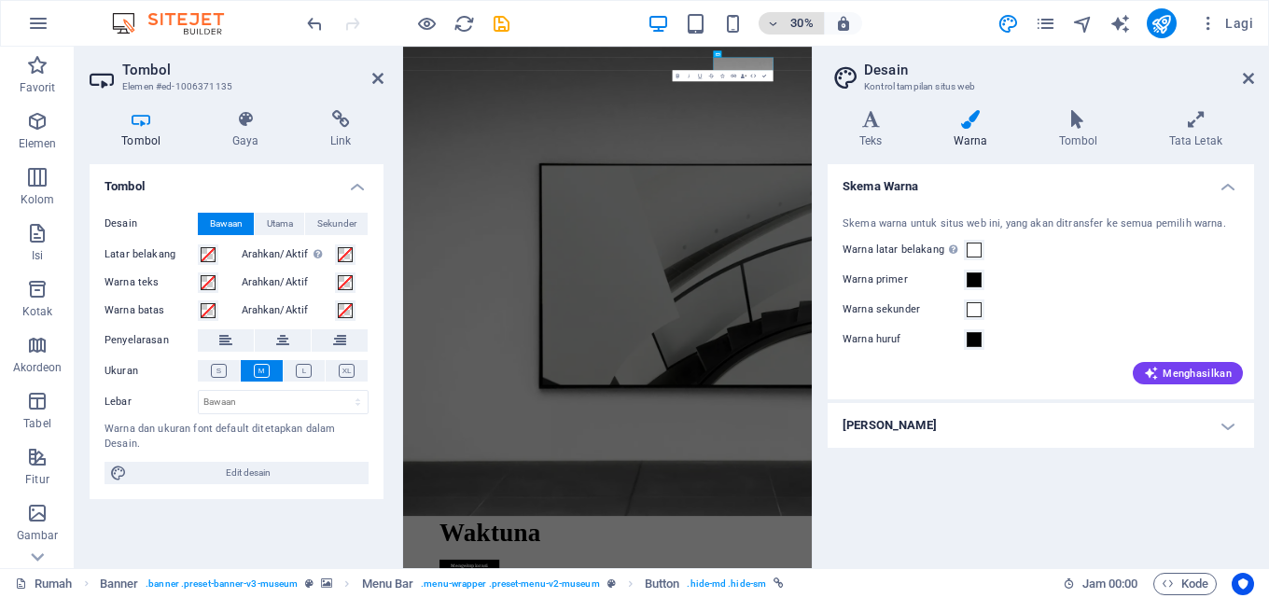
click at [813, 25] on h6 "30%" at bounding box center [801, 23] width 30 height 22
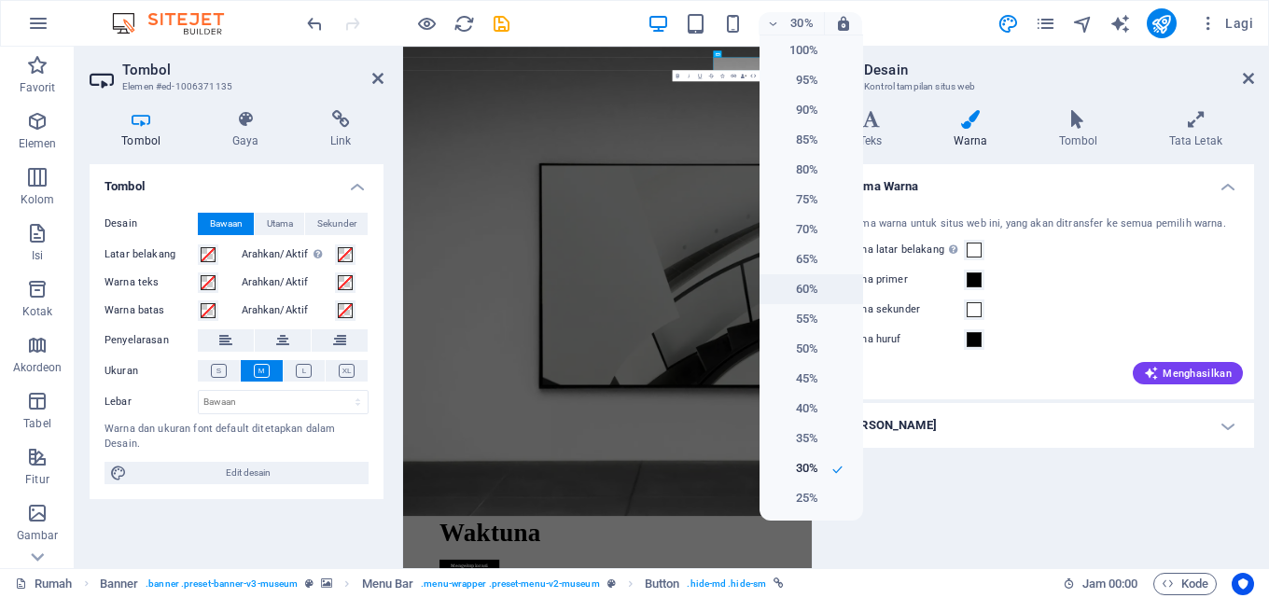
click at [821, 288] on li "60%" at bounding box center [811, 289] width 104 height 30
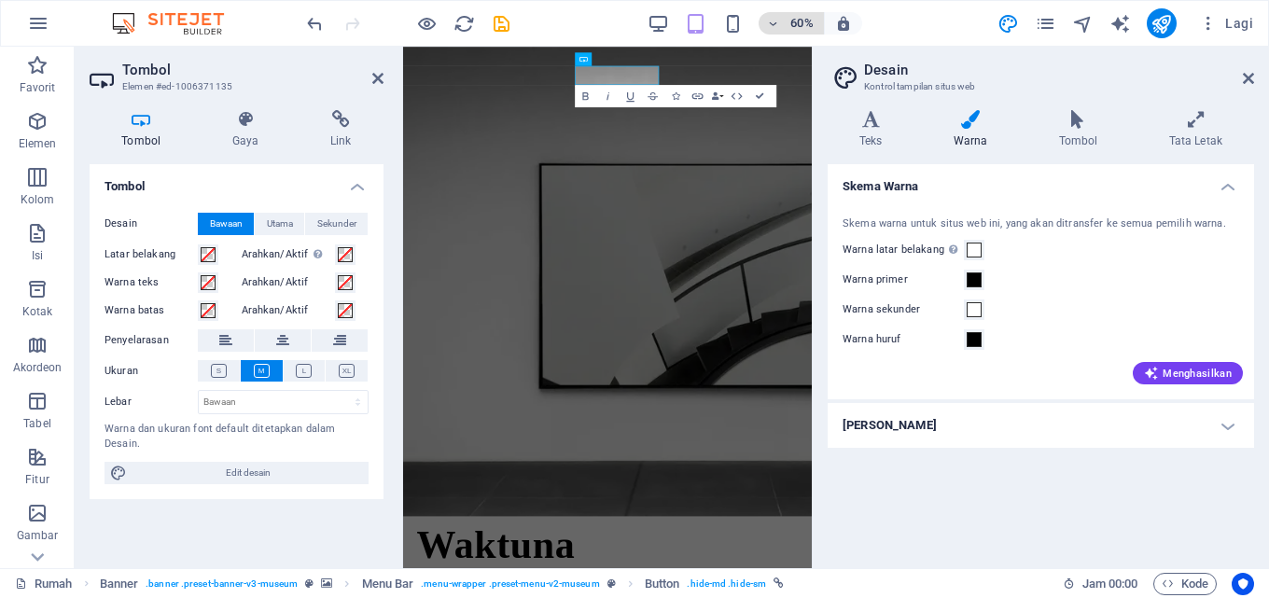
click at [796, 17] on h6 "60%" at bounding box center [801, 23] width 30 height 22
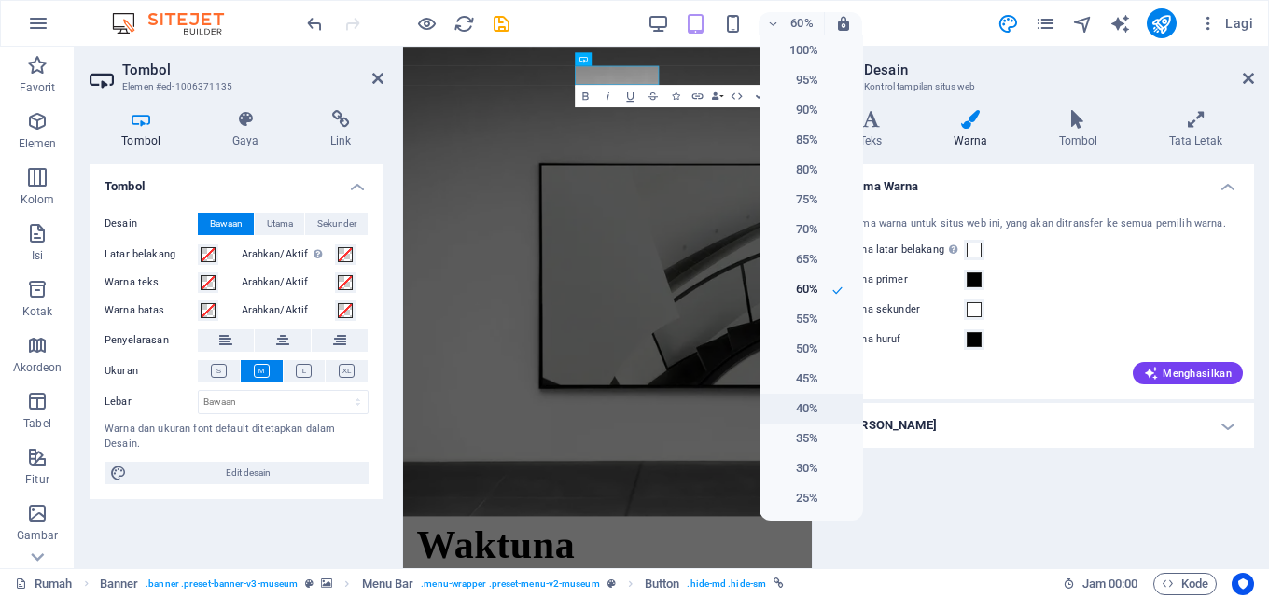
click at [815, 397] on li "40%" at bounding box center [811, 409] width 104 height 30
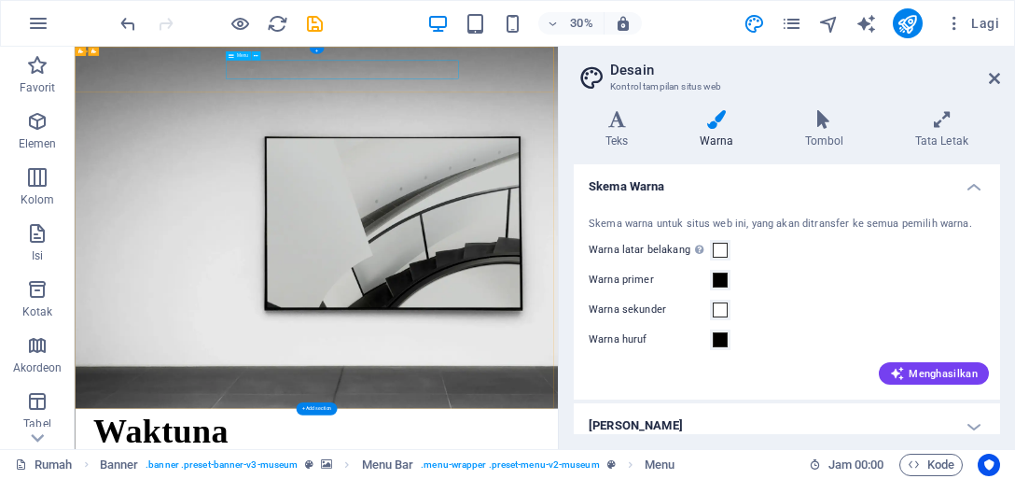
click at [254, 56] on icon at bounding box center [256, 54] width 4 height 7
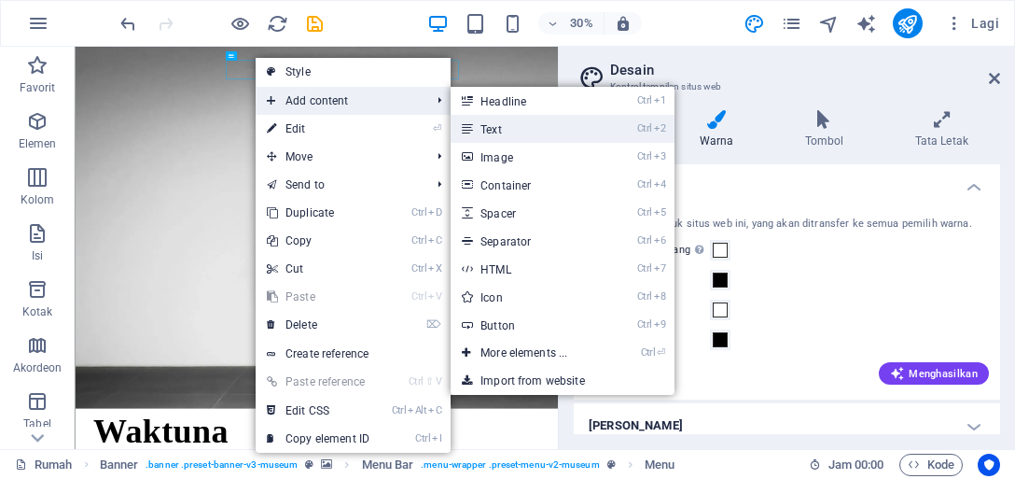
click at [502, 128] on link "Ctrl 2 Text" at bounding box center [528, 129] width 154 height 28
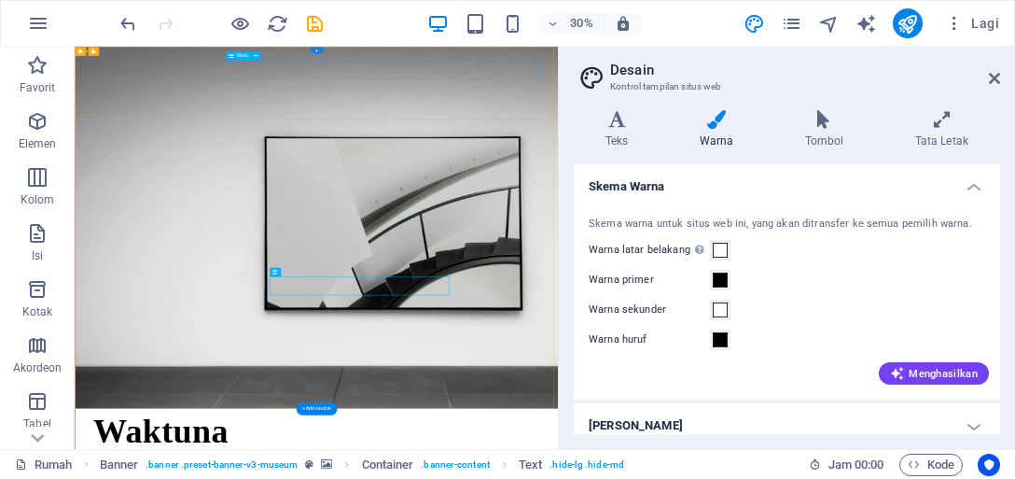
click at [257, 57] on icon at bounding box center [256, 54] width 4 height 7
click at [102, 82] on span "Text" at bounding box center [106, 81] width 8 height 5
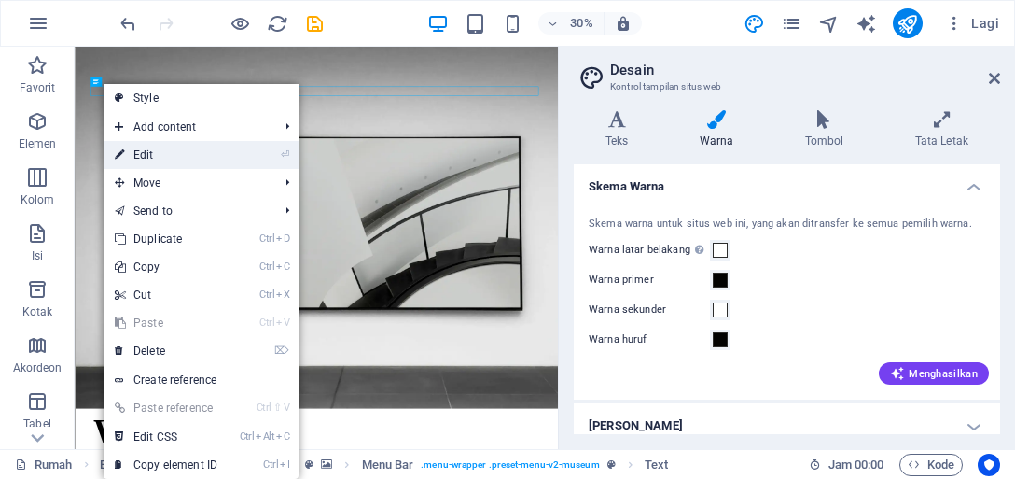
click at [158, 153] on link "⏎ Edit" at bounding box center [166, 155] width 125 height 28
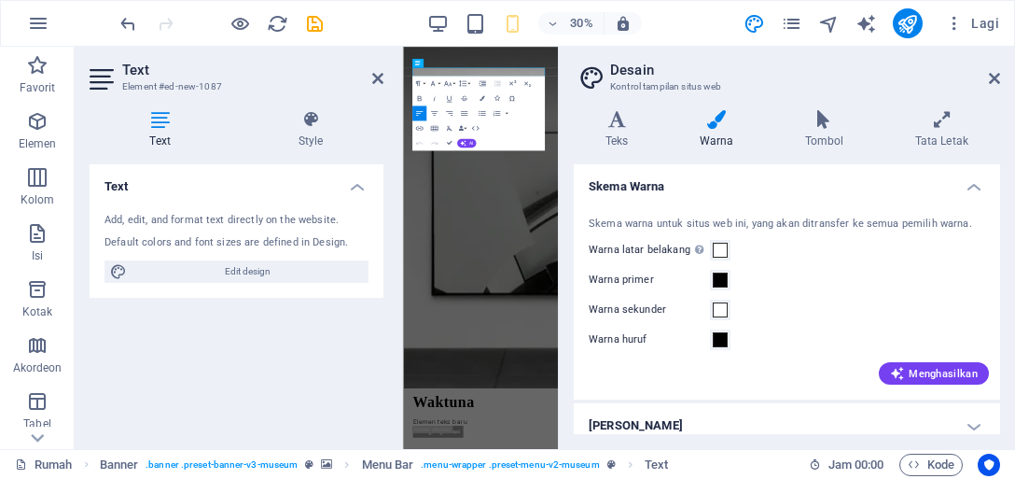
click at [258, 194] on h4 "Text" at bounding box center [237, 181] width 294 height 34
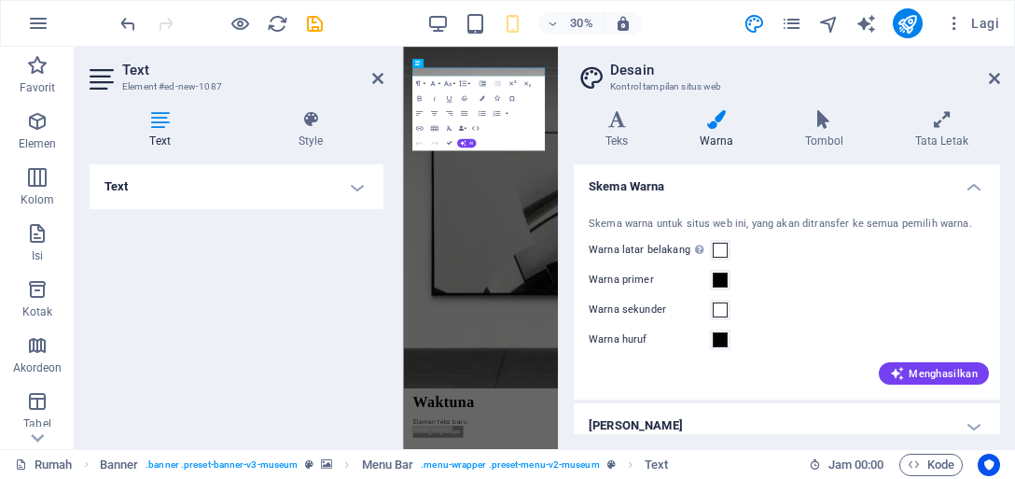
click at [266, 190] on h4 "Text" at bounding box center [237, 186] width 294 height 45
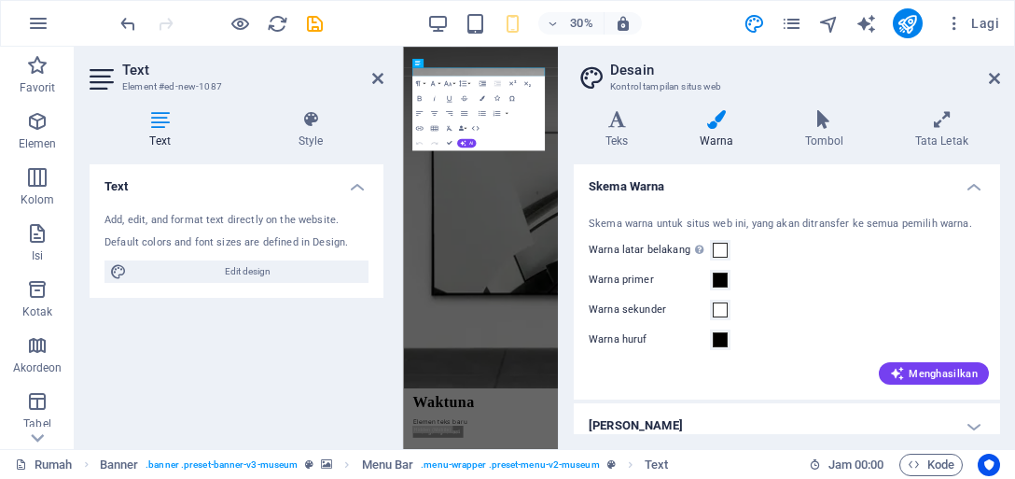
click at [157, 127] on icon at bounding box center [160, 119] width 141 height 19
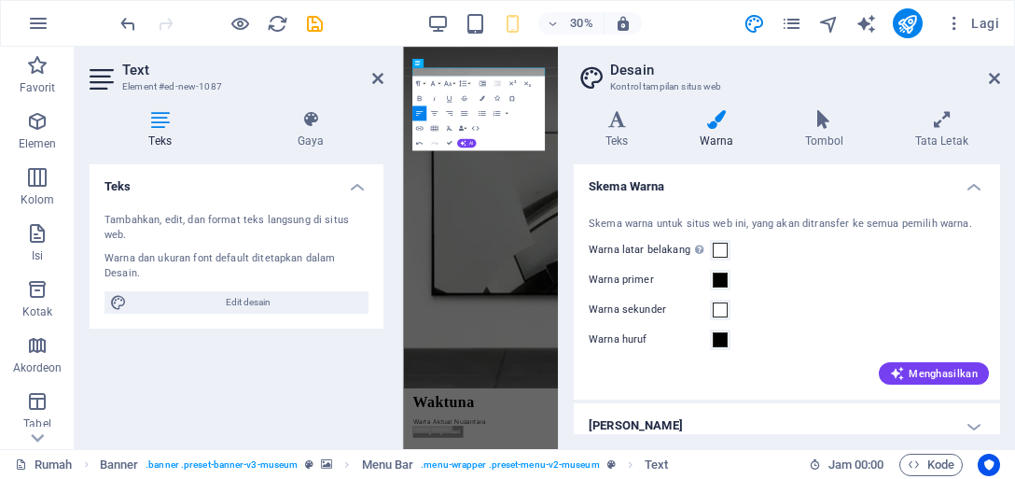
click at [334, 317] on div "Teks Tambahkan, edit, dan format teks langsung di situs web. Warna dan ukuran f…" at bounding box center [237, 299] width 294 height 270
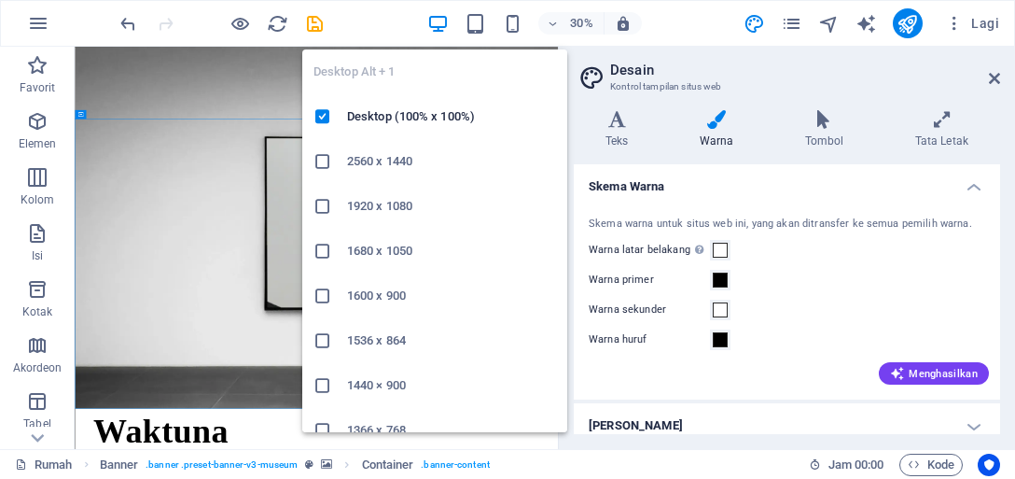
click at [433, 21] on icon "button" at bounding box center [437, 23] width 21 height 21
click at [445, 19] on icon "button" at bounding box center [437, 23] width 21 height 21
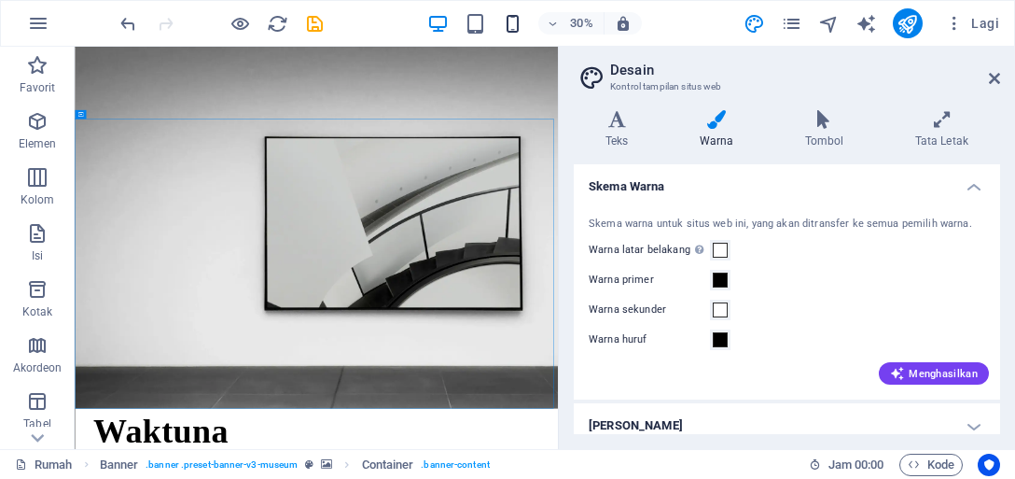
click at [507, 25] on icon "button" at bounding box center [512, 23] width 21 height 21
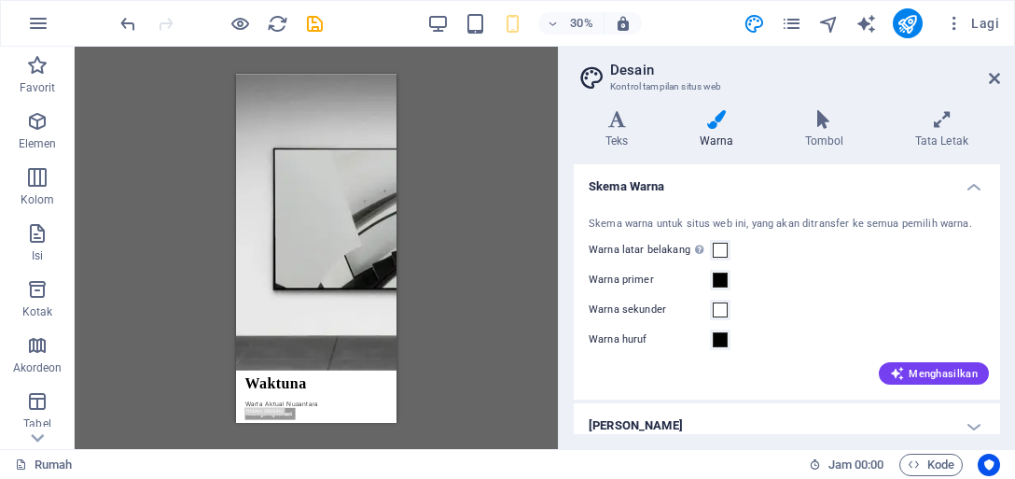
drag, startPoint x: 631, startPoint y: 161, endPoint x: 642, endPoint y: 158, distance: 11.8
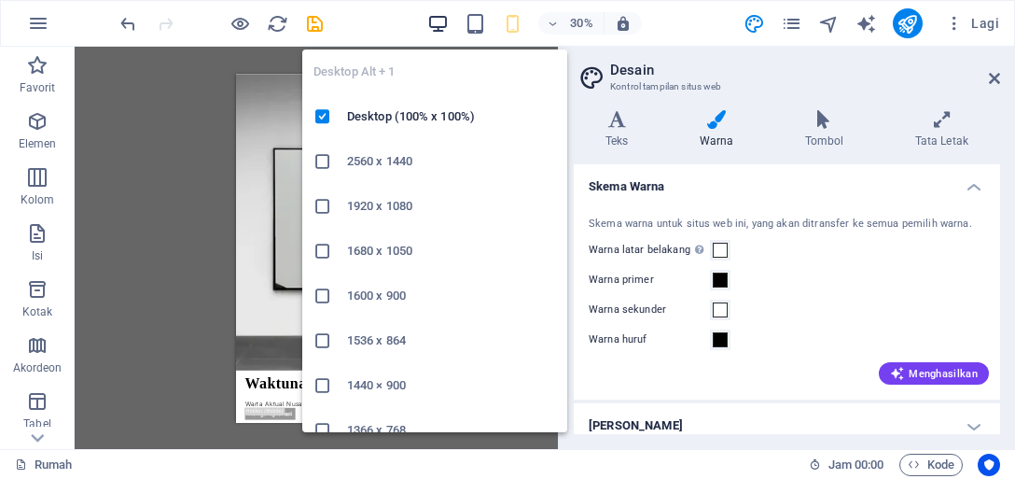
click at [444, 15] on icon "button" at bounding box center [437, 23] width 21 height 21
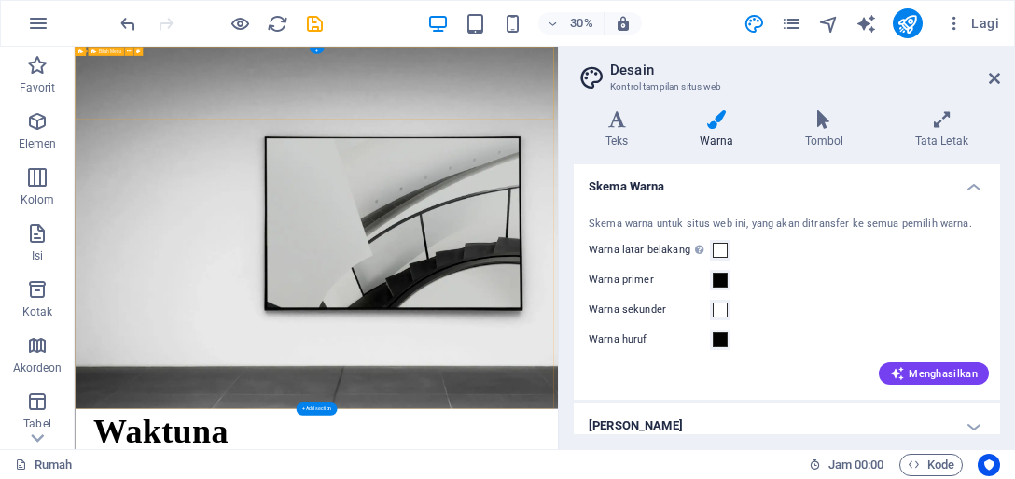
drag, startPoint x: 274, startPoint y: 186, endPoint x: 494, endPoint y: 206, distance: 221.1
drag, startPoint x: 297, startPoint y: 184, endPoint x: 1166, endPoint y: 152, distance: 870.1
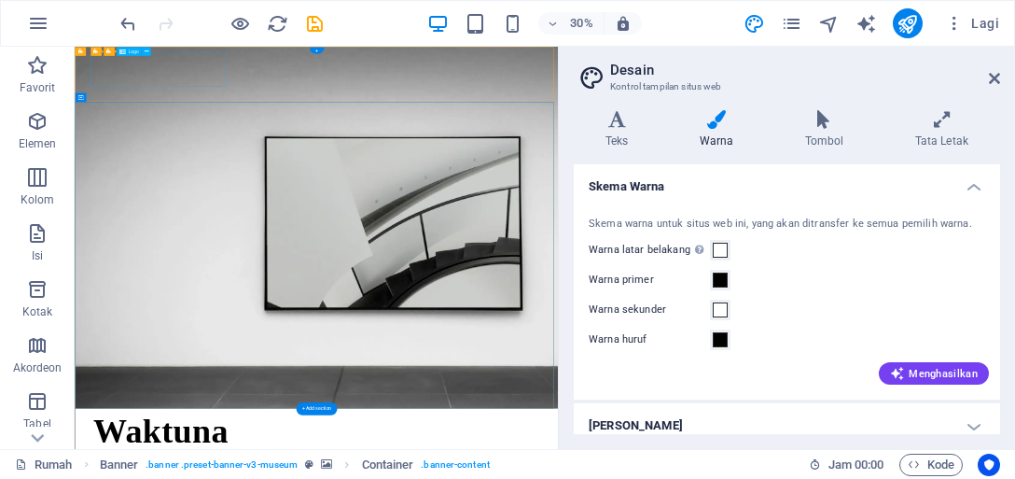
drag, startPoint x: 110, startPoint y: 160, endPoint x: 207, endPoint y: 161, distance: 97.0
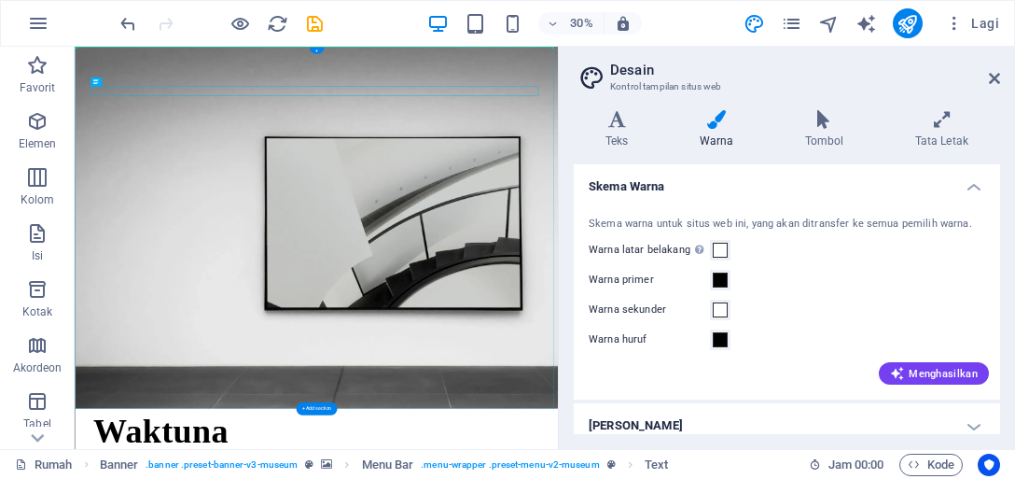
drag, startPoint x: 278, startPoint y: 158, endPoint x: 269, endPoint y: 171, distance: 16.1
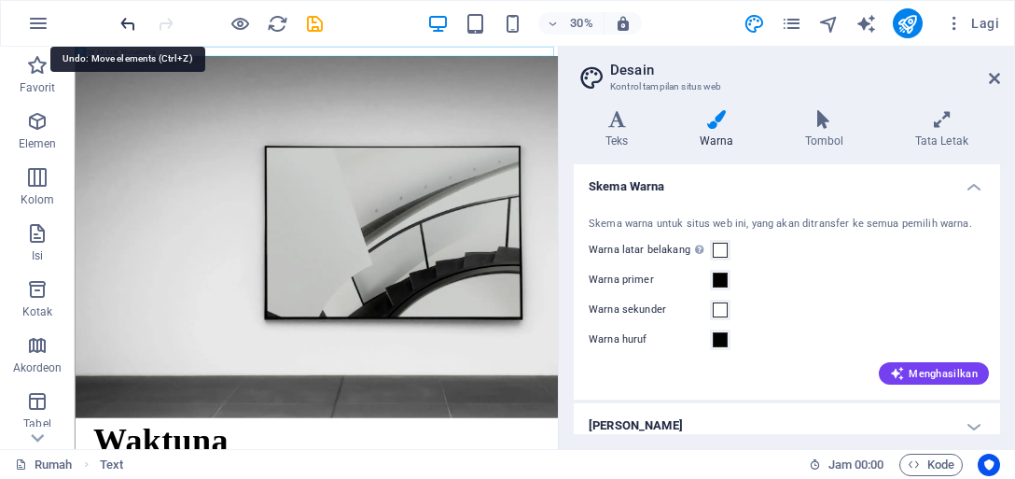
click at [125, 19] on icon "membuka" at bounding box center [128, 23] width 21 height 21
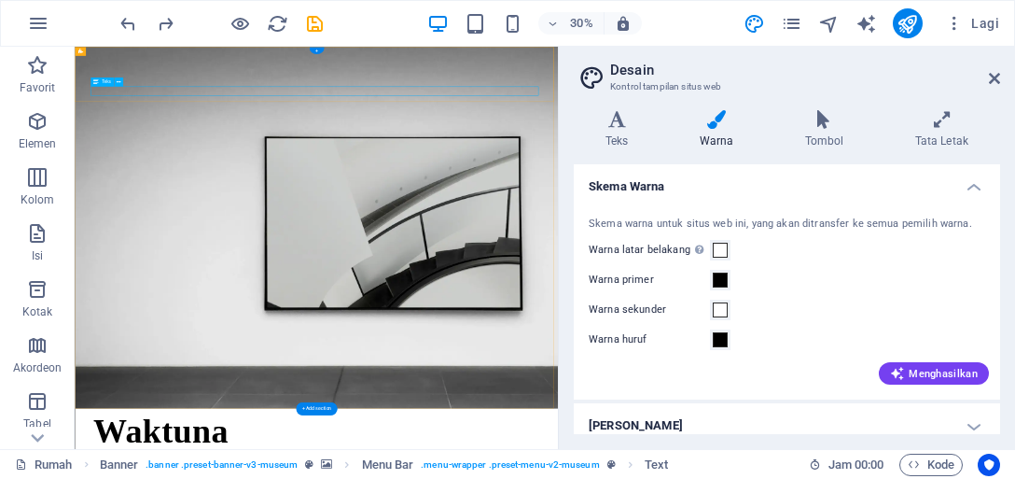
drag, startPoint x: 1233, startPoint y: 158, endPoint x: 1069, endPoint y: 169, distance: 164.6
click at [117, 84] on icon at bounding box center [119, 80] width 4 height 7
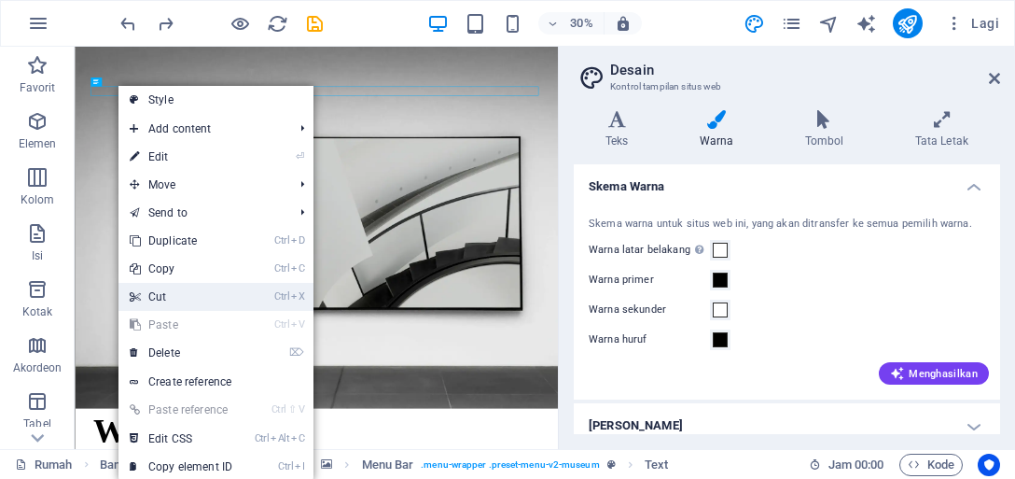
click at [252, 291] on li "Ctrl X Cut" at bounding box center [215, 297] width 195 height 28
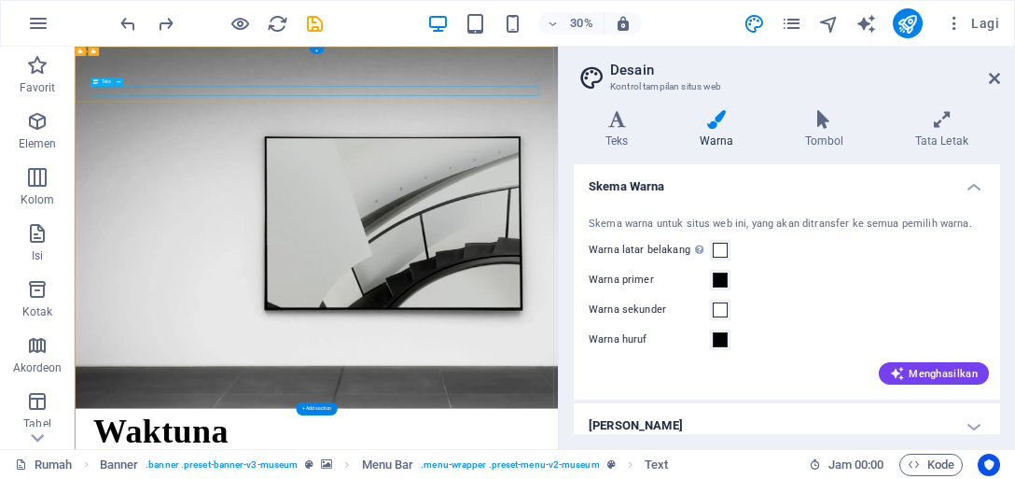
drag, startPoint x: 353, startPoint y: 156, endPoint x: 422, endPoint y: 158, distance: 69.1
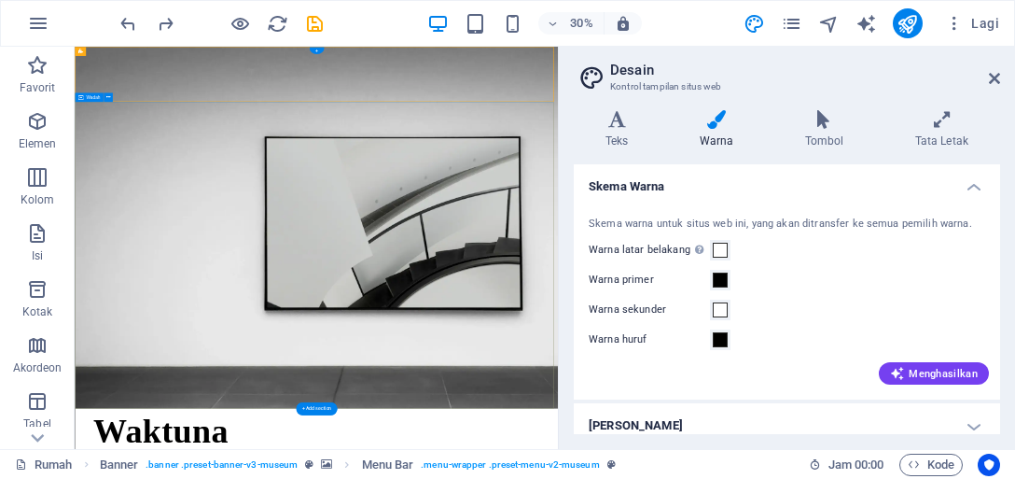
drag, startPoint x: 267, startPoint y: 161, endPoint x: 323, endPoint y: 160, distance: 56.0
click at [119, 84] on icon at bounding box center [119, 80] width 4 height 7
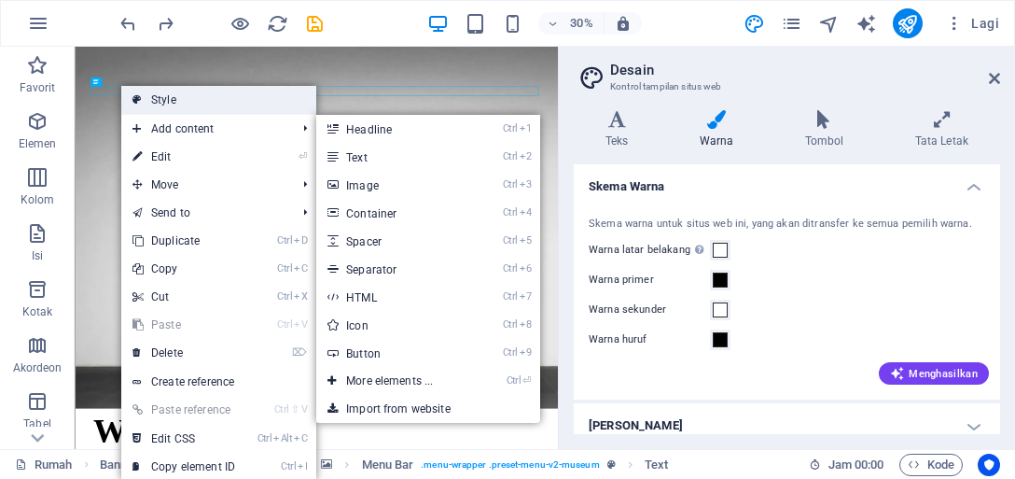
click at [197, 100] on link "Style" at bounding box center [218, 100] width 195 height 28
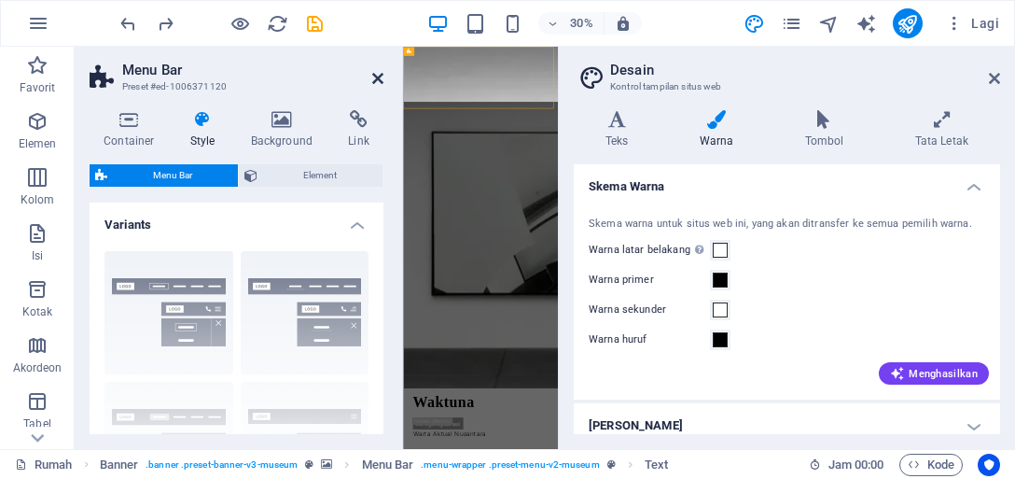
click at [377, 74] on icon at bounding box center [377, 78] width 11 height 15
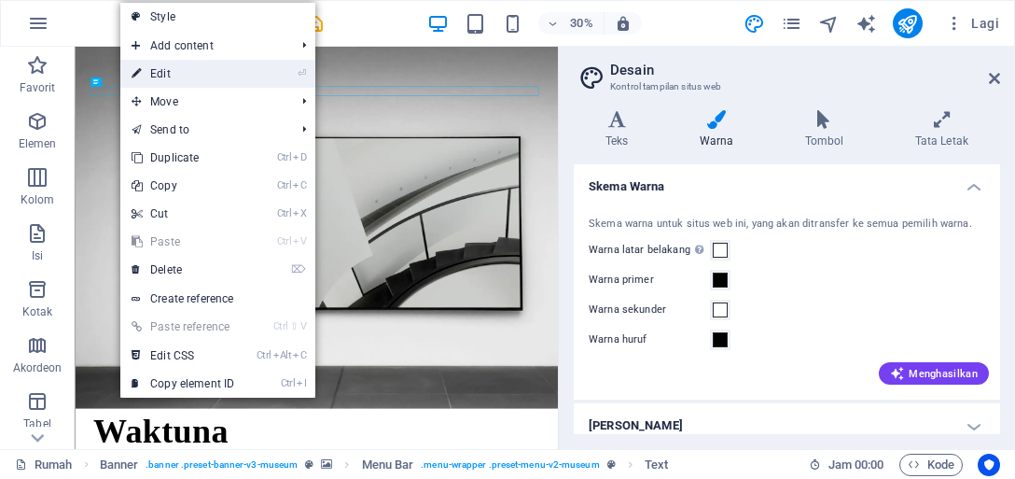
click at [245, 75] on link "⏎ Edit" at bounding box center [182, 74] width 125 height 28
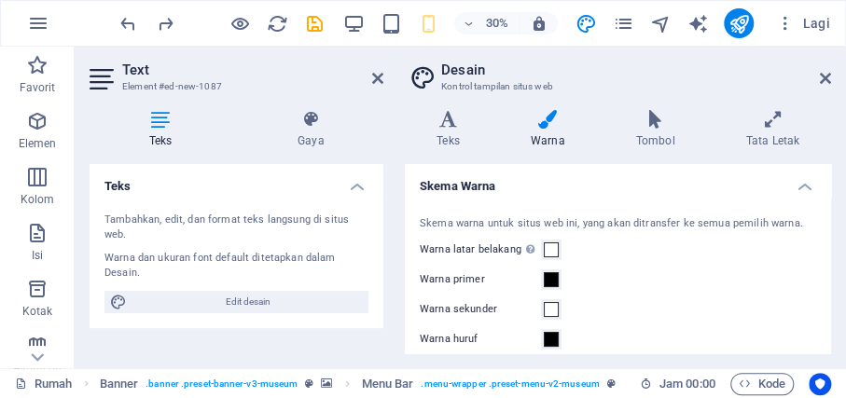
drag, startPoint x: 933, startPoint y: 0, endPoint x: 577, endPoint y: 188, distance: 402.3
click at [577, 188] on h4 "Skema Warna" at bounding box center [618, 181] width 426 height 34
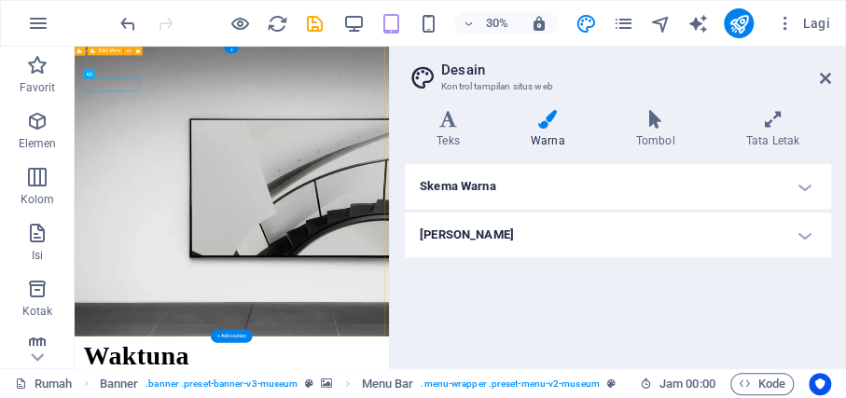
drag, startPoint x: 227, startPoint y: 141, endPoint x: 448, endPoint y: 169, distance: 222.9
drag, startPoint x: 216, startPoint y: 132, endPoint x: 227, endPoint y: 136, distance: 12.1
drag, startPoint x: 236, startPoint y: 135, endPoint x: 253, endPoint y: 133, distance: 16.9
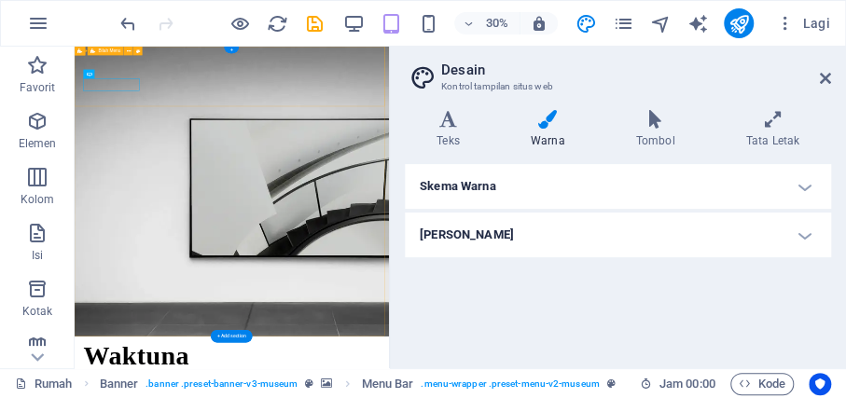
drag, startPoint x: 185, startPoint y: 136, endPoint x: 772, endPoint y: 152, distance: 588.0
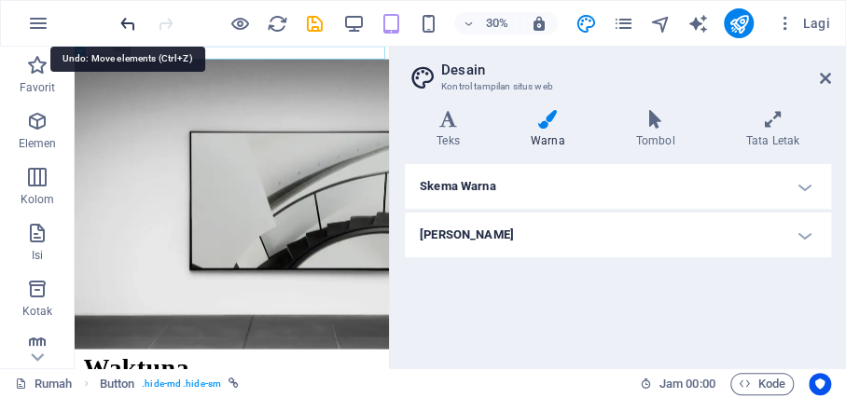
click at [132, 20] on icon "membuka" at bounding box center [128, 23] width 21 height 21
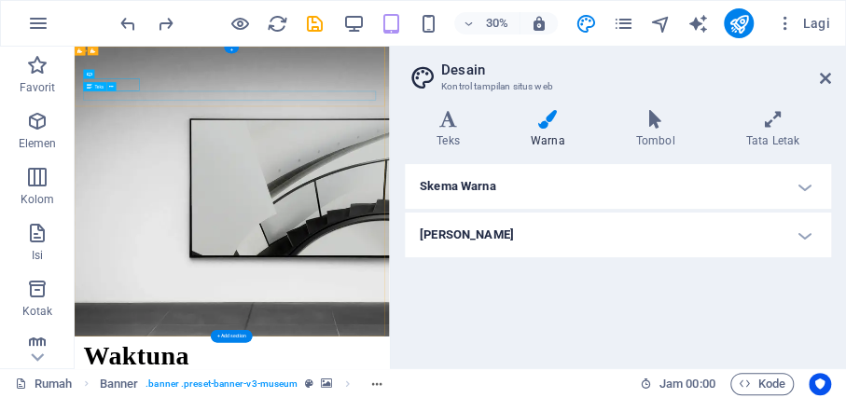
drag, startPoint x: 213, startPoint y: 135, endPoint x: 287, endPoint y: 98, distance: 83.4
drag, startPoint x: 202, startPoint y: 133, endPoint x: 205, endPoint y: 171, distance: 37.5
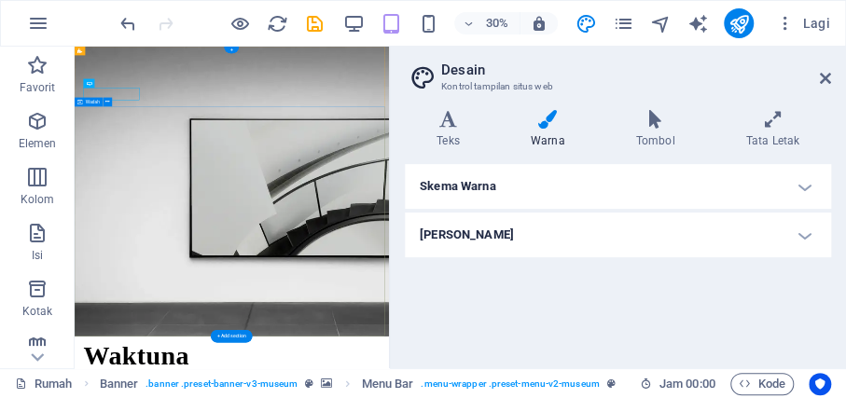
drag, startPoint x: 238, startPoint y: 252, endPoint x: 227, endPoint y: 199, distance: 54.3
click at [189, 28] on div at bounding box center [221, 23] width 209 height 30
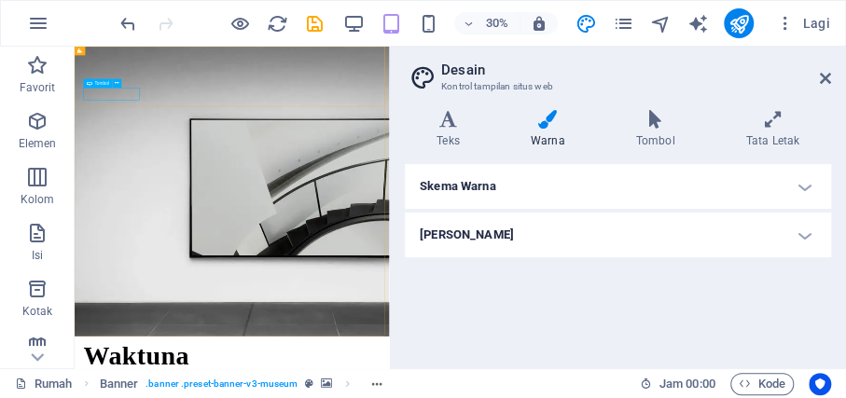
click at [104, 85] on font "Tombol" at bounding box center [102, 84] width 14 height 6
click at [119, 85] on button at bounding box center [117, 83] width 9 height 9
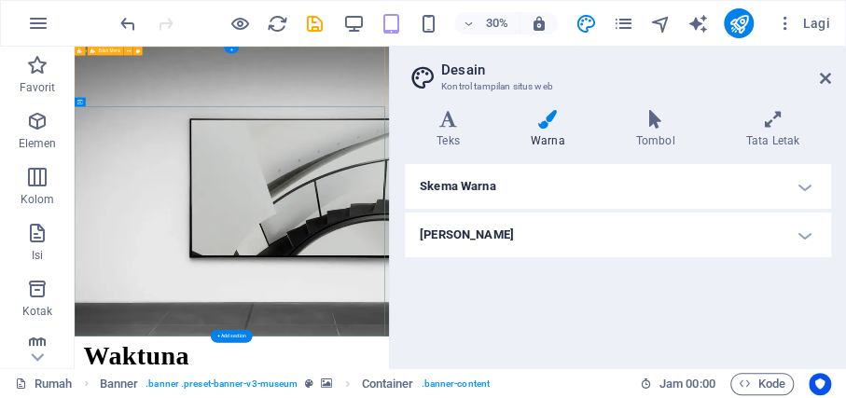
click at [233, 53] on font "Menu" at bounding box center [231, 52] width 11 height 6
click at [222, 54] on icon at bounding box center [220, 52] width 6 height 9
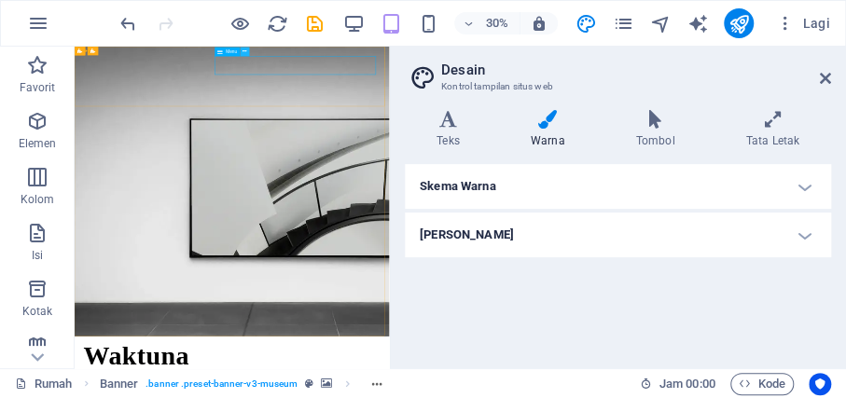
click at [245, 55] on icon at bounding box center [245, 51] width 4 height 7
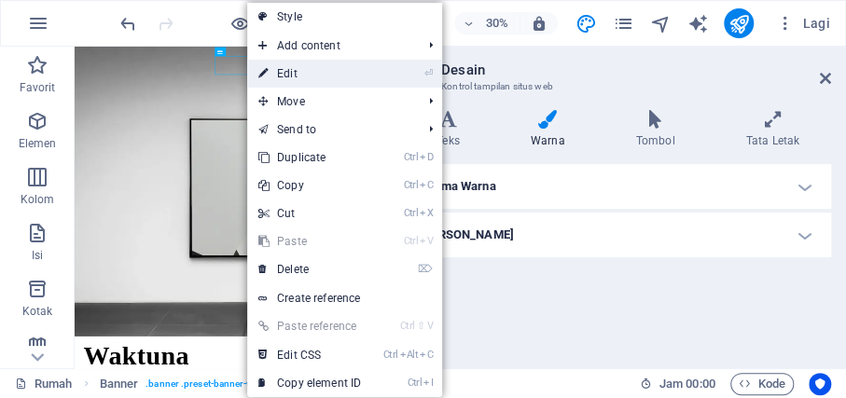
click at [300, 66] on link "⏎ Edit" at bounding box center [309, 74] width 125 height 28
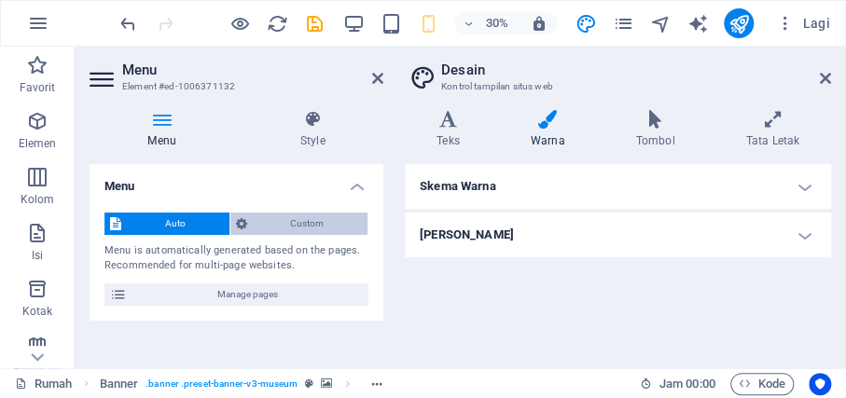
click at [288, 221] on span "Custom" at bounding box center [308, 224] width 110 height 22
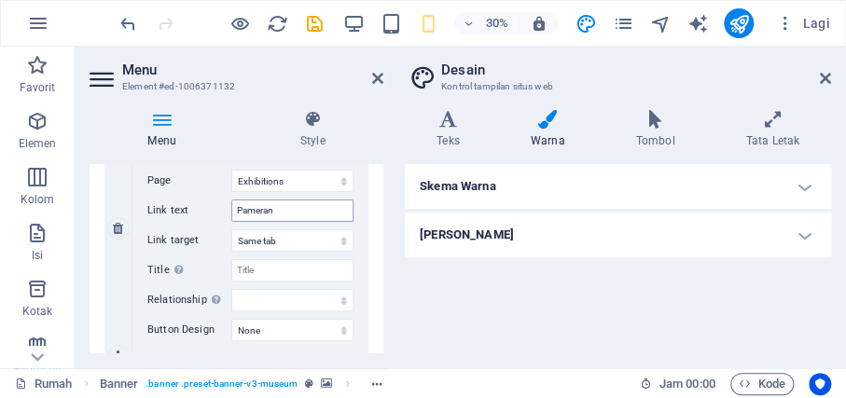
scroll to position [435, 0]
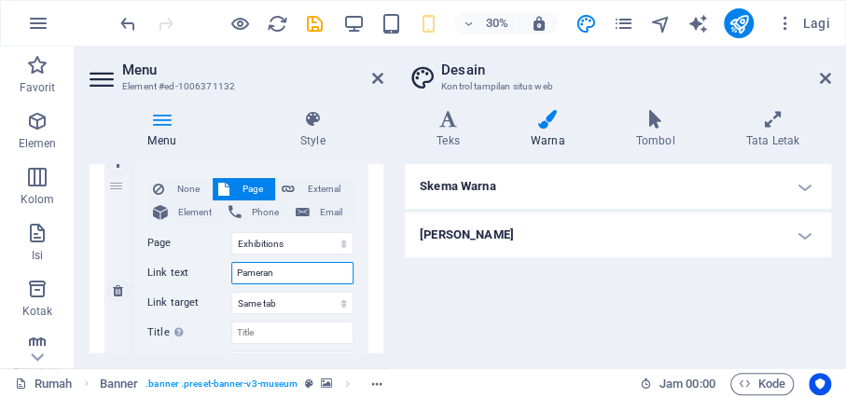
drag, startPoint x: 285, startPoint y: 278, endPoint x: 233, endPoint y: 278, distance: 51.3
click at [232, 280] on input "Pameran" at bounding box center [292, 273] width 122 height 22
type input "Con"
select select
type input "Conc"
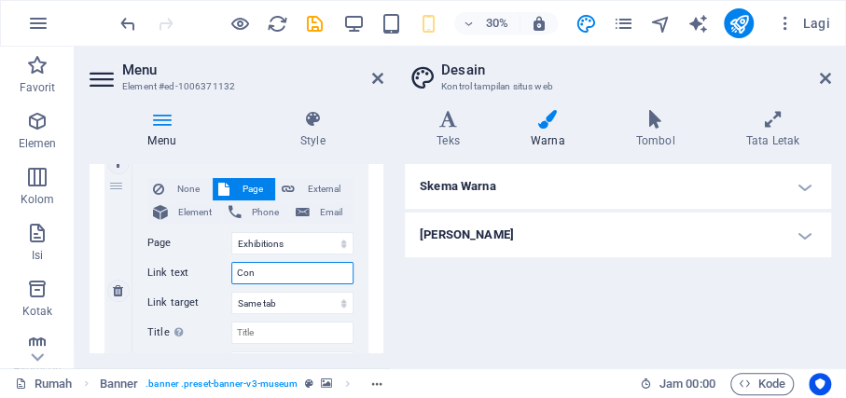
select select
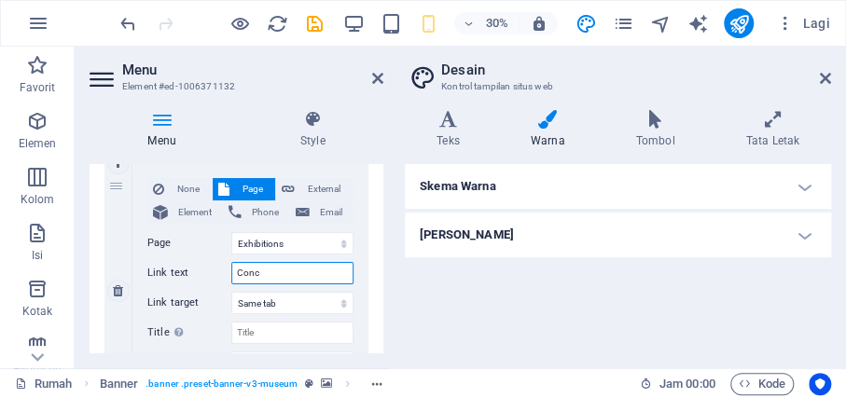
select select
type input "Contact"
select select
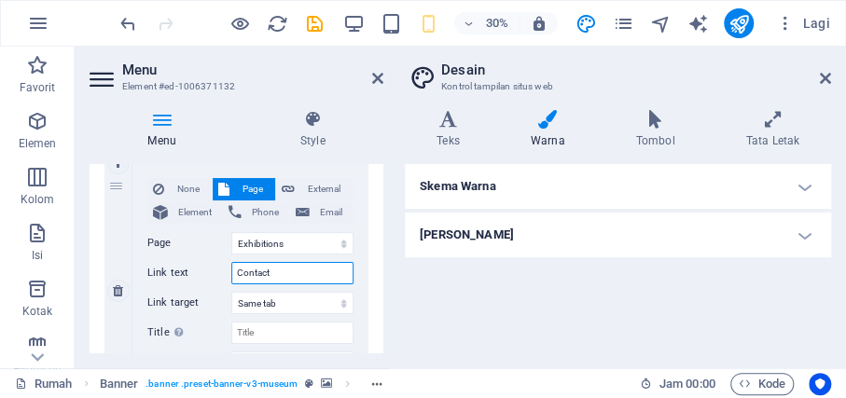
select select
type input "Contact Us"
select select
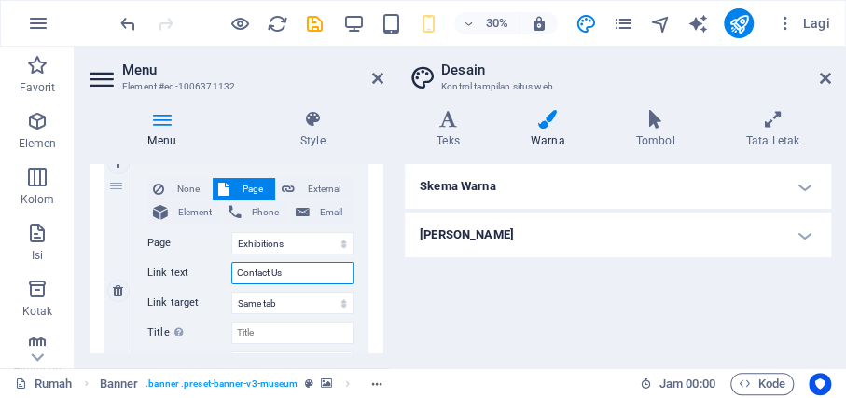
select select
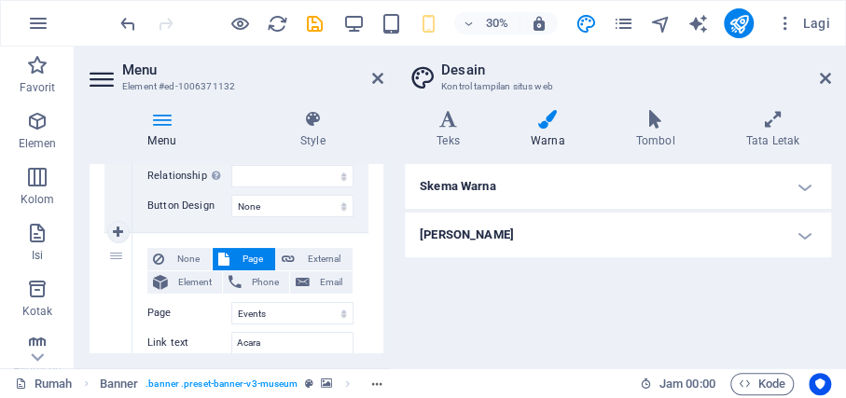
scroll to position [684, 0]
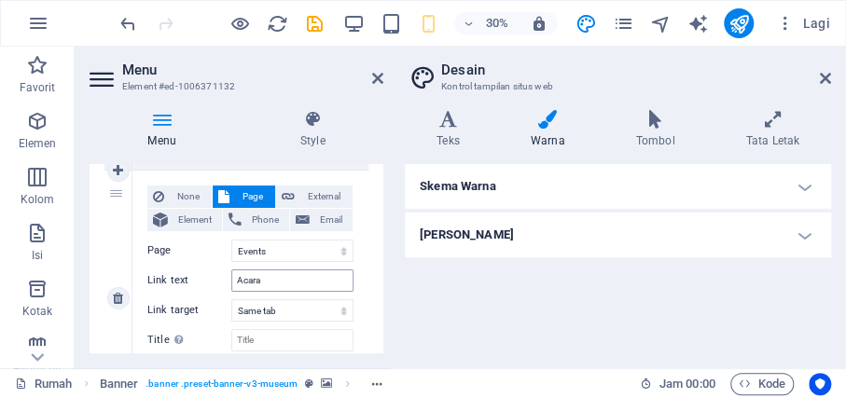
type input "Contact Us"
click at [286, 277] on input "Acara" at bounding box center [292, 281] width 122 height 22
click at [284, 249] on select "Home About Us Exhibitions Events Contact Privacy Legal Notice" at bounding box center [292, 251] width 122 height 22
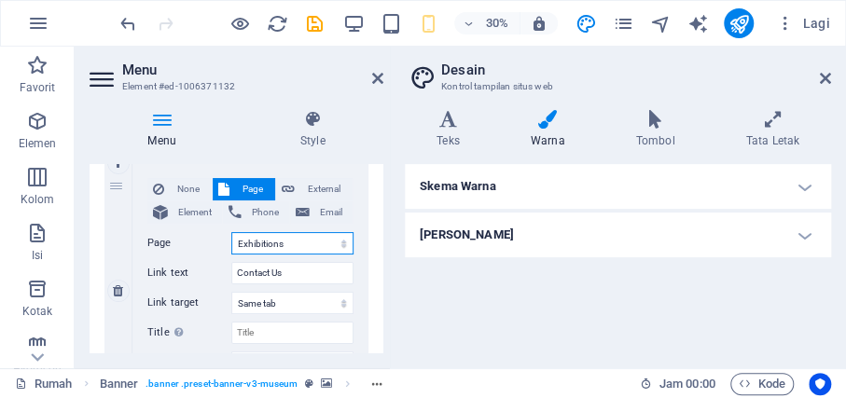
drag, startPoint x: 291, startPoint y: 243, endPoint x: 234, endPoint y: 254, distance: 57.8
click at [234, 254] on div "None Page External Element Phone Email Page Home About Us Exhibitions Events Co…" at bounding box center [250, 276] width 206 height 196
select select "5"
click at [231, 232] on select "Home About Us Exhibitions Events Contact Privacy Legal Notice" at bounding box center [292, 243] width 122 height 22
select select
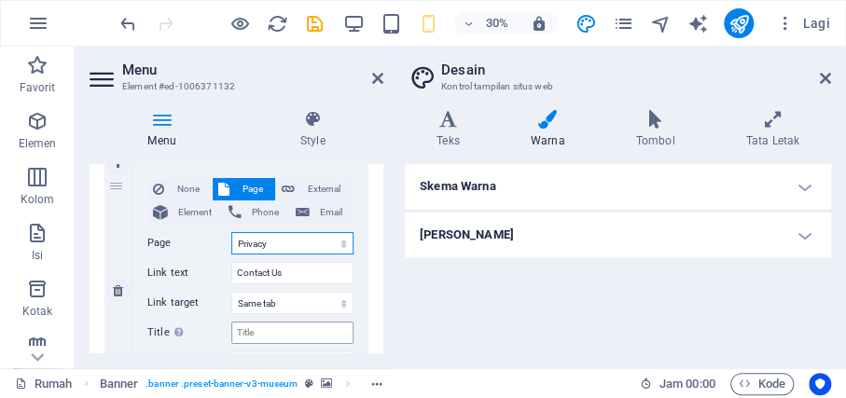
select select
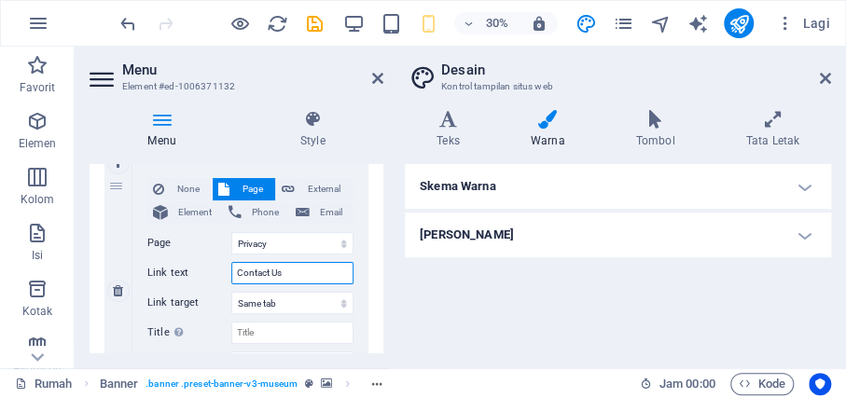
click at [293, 274] on input "Contact Us" at bounding box center [292, 273] width 122 height 22
drag, startPoint x: 293, startPoint y: 274, endPoint x: 220, endPoint y: 282, distance: 73.2
click at [220, 282] on div "Link text Contact Us" at bounding box center [250, 273] width 206 height 22
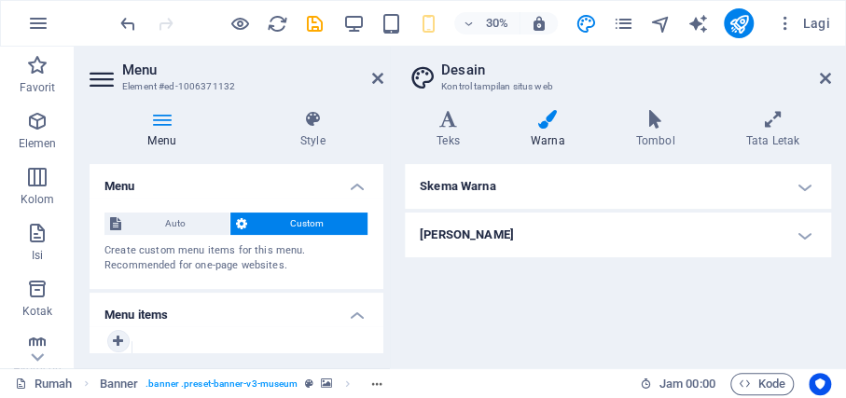
scroll to position [0, 0]
click at [273, 223] on span "Custom" at bounding box center [308, 224] width 110 height 22
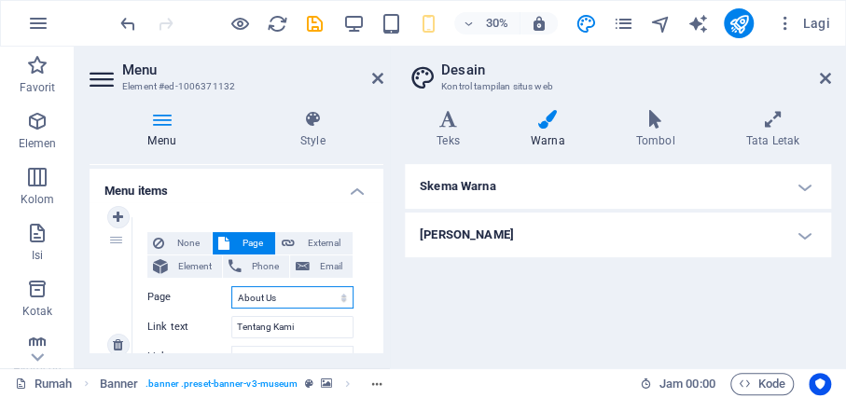
drag, startPoint x: 282, startPoint y: 299, endPoint x: 222, endPoint y: 295, distance: 59.8
click at [222, 295] on div "Page Home About Us Exhibitions Events Contact Privacy Legal Notice" at bounding box center [250, 297] width 206 height 22
select select "0"
click at [231, 286] on select "Home About Us Exhibitions Events Contact Privacy Legal Notice" at bounding box center [292, 297] width 122 height 22
select select
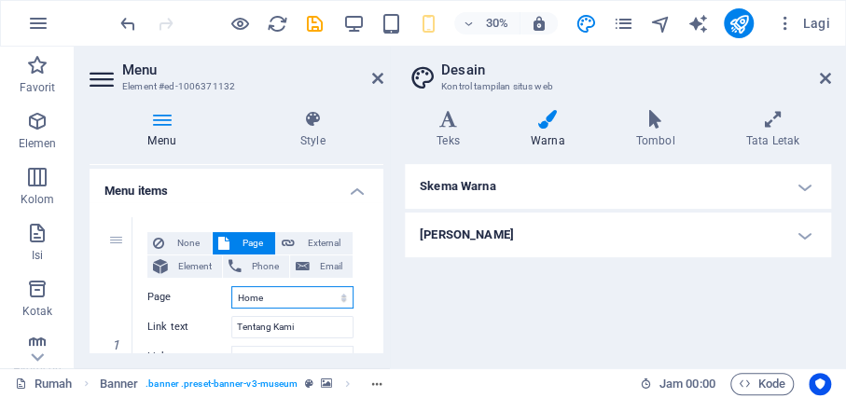
select select
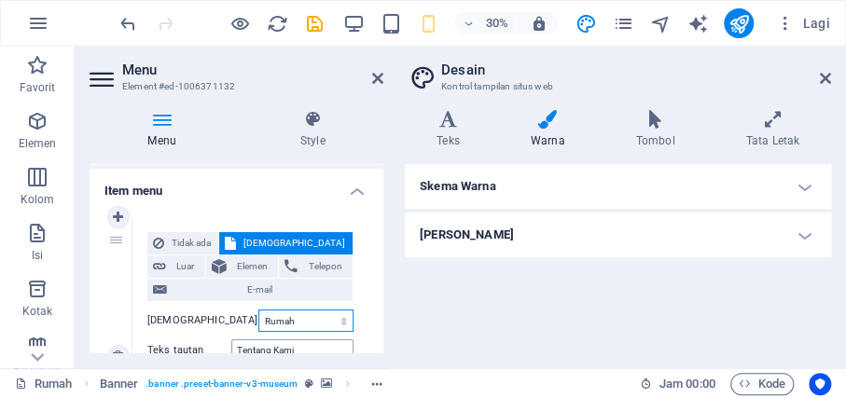
scroll to position [187, 0]
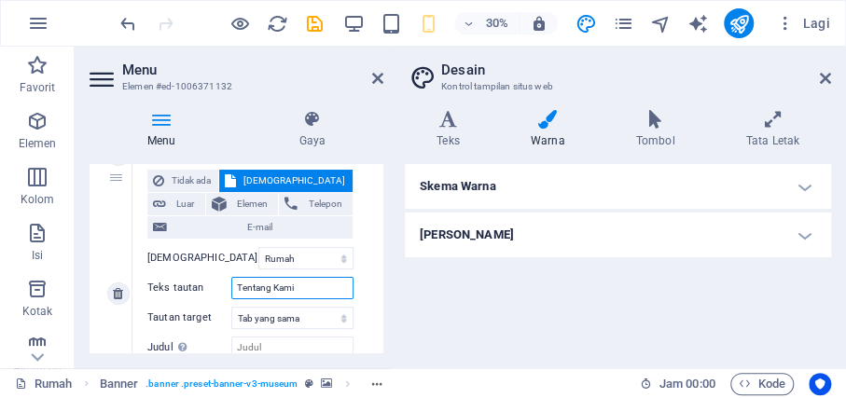
drag, startPoint x: 297, startPoint y: 267, endPoint x: 216, endPoint y: 272, distance: 80.4
click at [216, 277] on div "Teks tautan Tentang Kami" at bounding box center [250, 288] width 206 height 22
type input "R"
select select
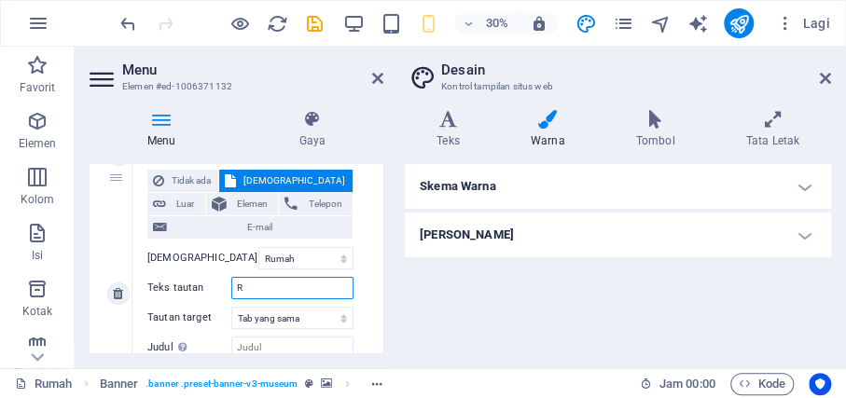
select select
type input "Rumagh"
select select
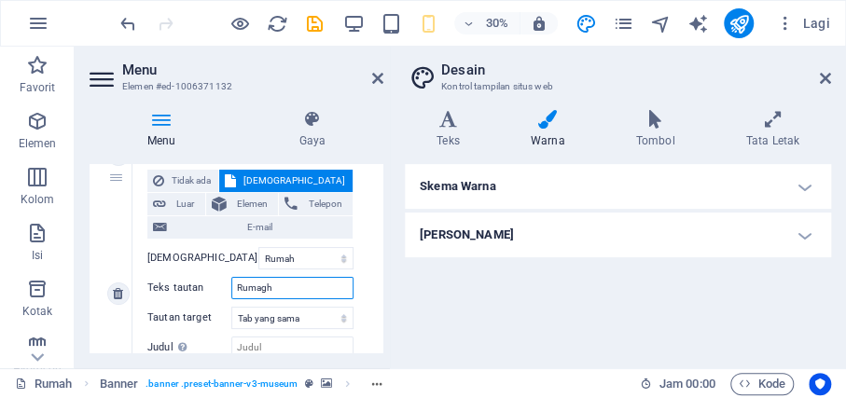
select select
type input "Rumah"
select select
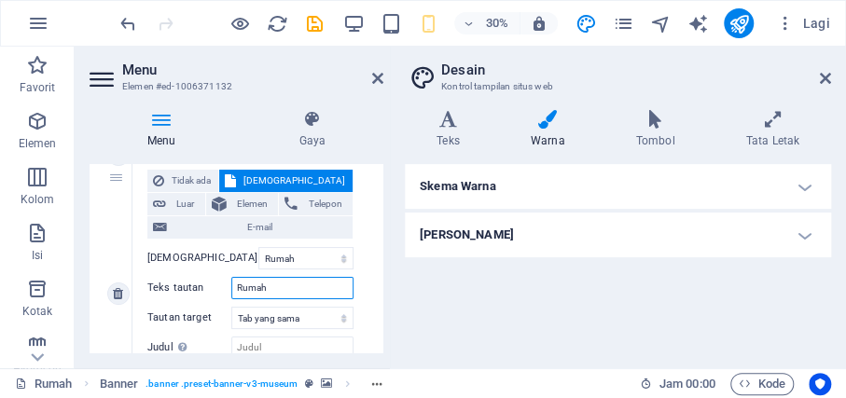
select select
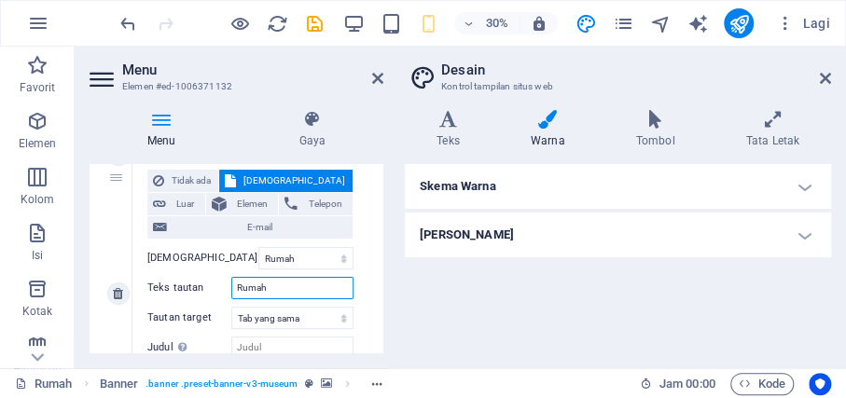
select select
type input "Rumah"
click at [306, 307] on select "Tab baru Tab yang sama Hamparan" at bounding box center [292, 318] width 122 height 22
select select "blank"
click at [231, 307] on select "Tab baru Tab yang sama Hamparan" at bounding box center [292, 318] width 122 height 22
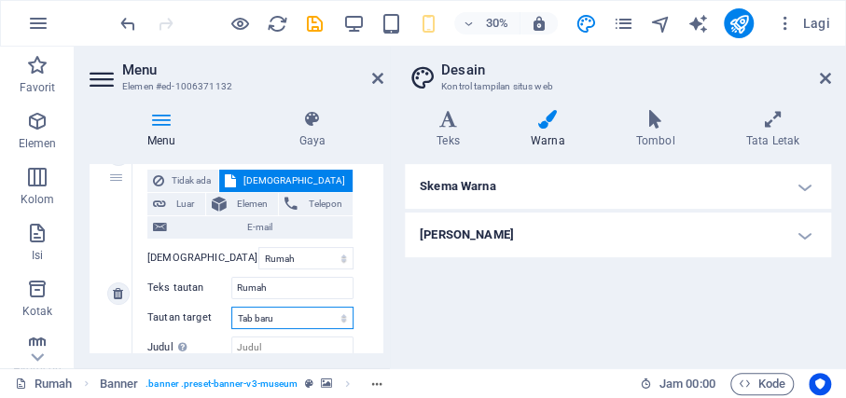
select select
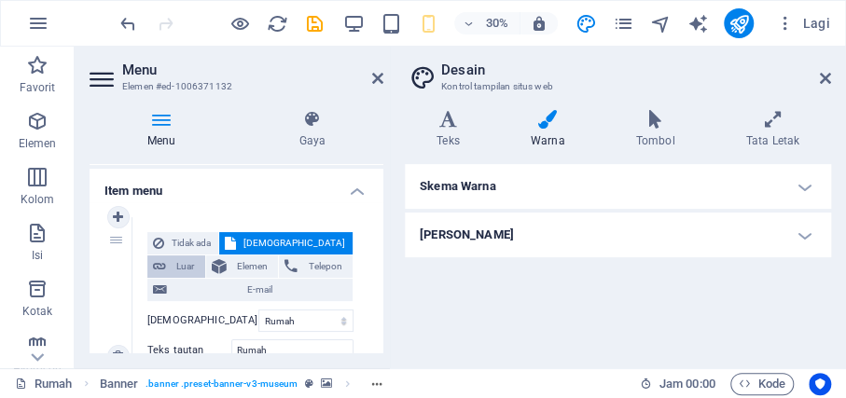
click at [194, 261] on font "Luar" at bounding box center [185, 266] width 18 height 10
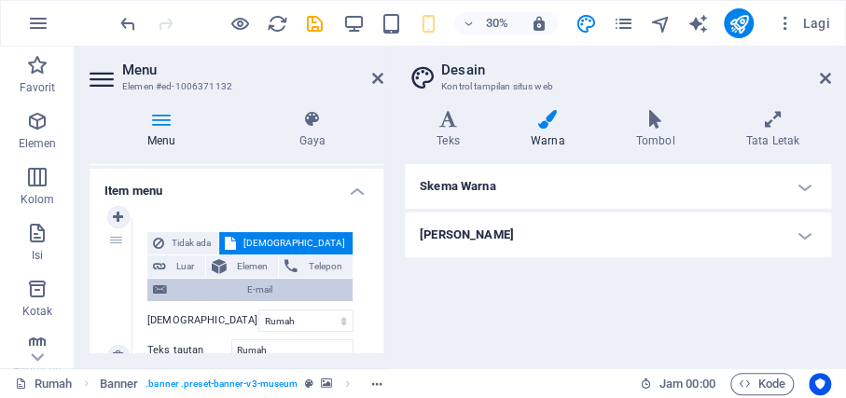
select select
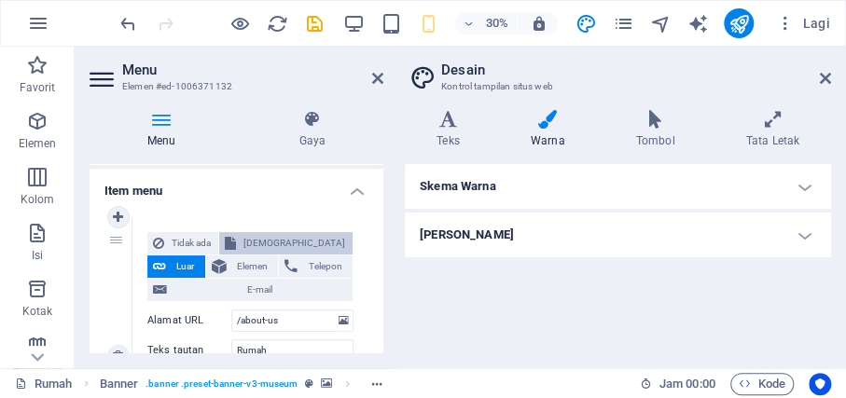
click at [279, 243] on font "[DEMOGRAPHIC_DATA]" at bounding box center [294, 243] width 102 height 10
select select
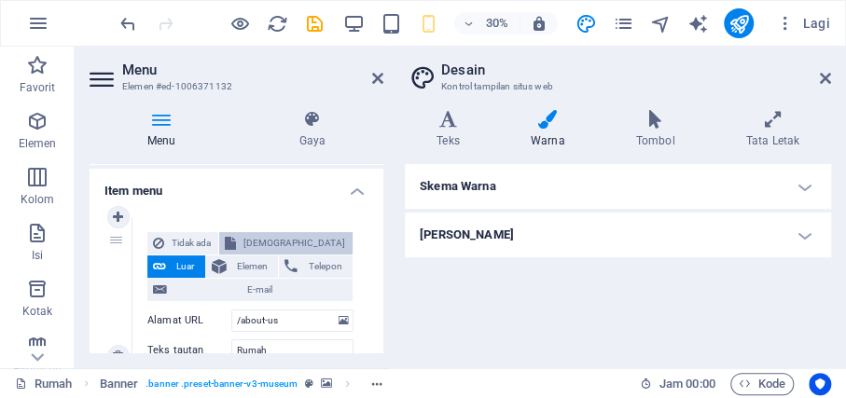
select select
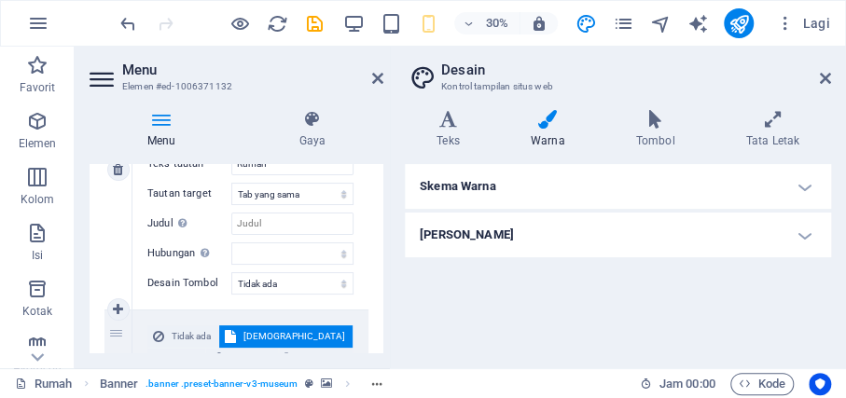
scroll to position [435, 0]
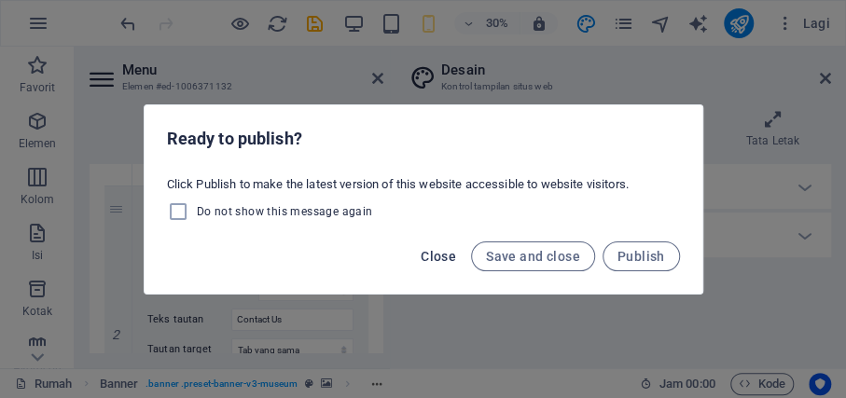
click at [445, 257] on div "Close Save and close Publish" at bounding box center [424, 261] width 558 height 63
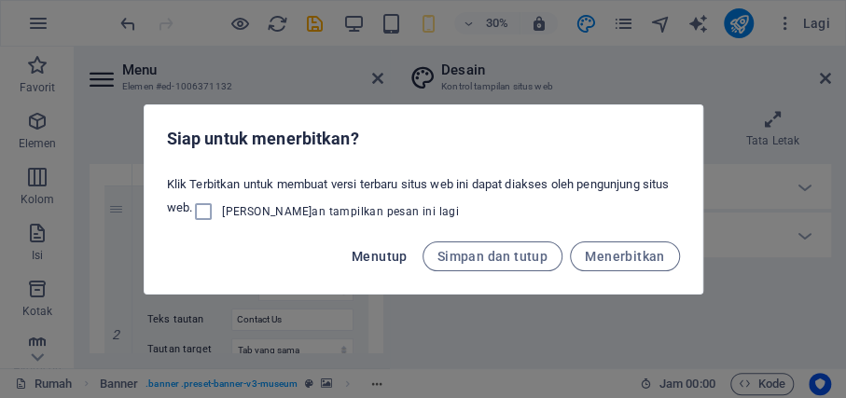
click at [407, 254] on font "Menutup" at bounding box center [380, 256] width 56 height 15
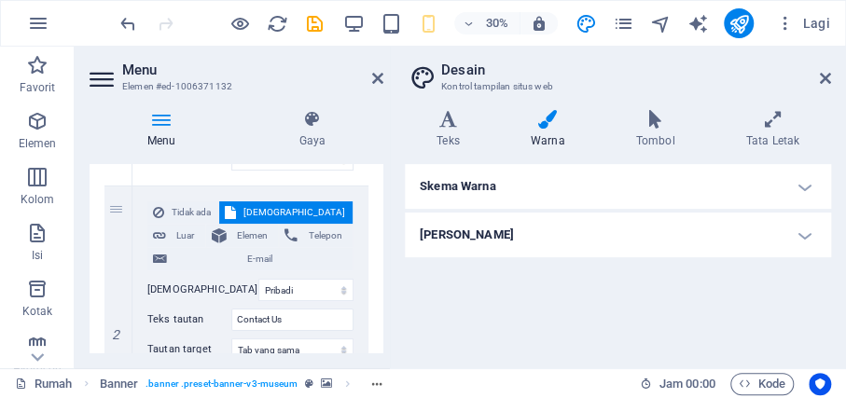
scroll to position [167, 0]
